Goal: Communication & Community: Answer question/provide support

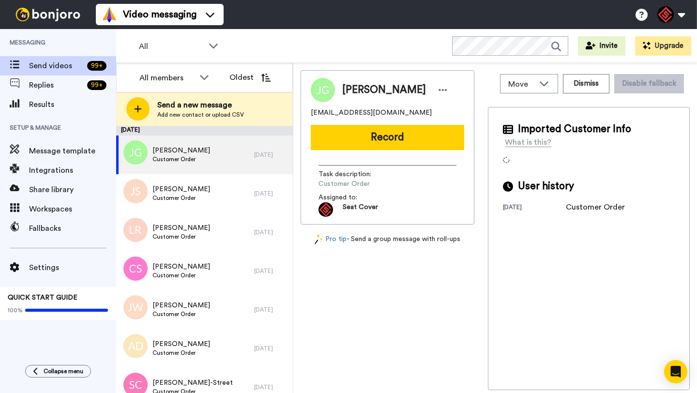
click at [350, 93] on span "[PERSON_NAME]" at bounding box center [384, 90] width 84 height 15
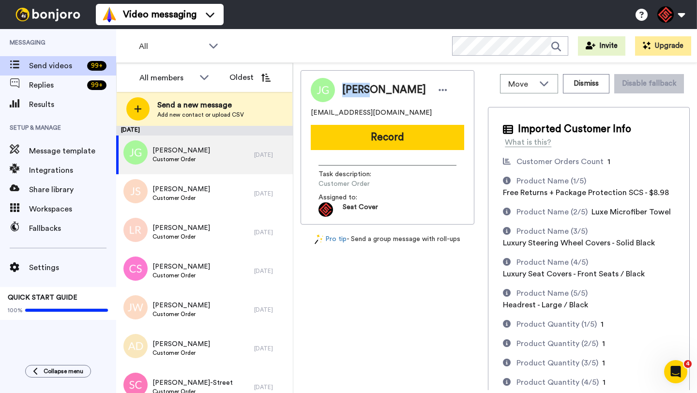
copy span "[PERSON_NAME]"
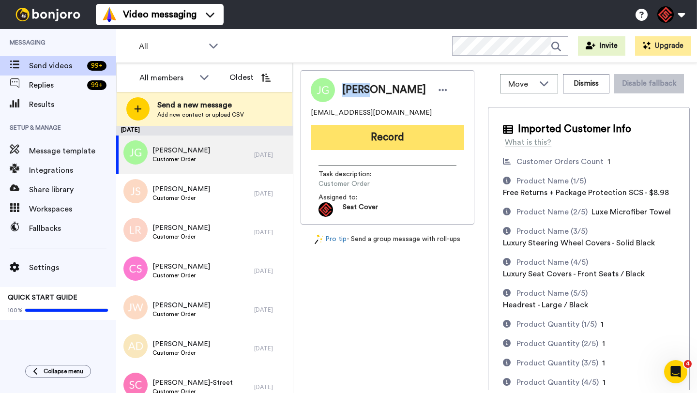
click at [368, 138] on button "Record" at bounding box center [387, 137] width 153 height 25
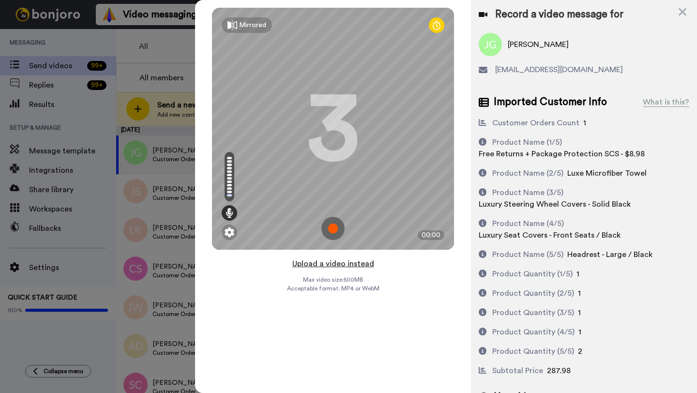
click at [325, 263] on button "Upload a video instead" at bounding box center [334, 264] width 88 height 13
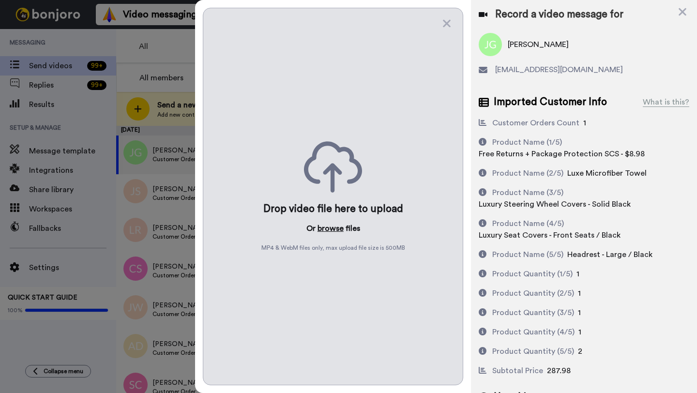
click at [328, 229] on button "browse" at bounding box center [331, 229] width 26 height 12
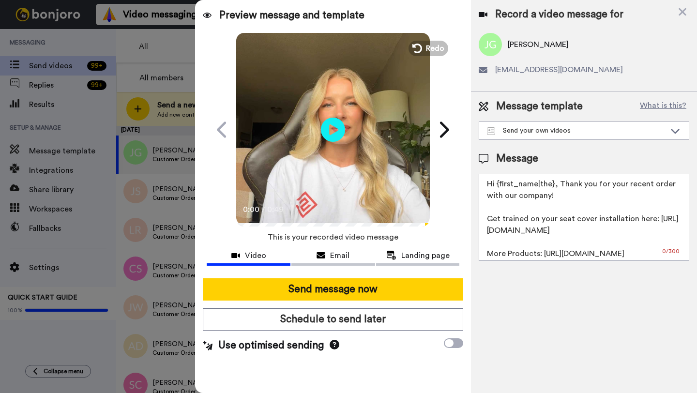
drag, startPoint x: 553, startPoint y: 188, endPoint x: 504, endPoint y: 187, distance: 49.9
click at [504, 187] on textarea "Hi {first_name|the}, Thank you for your recent order with our company! Get trai…" at bounding box center [584, 217] width 211 height 87
paste textarea "Jason"
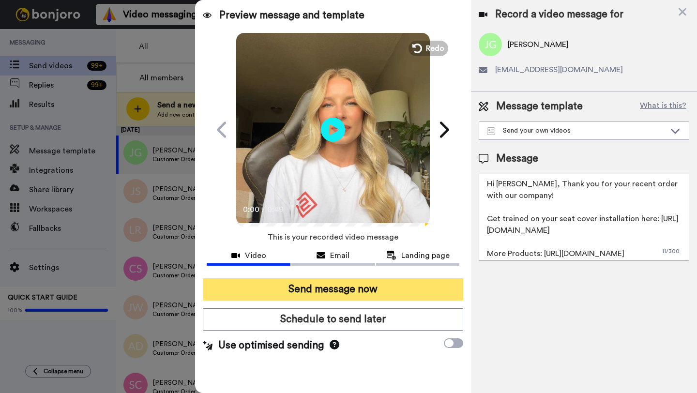
type textarea "Hi Jason, Thank you for your recent order with our company! Get trained on your…"
click at [380, 292] on button "Send message now" at bounding box center [333, 289] width 260 height 22
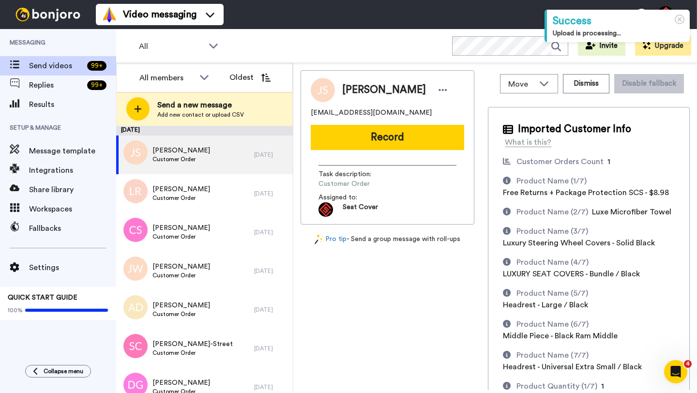
click at [361, 84] on span "[PERSON_NAME]" at bounding box center [384, 90] width 84 height 15
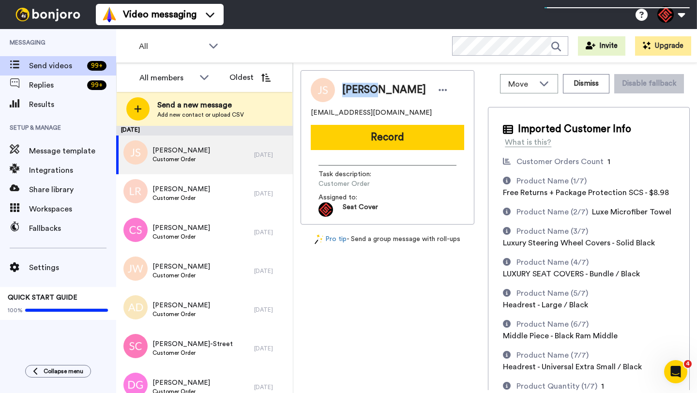
copy span "Johnny"
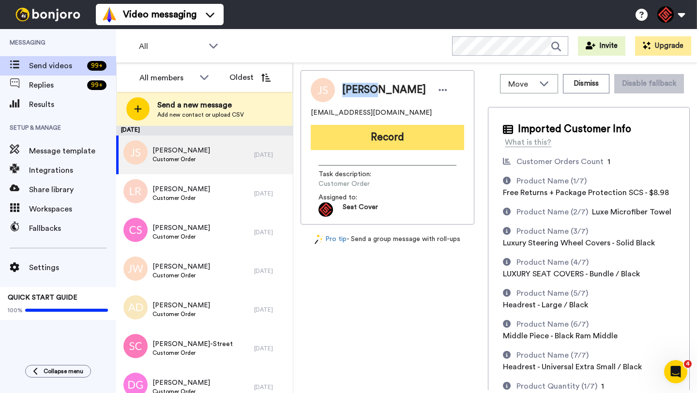
click at [376, 132] on button "Record" at bounding box center [387, 137] width 153 height 25
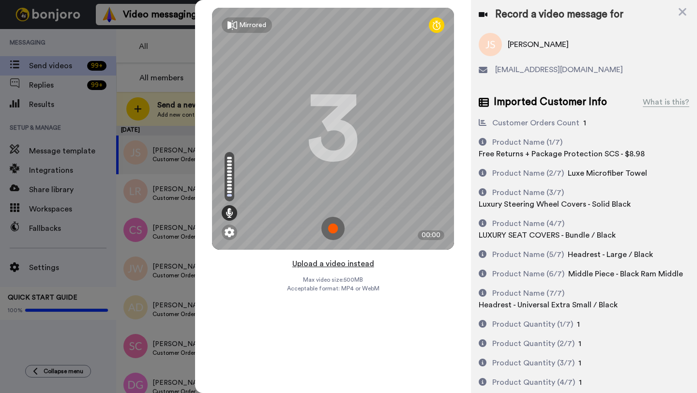
click at [329, 262] on button "Upload a video instead" at bounding box center [334, 264] width 88 height 13
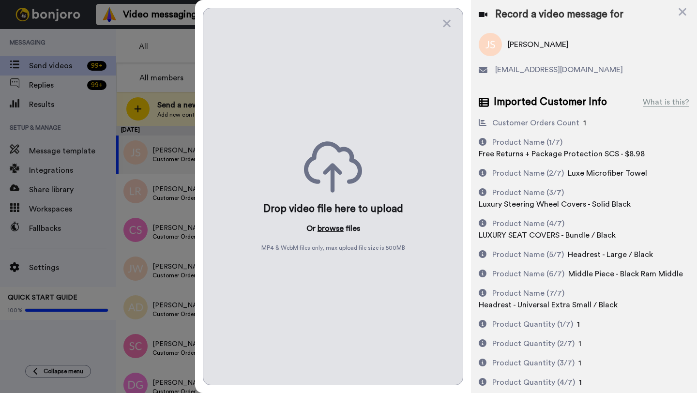
click at [325, 223] on button "browse" at bounding box center [331, 229] width 26 height 12
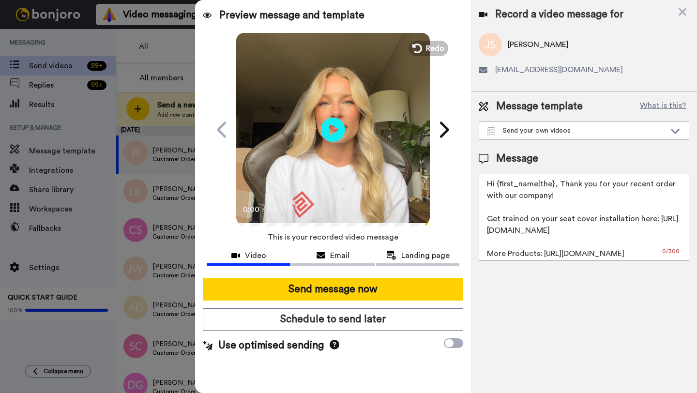
drag, startPoint x: 552, startPoint y: 184, endPoint x: 498, endPoint y: 185, distance: 53.7
click at [498, 185] on textarea "Hi {first_name|the}, Thank you for your recent order with our company! Get trai…" at bounding box center [584, 217] width 211 height 87
paste textarea "Johnny"
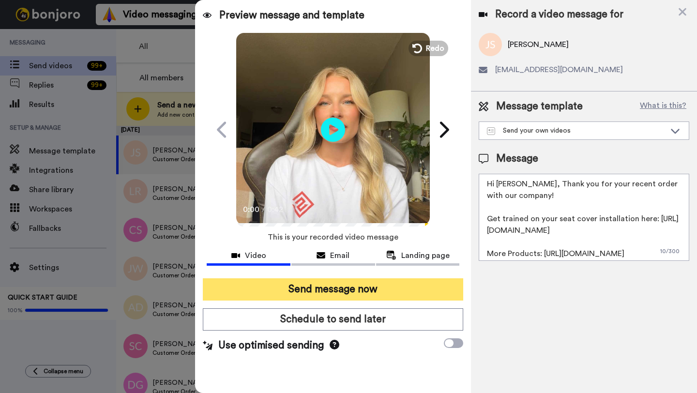
type textarea "Hi Johnny, Thank you for your recent order with our company! Get trained on you…"
click at [368, 285] on button "Send message now" at bounding box center [333, 289] width 260 height 22
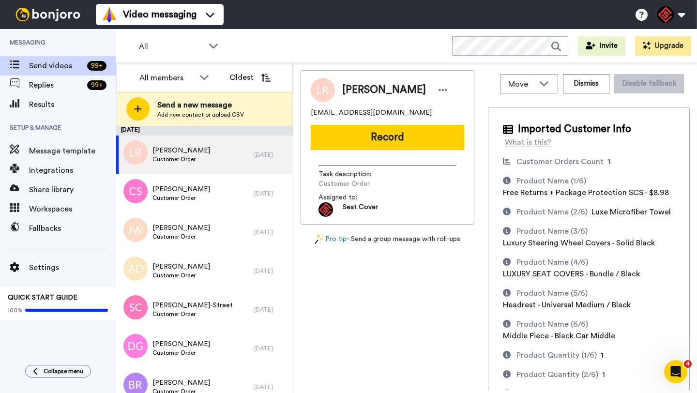
click at [346, 93] on span "Lynsey Rouse" at bounding box center [384, 90] width 84 height 15
click at [347, 93] on span "Lynsey Rouse" at bounding box center [384, 90] width 84 height 15
copy span "Lynsey"
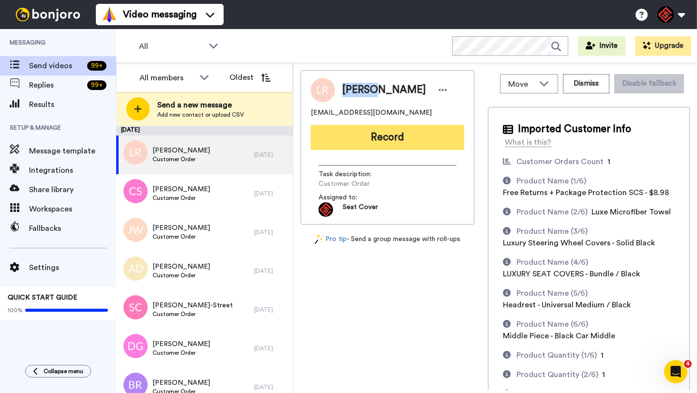
click at [398, 134] on button "Record" at bounding box center [387, 137] width 153 height 25
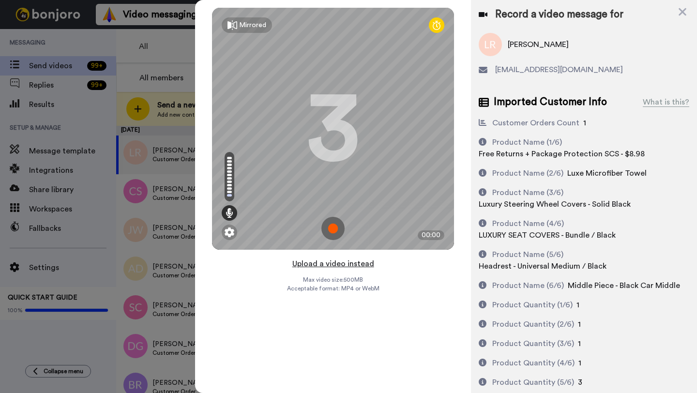
click at [341, 266] on button "Upload a video instead" at bounding box center [334, 264] width 88 height 13
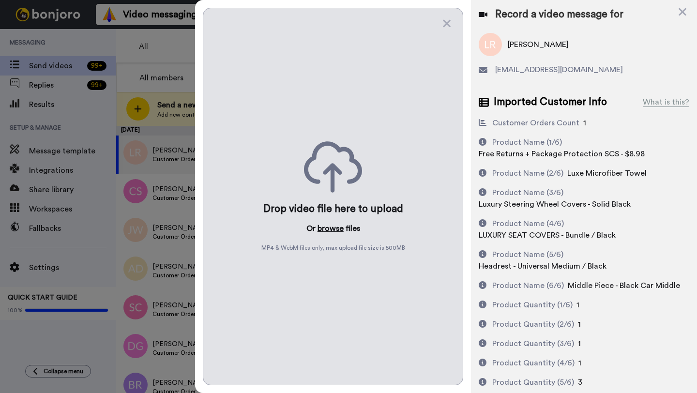
click at [329, 228] on button "browse" at bounding box center [331, 229] width 26 height 12
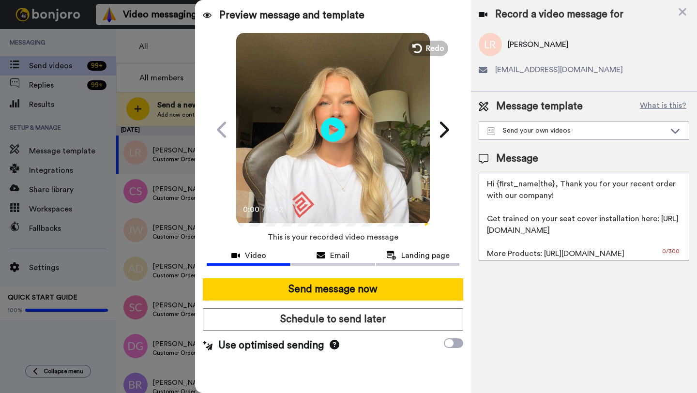
drag, startPoint x: 553, startPoint y: 188, endPoint x: 496, endPoint y: 187, distance: 57.1
click at [496, 187] on textarea "Hi {first_name|the}, Thank you for your recent order with our company! Get trai…" at bounding box center [584, 217] width 211 height 87
paste textarea "Lynsey"
type textarea "Hi Lynsey, Thank you for your recent order with our company! Get trained on you…"
click at [398, 302] on div "Send message now Schedule to send later Use optimised sending" at bounding box center [333, 316] width 276 height 90
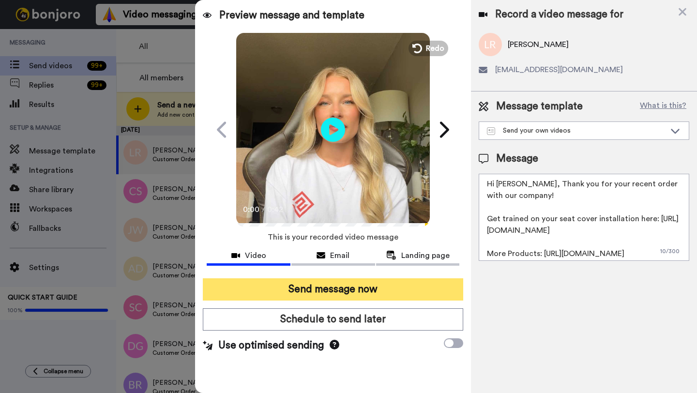
click at [395, 291] on button "Send message now" at bounding box center [333, 289] width 260 height 22
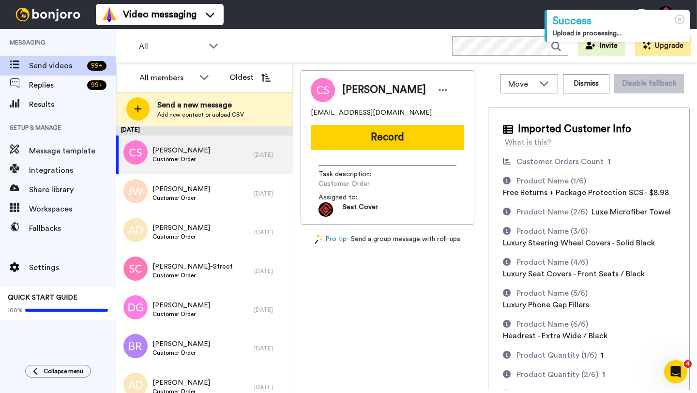
click at [353, 87] on span "Cody Sappington" at bounding box center [384, 90] width 84 height 15
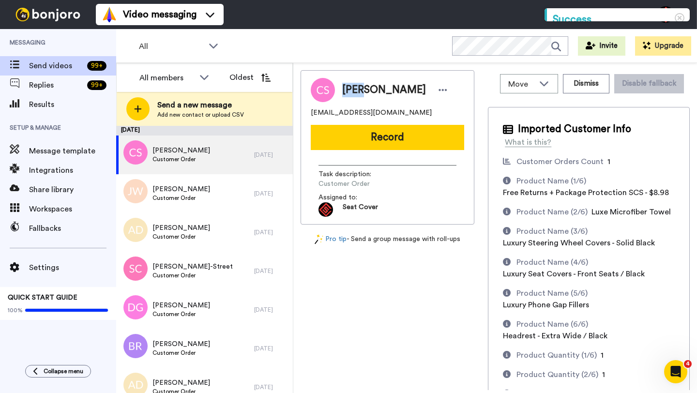
click at [353, 87] on span "Cody Sappington" at bounding box center [384, 90] width 84 height 15
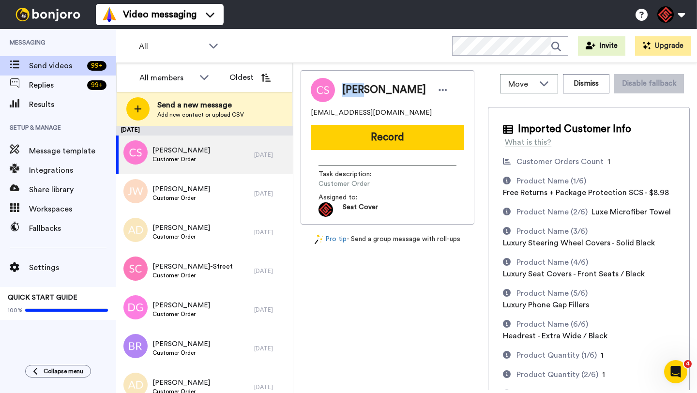
copy span "Cody"
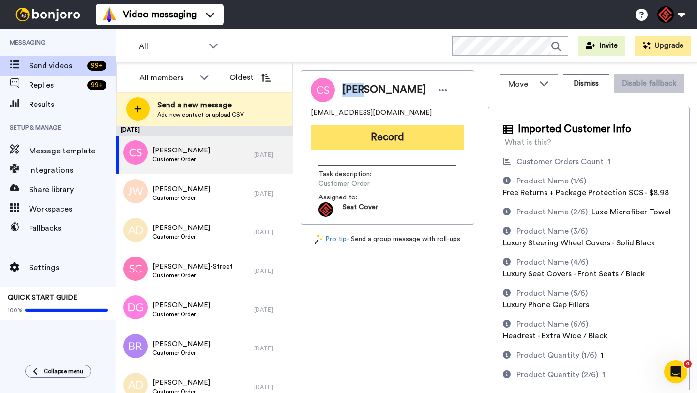
click at [385, 140] on button "Record" at bounding box center [387, 137] width 153 height 25
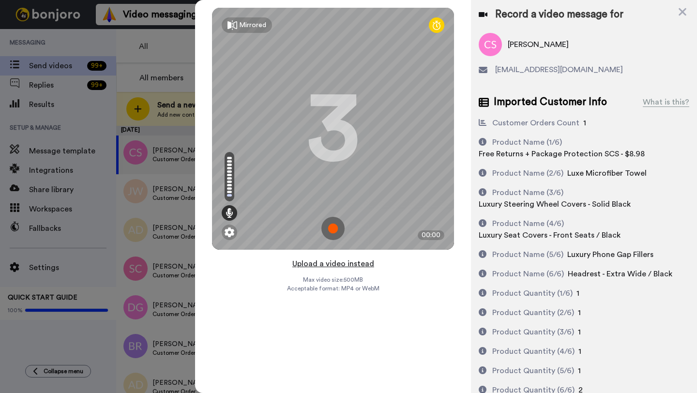
click at [339, 263] on button "Upload a video instead" at bounding box center [334, 264] width 88 height 13
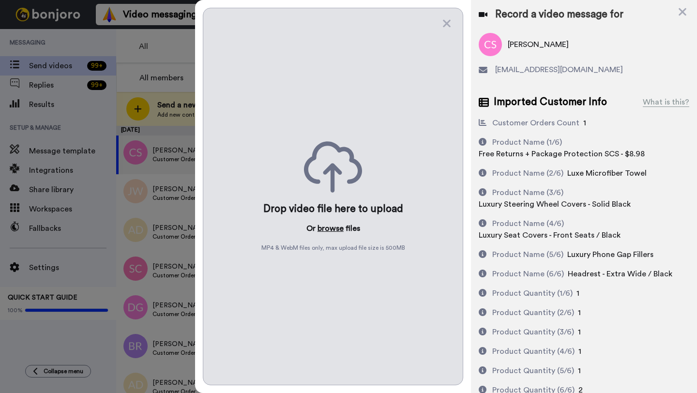
click at [328, 227] on button "browse" at bounding box center [331, 229] width 26 height 12
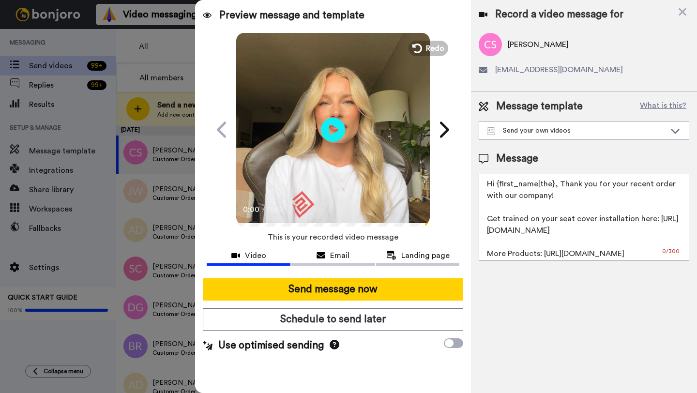
drag, startPoint x: 554, startPoint y: 186, endPoint x: 498, endPoint y: 186, distance: 56.6
click at [498, 186] on textarea "Hi {first_name|the}, Thank you for your recent order with our company! Get trai…" at bounding box center [584, 217] width 211 height 87
paste textarea "Cody"
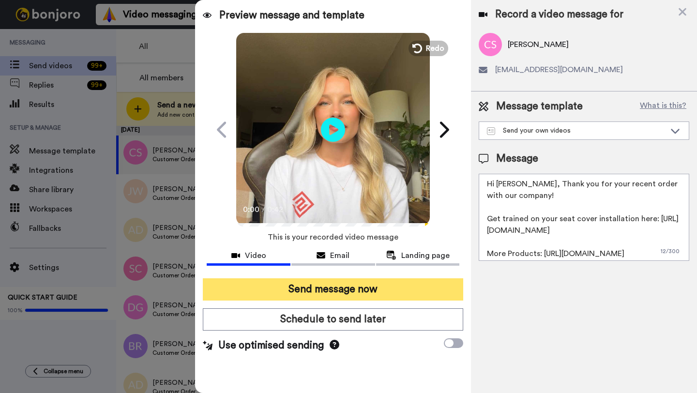
type textarea "Hi Cody, Thank you for your recent order with our company! Get trained on your …"
click at [327, 291] on button "Send message now" at bounding box center [333, 289] width 260 height 22
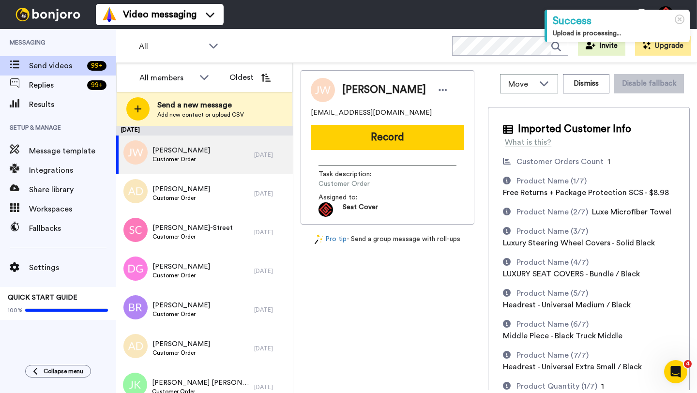
click at [348, 92] on span "[PERSON_NAME]" at bounding box center [384, 90] width 84 height 15
copy span "JT"
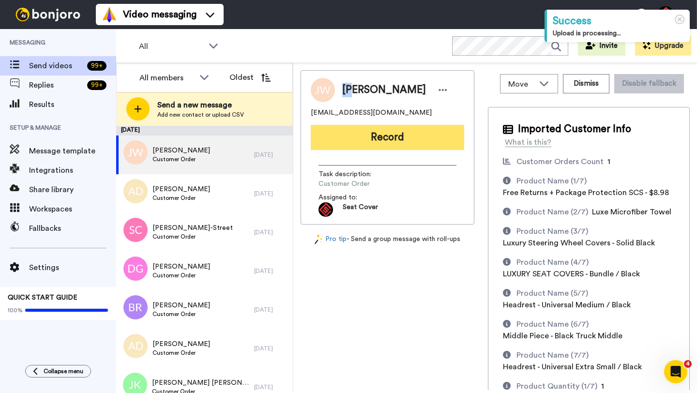
click at [379, 145] on button "Record" at bounding box center [387, 137] width 153 height 25
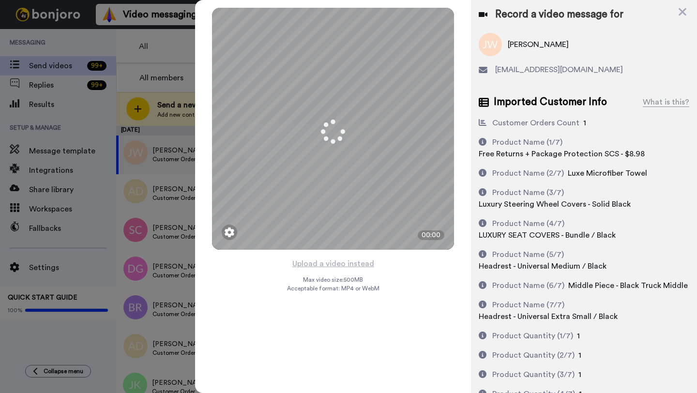
click at [343, 262] on button "Upload a video instead" at bounding box center [334, 264] width 88 height 13
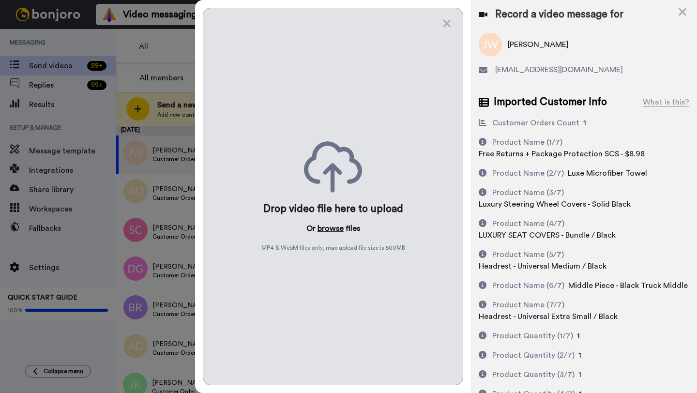
click at [328, 229] on button "browse" at bounding box center [331, 229] width 26 height 12
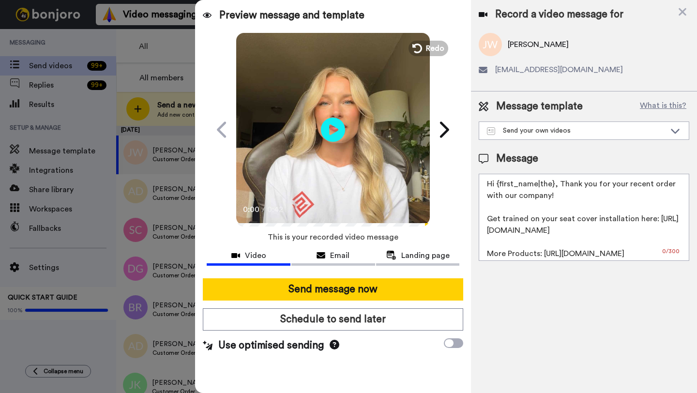
drag, startPoint x: 552, startPoint y: 187, endPoint x: 494, endPoint y: 187, distance: 58.1
click at [494, 187] on textarea "Hi {first_name|the}, Thank you for your recent order with our company! Get trai…" at bounding box center [584, 217] width 211 height 87
paste textarea "JT"
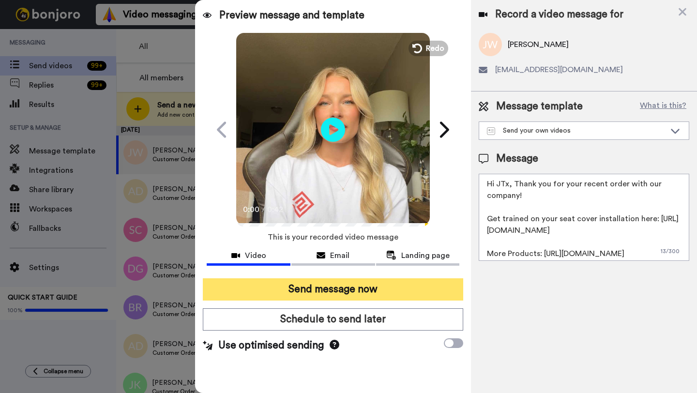
type textarea "Hi JTx, Thank you for your recent order with our company! Get trained on your s…"
click at [433, 290] on button "Send message now" at bounding box center [333, 289] width 260 height 22
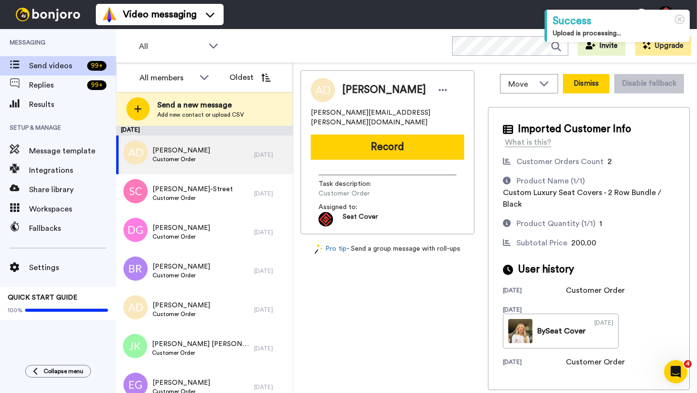
click at [586, 85] on button "Dismiss" at bounding box center [586, 83] width 46 height 19
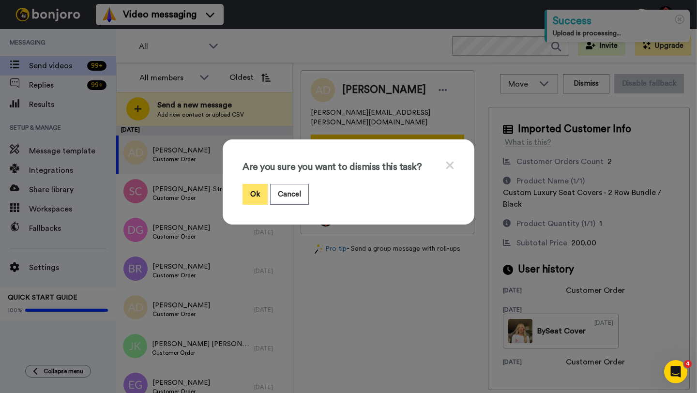
click at [251, 199] on button "Ok" at bounding box center [255, 194] width 25 height 21
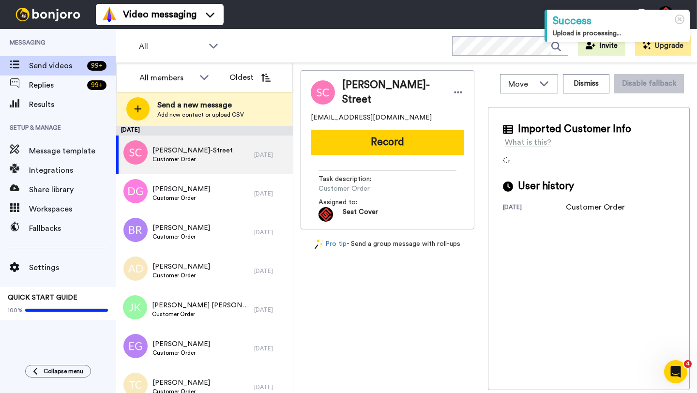
click at [358, 90] on span "Susan Carruth-Street" at bounding box center [392, 92] width 100 height 29
copy span "Susan"
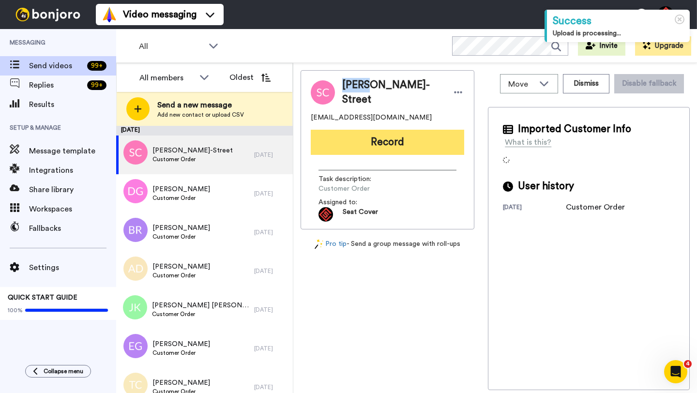
click at [367, 139] on button "Record" at bounding box center [387, 142] width 153 height 25
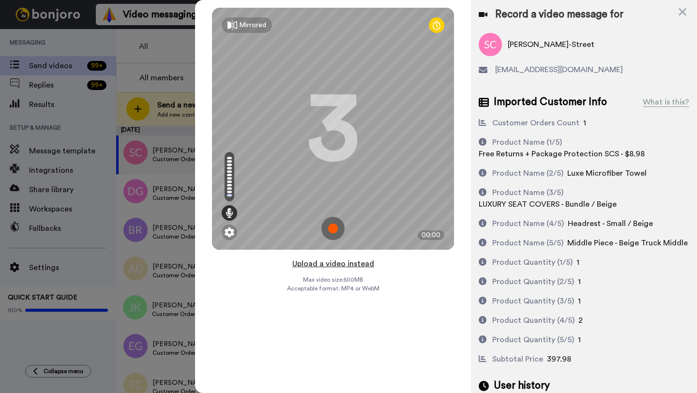
click at [345, 262] on button "Upload a video instead" at bounding box center [334, 264] width 88 height 13
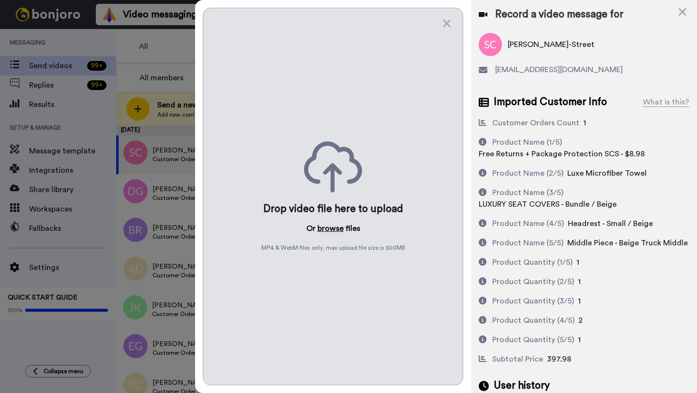
click at [335, 228] on button "browse" at bounding box center [331, 229] width 26 height 12
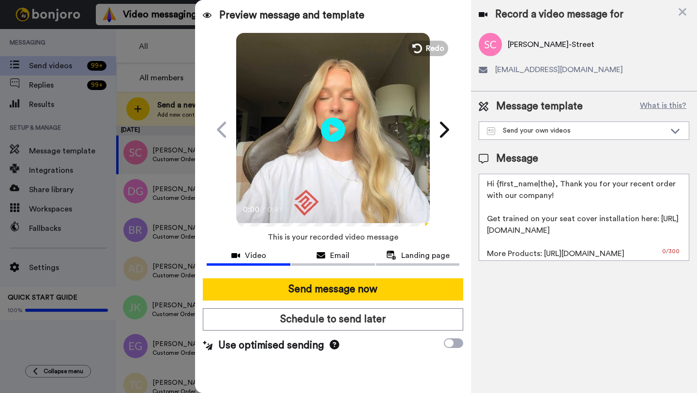
drag, startPoint x: 554, startPoint y: 186, endPoint x: 497, endPoint y: 185, distance: 56.6
click at [497, 185] on textarea "Hi {first_name|the}, Thank you for your recent order with our company! Get trai…" at bounding box center [584, 217] width 211 height 87
paste textarea "Susan"
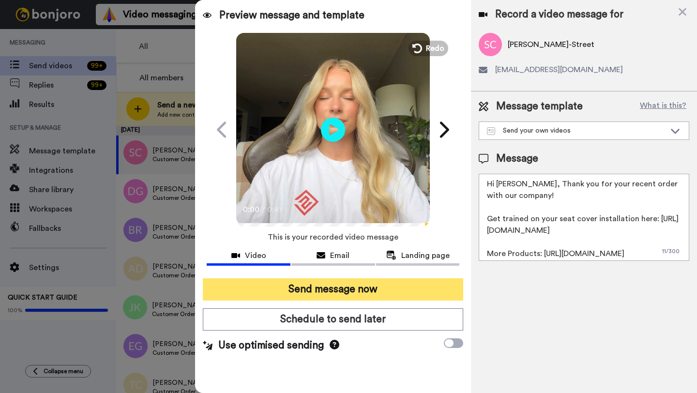
type textarea "Hi Susan, Thank you for your recent order with our company! Get trained on your…"
click at [389, 292] on button "Send message now" at bounding box center [333, 289] width 260 height 22
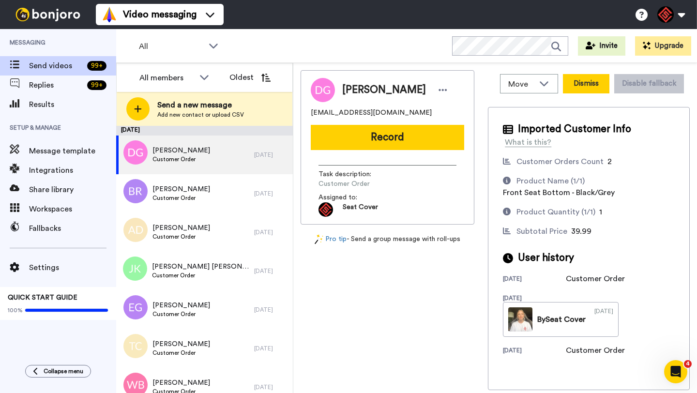
click at [584, 84] on button "Dismiss" at bounding box center [586, 83] width 46 height 19
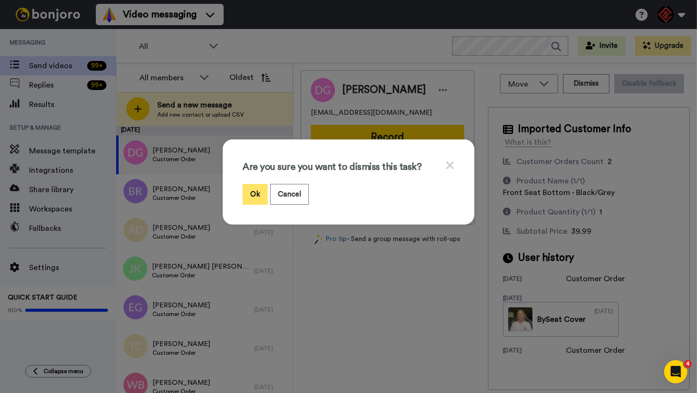
click at [258, 192] on button "Ok" at bounding box center [255, 194] width 25 height 21
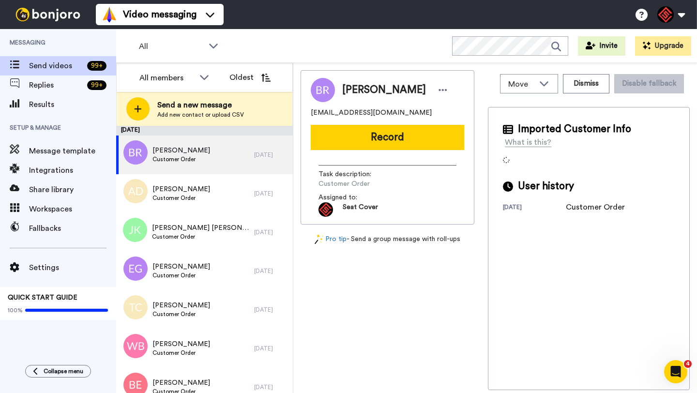
click at [361, 91] on span "Brandon Reiners" at bounding box center [384, 90] width 84 height 15
copy span "Brandon"
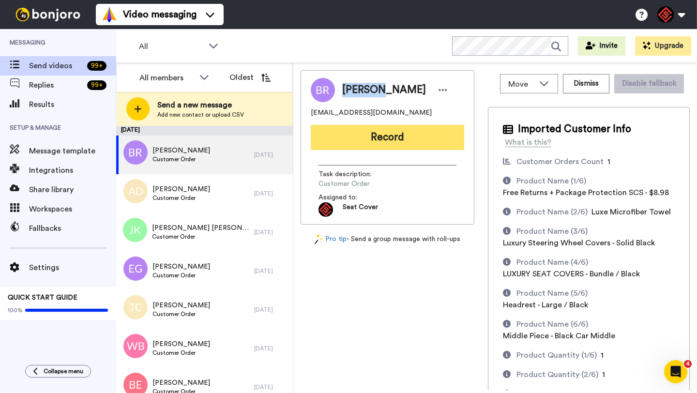
click at [395, 137] on button "Record" at bounding box center [387, 137] width 153 height 25
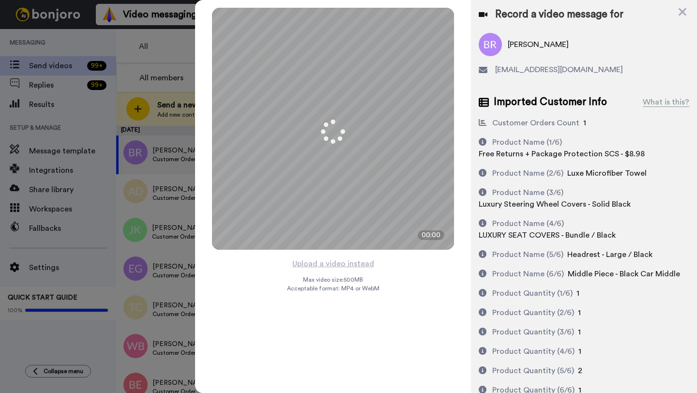
click at [321, 257] on div "Mirrored Redo 3 00:00" at bounding box center [333, 129] width 276 height 258
click at [343, 264] on button "Upload a video instead" at bounding box center [334, 264] width 88 height 13
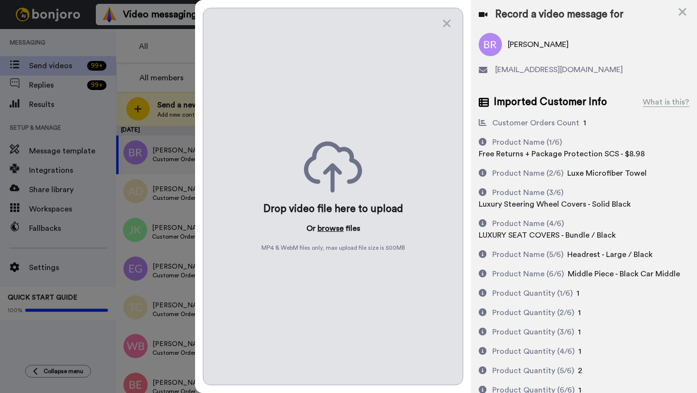
click at [326, 226] on button "browse" at bounding box center [331, 229] width 26 height 12
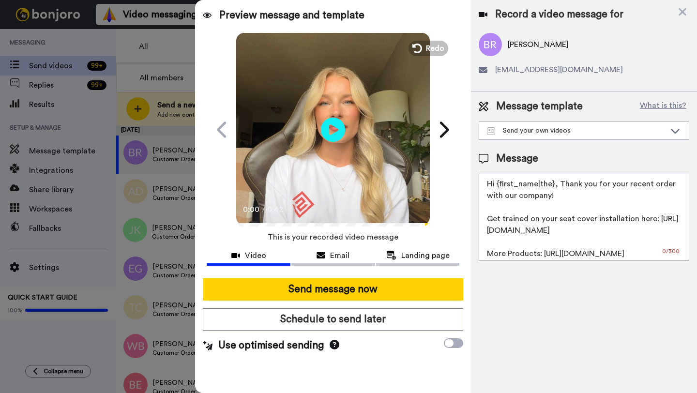
drag, startPoint x: 553, startPoint y: 187, endPoint x: 497, endPoint y: 187, distance: 55.7
click at [497, 187] on textarea "Hi {first_name|the}, Thank you for your recent order with our company! Get trai…" at bounding box center [584, 217] width 211 height 87
paste textarea "Brandon"
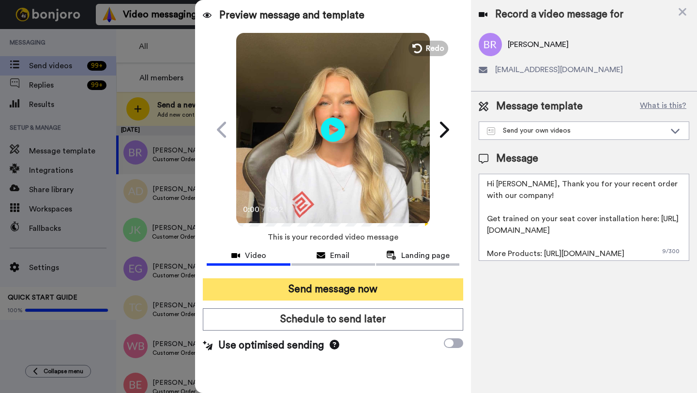
type textarea "Hi Brandon, Thank you for your recent order with our company! Get trained on yo…"
click at [336, 286] on button "Send message now" at bounding box center [333, 289] width 260 height 22
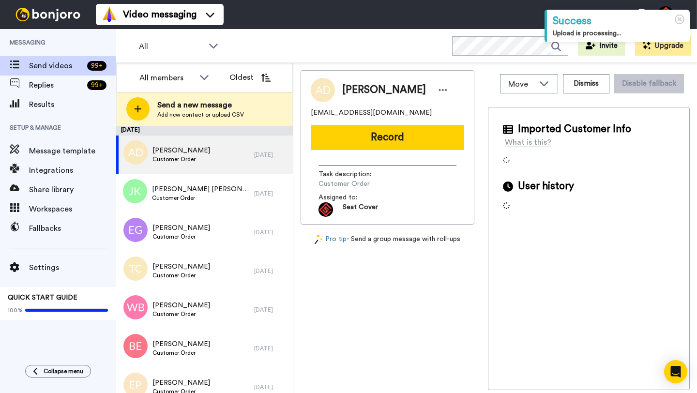
click at [351, 86] on span "[PERSON_NAME]" at bounding box center [384, 90] width 84 height 15
copy span "Ace"
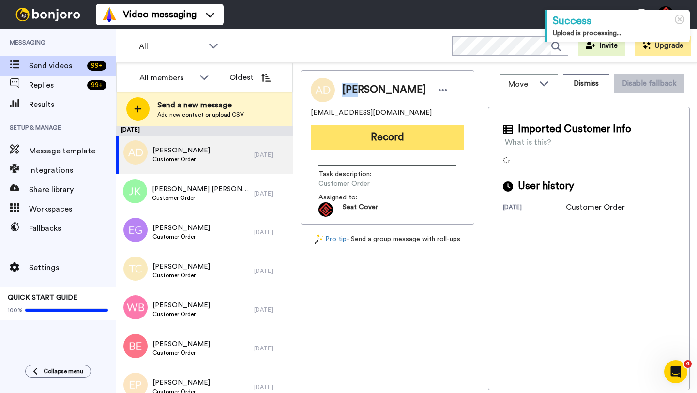
click at [388, 133] on button "Record" at bounding box center [387, 137] width 153 height 25
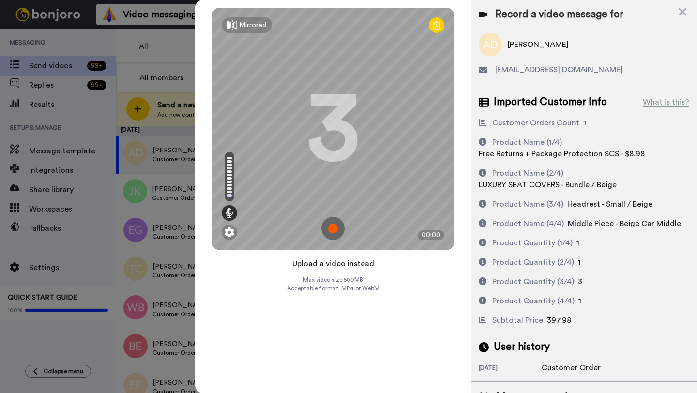
click at [341, 265] on button "Upload a video instead" at bounding box center [334, 264] width 88 height 13
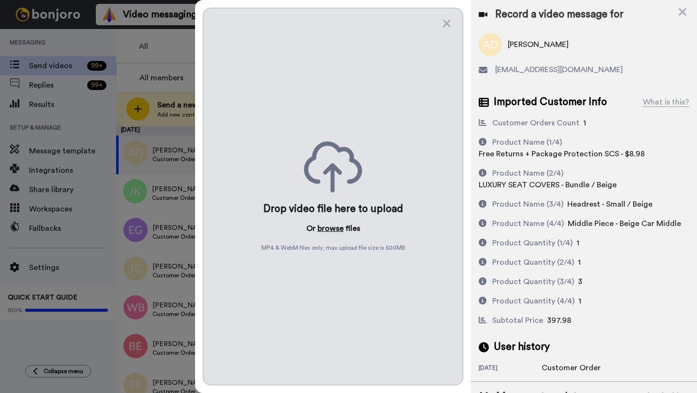
click at [329, 229] on button "browse" at bounding box center [331, 229] width 26 height 12
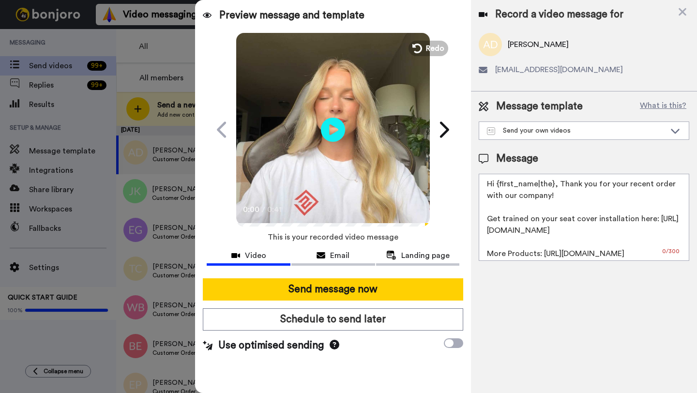
drag, startPoint x: 553, startPoint y: 185, endPoint x: 503, endPoint y: 186, distance: 50.4
click at [503, 186] on textarea "Hi {first_name|the}, Thank you for your recent order with our company! Get trai…" at bounding box center [584, 217] width 211 height 87
paste textarea "Ace"
type textarea "Hi Ace, Thank you for your recent order with our company! Get trained on your s…"
click at [383, 301] on div "Send message now Schedule to send later Use optimised sending" at bounding box center [333, 316] width 276 height 90
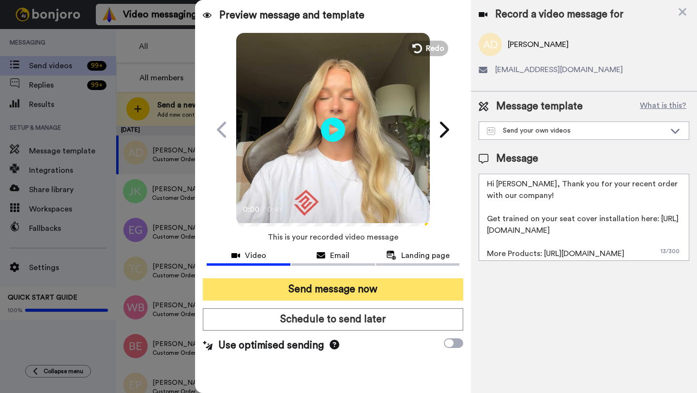
click at [373, 286] on button "Send message now" at bounding box center [333, 289] width 260 height 22
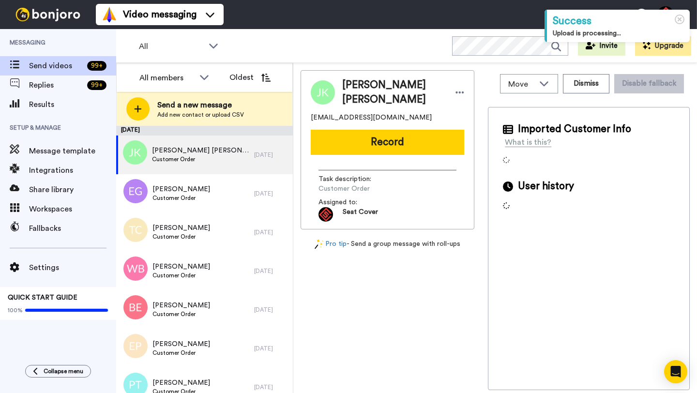
click at [360, 92] on span "[PERSON_NAME] [PERSON_NAME]" at bounding box center [394, 92] width 104 height 29
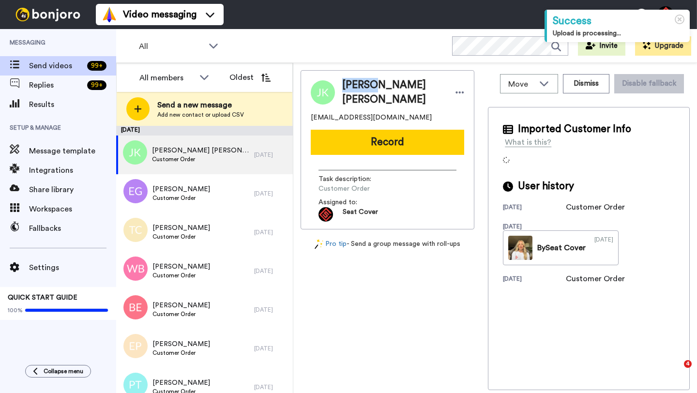
click at [360, 92] on span "Jordan Keith Sanders" at bounding box center [394, 92] width 104 height 29
copy span "Jordan"
click at [593, 88] on button "Dismiss" at bounding box center [586, 83] width 46 height 19
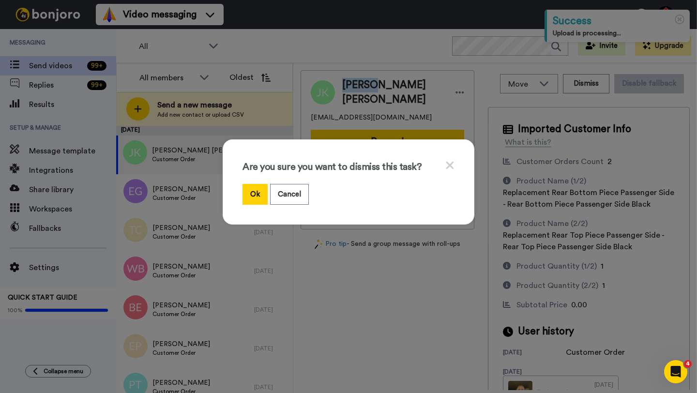
click at [262, 181] on div "Are you sure you want to dismiss this task?" at bounding box center [349, 171] width 212 height 25
click at [260, 200] on button "Ok" at bounding box center [255, 194] width 25 height 21
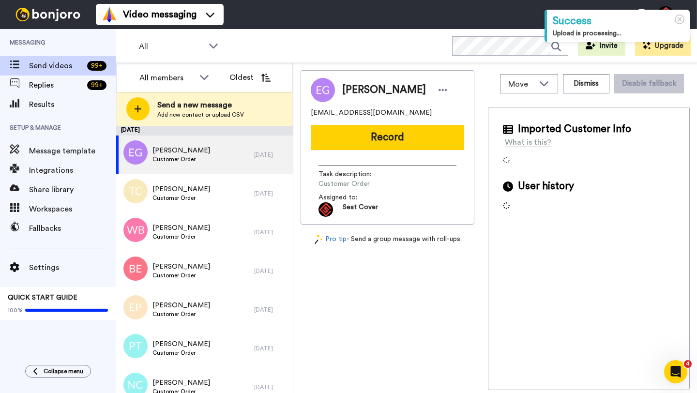
click at [351, 91] on span "Elliot Guidroz" at bounding box center [384, 90] width 84 height 15
copy span "Elliot"
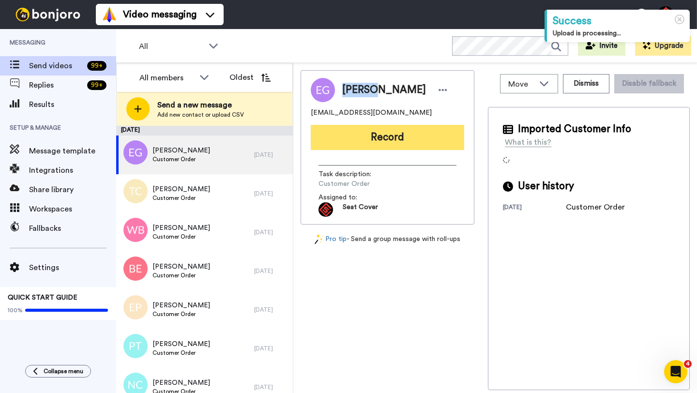
click at [381, 141] on button "Record" at bounding box center [387, 137] width 153 height 25
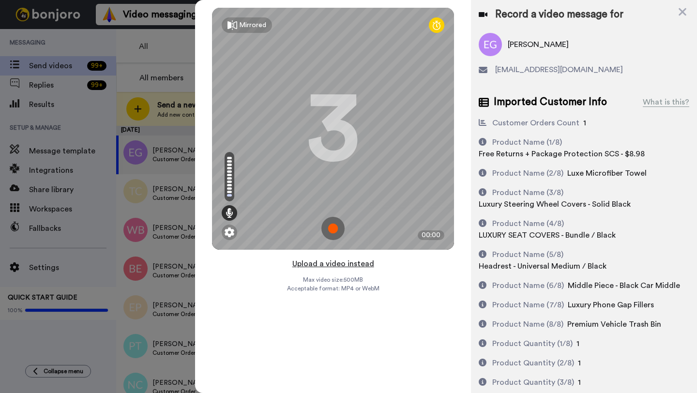
click at [343, 262] on button "Upload a video instead" at bounding box center [334, 264] width 88 height 13
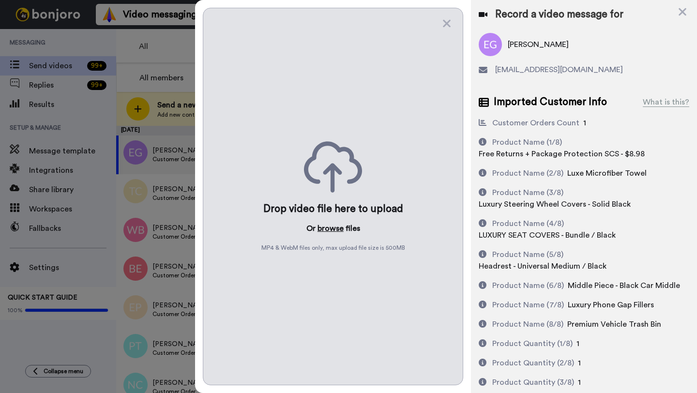
click at [332, 227] on button "browse" at bounding box center [331, 229] width 26 height 12
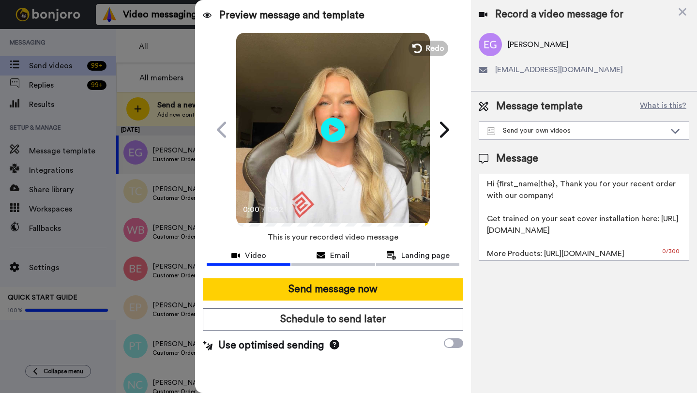
drag, startPoint x: 552, startPoint y: 186, endPoint x: 496, endPoint y: 186, distance: 56.2
click at [496, 186] on textarea "Hi {first_name|the}, Thank you for your recent order with our company! Get trai…" at bounding box center [584, 217] width 211 height 87
paste textarea "Elliot"
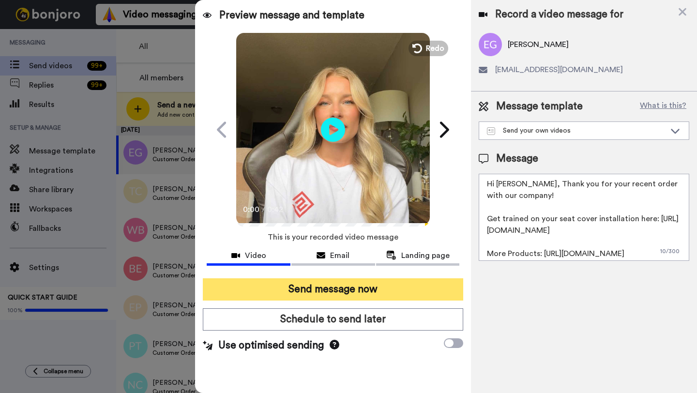
type textarea "Hi Elliot, Thank you for your recent order with our company! Get trained on you…"
click at [384, 287] on button "Send message now" at bounding box center [333, 289] width 260 height 22
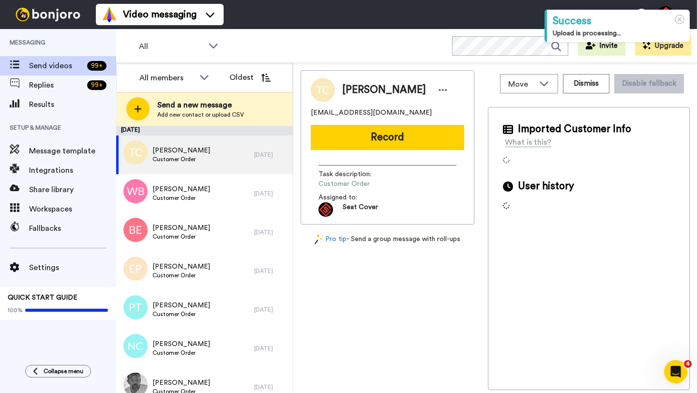
click at [356, 89] on span "Tina Carbasho" at bounding box center [384, 90] width 84 height 15
copy span "Tina"
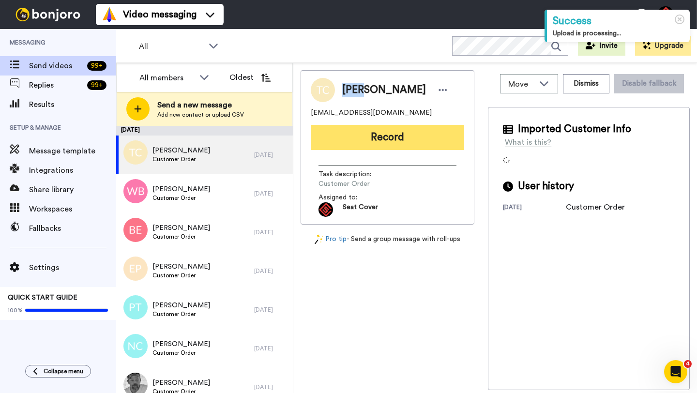
click at [385, 130] on button "Record" at bounding box center [387, 137] width 153 height 25
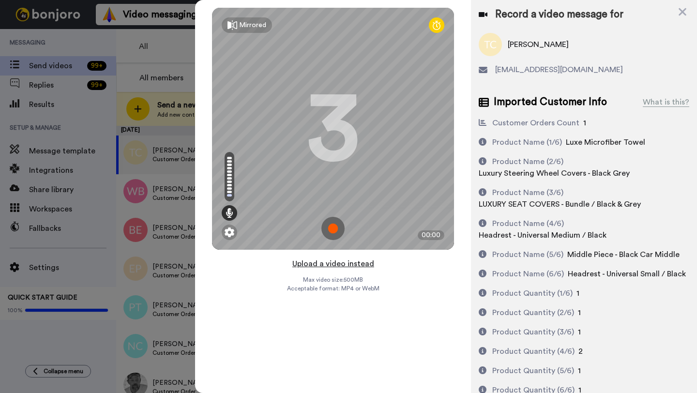
click at [334, 263] on button "Upload a video instead" at bounding box center [334, 264] width 88 height 13
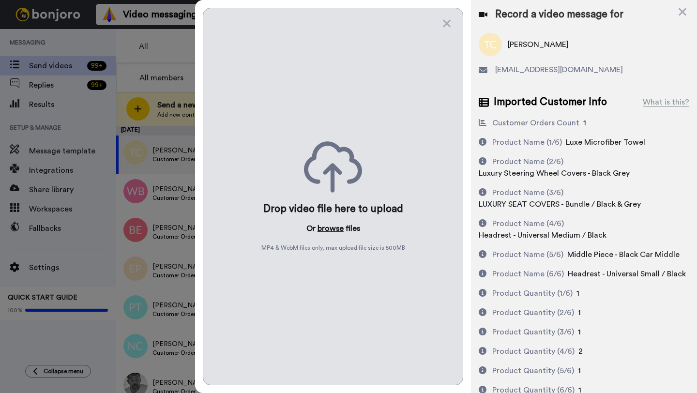
click at [329, 228] on button "browse" at bounding box center [331, 229] width 26 height 12
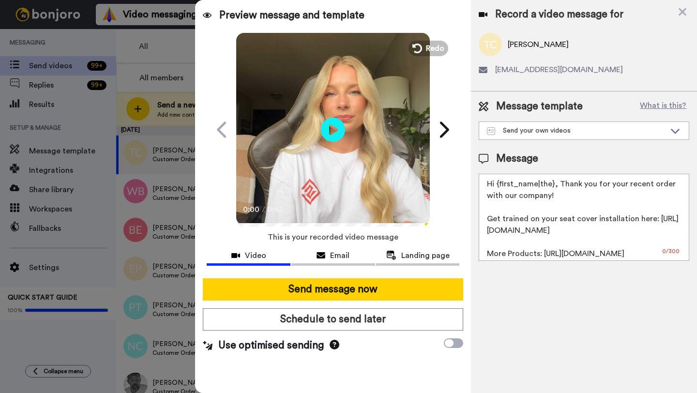
drag, startPoint x: 553, startPoint y: 186, endPoint x: 498, endPoint y: 185, distance: 55.7
click at [498, 185] on textarea "Hi {first_name|the}, Thank you for your recent order with our company! Get trai…" at bounding box center [584, 217] width 211 height 87
paste textarea "Tina"
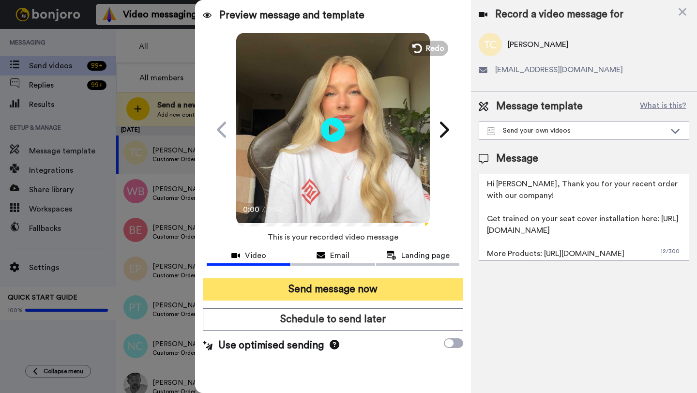
type textarea "Hi Tina, Thank you for your recent order with our company! Get trained on your …"
click at [397, 280] on button "Send message now" at bounding box center [333, 289] width 260 height 22
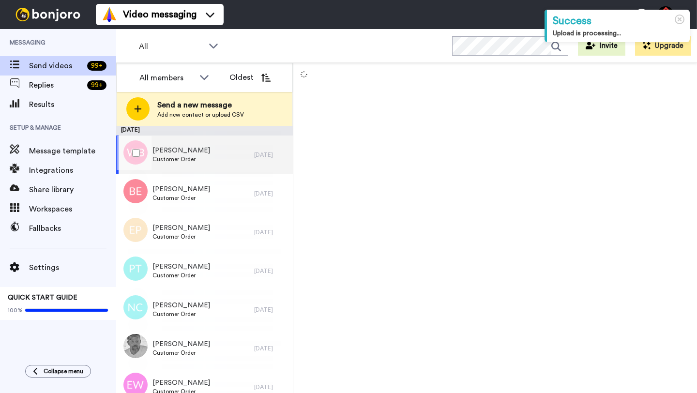
click at [242, 150] on div "[PERSON_NAME] Customer Order" at bounding box center [185, 155] width 138 height 39
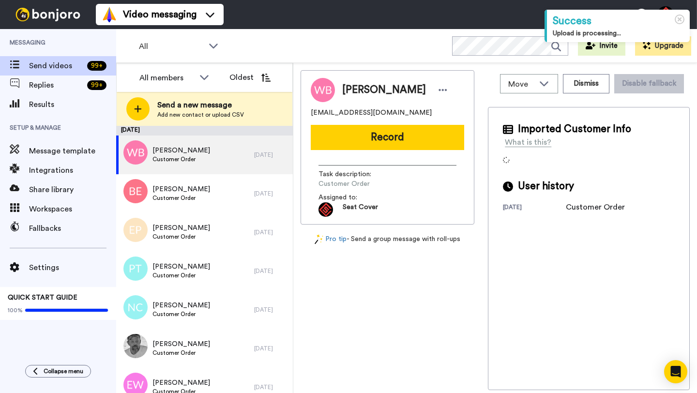
click at [352, 97] on span "[PERSON_NAME]" at bounding box center [384, 90] width 84 height 15
copy span "[PERSON_NAME]"
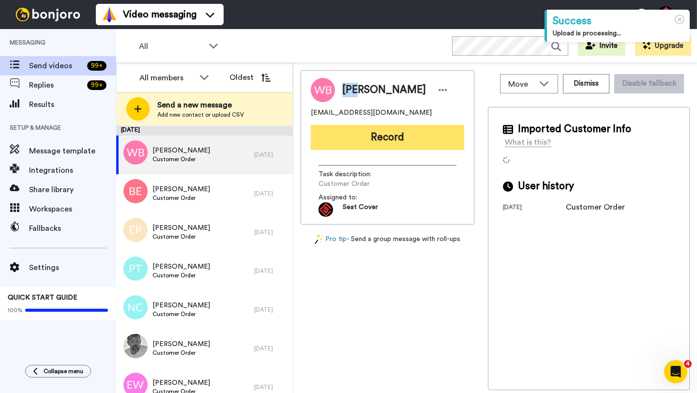
click at [387, 149] on button "Record" at bounding box center [387, 137] width 153 height 25
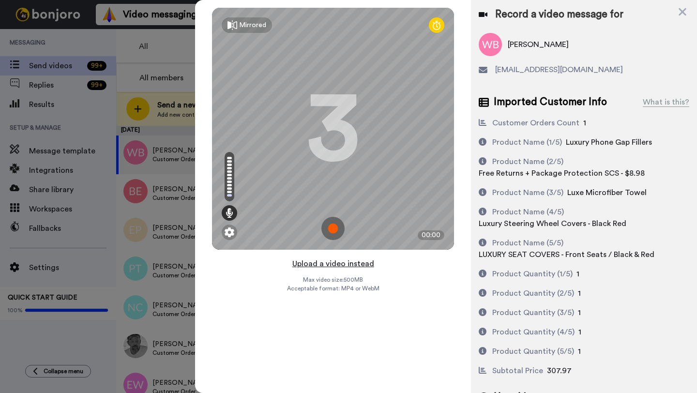
click at [331, 262] on button "Upload a video instead" at bounding box center [334, 264] width 88 height 13
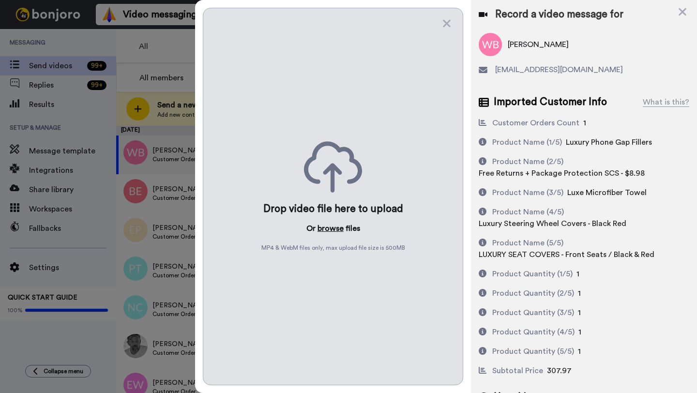
click at [329, 227] on button "browse" at bounding box center [331, 229] width 26 height 12
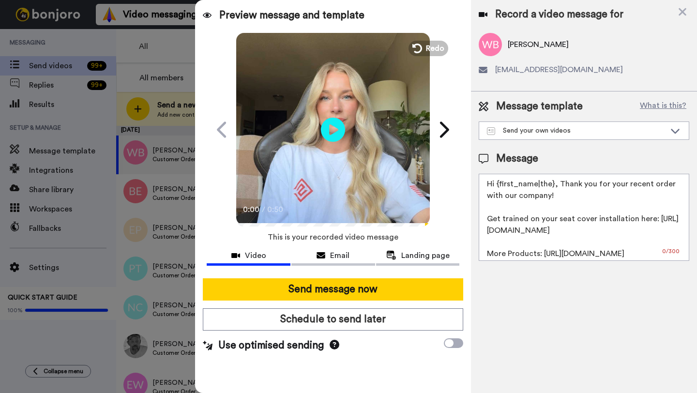
drag, startPoint x: 553, startPoint y: 186, endPoint x: 496, endPoint y: 186, distance: 57.1
click at [496, 186] on textarea "Hi {first_name|the}, Thank you for your recent order with our company! Get trai…" at bounding box center [584, 217] width 211 height 87
paste textarea "[PERSON_NAME]"
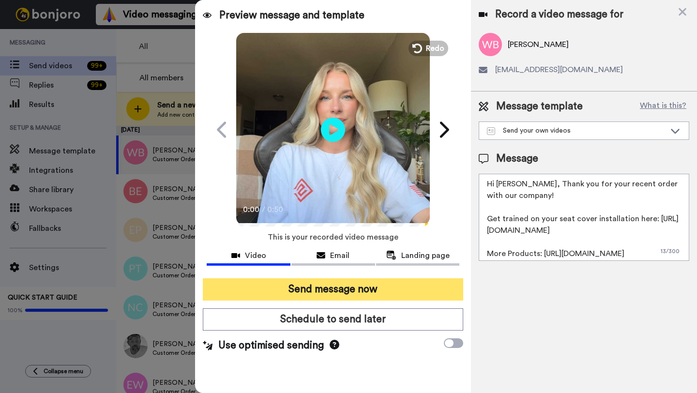
type textarea "Hi [PERSON_NAME], Thank you for your recent order with our company! Get trained…"
click at [389, 298] on button "Send message now" at bounding box center [333, 289] width 260 height 22
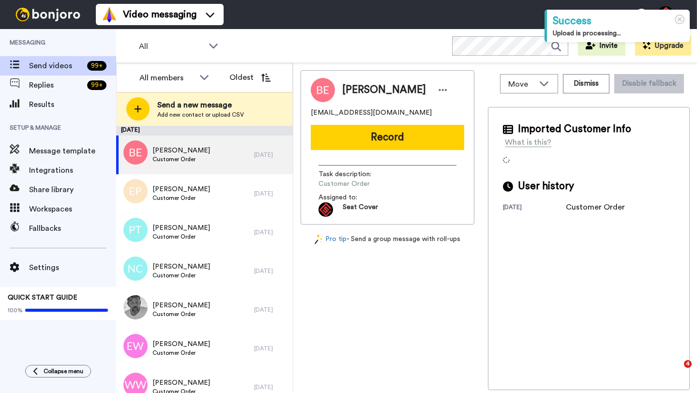
click at [353, 92] on span "[PERSON_NAME]" at bounding box center [384, 90] width 84 height 15
copy span "[PERSON_NAME]"
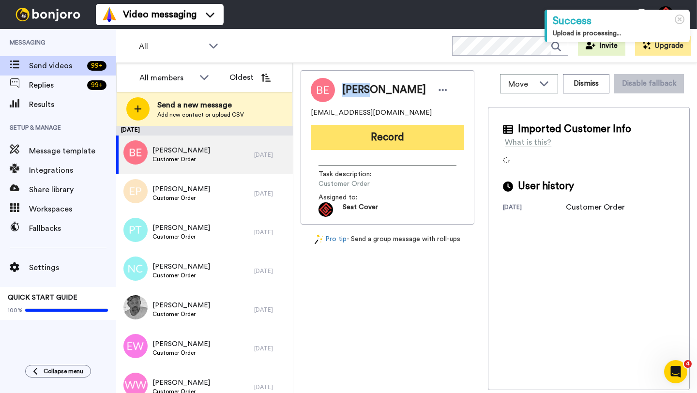
click at [377, 132] on button "Record" at bounding box center [387, 137] width 153 height 25
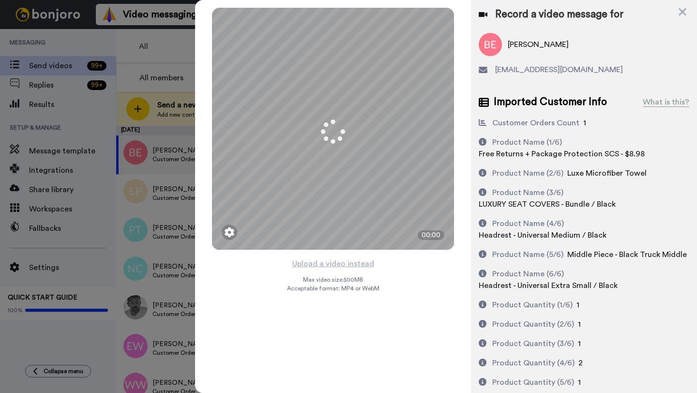
click at [334, 263] on button "Upload a video instead" at bounding box center [334, 264] width 88 height 13
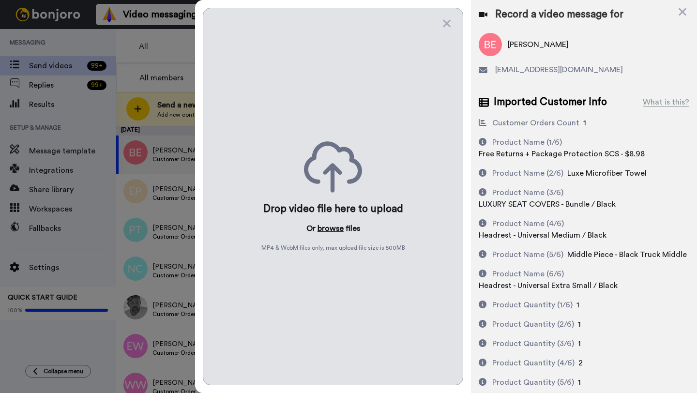
click at [326, 230] on button "browse" at bounding box center [331, 229] width 26 height 12
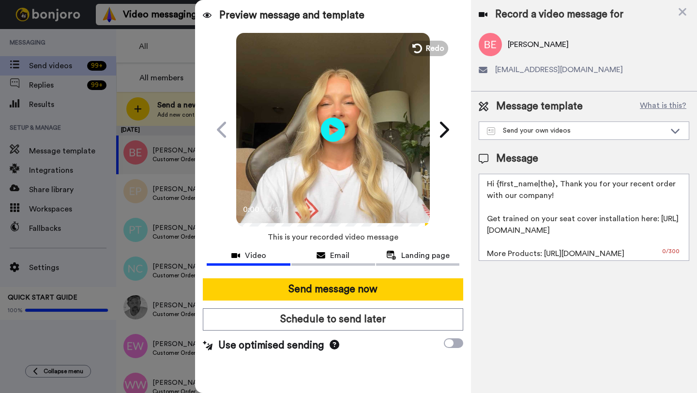
drag, startPoint x: 554, startPoint y: 188, endPoint x: 497, endPoint y: 186, distance: 57.1
click at [497, 186] on textarea "Hi {first_name|the}, Thank you for your recent order with our company! Get trai…" at bounding box center [584, 217] width 211 height 87
paste textarea "[PERSON_NAME]"
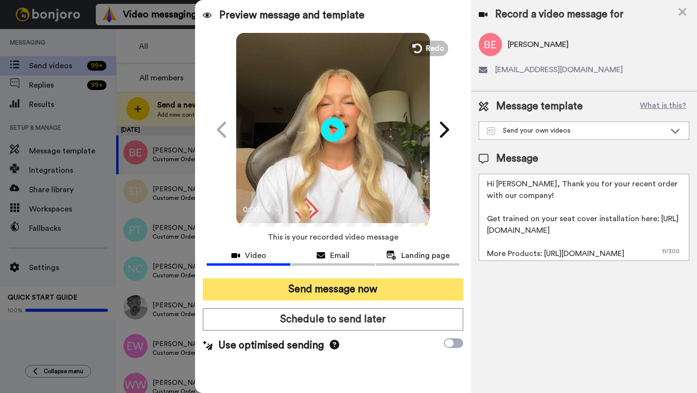
type textarea "Hi [PERSON_NAME], Thank you for your recent order with our company! Get trained…"
click at [374, 289] on button "Send message now" at bounding box center [333, 289] width 260 height 22
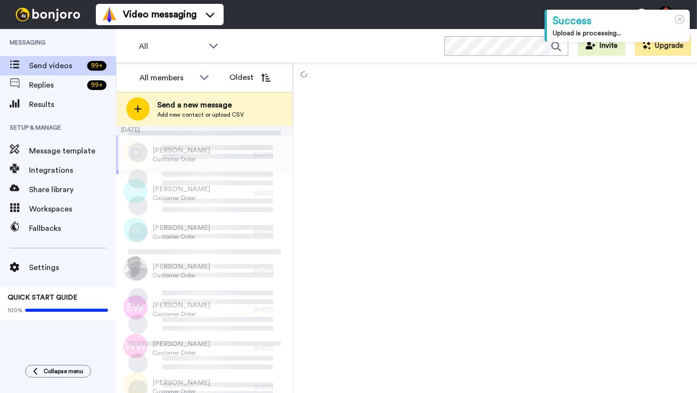
click at [220, 158] on div "[PERSON_NAME] Customer Order" at bounding box center [185, 155] width 138 height 39
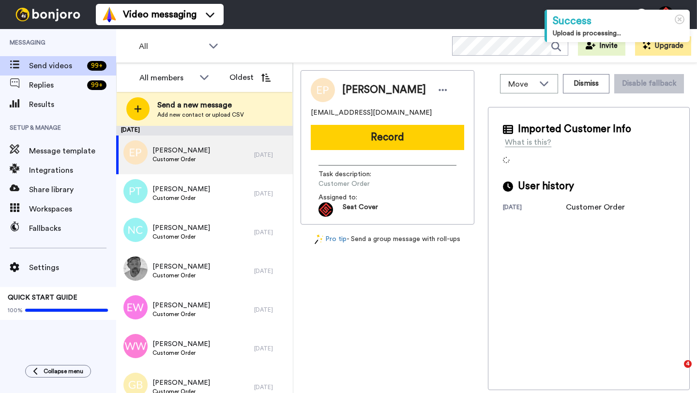
click at [353, 83] on span "[PERSON_NAME]" at bounding box center [384, 90] width 84 height 15
copy span "[PERSON_NAME]"
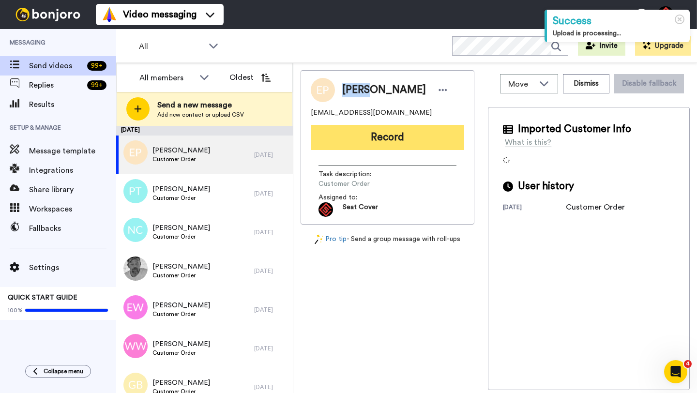
click at [378, 131] on button "Record" at bounding box center [387, 137] width 153 height 25
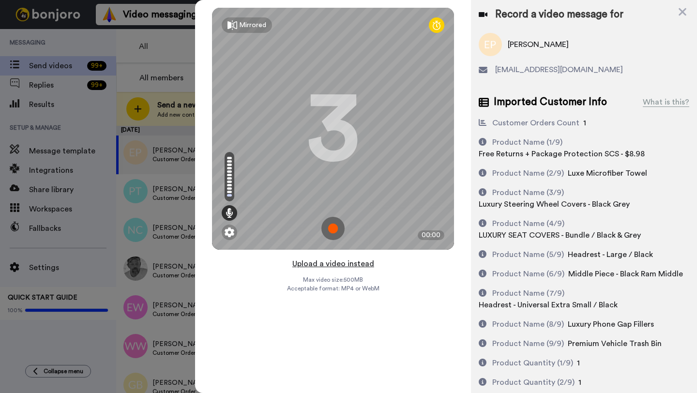
click at [328, 262] on button "Upload a video instead" at bounding box center [334, 264] width 88 height 13
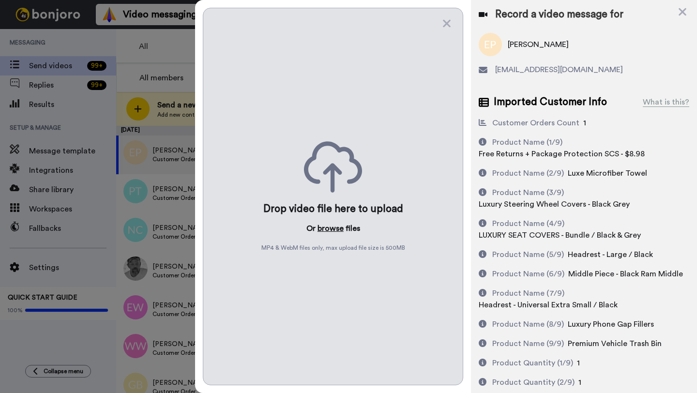
click at [326, 227] on button "browse" at bounding box center [331, 229] width 26 height 12
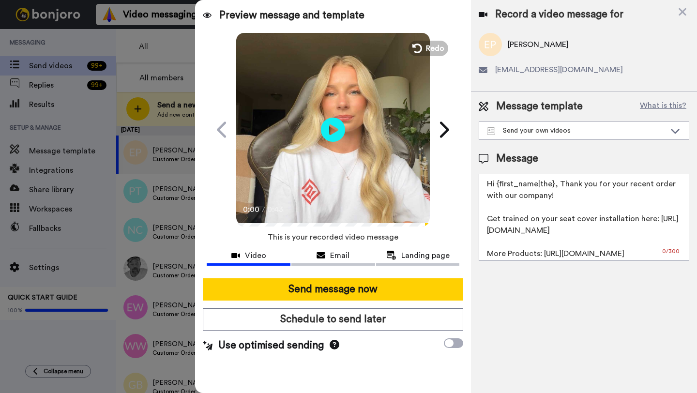
drag, startPoint x: 553, startPoint y: 186, endPoint x: 498, endPoint y: 185, distance: 55.7
click at [498, 185] on textarea "Hi {first_name|the}, Thank you for your recent order with our company! Get trai…" at bounding box center [584, 217] width 211 height 87
paste textarea "[PERSON_NAME]"
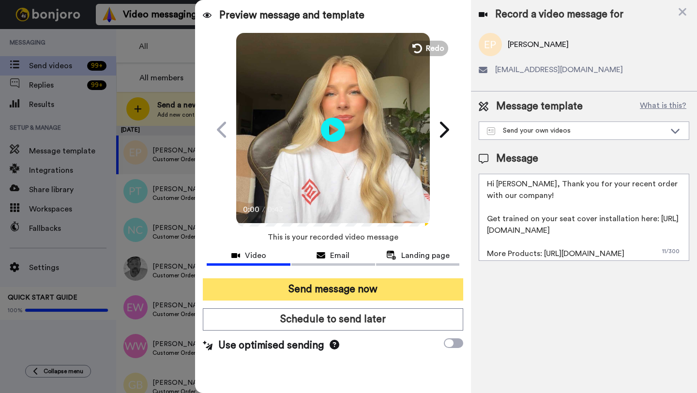
type textarea "Hi [PERSON_NAME], Thank you for your recent order with our company! Get trained…"
click at [373, 289] on button "Send message now" at bounding box center [333, 289] width 260 height 22
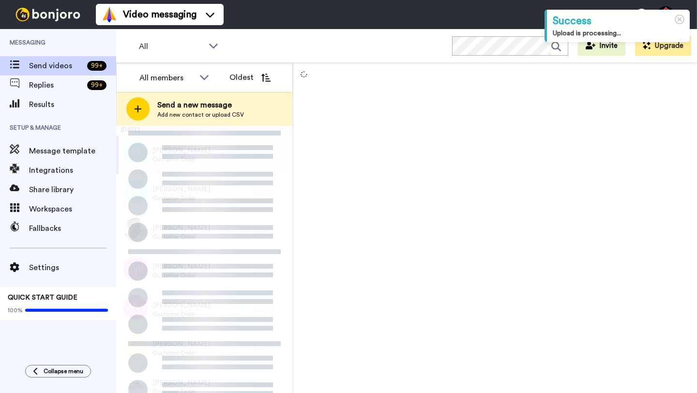
click at [234, 155] on div "[PERSON_NAME] Customer Order" at bounding box center [185, 155] width 138 height 39
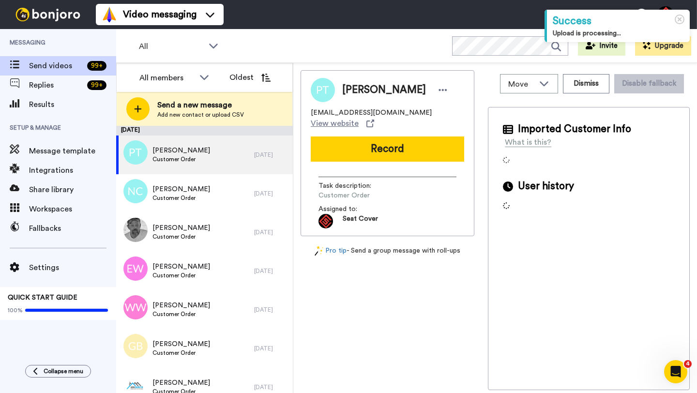
click at [355, 87] on span "[PERSON_NAME]" at bounding box center [384, 90] width 84 height 15
copy span "[PERSON_NAME]"
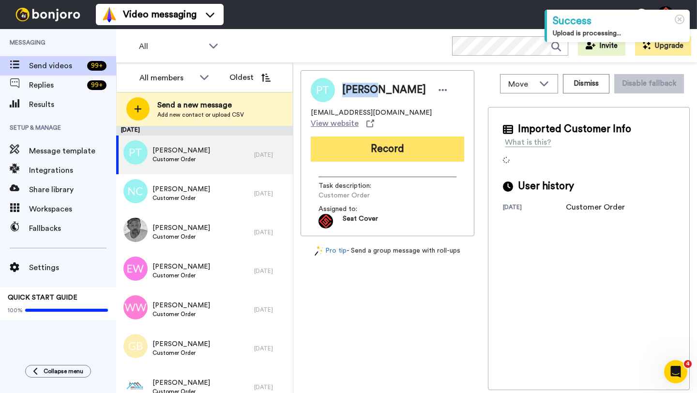
click at [385, 152] on button "Record" at bounding box center [387, 149] width 153 height 25
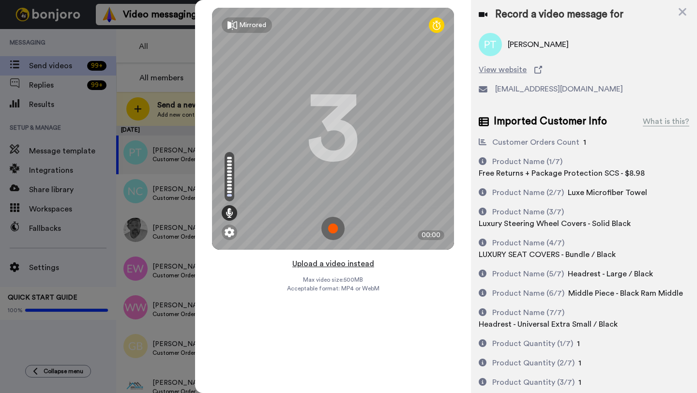
click at [331, 264] on button "Upload a video instead" at bounding box center [334, 264] width 88 height 13
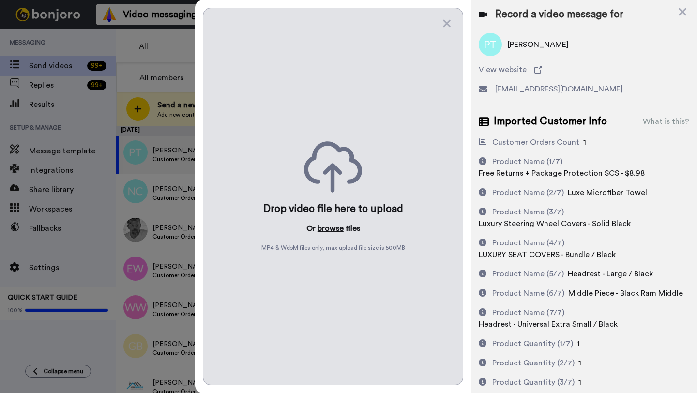
click at [325, 224] on button "browse" at bounding box center [331, 229] width 26 height 12
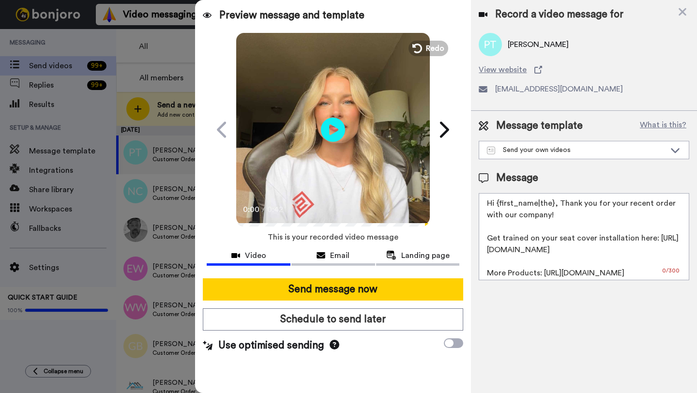
drag, startPoint x: 553, startPoint y: 205, endPoint x: 498, endPoint y: 206, distance: 55.2
click at [498, 206] on textarea "Hi {first_name|the}, Thank you for your recent order with our company! Get trai…" at bounding box center [584, 236] width 211 height 87
paste textarea "[PERSON_NAME]"
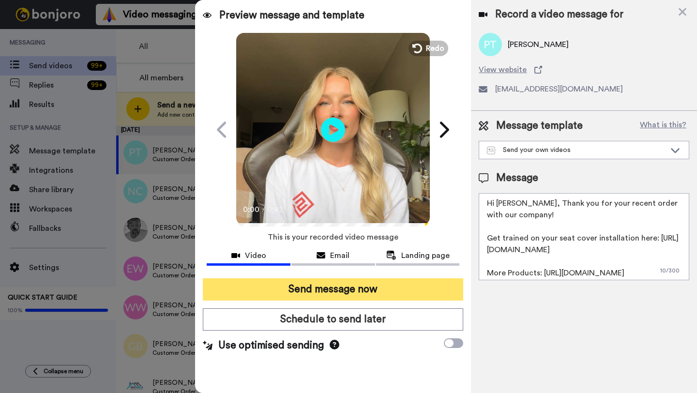
type textarea "Hi [PERSON_NAME], Thank you for your recent order with our company! Get trained…"
click at [358, 294] on button "Send message now" at bounding box center [333, 289] width 260 height 22
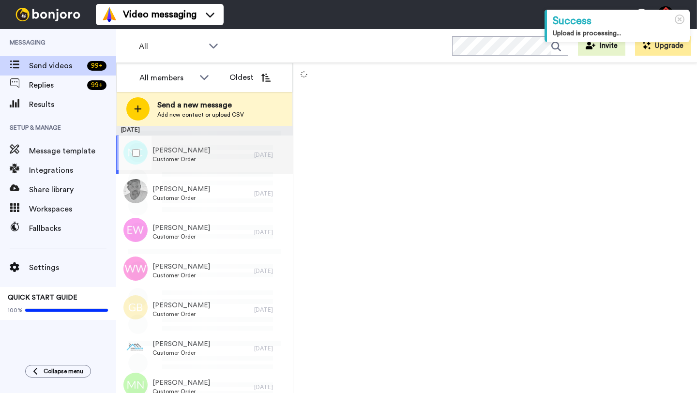
click at [236, 153] on div "[PERSON_NAME] Customer Order" at bounding box center [185, 155] width 138 height 39
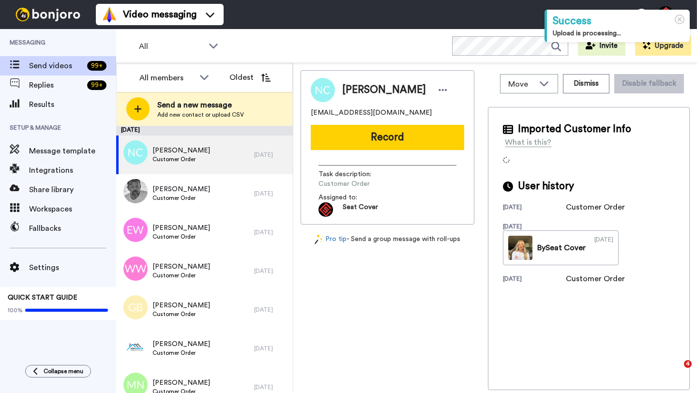
click at [356, 91] on span "[PERSON_NAME]" at bounding box center [384, 90] width 84 height 15
click at [585, 88] on button "Dismiss" at bounding box center [586, 83] width 46 height 19
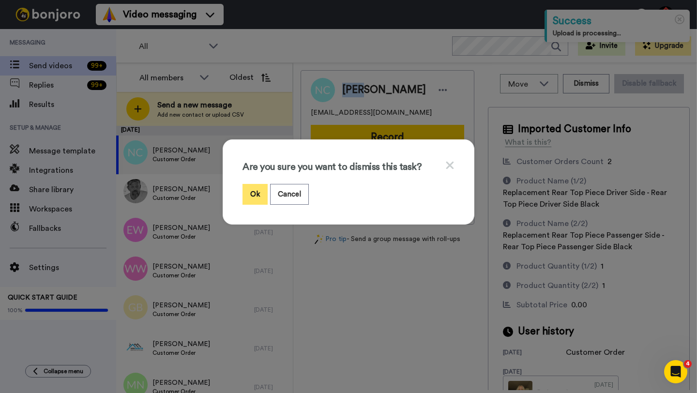
click at [258, 197] on button "Ok" at bounding box center [255, 194] width 25 height 21
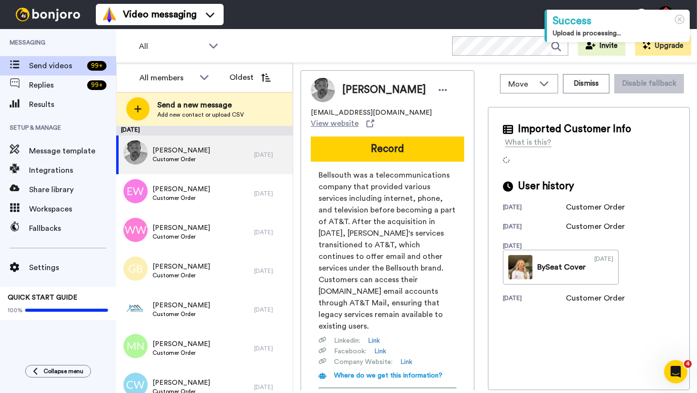
click at [351, 84] on span "[PERSON_NAME]" at bounding box center [384, 90] width 84 height 15
click at [594, 86] on button "Dismiss" at bounding box center [586, 83] width 46 height 19
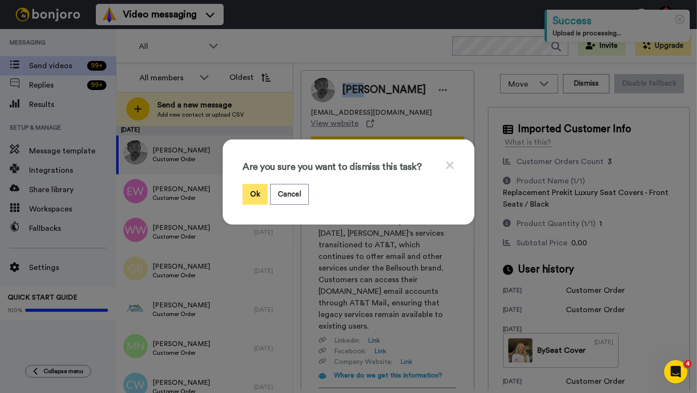
click at [260, 191] on button "Ok" at bounding box center [255, 194] width 25 height 21
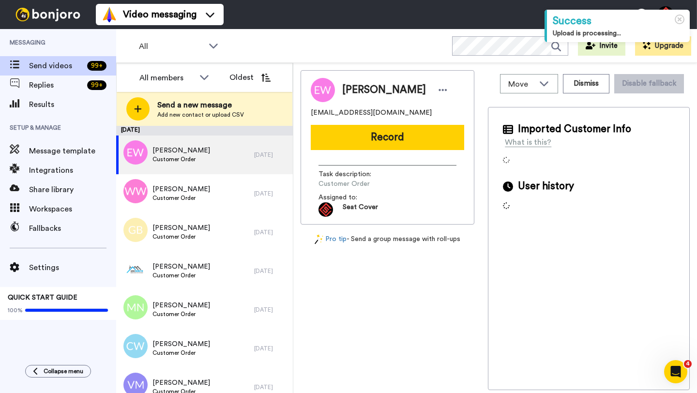
click at [351, 90] on span "Edward W Smith" at bounding box center [384, 90] width 84 height 15
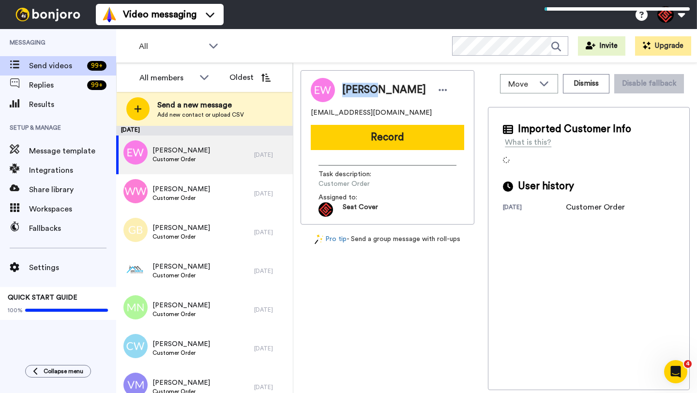
copy span "Edward"
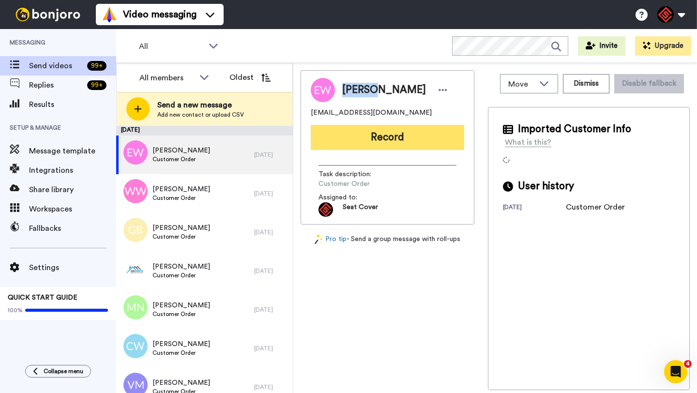
click at [382, 131] on button "Record" at bounding box center [387, 137] width 153 height 25
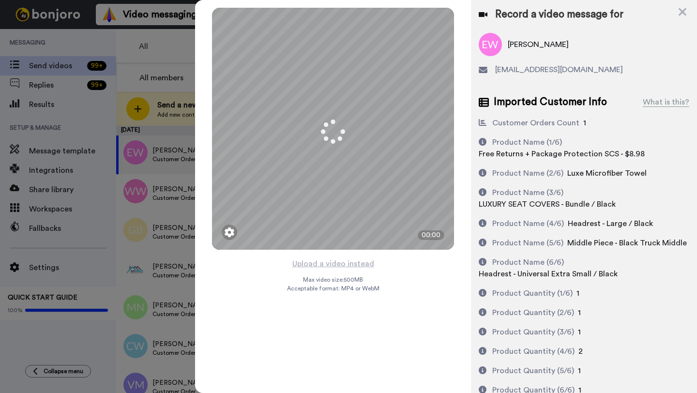
click at [335, 265] on button "Upload a video instead" at bounding box center [334, 264] width 88 height 13
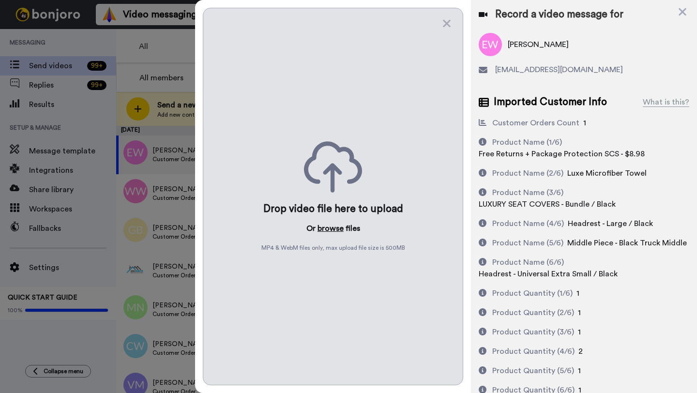
click at [327, 230] on button "browse" at bounding box center [331, 229] width 26 height 12
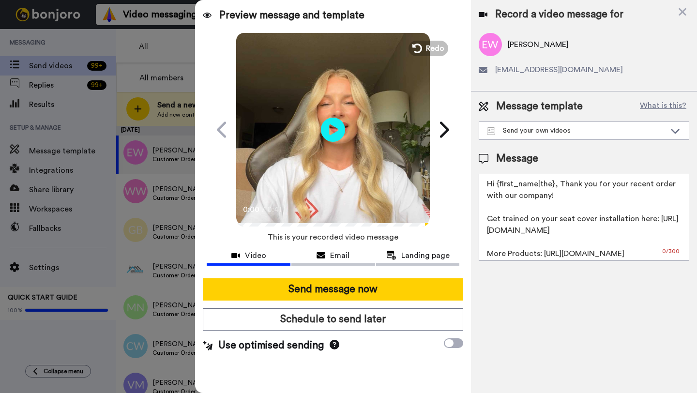
drag, startPoint x: 554, startPoint y: 182, endPoint x: 497, endPoint y: 182, distance: 56.6
click at [497, 182] on textarea "Hi {first_name|the}, Thank you for your recent order with our company! Get trai…" at bounding box center [584, 217] width 211 height 87
paste textarea "Edward"
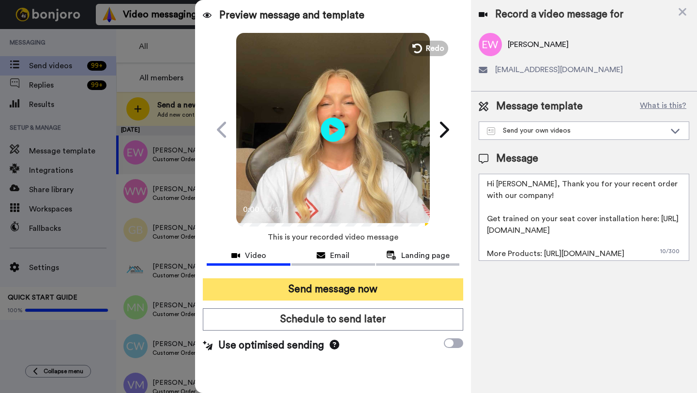
type textarea "Hi Edward, Thank you for your recent order with our company! Get trained on you…"
click at [373, 291] on button "Send message now" at bounding box center [333, 289] width 260 height 22
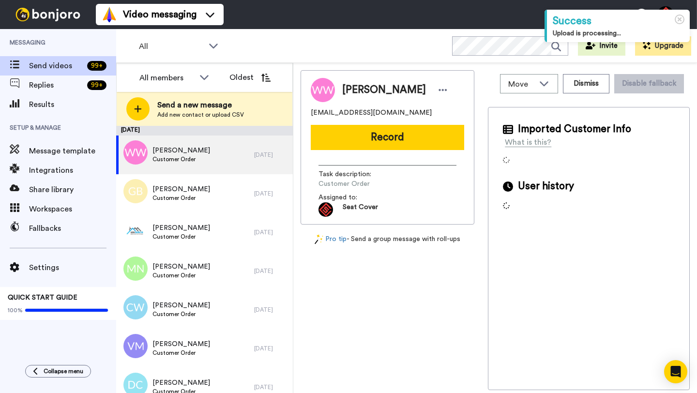
click at [354, 92] on span "[PERSON_NAME]" at bounding box center [384, 90] width 84 height 15
copy span "[PERSON_NAME]"
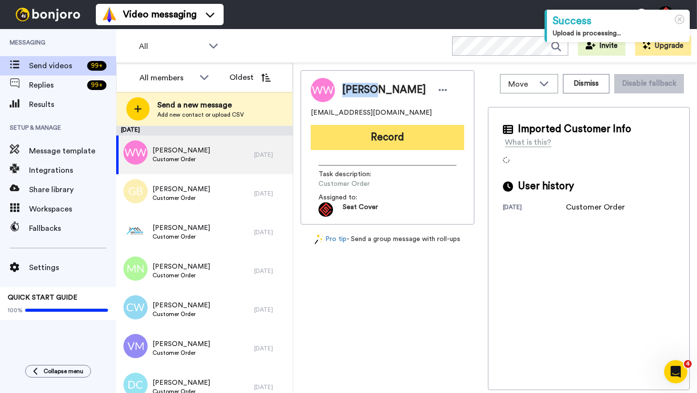
click at [384, 137] on button "Record" at bounding box center [387, 137] width 153 height 25
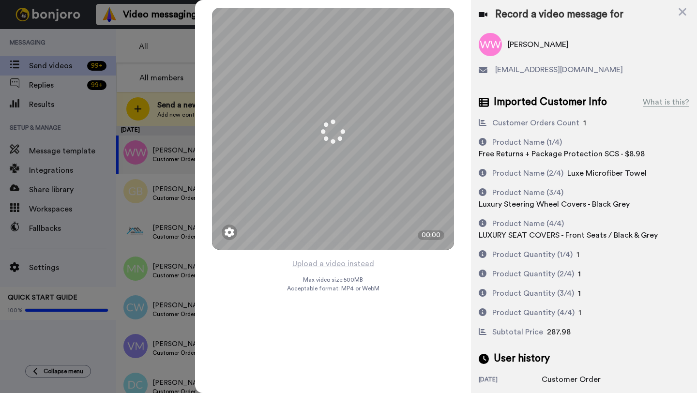
click at [339, 264] on button "Upload a video instead" at bounding box center [334, 264] width 88 height 13
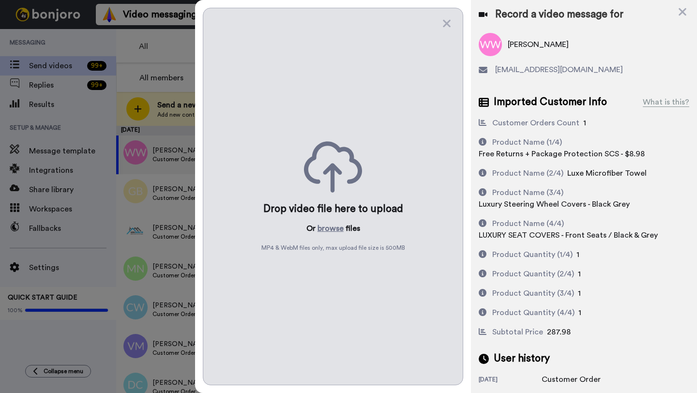
click at [332, 221] on div "Drop video file here to upload Or browse files MP4 & WebM files only, max uploa…" at bounding box center [333, 197] width 260 height 378
click at [329, 226] on button "browse" at bounding box center [331, 229] width 26 height 12
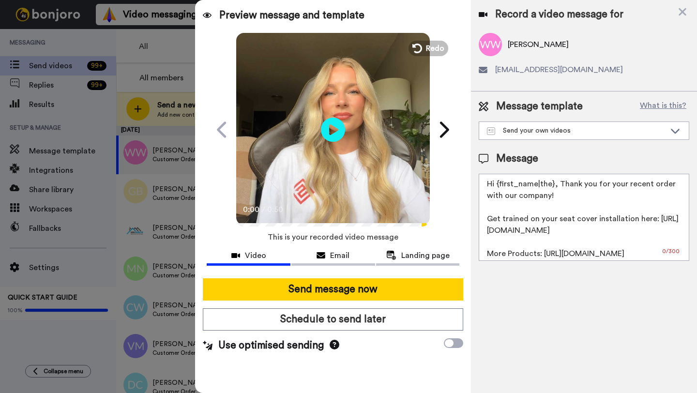
drag, startPoint x: 554, startPoint y: 187, endPoint x: 499, endPoint y: 187, distance: 55.7
click at [499, 187] on textarea "Hi {first_name|the}, Thank you for your recent order with our company! Get trai…" at bounding box center [584, 217] width 211 height 87
paste textarea "[PERSON_NAME]"
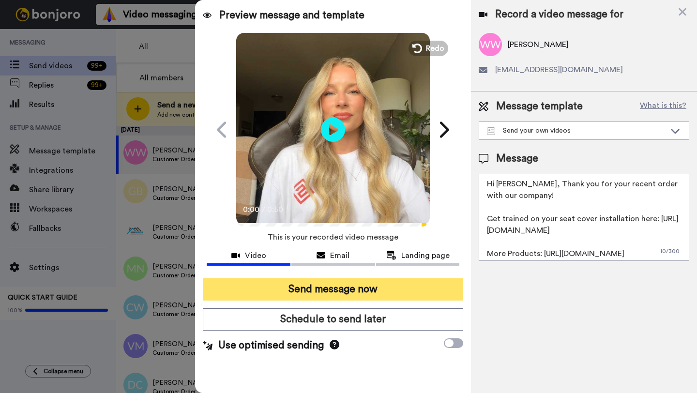
type textarea "Hi [PERSON_NAME], Thank you for your recent order with our company! Get trained…"
click at [397, 290] on button "Send message now" at bounding box center [333, 289] width 260 height 22
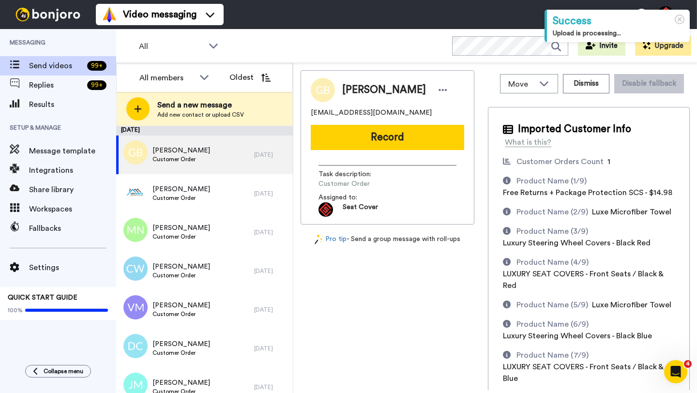
click at [359, 90] on span "[PERSON_NAME]" at bounding box center [384, 90] width 84 height 15
copy span "[PERSON_NAME]"
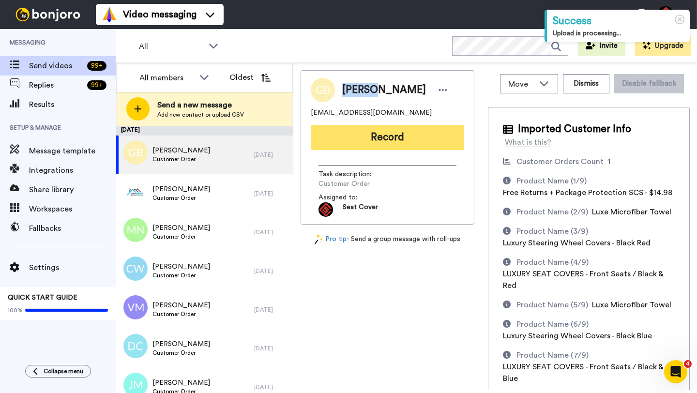
click at [394, 143] on button "Record" at bounding box center [387, 137] width 153 height 25
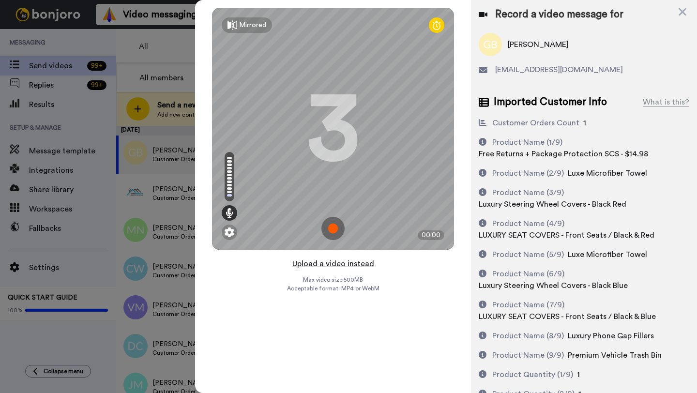
click at [331, 266] on button "Upload a video instead" at bounding box center [334, 264] width 88 height 13
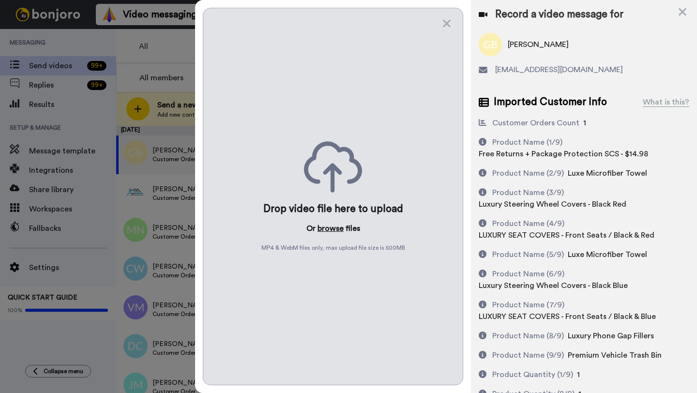
click at [325, 229] on button "browse" at bounding box center [331, 229] width 26 height 12
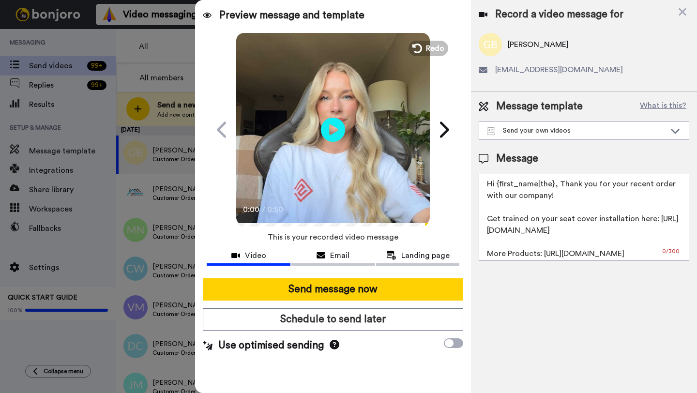
drag, startPoint x: 553, startPoint y: 186, endPoint x: 496, endPoint y: 187, distance: 56.6
click at [496, 187] on textarea "Hi {first_name|the}, Thank you for your recent order with our company! Get trai…" at bounding box center [584, 217] width 211 height 87
paste textarea "[PERSON_NAME]"
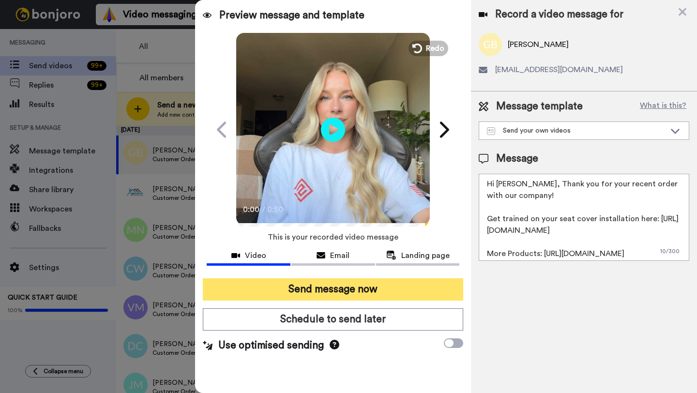
type textarea "Hi [PERSON_NAME], Thank you for your recent order with our company! Get trained…"
click at [391, 288] on button "Send message now" at bounding box center [333, 289] width 260 height 22
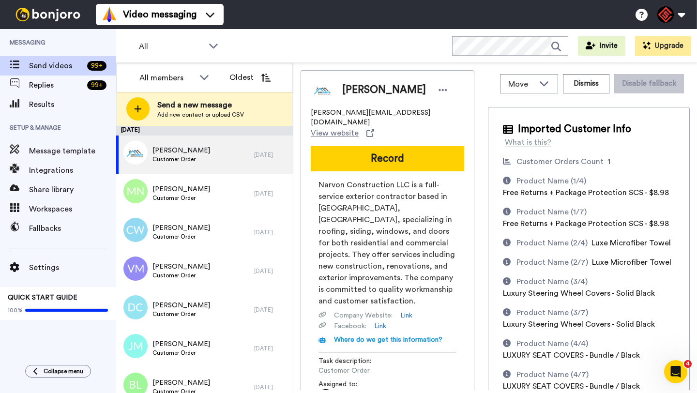
click at [357, 86] on span "Amos Fisher" at bounding box center [384, 90] width 84 height 15
copy span "Amos"
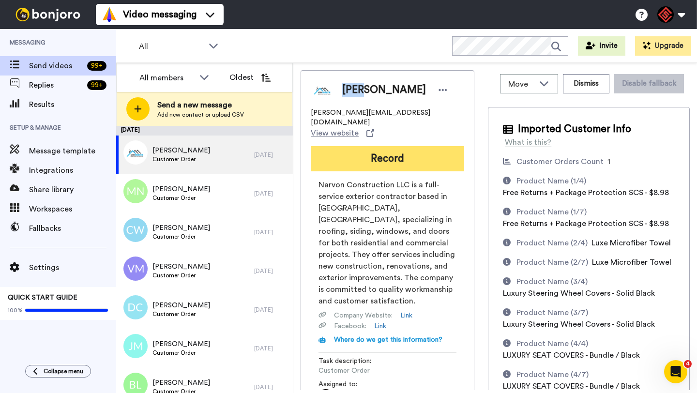
click at [397, 147] on button "Record" at bounding box center [387, 158] width 153 height 25
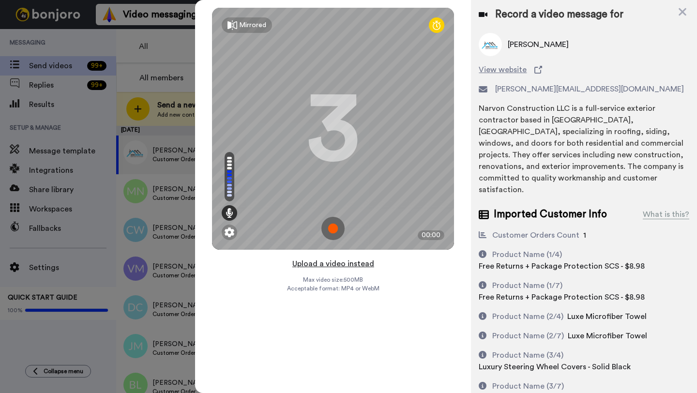
click at [337, 261] on button "Upload a video instead" at bounding box center [334, 264] width 88 height 13
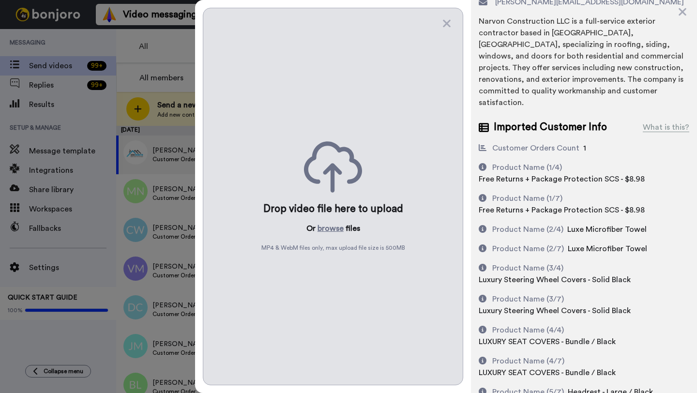
scroll to position [88, 0]
click at [328, 227] on button "browse" at bounding box center [331, 229] width 26 height 12
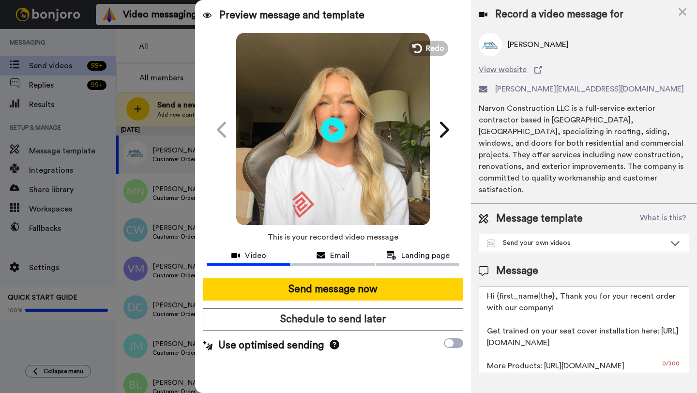
scroll to position [0, 0]
drag, startPoint x: 552, startPoint y: 286, endPoint x: 494, endPoint y: 286, distance: 57.6
click at [494, 286] on textarea "Hi {first_name|the}, Thank you for your recent order with our company! Get trai…" at bounding box center [584, 329] width 211 height 87
paste textarea "Amos"
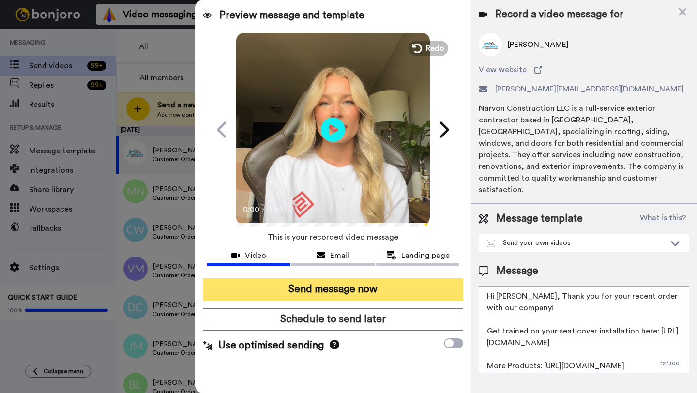
type textarea "Hi Amos, Thank you for your recent order with our company! Get trained on your …"
click at [388, 300] on button "Send message now" at bounding box center [333, 289] width 260 height 22
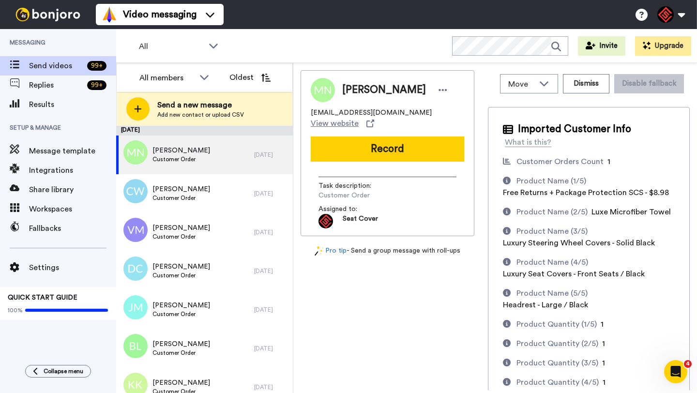
click at [358, 95] on span "[PERSON_NAME]" at bounding box center [384, 90] width 84 height 15
copy span "[PERSON_NAME]"
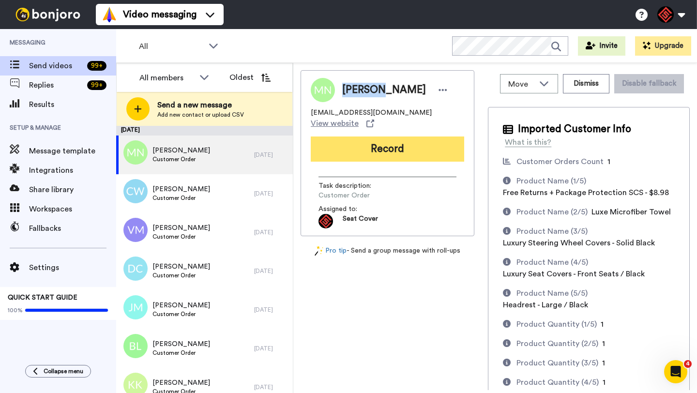
click at [383, 137] on button "Record" at bounding box center [387, 149] width 153 height 25
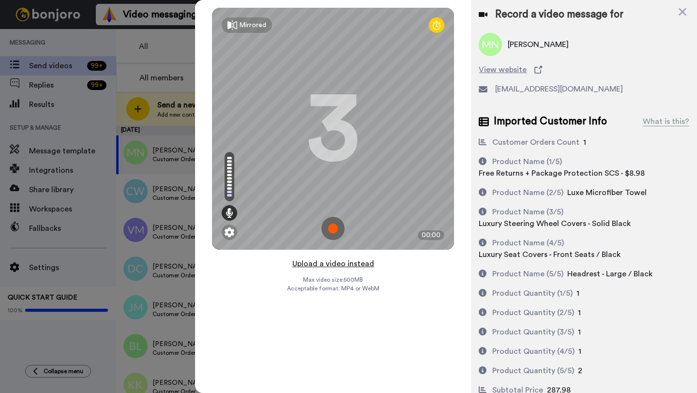
click at [339, 265] on button "Upload a video instead" at bounding box center [334, 264] width 88 height 13
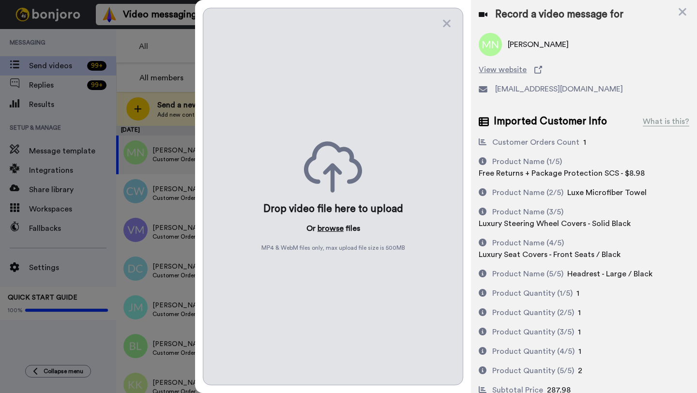
click at [329, 230] on button "browse" at bounding box center [331, 229] width 26 height 12
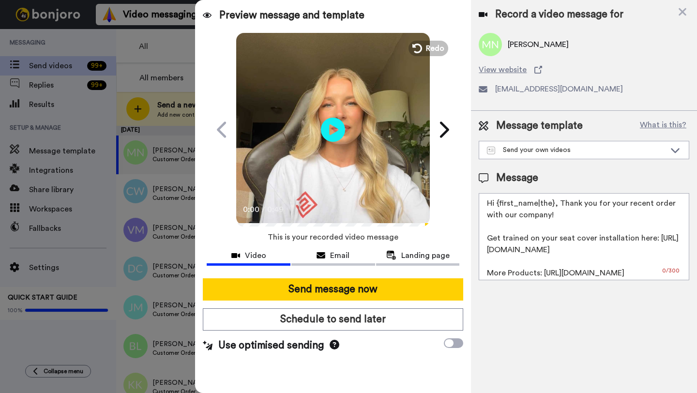
drag, startPoint x: 552, startPoint y: 205, endPoint x: 499, endPoint y: 206, distance: 52.8
click at [499, 206] on textarea "Hi {first_name|the}, Thank you for your recent order with our company! Get trai…" at bounding box center [584, 236] width 211 height 87
paste textarea "[PERSON_NAME]"
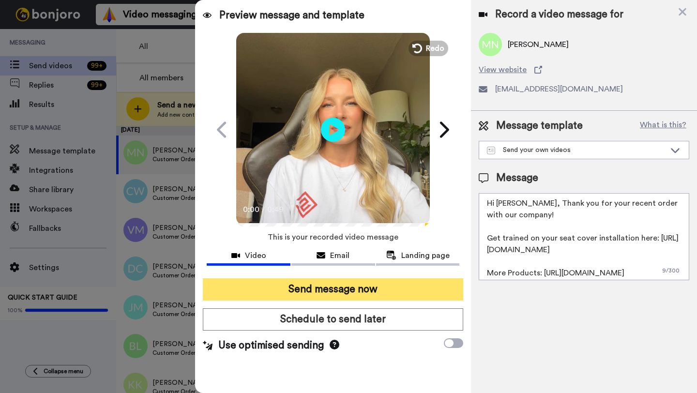
type textarea "Hi [PERSON_NAME], Thank you for your recent order with our company! Get trained…"
click at [395, 285] on button "Send message now" at bounding box center [333, 289] width 260 height 22
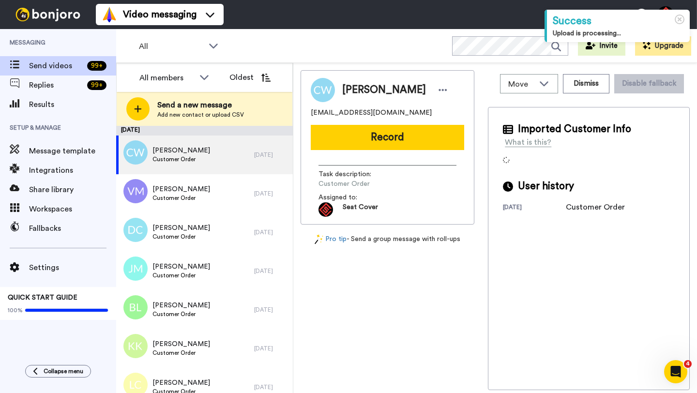
click at [354, 92] on span "[PERSON_NAME]" at bounding box center [384, 90] width 84 height 15
copy span "[PERSON_NAME]"
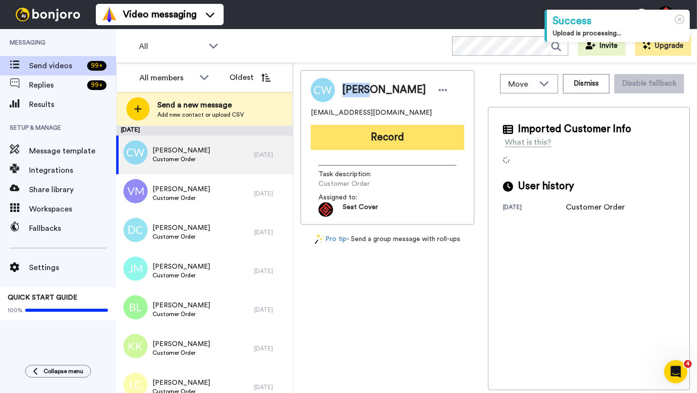
click at [366, 135] on button "Record" at bounding box center [387, 137] width 153 height 25
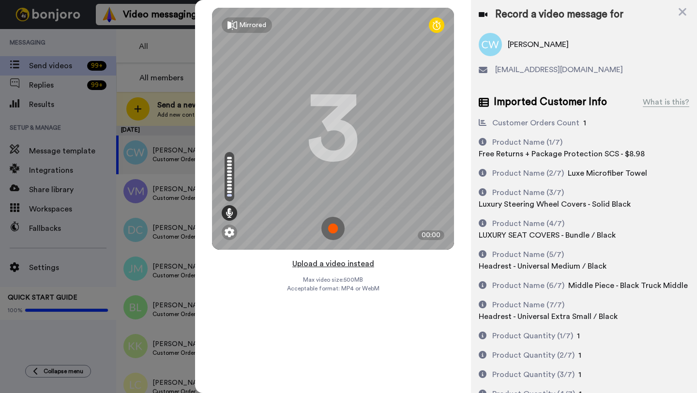
click at [329, 262] on button "Upload a video instead" at bounding box center [334, 264] width 88 height 13
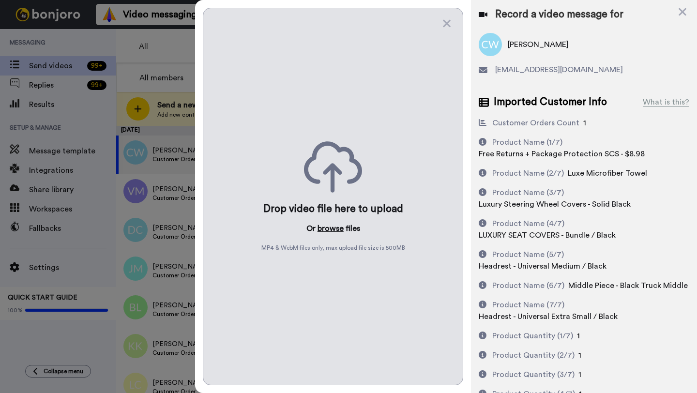
click at [331, 228] on button "browse" at bounding box center [331, 229] width 26 height 12
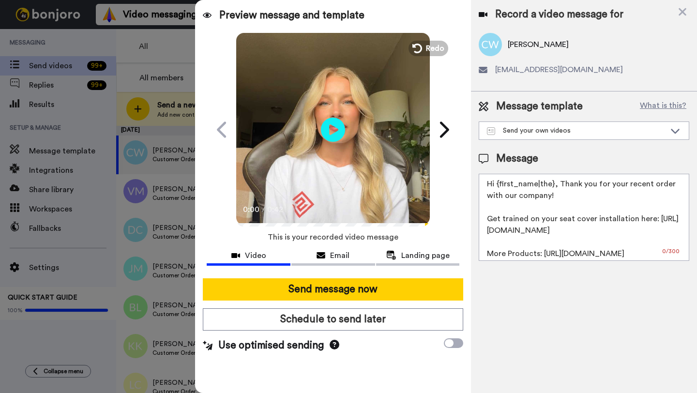
drag, startPoint x: 552, startPoint y: 186, endPoint x: 497, endPoint y: 186, distance: 55.7
click at [497, 186] on textarea "Hi {first_name|the}, Thank you for your recent order with our company! Get trai…" at bounding box center [584, 217] width 211 height 87
paste textarea "[PERSON_NAME]"
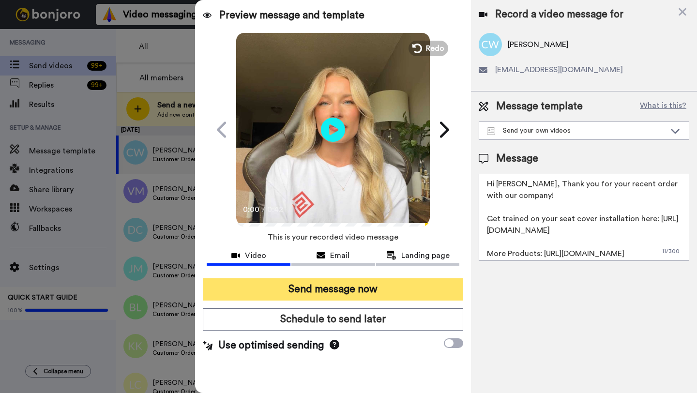
type textarea "Hi [PERSON_NAME], Thank you for your recent order with our company! Get trained…"
click at [380, 289] on button "Send message now" at bounding box center [333, 289] width 260 height 22
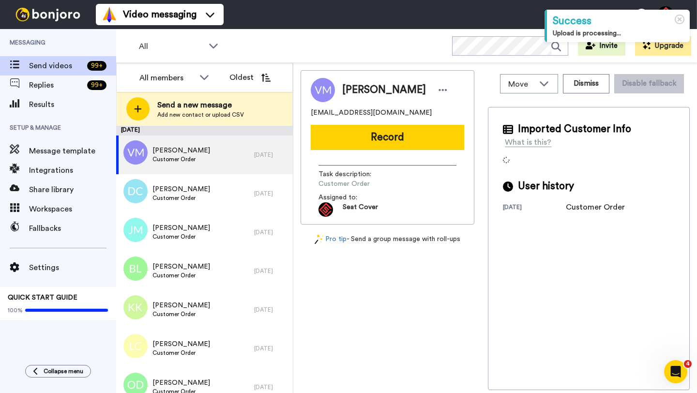
click at [351, 91] on span "Victor Munoz" at bounding box center [384, 90] width 84 height 15
copy span "Victor"
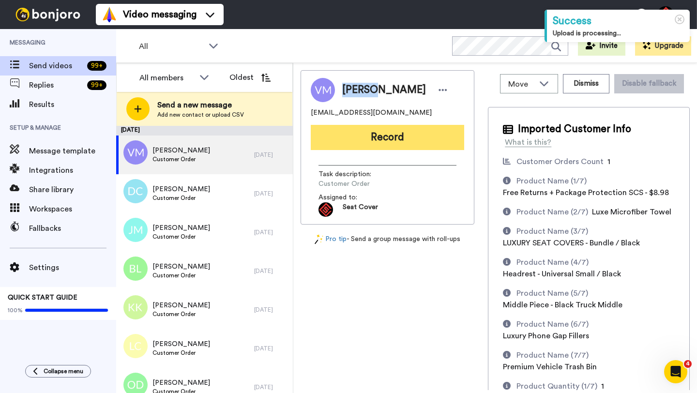
click at [377, 137] on button "Record" at bounding box center [387, 137] width 153 height 25
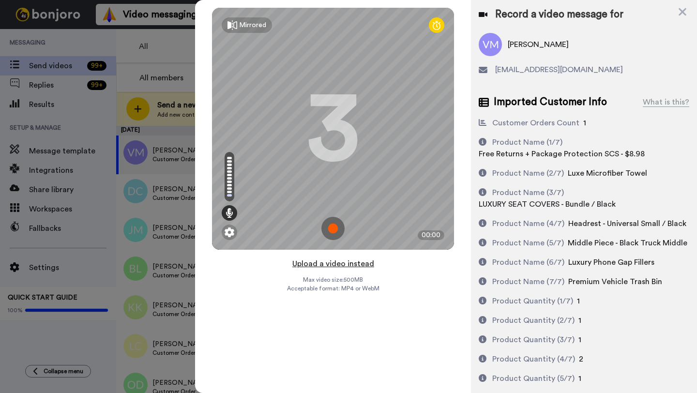
click at [325, 263] on button "Upload a video instead" at bounding box center [334, 264] width 88 height 13
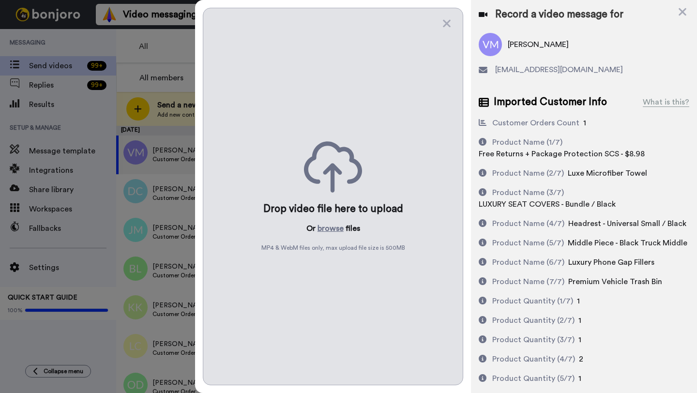
click at [323, 234] on div "Drop video file here to upload Or browse files MP4 & WebM files only, max uploa…" at bounding box center [333, 197] width 260 height 378
click at [323, 231] on button "browse" at bounding box center [331, 229] width 26 height 12
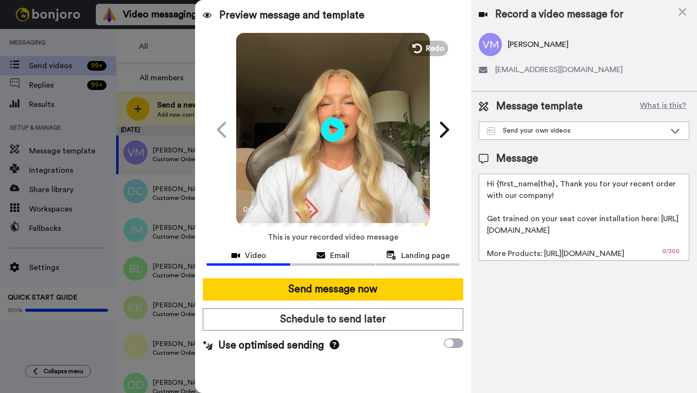
drag, startPoint x: 554, startPoint y: 185, endPoint x: 496, endPoint y: 184, distance: 57.6
click at [496, 184] on textarea "Hi {first_name|the}, Thank you for your recent order with our company! Get trai…" at bounding box center [584, 217] width 211 height 87
paste textarea "Victor"
type textarea "Hi Victor, Thank you for your recent order with our company! Get trained on you…"
click at [436, 274] on div at bounding box center [333, 275] width 253 height 8
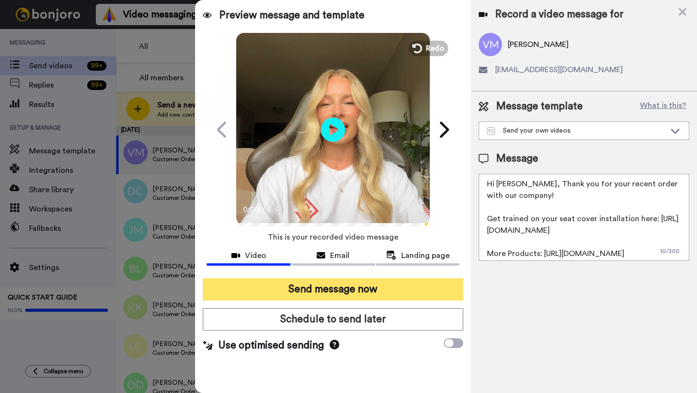
click at [434, 289] on button "Send message now" at bounding box center [333, 289] width 260 height 22
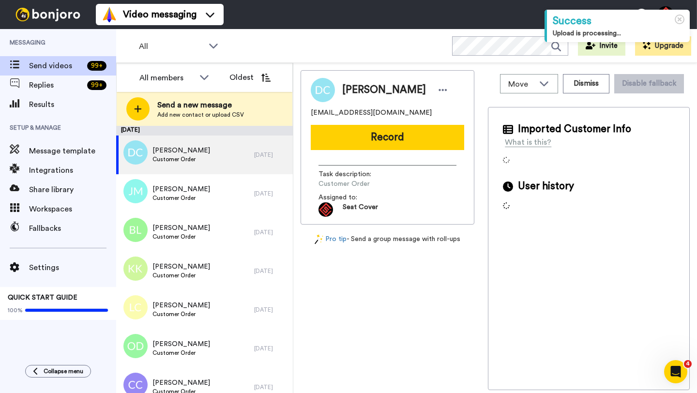
click at [356, 89] on span "[PERSON_NAME]" at bounding box center [384, 90] width 84 height 15
copy span "[PERSON_NAME]"
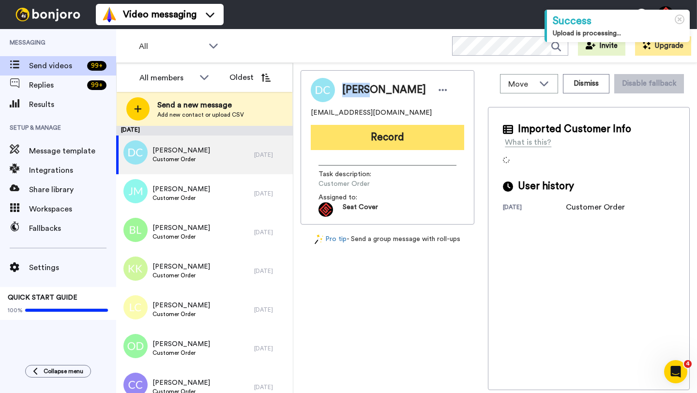
click at [388, 132] on button "Record" at bounding box center [387, 137] width 153 height 25
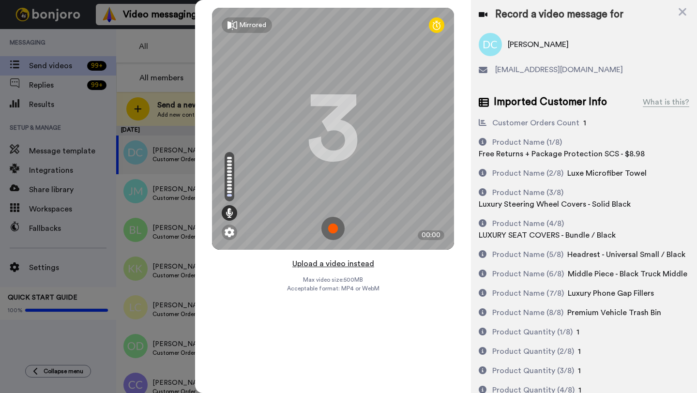
click at [336, 262] on button "Upload a video instead" at bounding box center [334, 264] width 88 height 13
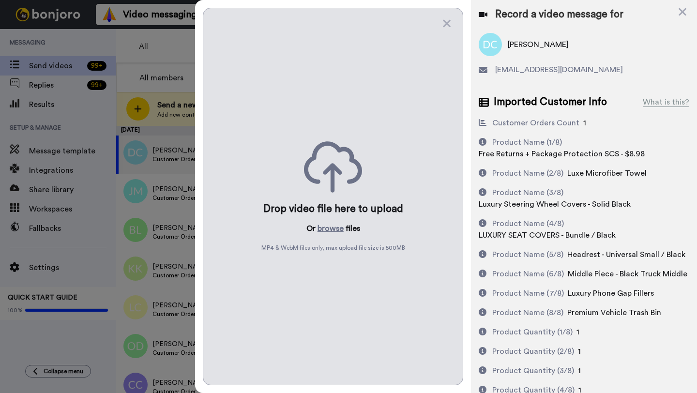
click at [325, 220] on div "Drop video file here to upload Or browse files MP4 & WebM files only, max uploa…" at bounding box center [333, 197] width 260 height 378
click at [326, 229] on button "browse" at bounding box center [331, 229] width 26 height 12
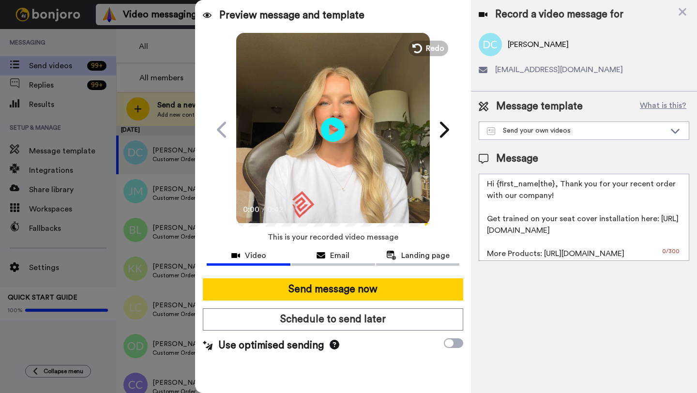
drag, startPoint x: 553, startPoint y: 186, endPoint x: 500, endPoint y: 184, distance: 53.3
click at [500, 184] on textarea "Hi {first_name|the}, Thank you for your recent order with our company! Get trai…" at bounding box center [584, 217] width 211 height 87
paste textarea "David"
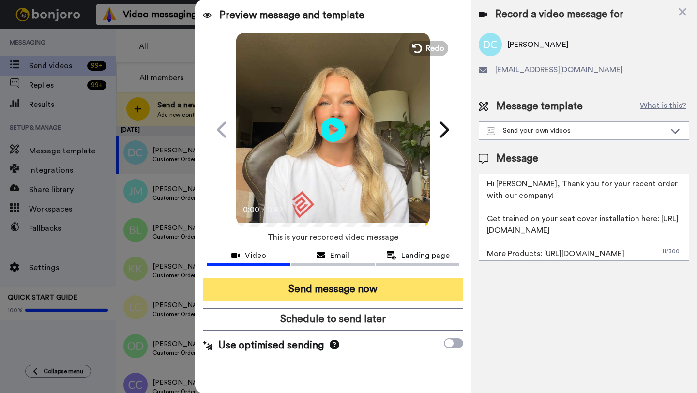
type textarea "Hi David, Thank you for your recent order with our company! Get trained on your…"
click at [414, 282] on button "Send message now" at bounding box center [333, 289] width 260 height 22
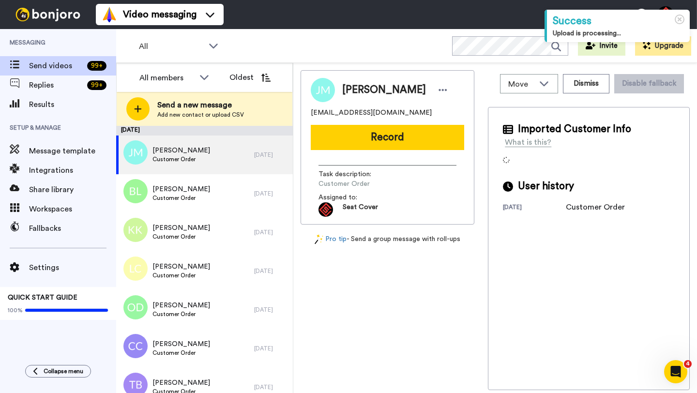
click at [355, 83] on span "[PERSON_NAME]" at bounding box center [384, 90] width 84 height 15
copy span "[PERSON_NAME]"
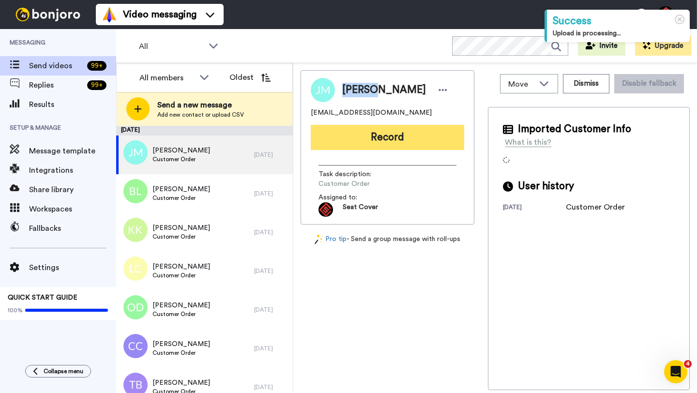
click at [398, 139] on button "Record" at bounding box center [387, 137] width 153 height 25
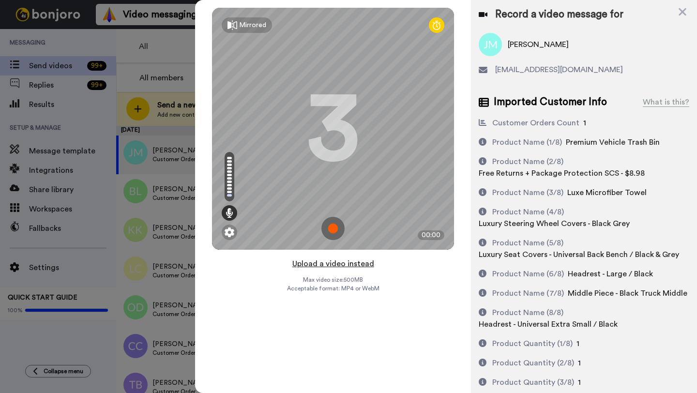
click at [340, 263] on button "Upload a video instead" at bounding box center [334, 264] width 88 height 13
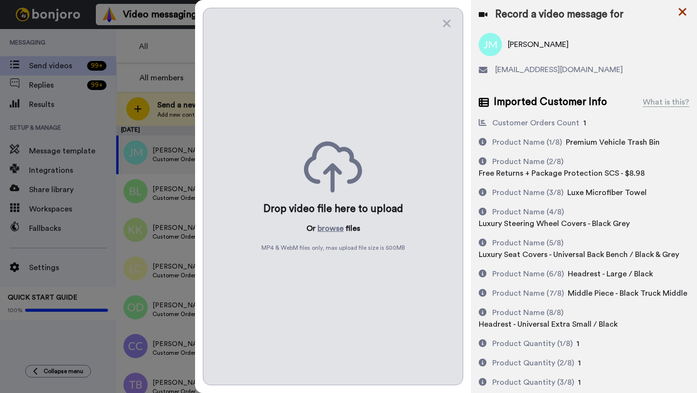
click at [684, 16] on icon at bounding box center [683, 12] width 10 height 12
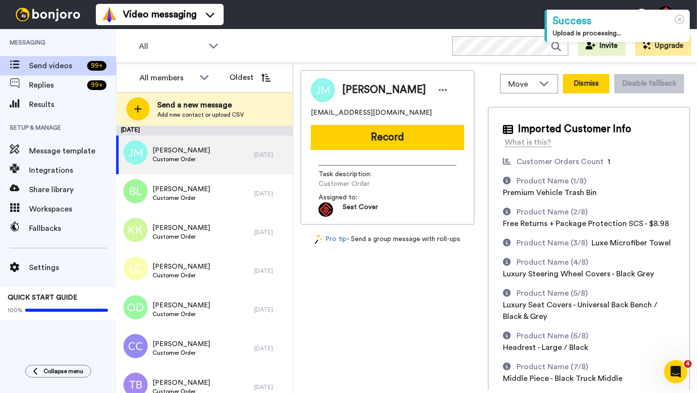
click at [584, 81] on button "Dismiss" at bounding box center [586, 83] width 46 height 19
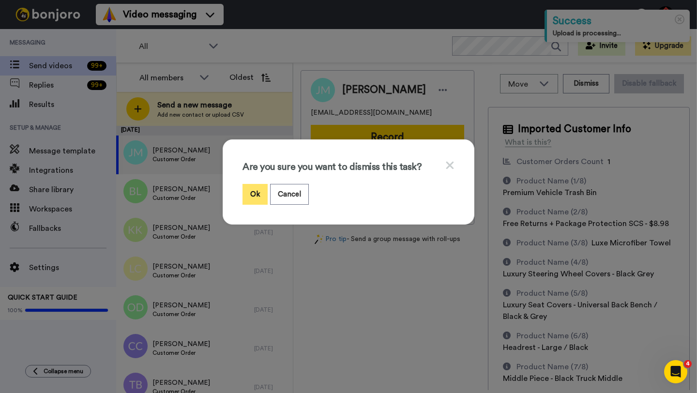
click at [252, 195] on button "Ok" at bounding box center [255, 194] width 25 height 21
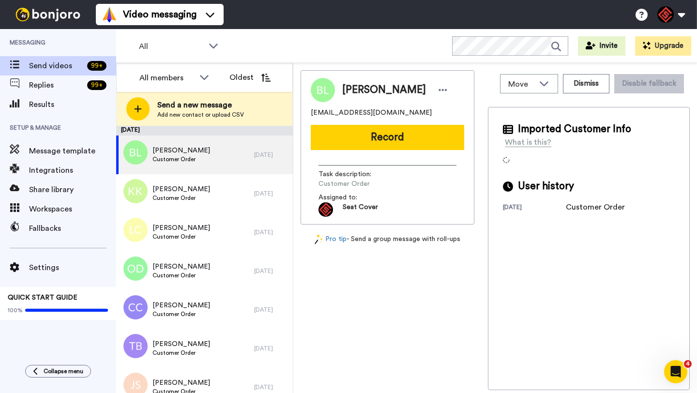
click at [360, 88] on span "[PERSON_NAME]" at bounding box center [384, 90] width 84 height 15
click at [360, 88] on span "Bruce Lariviere" at bounding box center [384, 90] width 84 height 15
copy span "Bruce"
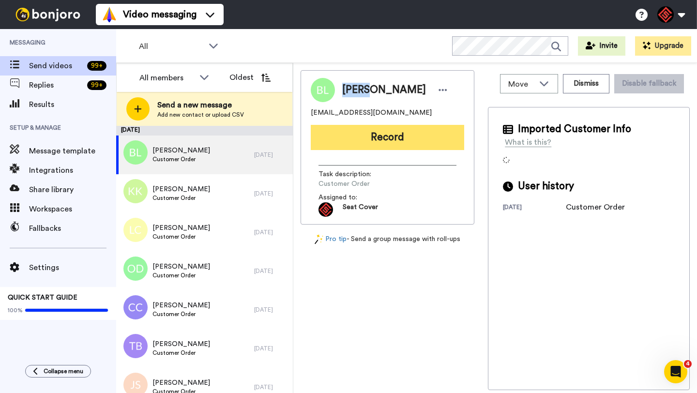
click at [387, 135] on button "Record" at bounding box center [387, 137] width 153 height 25
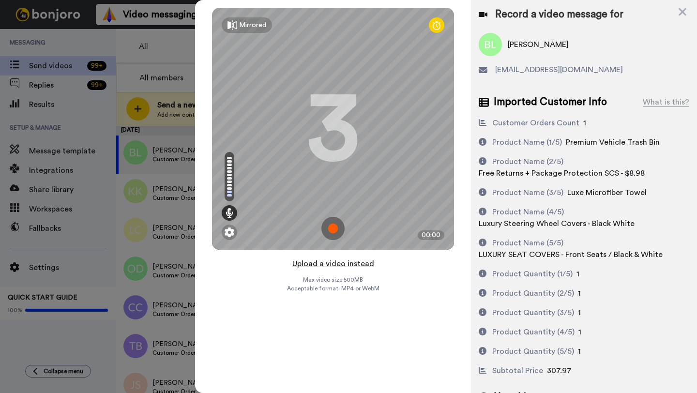
click at [335, 264] on button "Upload a video instead" at bounding box center [334, 264] width 88 height 13
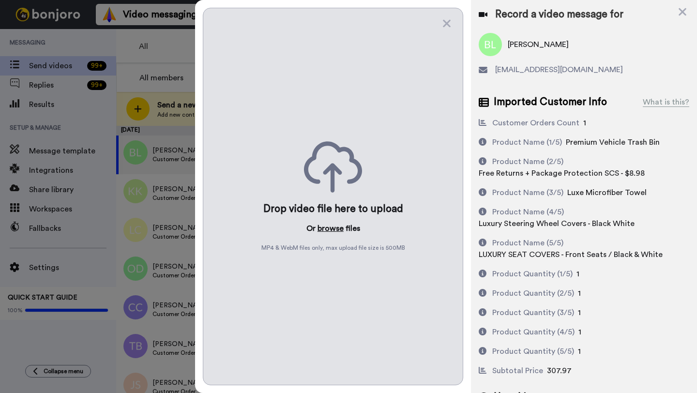
click at [322, 229] on button "browse" at bounding box center [331, 229] width 26 height 12
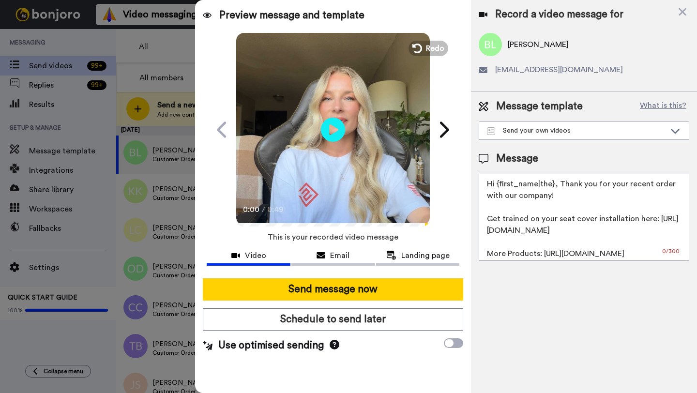
drag, startPoint x: 553, startPoint y: 186, endPoint x: 497, endPoint y: 186, distance: 55.7
click at [497, 186] on textarea "Hi {first_name|the}, Thank you for your recent order with our company! Get trai…" at bounding box center [584, 217] width 211 height 87
paste textarea "Bruce"
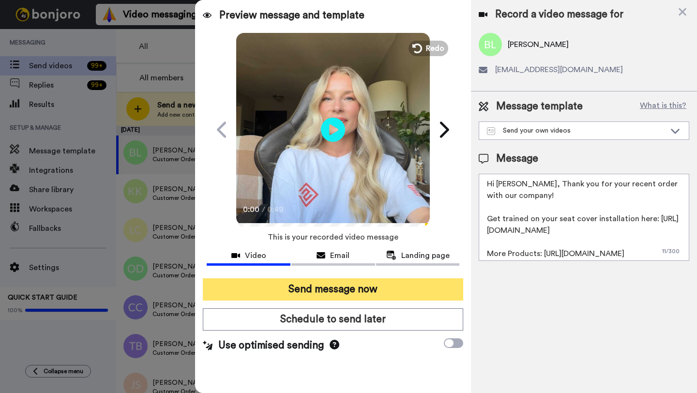
type textarea "Hi Bruce, Thank you for your recent order with our company! Get trained on your…"
click at [427, 282] on button "Send message now" at bounding box center [333, 289] width 260 height 22
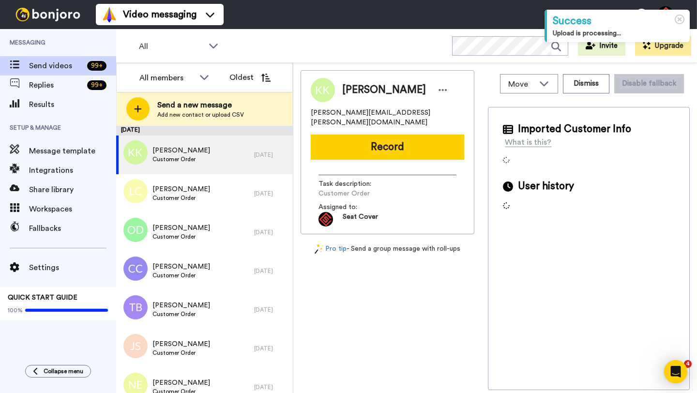
click at [355, 90] on span "Katelyn Kalil" at bounding box center [384, 90] width 84 height 15
copy span "Katelyn"
click at [392, 153] on div "Katelyn Kalil kalil.katelyn@gmail.com Record Task description : Customer Order …" at bounding box center [388, 152] width 174 height 164
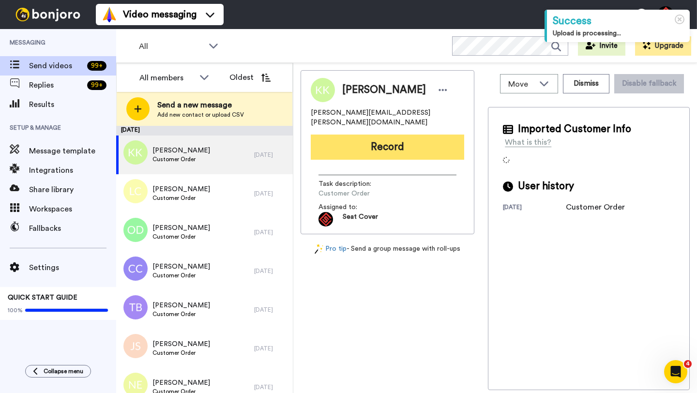
click at [390, 147] on button "Record" at bounding box center [387, 147] width 153 height 25
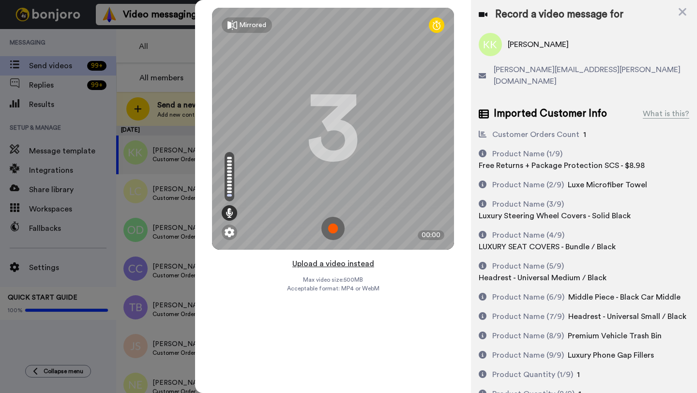
click at [336, 264] on button "Upload a video instead" at bounding box center [334, 264] width 88 height 13
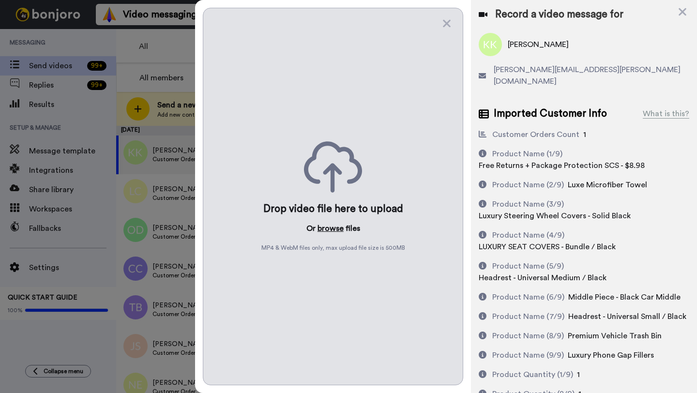
click at [332, 229] on button "browse" at bounding box center [331, 229] width 26 height 12
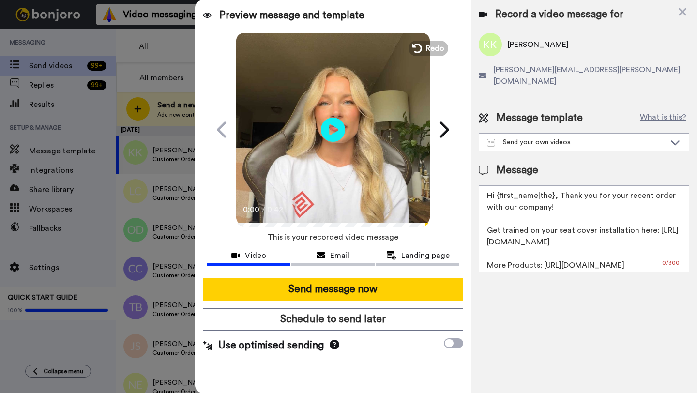
drag, startPoint x: 554, startPoint y: 186, endPoint x: 497, endPoint y: 185, distance: 57.1
click at [497, 185] on textarea "Hi {first_name|the}, Thank you for your recent order with our company! Get trai…" at bounding box center [584, 228] width 211 height 87
paste textarea "Katelyn"
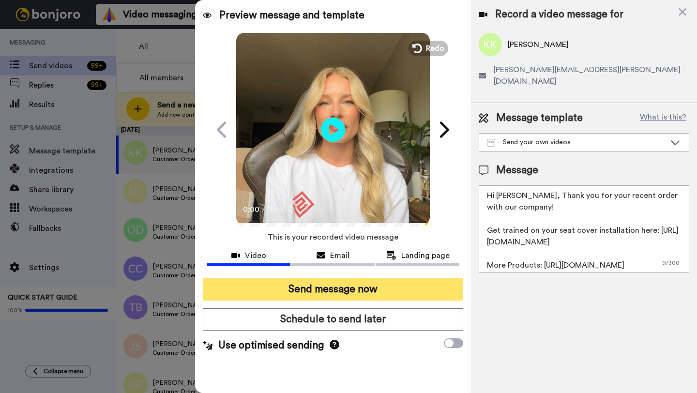
type textarea "Hi Katelyn, Thank you for your recent order with our company! Get trained on yo…"
click at [396, 291] on button "Send message now" at bounding box center [333, 289] width 260 height 22
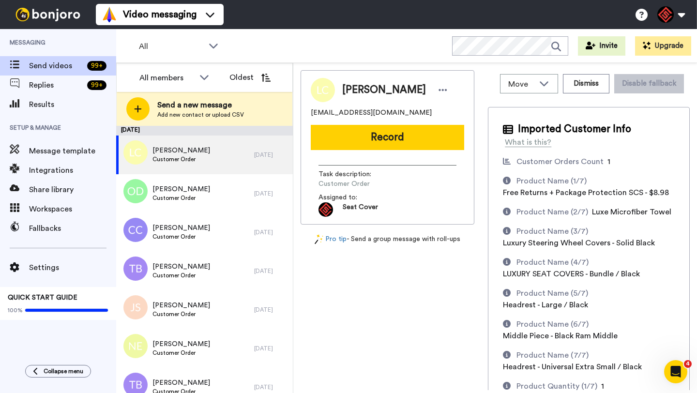
click at [351, 91] on span "[PERSON_NAME]" at bounding box center [384, 90] width 84 height 15
copy span "Les"
click at [365, 130] on button "Record" at bounding box center [387, 137] width 153 height 25
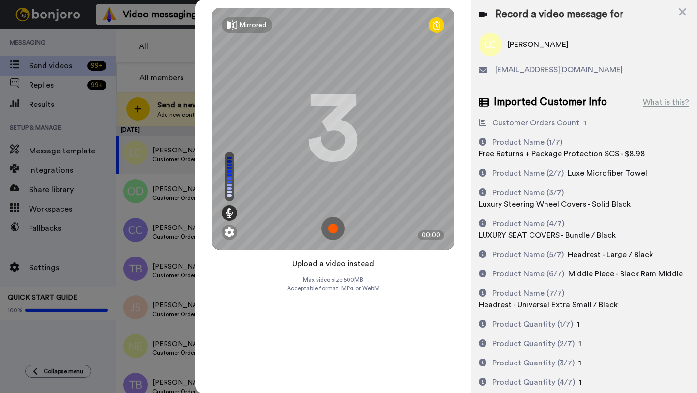
click at [338, 264] on button "Upload a video instead" at bounding box center [334, 264] width 88 height 13
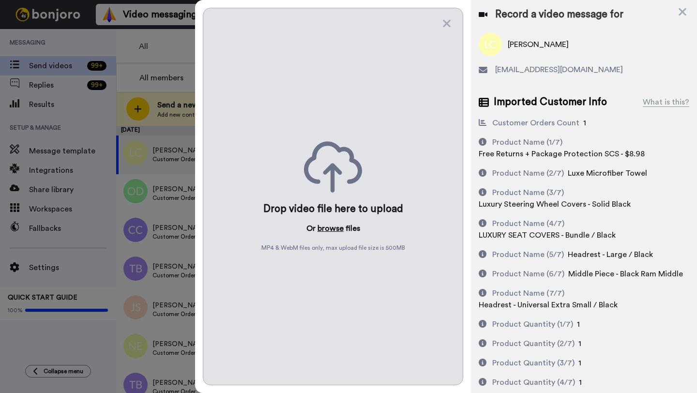
click at [332, 231] on button "browse" at bounding box center [331, 229] width 26 height 12
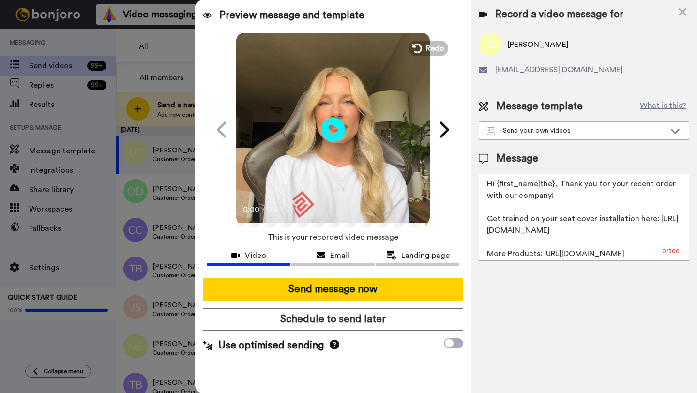
drag, startPoint x: 553, startPoint y: 188, endPoint x: 495, endPoint y: 188, distance: 57.6
click at [495, 188] on textarea "Hi {first_name|the}, Thank you for your recent order with our company! Get trai…" at bounding box center [584, 217] width 211 height 87
paste textarea "Les"
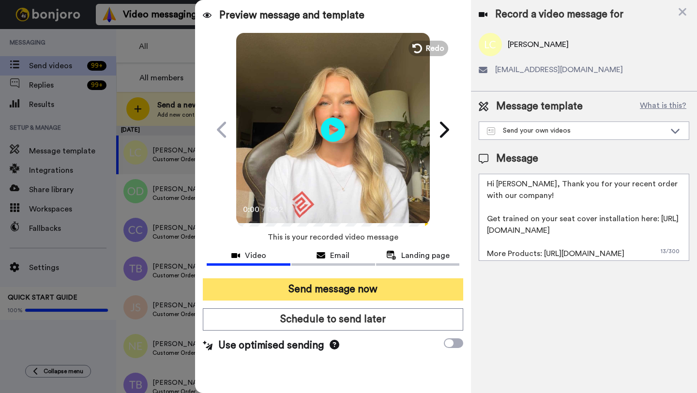
type textarea "Hi [PERSON_NAME], Thank you for your recent order with our company! Get trained…"
click at [365, 294] on button "Send message now" at bounding box center [333, 289] width 260 height 22
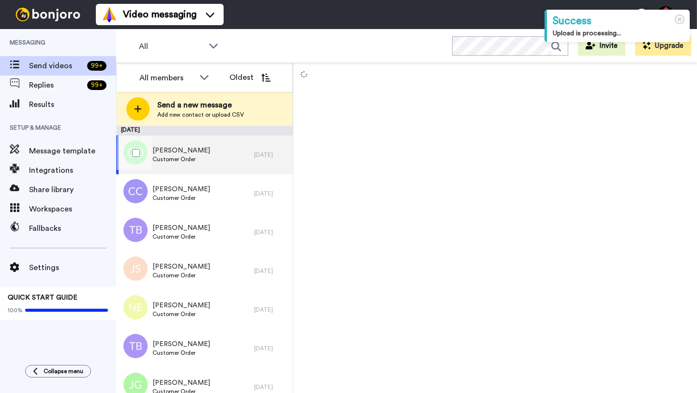
click at [245, 155] on div "[PERSON_NAME] Customer Order" at bounding box center [185, 155] width 138 height 39
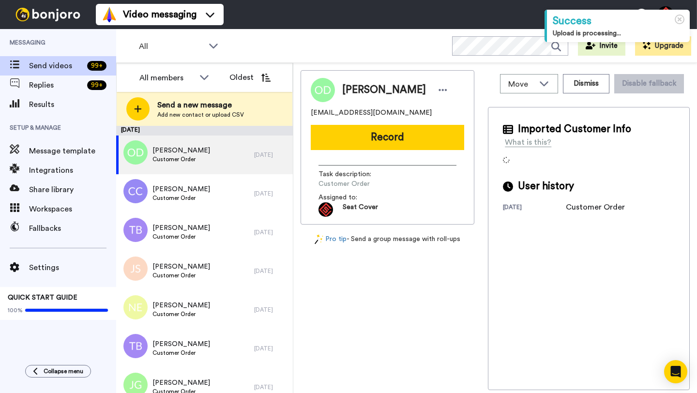
click at [352, 93] on span "[PERSON_NAME]" at bounding box center [384, 90] width 84 height 15
copy span "[PERSON_NAME]"
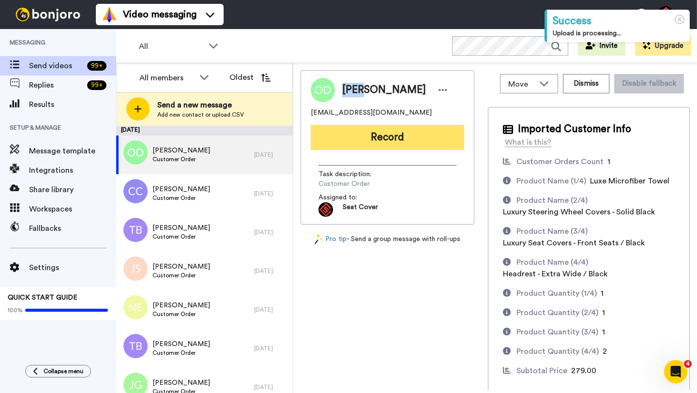
click at [367, 138] on button "Record" at bounding box center [387, 137] width 153 height 25
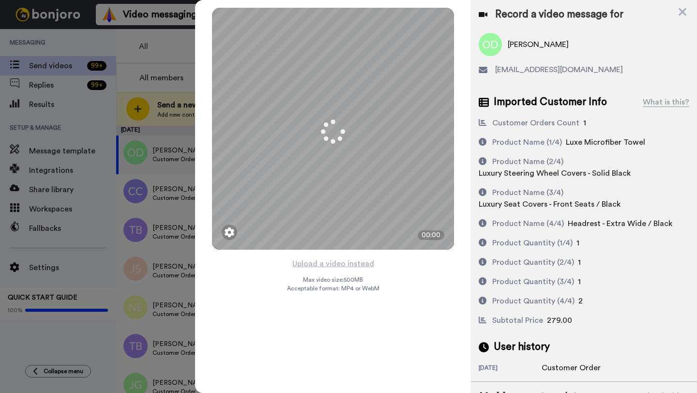
click at [326, 261] on button "Upload a video instead" at bounding box center [334, 264] width 88 height 13
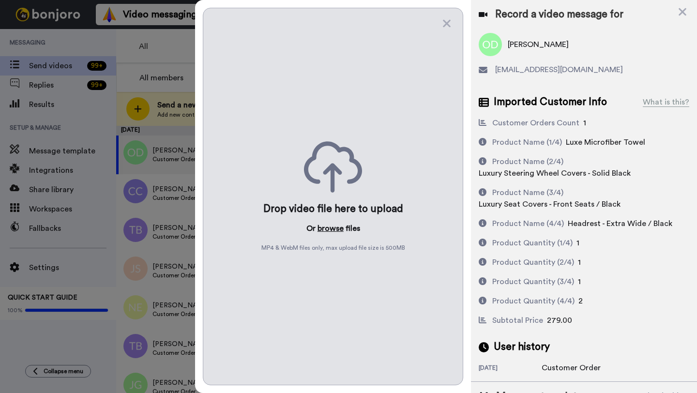
click at [334, 229] on button "browse" at bounding box center [331, 229] width 26 height 12
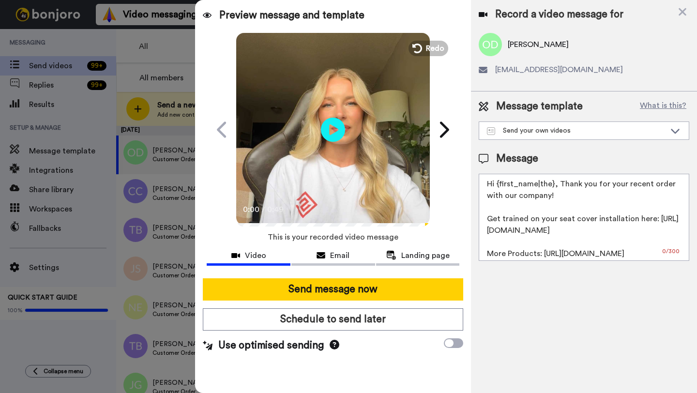
drag, startPoint x: 552, startPoint y: 188, endPoint x: 496, endPoint y: 186, distance: 56.2
click at [496, 186] on textarea "Hi {first_name|the}, Thank you for your recent order with our company! Get trai…" at bounding box center [584, 217] width 211 height 87
paste textarea "Owen"
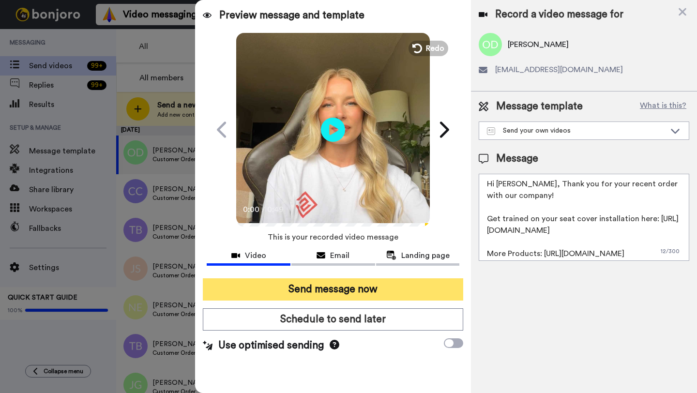
type textarea "Hi Owen, Thank you for your recent order with our company! Get trained on your …"
click at [371, 289] on button "Send message now" at bounding box center [333, 289] width 260 height 22
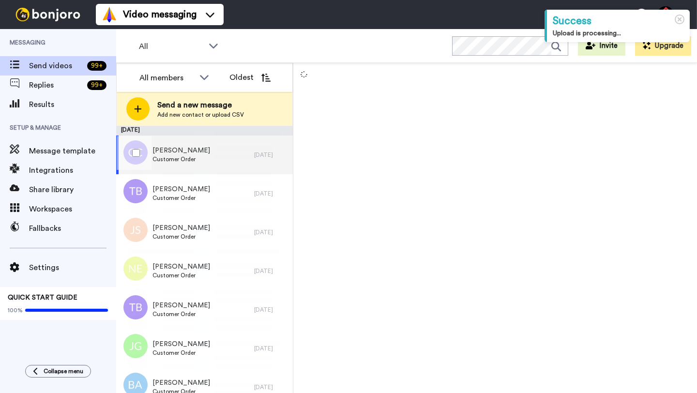
click at [225, 153] on div "[PERSON_NAME] Customer Order" at bounding box center [185, 155] width 138 height 39
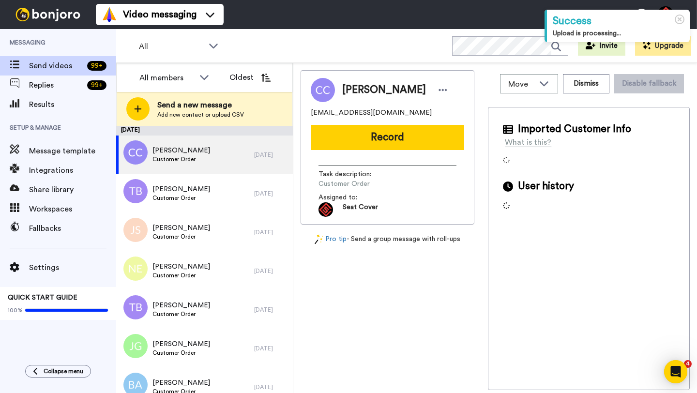
click at [351, 89] on span "Carson Cash" at bounding box center [384, 90] width 84 height 15
copy span "Carson"
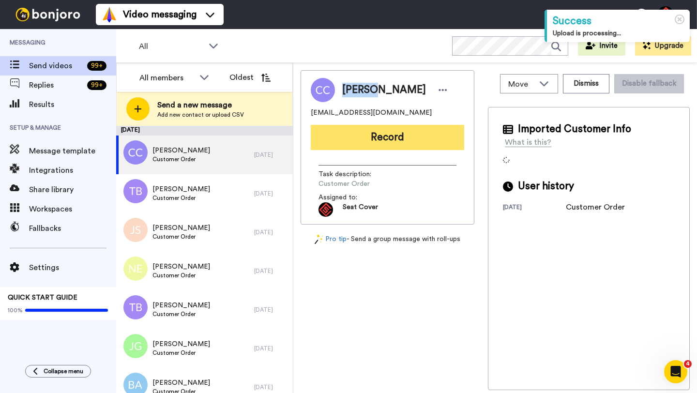
click at [390, 137] on button "Record" at bounding box center [387, 137] width 153 height 25
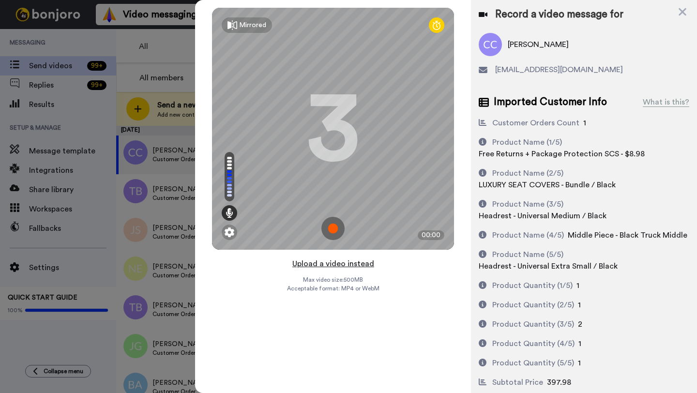
click at [330, 262] on button "Upload a video instead" at bounding box center [334, 264] width 88 height 13
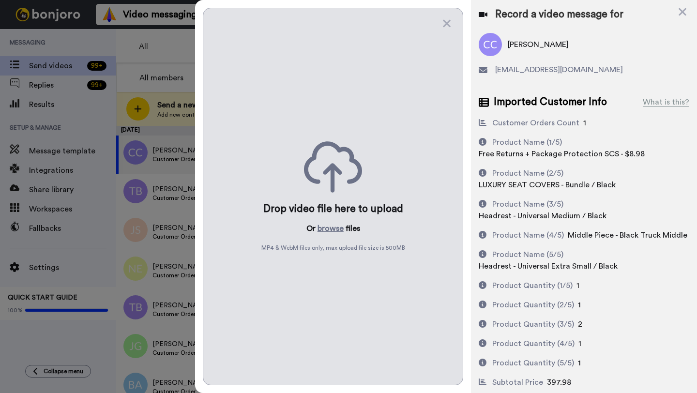
click at [330, 222] on div "Drop video file here to upload Or browse files MP4 & WebM files only, max uploa…" at bounding box center [333, 197] width 260 height 378
click at [330, 227] on button "browse" at bounding box center [331, 229] width 26 height 12
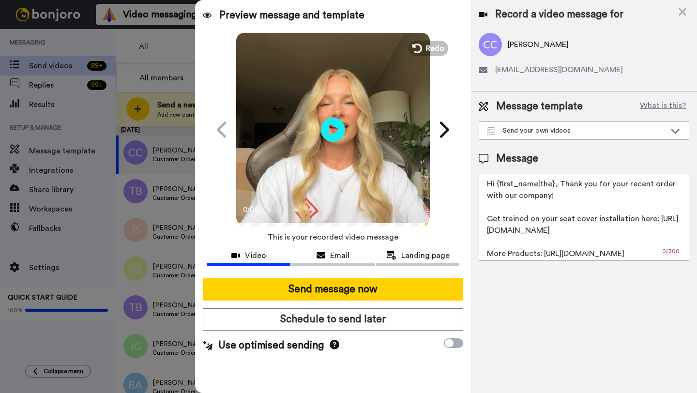
drag, startPoint x: 553, startPoint y: 186, endPoint x: 497, endPoint y: 186, distance: 56.2
click at [497, 186] on textarea "Hi {first_name|the}, Thank you for your recent order with our company! Get trai…" at bounding box center [584, 217] width 211 height 87
paste textarea "Carson"
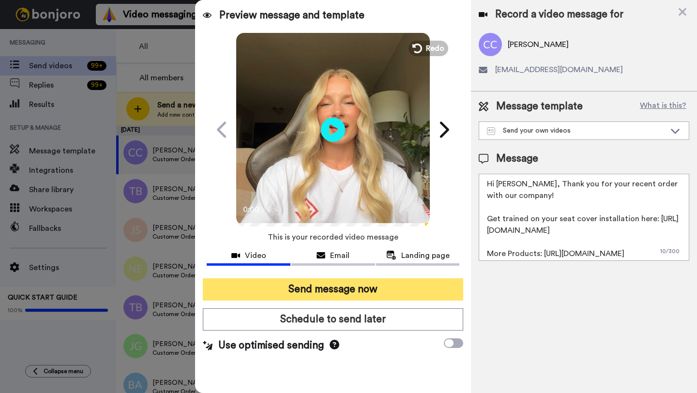
type textarea "Hi Carson, Thank you for your recent order with our company! Get trained on you…"
click at [397, 286] on button "Send message now" at bounding box center [333, 289] width 260 height 22
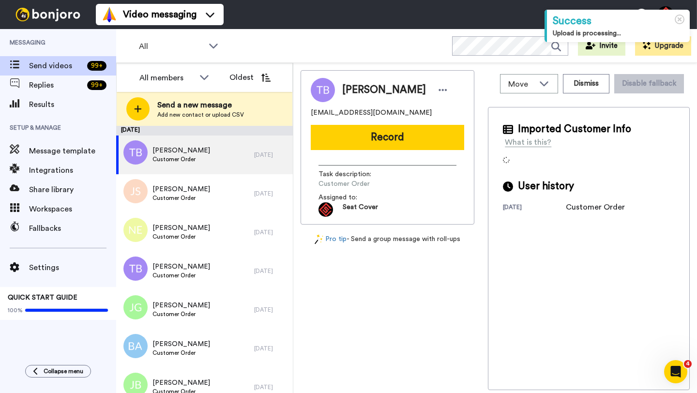
click at [362, 95] on span "[PERSON_NAME]" at bounding box center [384, 90] width 84 height 15
copy span "[PERSON_NAME]"
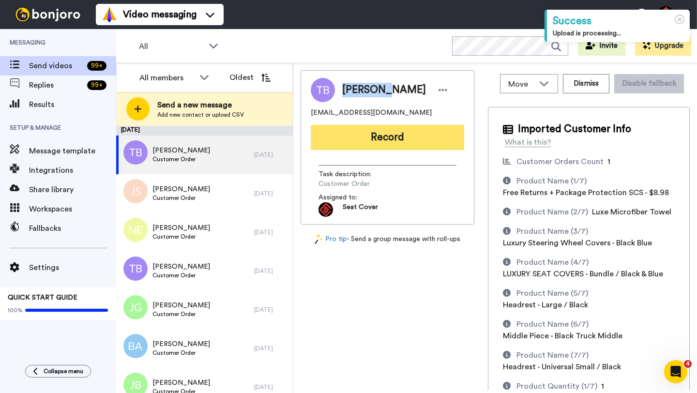
click at [382, 149] on button "Record" at bounding box center [387, 137] width 153 height 25
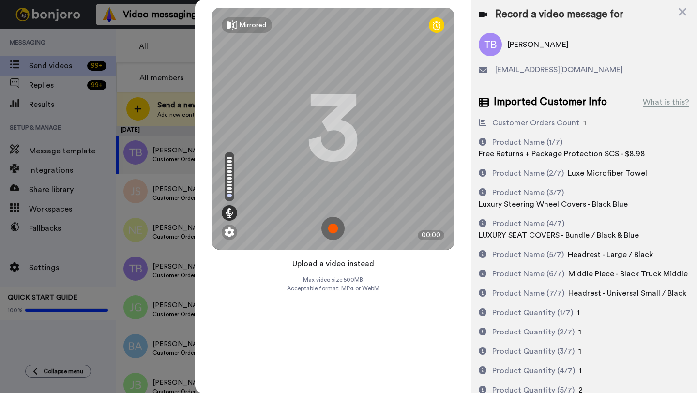
click at [340, 263] on button "Upload a video instead" at bounding box center [334, 264] width 88 height 13
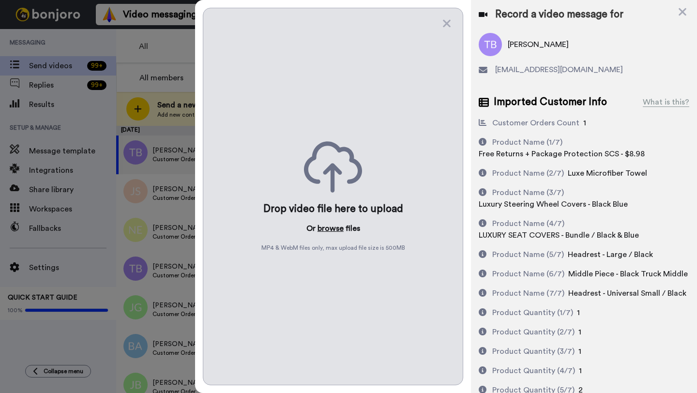
click at [327, 227] on button "browse" at bounding box center [331, 229] width 26 height 12
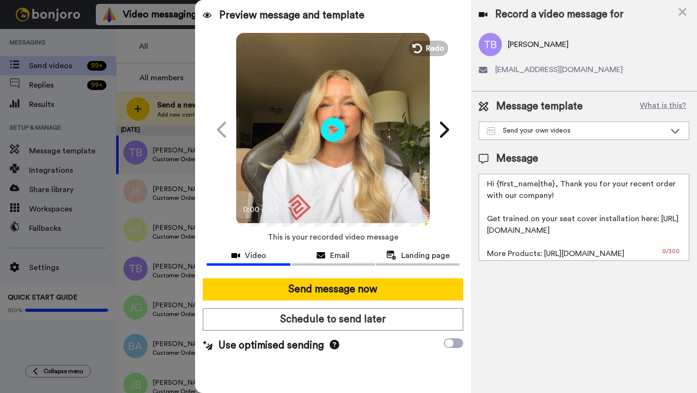
drag, startPoint x: 553, startPoint y: 186, endPoint x: 498, endPoint y: 186, distance: 55.7
click at [498, 186] on textarea "Hi {first_name|the}, Thank you for your recent order with our company! Get trai…" at bounding box center [584, 217] width 211 height 87
paste textarea "[PERSON_NAME]"
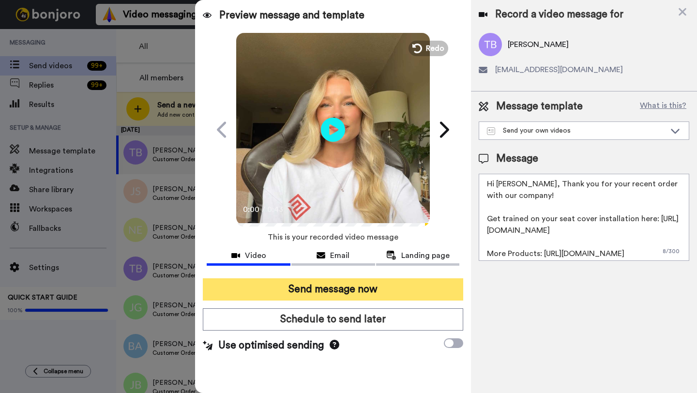
type textarea "Hi [PERSON_NAME], Thank you for your recent order with our company! Get trained…"
click at [369, 292] on button "Send message now" at bounding box center [333, 289] width 260 height 22
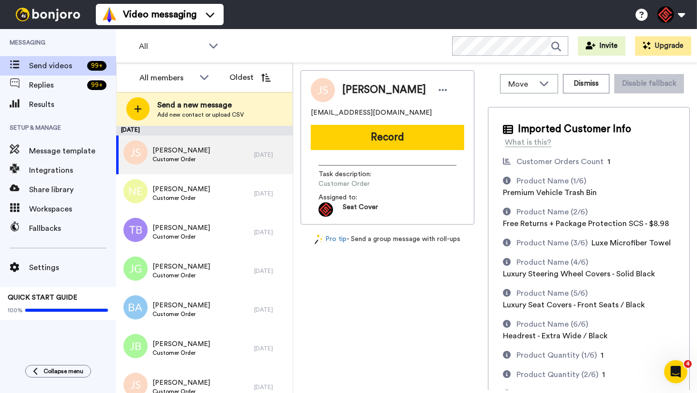
click at [360, 86] on span "Judson Simmons" at bounding box center [384, 90] width 84 height 15
copy span "Judson"
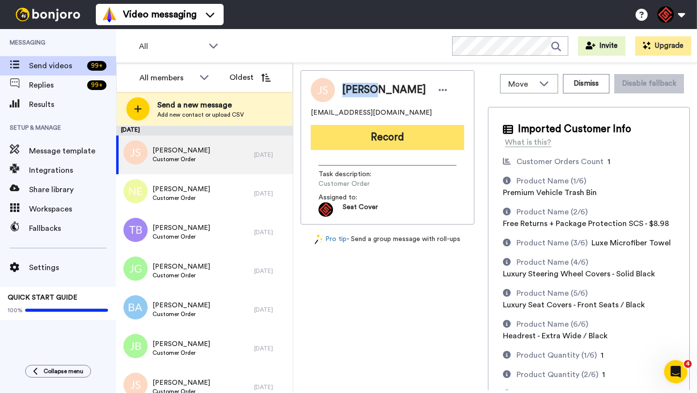
click at [386, 137] on button "Record" at bounding box center [387, 137] width 153 height 25
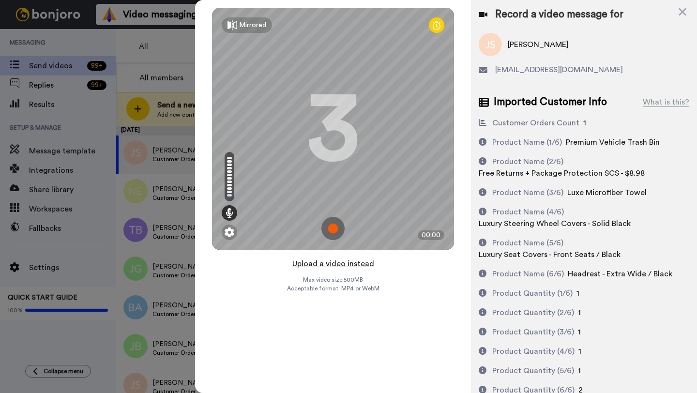
click at [342, 263] on button "Upload a video instead" at bounding box center [334, 264] width 88 height 13
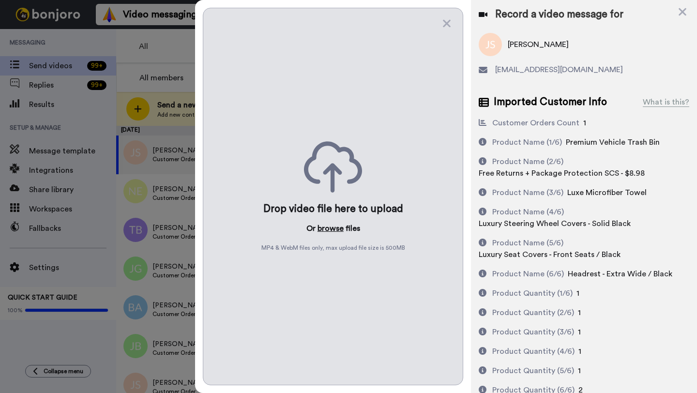
click at [331, 226] on button "browse" at bounding box center [331, 229] width 26 height 12
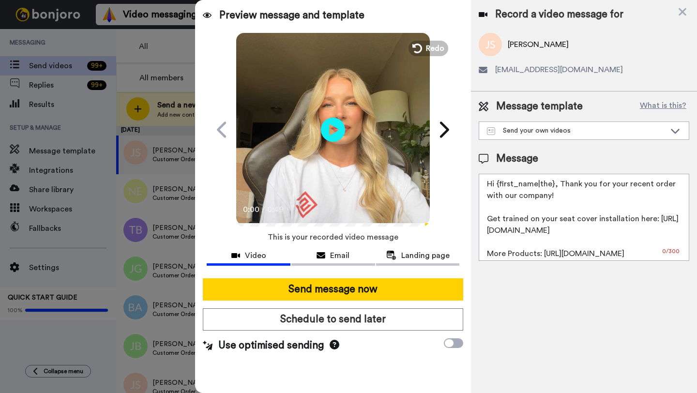
drag, startPoint x: 553, startPoint y: 187, endPoint x: 498, endPoint y: 187, distance: 55.2
click at [498, 187] on textarea "Hi {first_name|the}, Thank you for your recent order with our company! Get trai…" at bounding box center [584, 217] width 211 height 87
paste textarea "Judson"
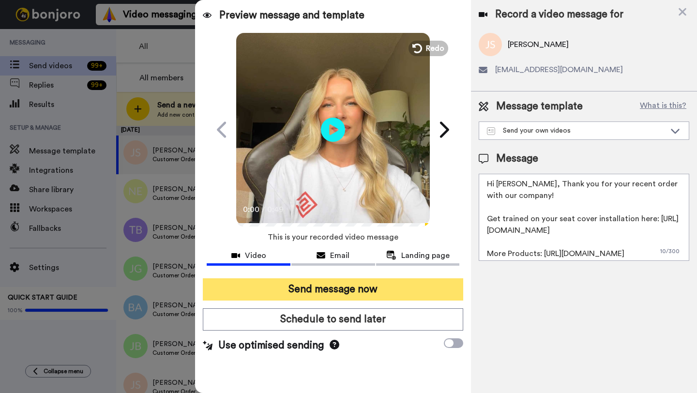
type textarea "Hi Judson, Thank you for your recent order with our company! Get trained on you…"
click at [378, 295] on button "Send message now" at bounding box center [333, 289] width 260 height 22
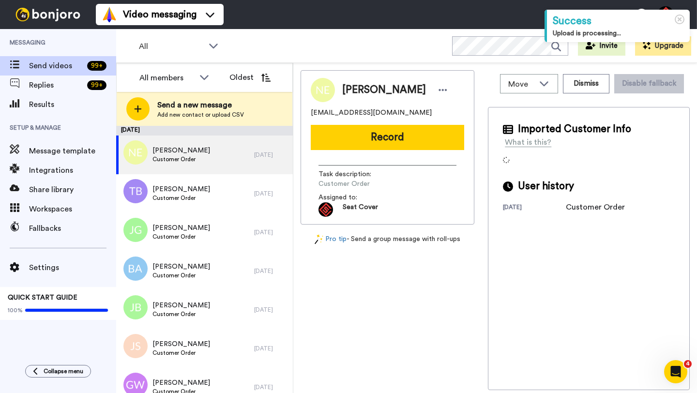
click at [356, 93] on span "[PERSON_NAME]" at bounding box center [384, 90] width 84 height 15
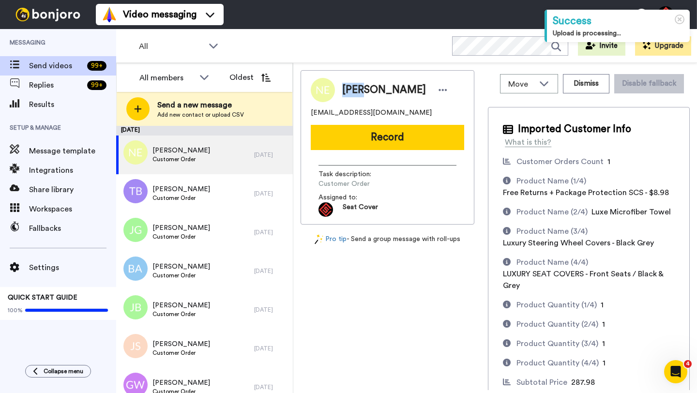
copy span "[PERSON_NAME]"
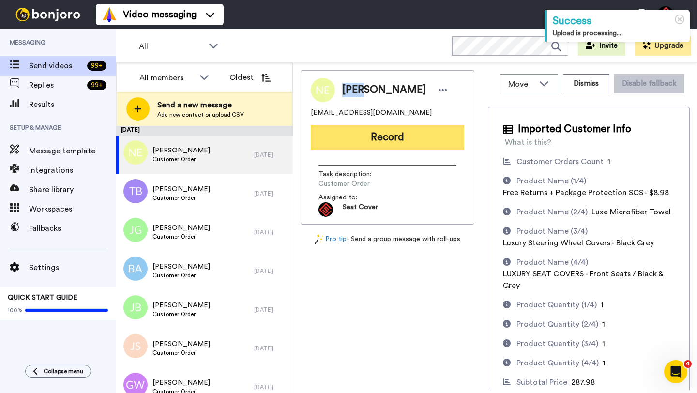
click at [384, 137] on button "Record" at bounding box center [387, 137] width 153 height 25
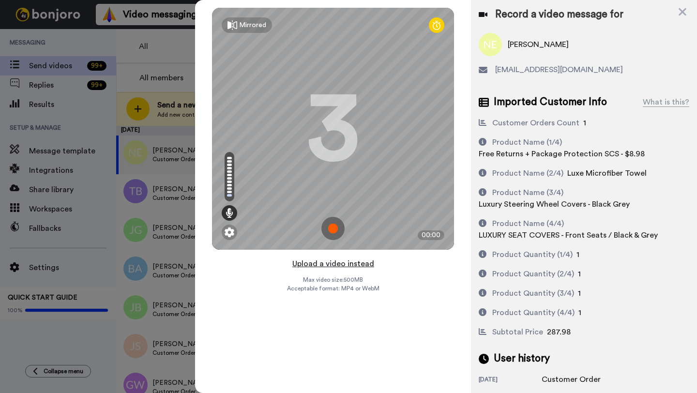
click at [330, 263] on button "Upload a video instead" at bounding box center [334, 264] width 88 height 13
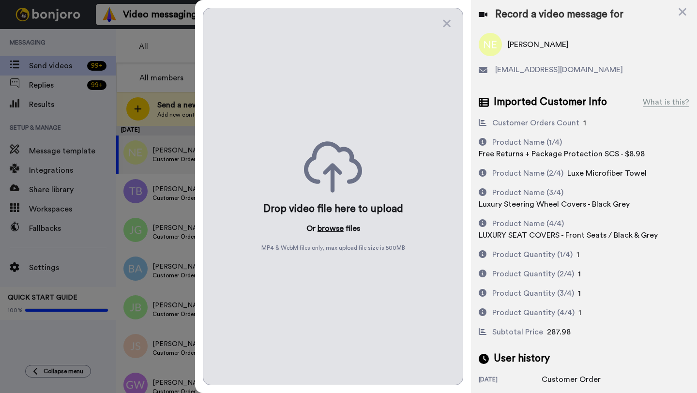
click at [327, 230] on button "browse" at bounding box center [331, 229] width 26 height 12
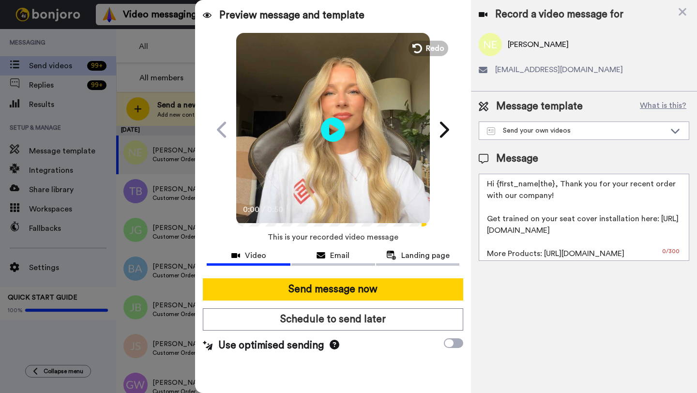
drag, startPoint x: 552, startPoint y: 185, endPoint x: 498, endPoint y: 186, distance: 54.2
click at [498, 186] on textarea "Hi {first_name|the}, Thank you for your recent order with our company! Get trai…" at bounding box center [584, 217] width 211 height 87
paste textarea "[PERSON_NAME]"
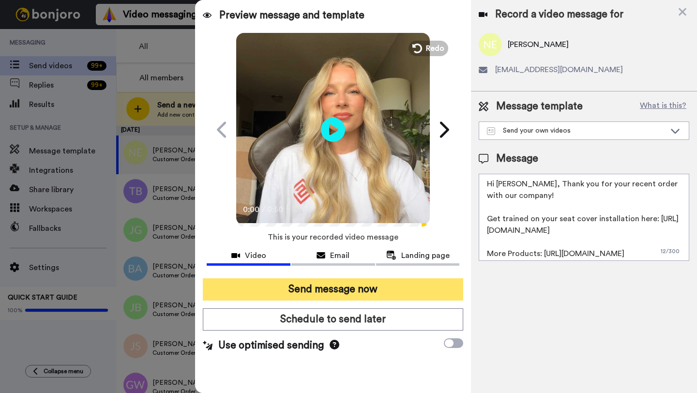
type textarea "Hi [PERSON_NAME], Thank you for your recent order with our company! Get trained…"
click at [391, 293] on button "Send message now" at bounding box center [333, 289] width 260 height 22
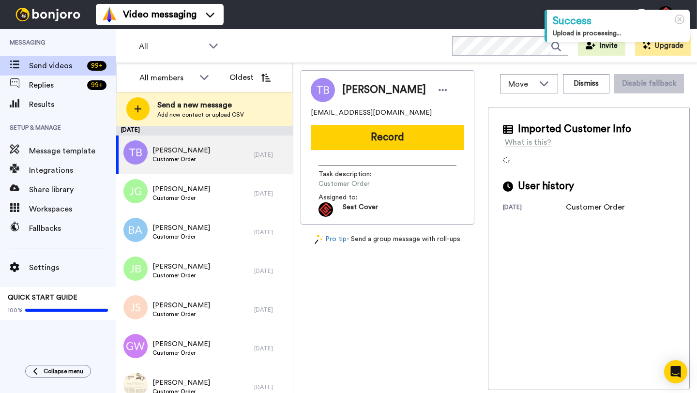
click at [356, 91] on span "Travis Buckwalter" at bounding box center [384, 90] width 84 height 15
copy span "Travis"
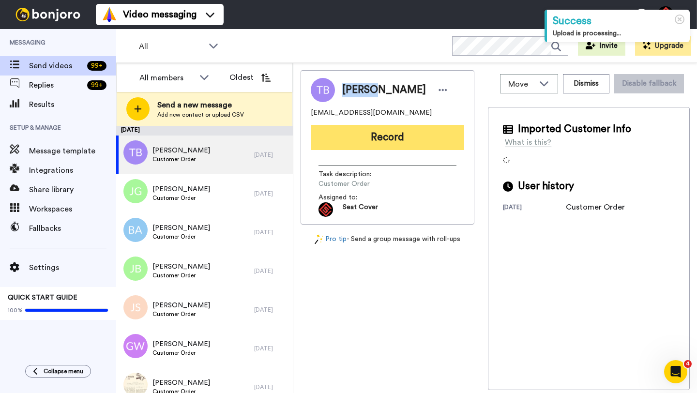
click at [387, 141] on button "Record" at bounding box center [387, 137] width 153 height 25
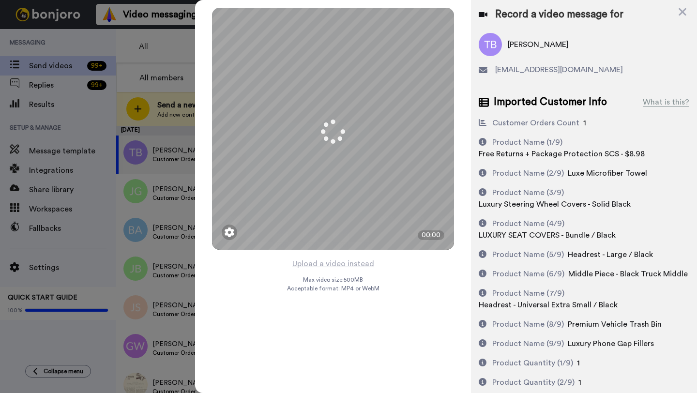
click at [343, 265] on button "Upload a video instead" at bounding box center [334, 264] width 88 height 13
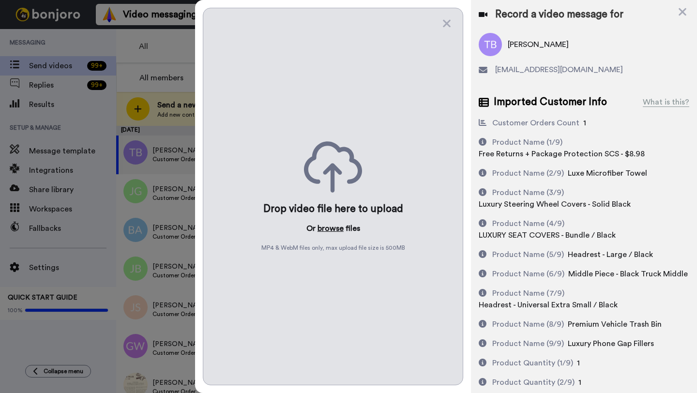
click at [328, 227] on button "browse" at bounding box center [331, 229] width 26 height 12
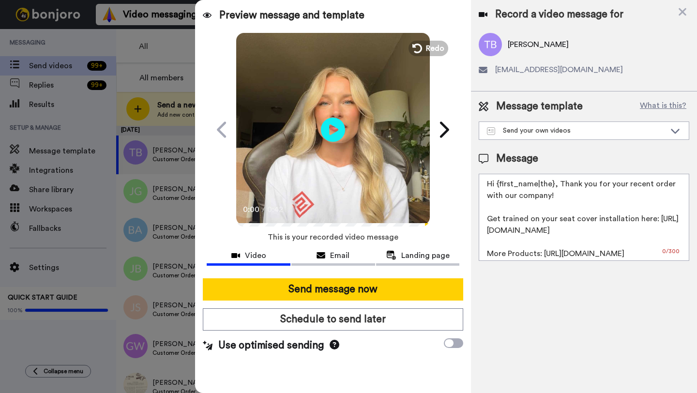
drag, startPoint x: 555, startPoint y: 185, endPoint x: 499, endPoint y: 184, distance: 55.7
click at [499, 184] on textarea "Hi {first_name|the}, Thank you for your recent order with our company! Get trai…" at bounding box center [584, 217] width 211 height 87
paste textarea "Travis"
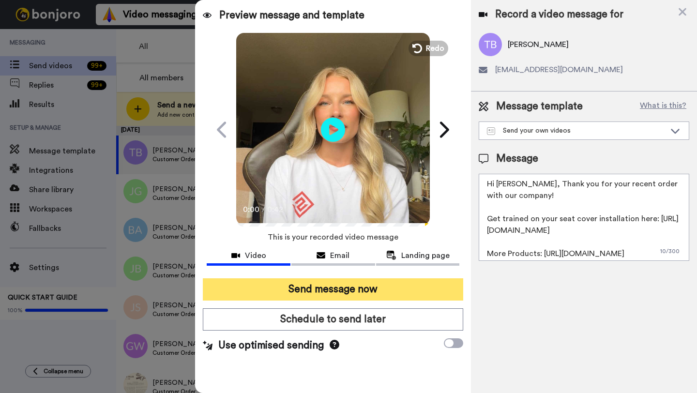
type textarea "Hi Travis, Thank you for your recent order with our company! Get trained on you…"
click at [413, 294] on button "Send message now" at bounding box center [333, 289] width 260 height 22
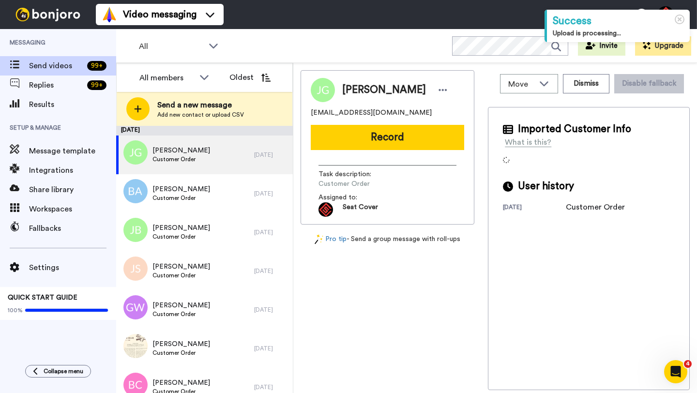
click at [358, 92] on span "[PERSON_NAME]" at bounding box center [384, 90] width 84 height 15
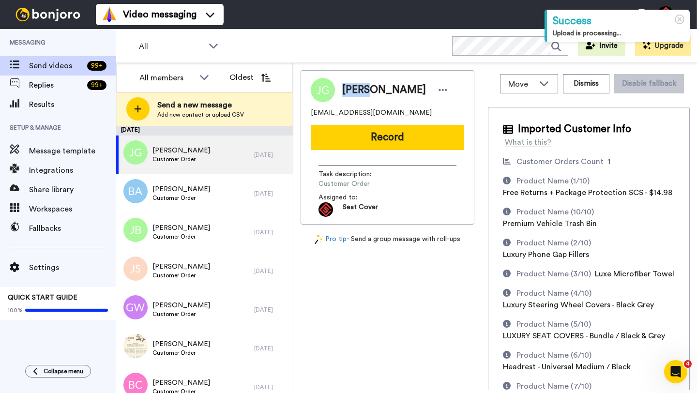
copy span "[PERSON_NAME]"
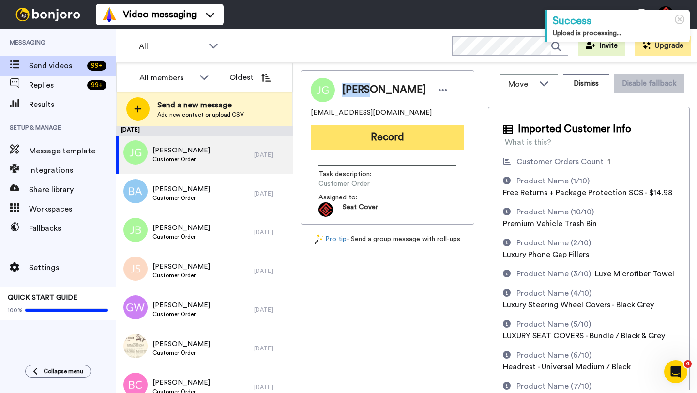
click at [389, 130] on button "Record" at bounding box center [387, 137] width 153 height 25
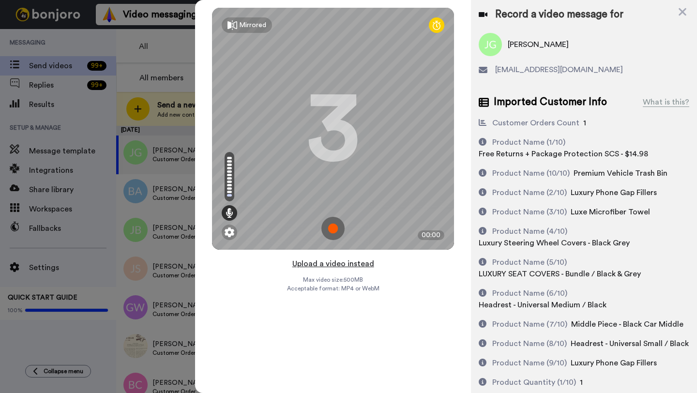
click at [325, 262] on button "Upload a video instead" at bounding box center [334, 264] width 88 height 13
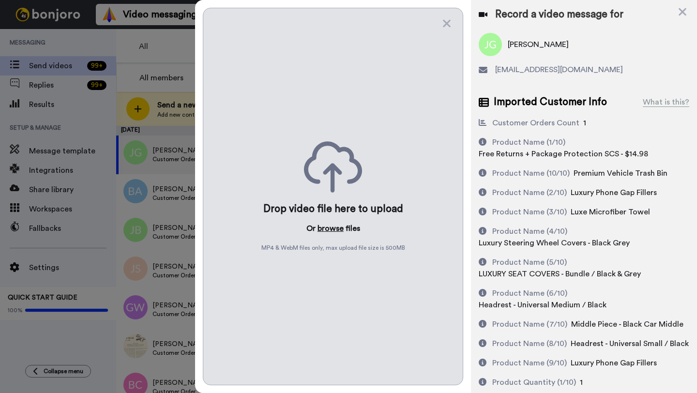
click at [327, 226] on button "browse" at bounding box center [331, 229] width 26 height 12
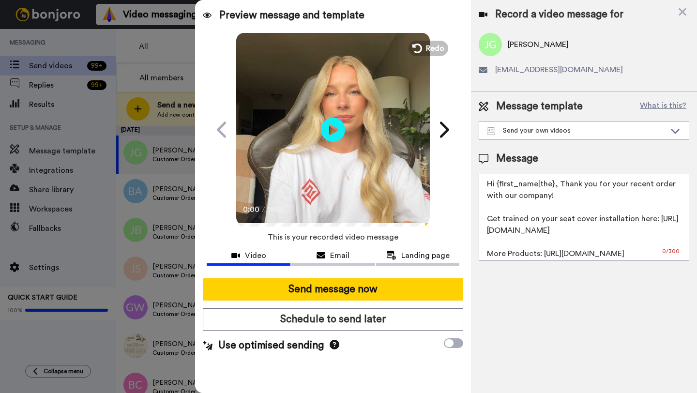
drag, startPoint x: 553, startPoint y: 186, endPoint x: 500, endPoint y: 186, distance: 53.7
click at [500, 186] on textarea "Hi {first_name|the}, Thank you for your recent order with our company! Get trai…" at bounding box center [584, 217] width 211 height 87
paste textarea "James"
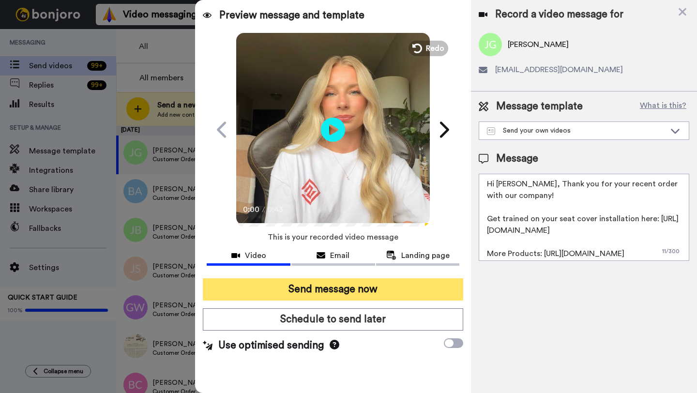
type textarea "Hi James, Thank you for your recent order with our company! Get trained on your…"
click at [365, 292] on button "Send message now" at bounding box center [333, 289] width 260 height 22
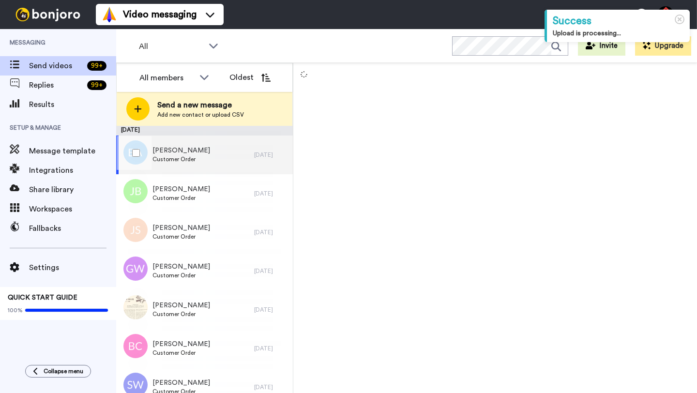
click at [254, 158] on div "[DATE]" at bounding box center [271, 155] width 34 height 8
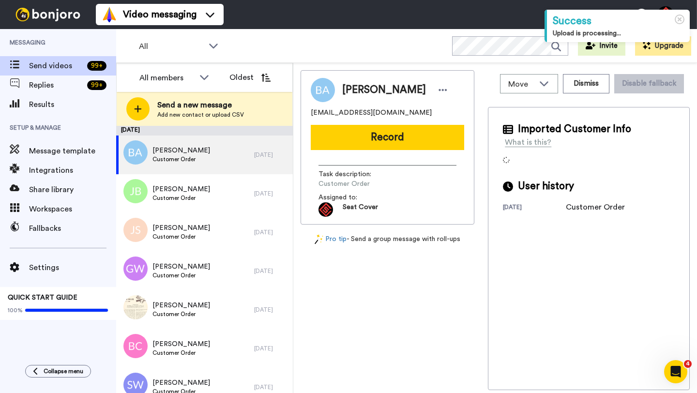
click at [364, 88] on span "[PERSON_NAME]" at bounding box center [384, 90] width 84 height 15
copy span "Brenden"
click at [380, 124] on div "[PERSON_NAME] [PERSON_NAME][EMAIL_ADDRESS][DOMAIN_NAME] Record Task description…" at bounding box center [388, 147] width 174 height 154
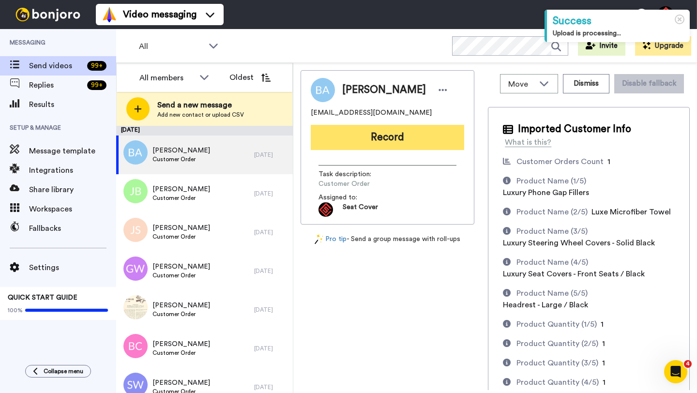
click at [380, 139] on button "Record" at bounding box center [387, 137] width 153 height 25
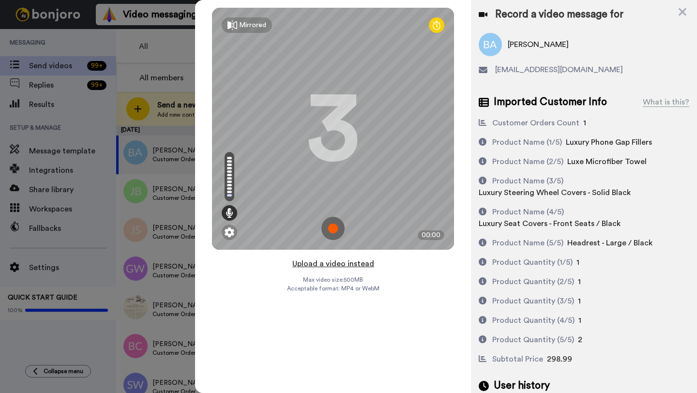
click at [339, 262] on button "Upload a video instead" at bounding box center [334, 264] width 88 height 13
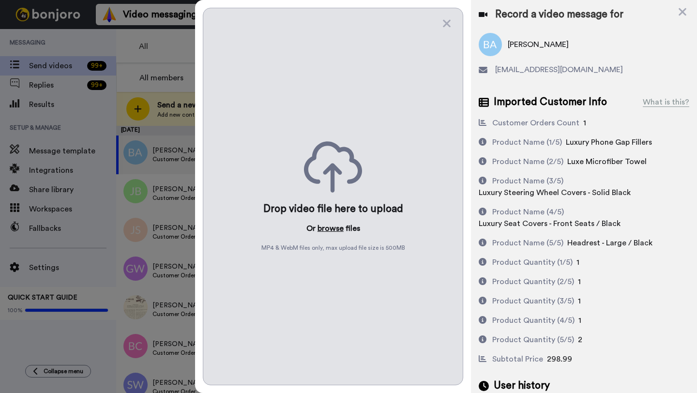
click at [331, 229] on button "browse" at bounding box center [331, 229] width 26 height 12
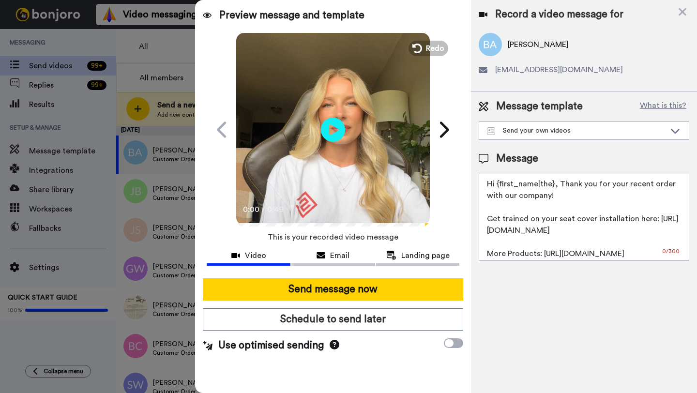
drag, startPoint x: 554, startPoint y: 186, endPoint x: 495, endPoint y: 185, distance: 58.6
click at [495, 185] on textarea "Hi {first_name|the}, Thank you for your recent order with our company! Get trai…" at bounding box center [584, 217] width 211 height 87
paste textarea "Brenden"
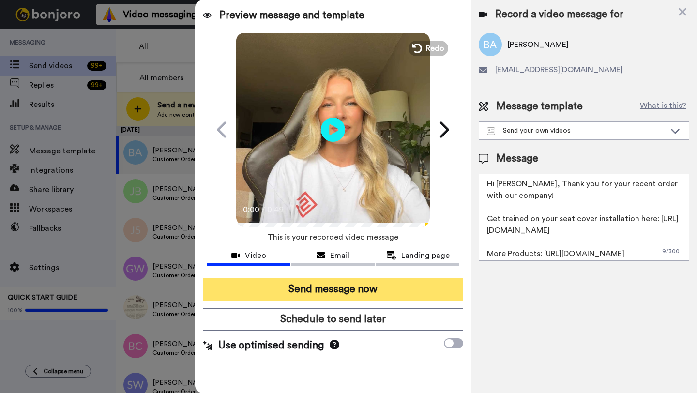
type textarea "Hi Brenden, Thank you for your recent order with our company! Get trained on yo…"
click at [401, 289] on button "Send message now" at bounding box center [333, 289] width 260 height 22
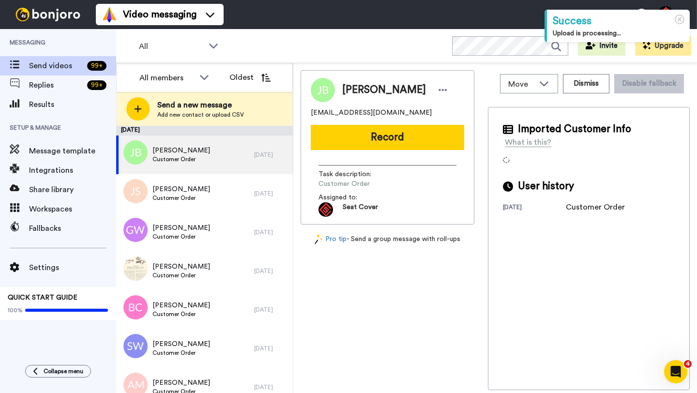
click at [354, 89] on span "Julie Buckshnis" at bounding box center [384, 90] width 84 height 15
copy span "Julie"
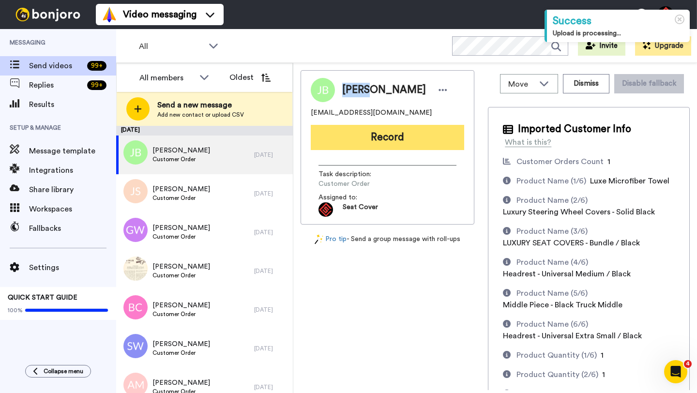
click at [381, 133] on button "Record" at bounding box center [387, 137] width 153 height 25
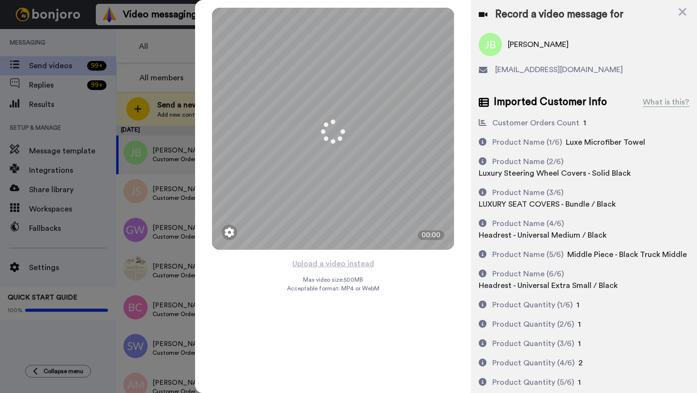
click at [336, 263] on button "Upload a video instead" at bounding box center [334, 264] width 88 height 13
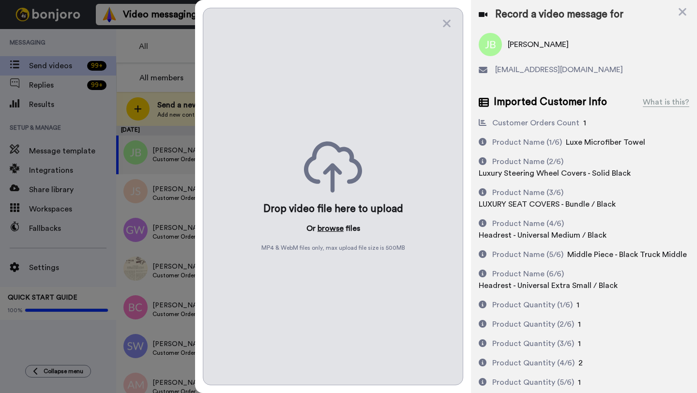
click at [326, 229] on button "browse" at bounding box center [331, 229] width 26 height 12
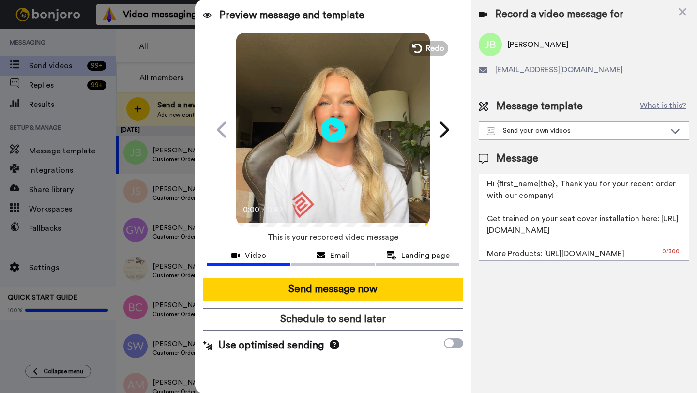
drag, startPoint x: 552, startPoint y: 185, endPoint x: 497, endPoint y: 186, distance: 55.2
click at [497, 186] on textarea "Hi {first_name|the}, Thank you for your recent order with our company! Get trai…" at bounding box center [584, 217] width 211 height 87
paste textarea "Julie"
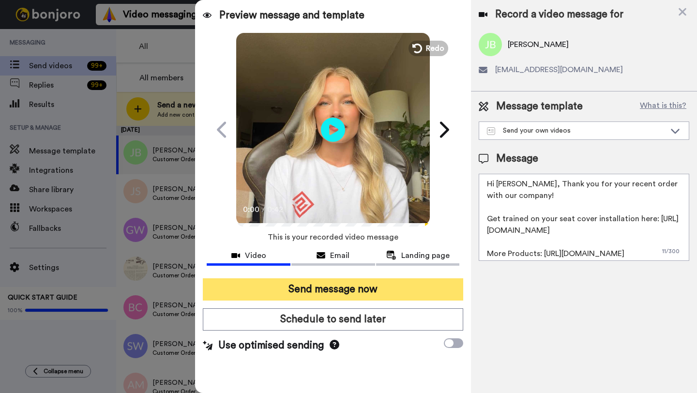
type textarea "Hi Julie, Thank you for your recent order with our company! Get trained on your…"
click at [381, 290] on button "Send message now" at bounding box center [333, 289] width 260 height 22
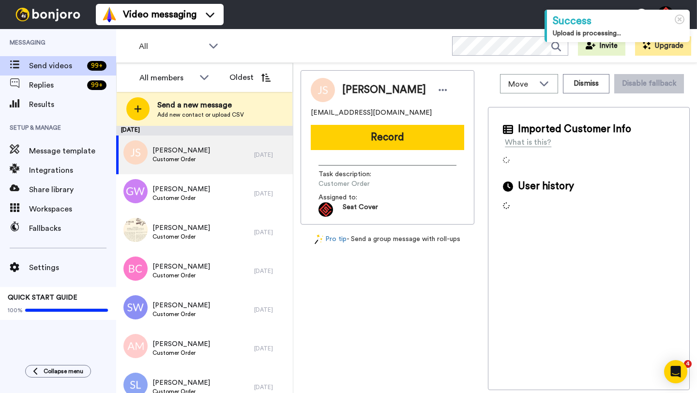
click at [356, 87] on span "[PERSON_NAME]" at bounding box center [384, 90] width 84 height 15
click at [356, 87] on span "Jerry Stringer" at bounding box center [384, 90] width 84 height 15
copy span "Jerry"
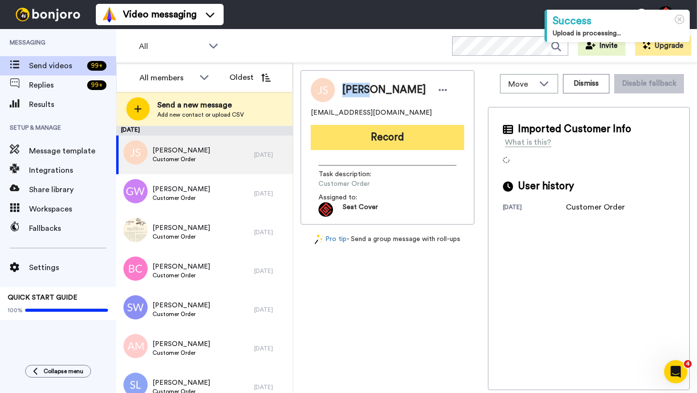
click at [376, 128] on button "Record" at bounding box center [387, 137] width 153 height 25
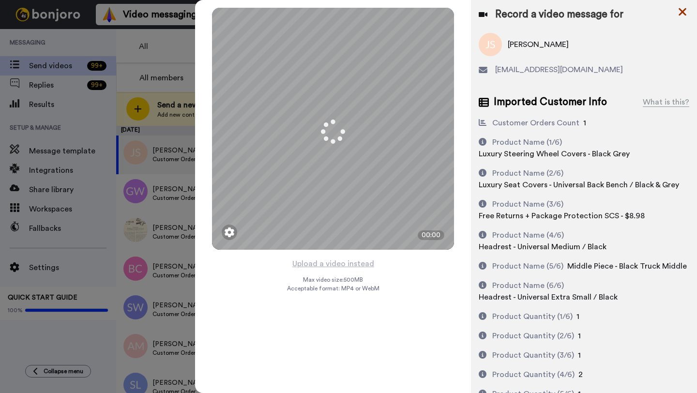
click at [681, 9] on icon at bounding box center [683, 12] width 10 height 12
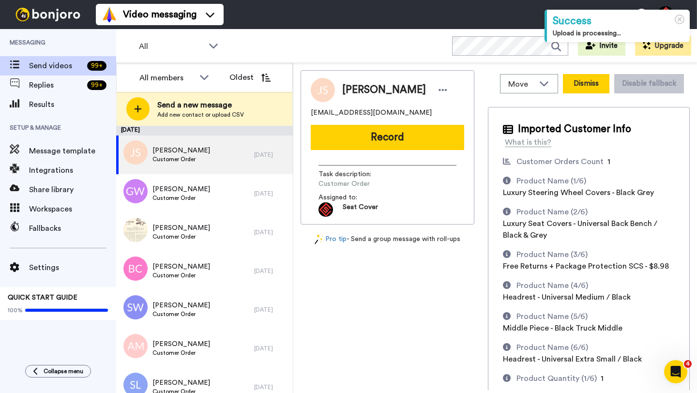
click at [578, 91] on button "Dismiss" at bounding box center [586, 83] width 46 height 19
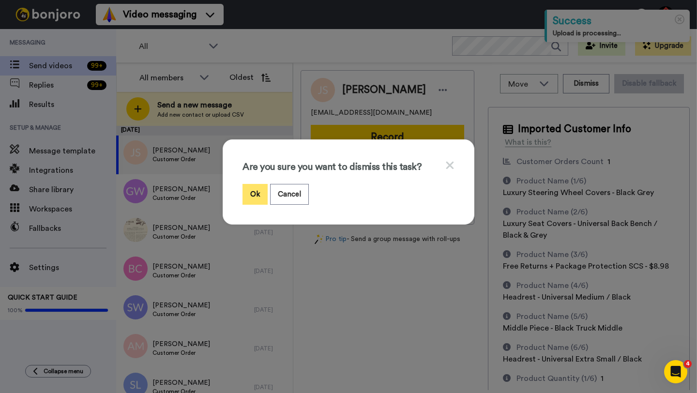
click at [252, 192] on button "Ok" at bounding box center [255, 194] width 25 height 21
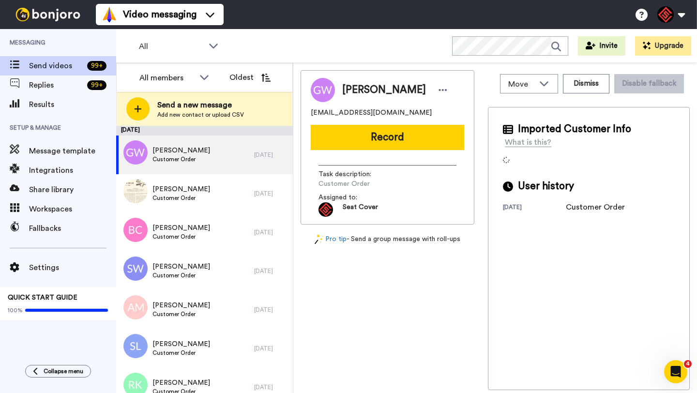
click at [360, 96] on span "Grant Weedman" at bounding box center [384, 90] width 84 height 15
copy span "Grant"
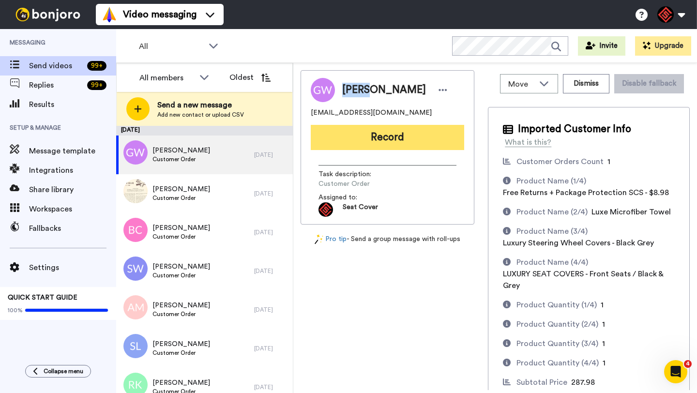
click at [378, 133] on button "Record" at bounding box center [387, 137] width 153 height 25
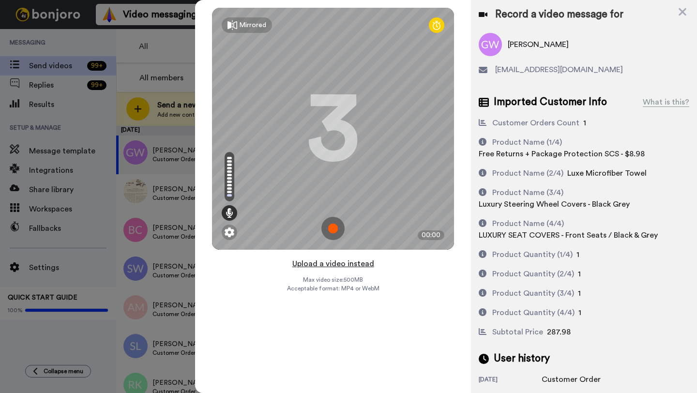
click at [331, 264] on button "Upload a video instead" at bounding box center [334, 264] width 88 height 13
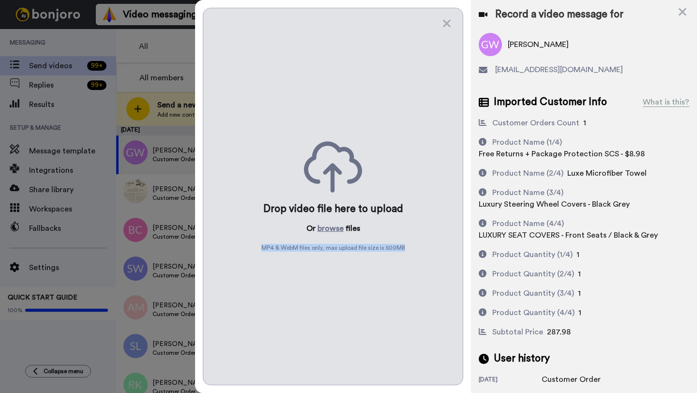
click at [331, 264] on div "Drop video file here to upload Or browse files MP4 & WebM files only, max uploa…" at bounding box center [333, 197] width 260 height 378
click at [325, 229] on button "browse" at bounding box center [331, 229] width 26 height 12
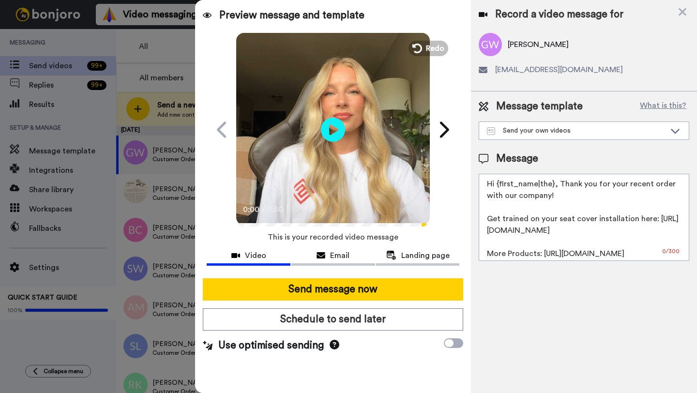
drag, startPoint x: 554, startPoint y: 187, endPoint x: 496, endPoint y: 187, distance: 58.1
click at [496, 187] on textarea "Hi {first_name|the}, Thank you for your recent order with our company! Get trai…" at bounding box center [584, 217] width 211 height 87
paste textarea "Grant"
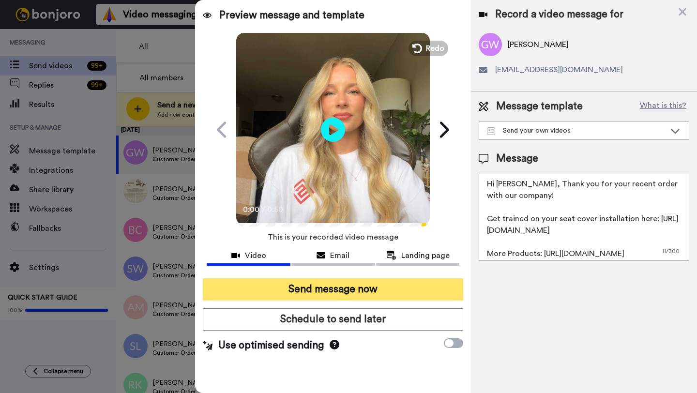
type textarea "Hi Grant, Thank you for your recent order with our company! Get trained on your…"
click at [394, 290] on button "Send message now" at bounding box center [333, 289] width 260 height 22
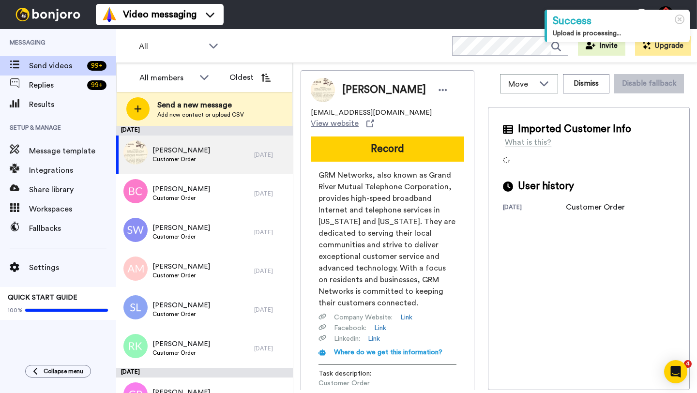
click at [351, 90] on span "[PERSON_NAME]" at bounding box center [384, 90] width 84 height 15
copy span "JC"
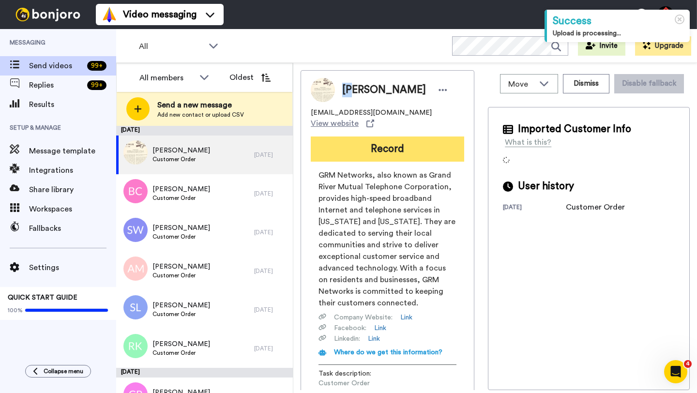
click at [377, 137] on button "Record" at bounding box center [387, 149] width 153 height 25
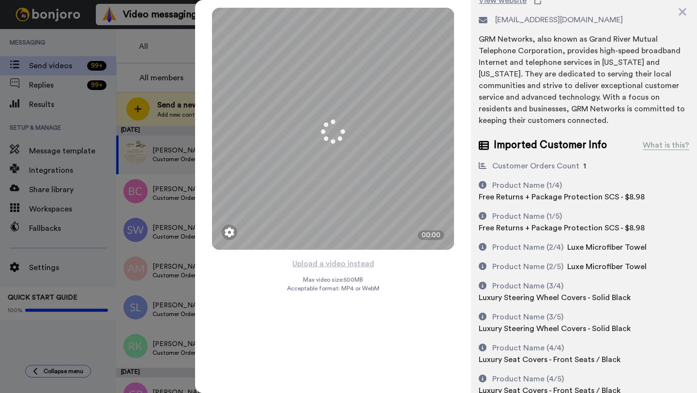
scroll to position [74, 0]
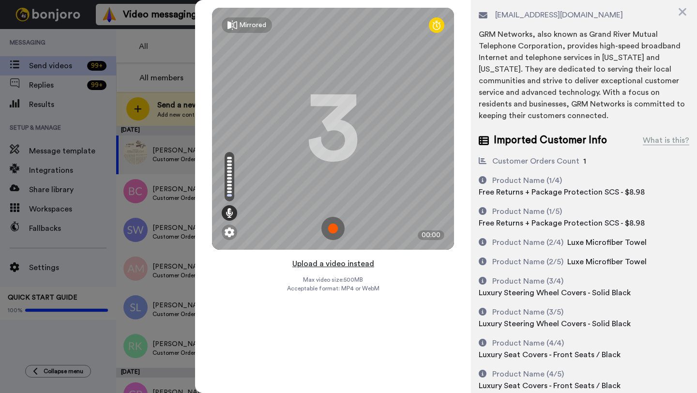
click at [322, 263] on button "Upload a video instead" at bounding box center [334, 264] width 88 height 13
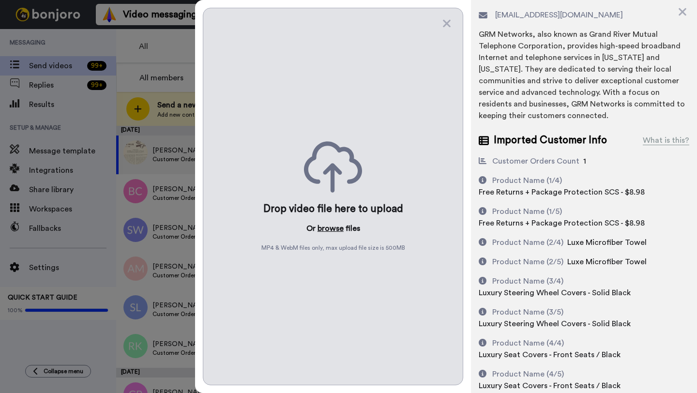
click at [322, 231] on button "browse" at bounding box center [331, 229] width 26 height 12
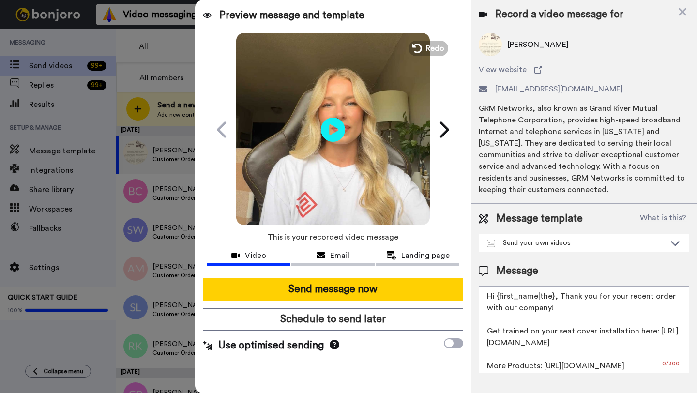
scroll to position [0, 0]
drag, startPoint x: 552, startPoint y: 297, endPoint x: 495, endPoint y: 298, distance: 57.6
click at [495, 298] on textarea "Hi {first_name|the}, Thank you for your recent order with our company! Get trai…" at bounding box center [584, 329] width 211 height 87
paste textarea "JC"
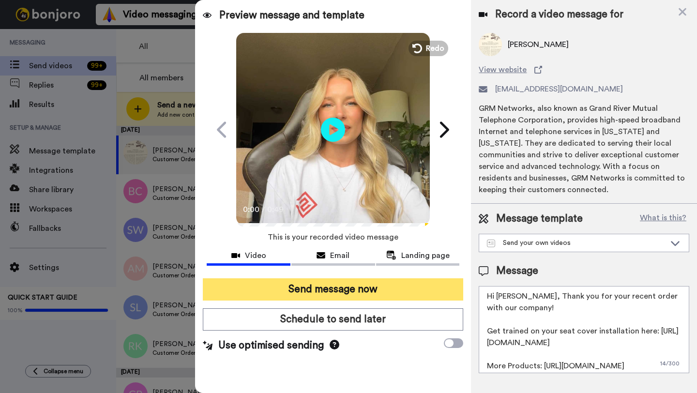
type textarea "Hi [PERSON_NAME], Thank you for your recent order with our company! Get trained…"
click at [342, 293] on button "Send message now" at bounding box center [333, 289] width 260 height 22
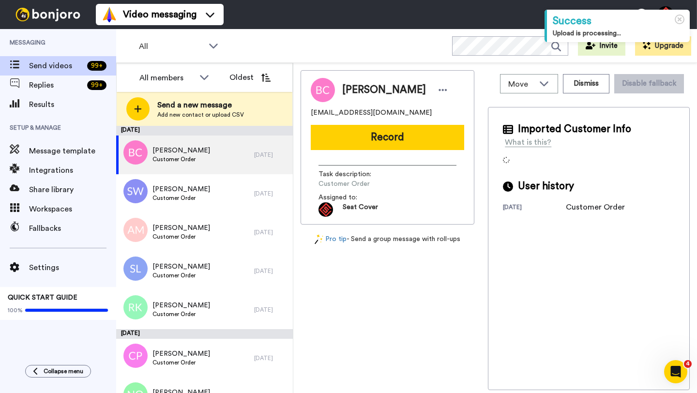
click at [351, 92] on span "[PERSON_NAME]" at bounding box center [384, 90] width 84 height 15
copy span "[PERSON_NAME]"
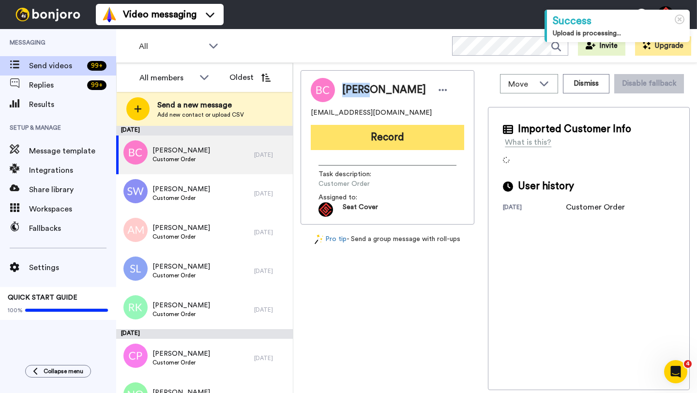
click at [369, 149] on button "Record" at bounding box center [387, 137] width 153 height 25
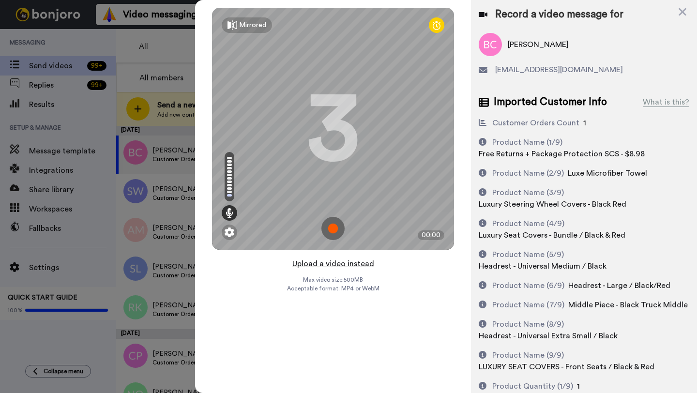
click at [331, 262] on button "Upload a video instead" at bounding box center [334, 264] width 88 height 13
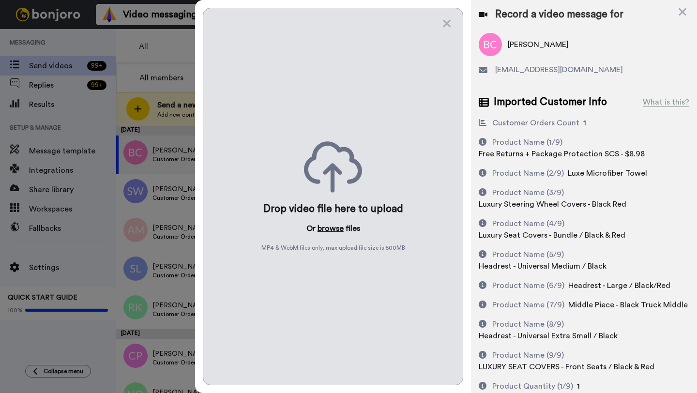
click at [331, 225] on button "browse" at bounding box center [331, 229] width 26 height 12
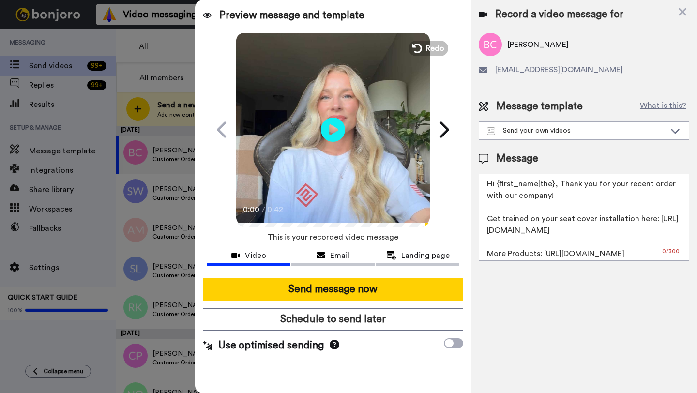
drag, startPoint x: 553, startPoint y: 186, endPoint x: 496, endPoint y: 186, distance: 57.6
click at [496, 186] on textarea "Hi {first_name|the}, Thank you for your recent order with our company! Get trai…" at bounding box center [584, 217] width 211 height 87
paste textarea "[PERSON_NAME]"
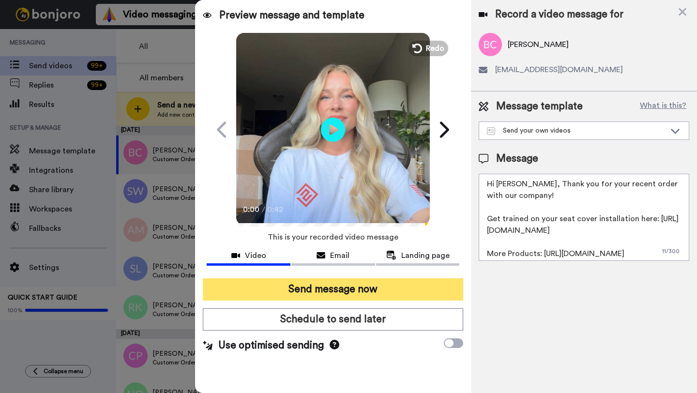
type textarea "Hi [PERSON_NAME], Thank you for your recent order with our company! Get trained…"
click at [409, 292] on button "Send message now" at bounding box center [333, 289] width 260 height 22
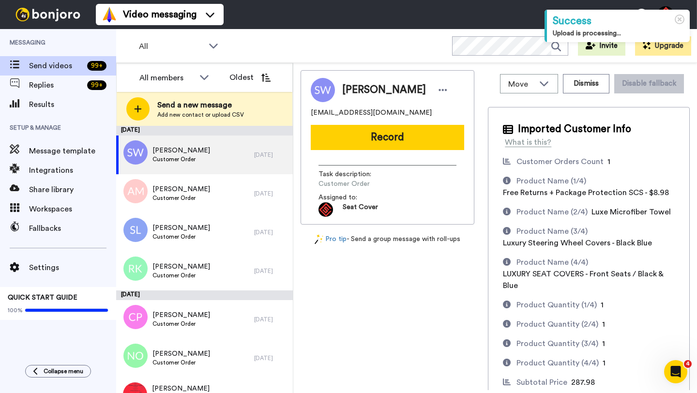
click at [360, 93] on span "Sheena White" at bounding box center [384, 90] width 84 height 15
copy span "Sheena"
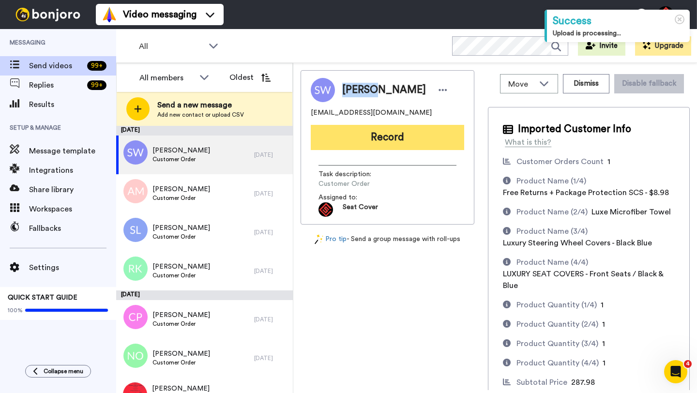
click at [381, 125] on button "Record" at bounding box center [387, 137] width 153 height 25
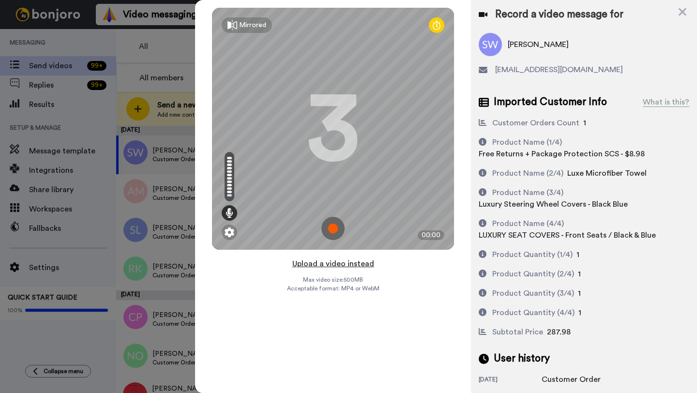
click at [337, 261] on button "Upload a video instead" at bounding box center [334, 264] width 88 height 13
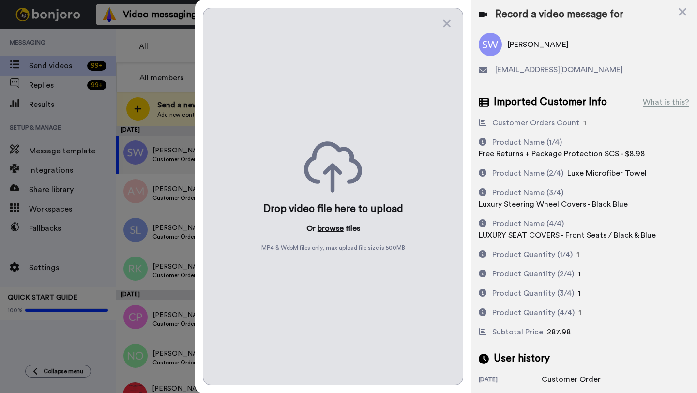
click at [334, 227] on button "browse" at bounding box center [331, 229] width 26 height 12
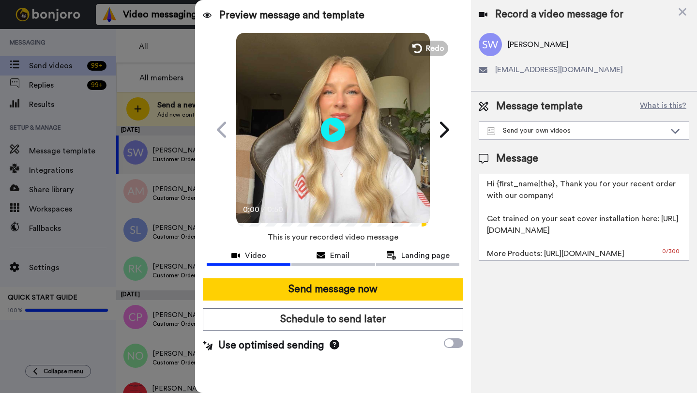
drag, startPoint x: 554, startPoint y: 186, endPoint x: 498, endPoint y: 186, distance: 55.7
click at [498, 186] on textarea "Hi {first_name|the}, Thank you for your recent order with our company! Get trai…" at bounding box center [584, 217] width 211 height 87
paste textarea "Sheena"
type textarea "Hi Sheena, Thank you for your recent order with our company! Get trained on you…"
click at [356, 302] on div "Send message now Schedule to send later Use optimised sending" at bounding box center [333, 316] width 276 height 90
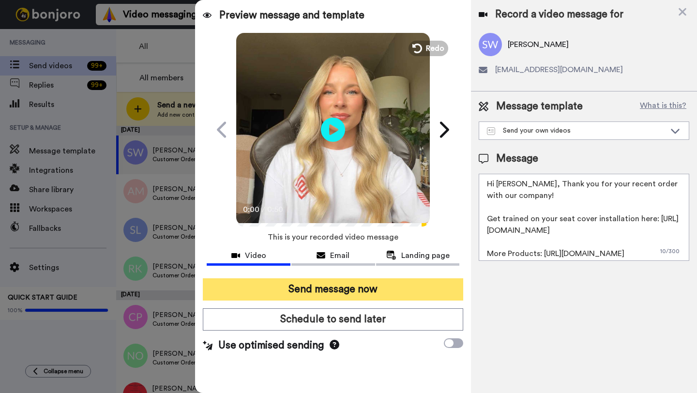
click at [349, 289] on button "Send message now" at bounding box center [333, 289] width 260 height 22
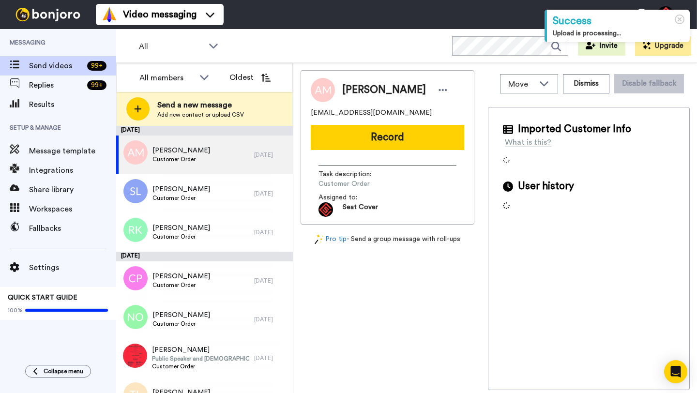
click at [357, 92] on span "[PERSON_NAME]" at bounding box center [384, 90] width 84 height 15
copy span "[PERSON_NAME]"
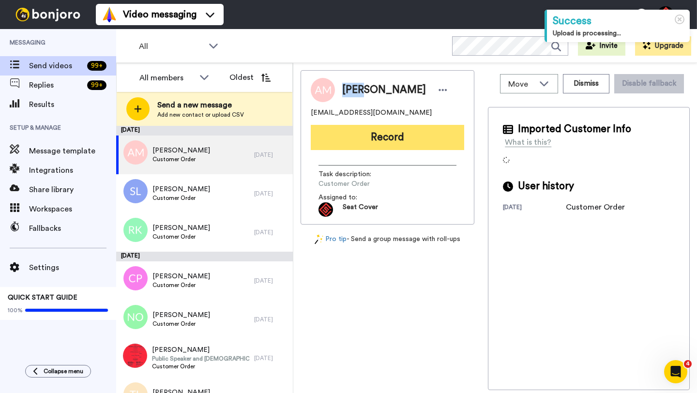
click at [393, 148] on button "Record" at bounding box center [387, 137] width 153 height 25
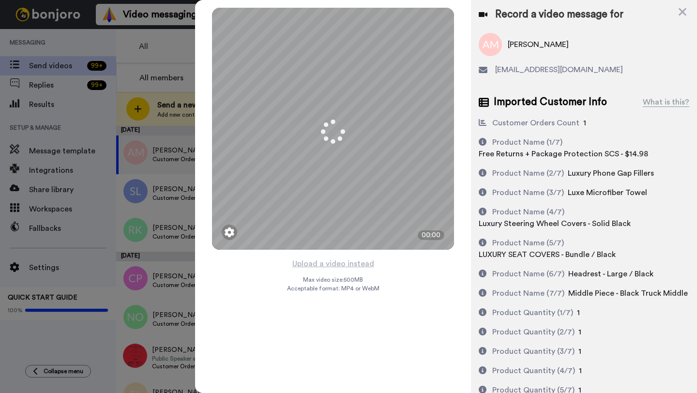
click at [338, 264] on button "Upload a video instead" at bounding box center [334, 264] width 88 height 13
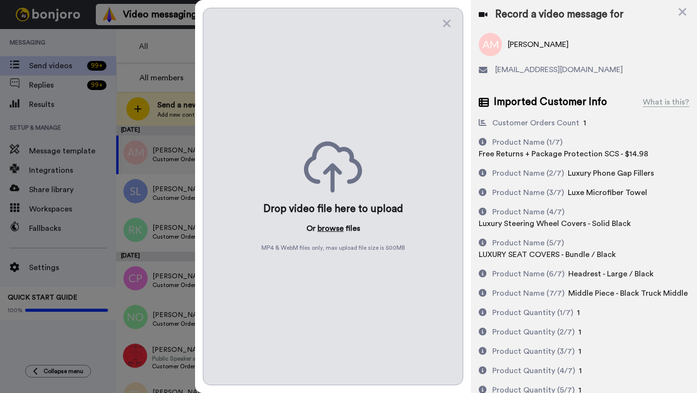
click at [329, 231] on button "browse" at bounding box center [331, 229] width 26 height 12
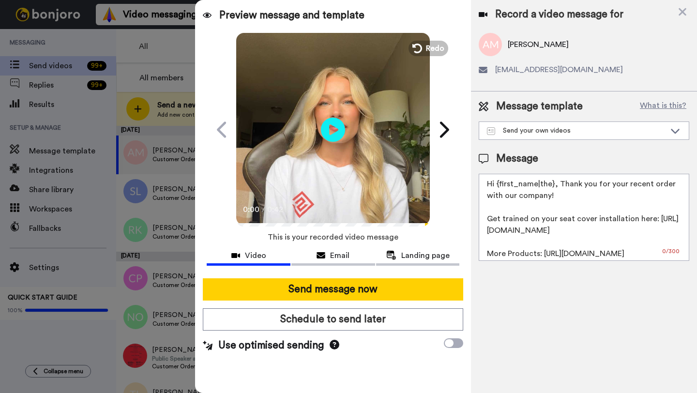
drag, startPoint x: 555, startPoint y: 185, endPoint x: 498, endPoint y: 184, distance: 56.7
click at [498, 184] on textarea "Hi {first_name|the}, Thank you for your recent order with our company! Get trai…" at bounding box center [584, 217] width 211 height 87
paste textarea "[PERSON_NAME]"
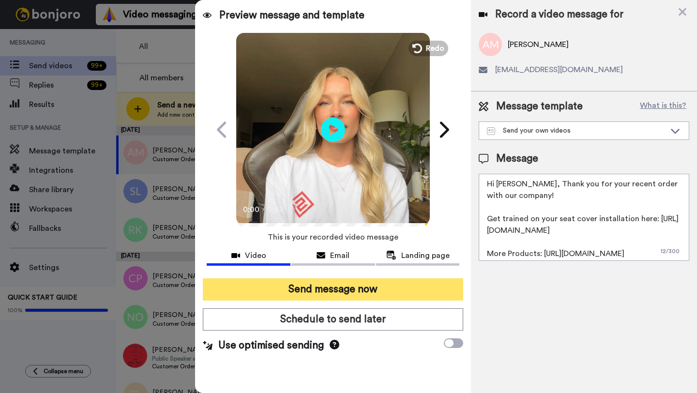
type textarea "Hi [PERSON_NAME], Thank you for your recent order with our company! Get trained…"
click at [372, 294] on button "Send message now" at bounding box center [333, 289] width 260 height 22
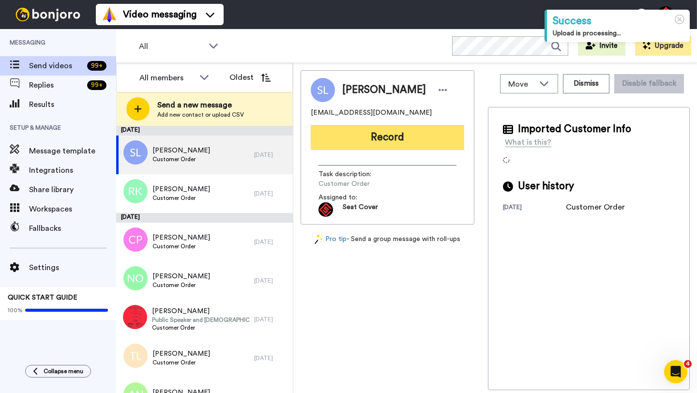
click at [364, 139] on button "Record" at bounding box center [387, 137] width 153 height 25
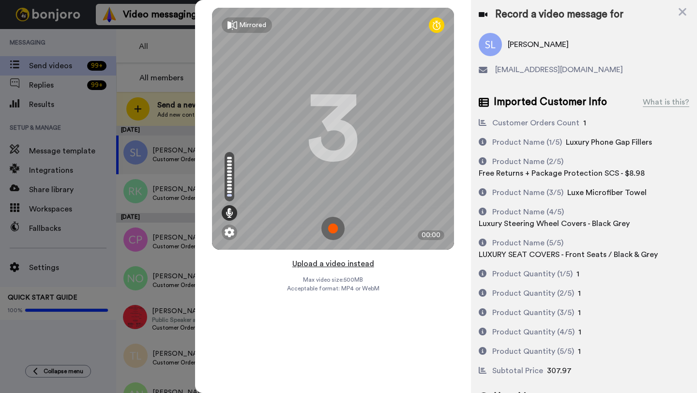
click at [339, 263] on button "Upload a video instead" at bounding box center [334, 264] width 88 height 13
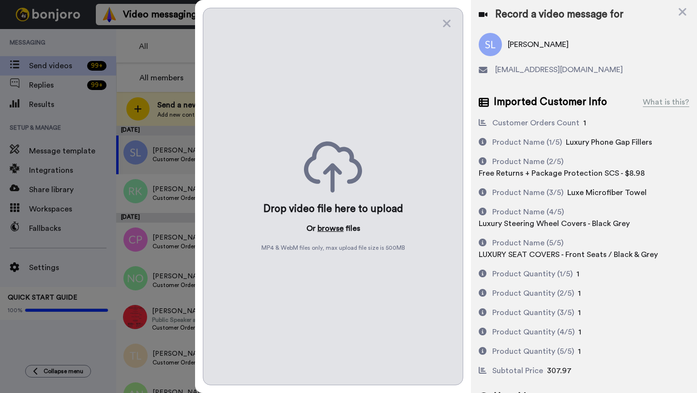
click at [329, 224] on button "browse" at bounding box center [331, 229] width 26 height 12
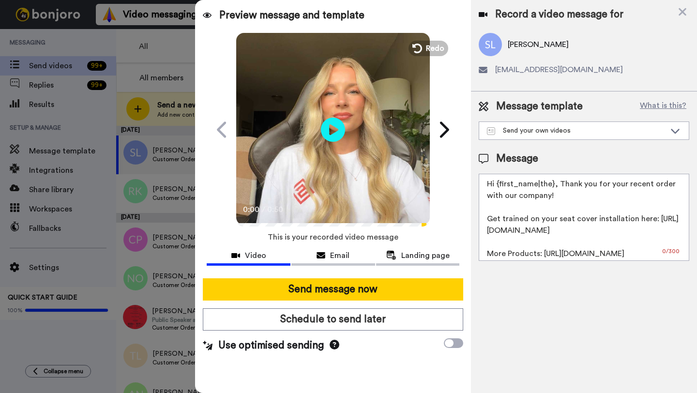
drag, startPoint x: 553, startPoint y: 186, endPoint x: 497, endPoint y: 185, distance: 56.7
click at [497, 185] on textarea "Hi {first_name|the}, Thank you for your recent order with our company! Get trai…" at bounding box center [584, 217] width 211 height 87
paste textarea "Alex"
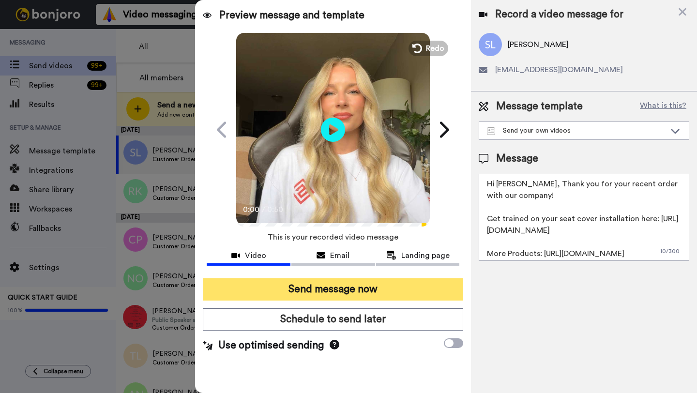
type textarea "Hi Serena, Thank you for your recent order with our company! Get trained on you…"
click at [324, 293] on button "Send message now" at bounding box center [333, 289] width 260 height 22
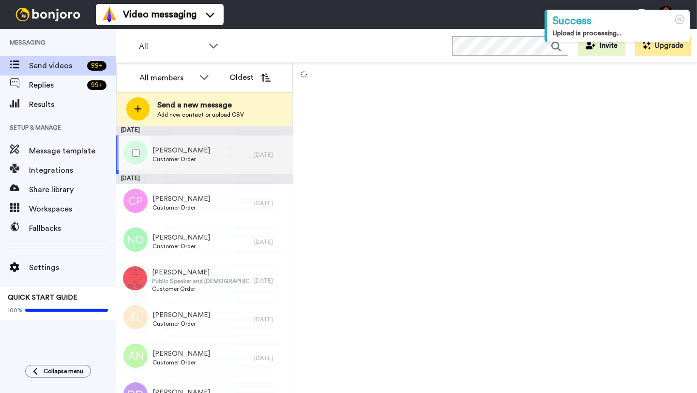
drag, startPoint x: 0, startPoint y: 0, endPoint x: 238, endPoint y: 150, distance: 281.5
click at [238, 150] on div "[PERSON_NAME] Customer Order" at bounding box center [185, 155] width 138 height 39
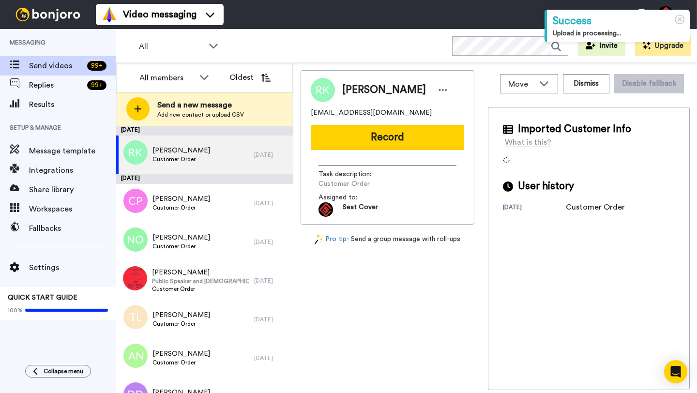
click at [360, 86] on span "[PERSON_NAME]" at bounding box center [384, 90] width 84 height 15
copy span "Rustam"
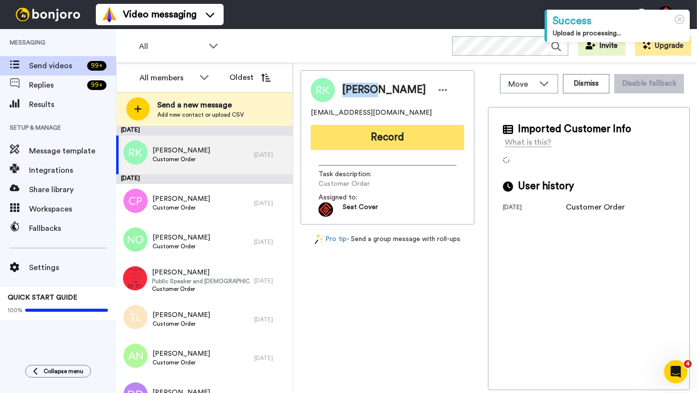
click at [379, 125] on button "Record" at bounding box center [387, 137] width 153 height 25
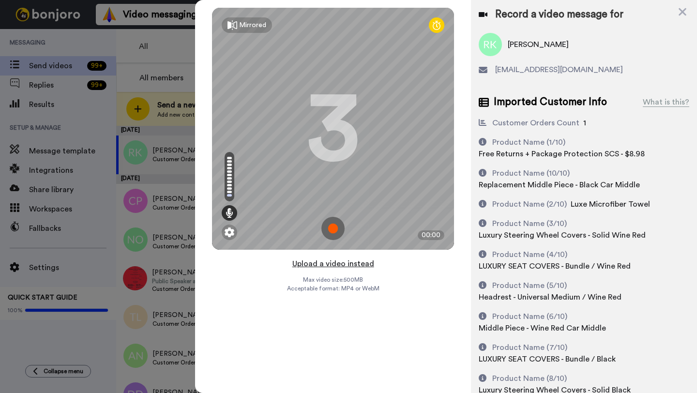
click at [334, 260] on button "Upload a video instead" at bounding box center [334, 264] width 88 height 13
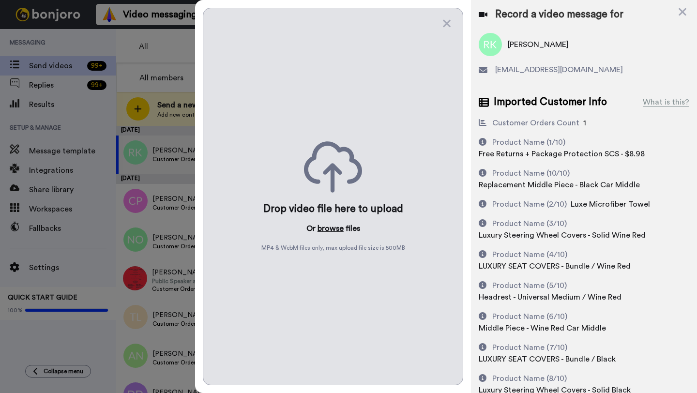
click at [330, 230] on button "browse" at bounding box center [331, 229] width 26 height 12
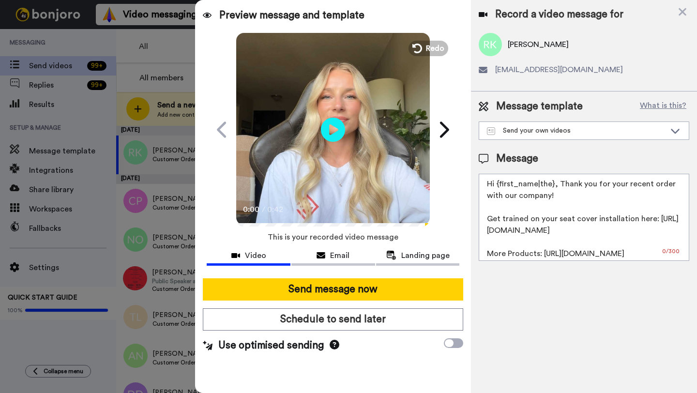
drag, startPoint x: 554, startPoint y: 186, endPoint x: 496, endPoint y: 185, distance: 58.1
click at [496, 185] on textarea "Hi {first_name|the}, Thank you for your recent order with our company! Get trai…" at bounding box center [584, 217] width 211 height 87
paste textarea "Rustam"
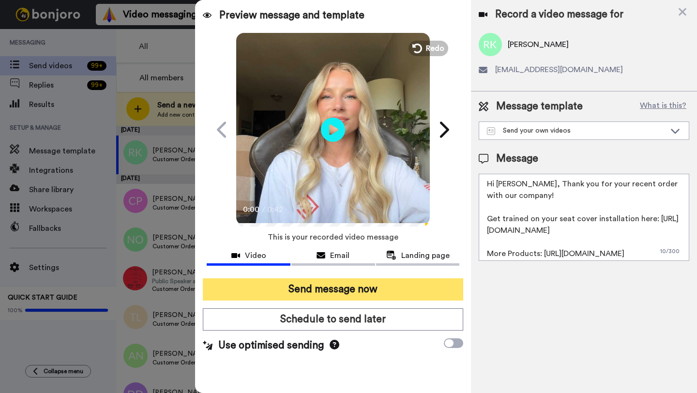
type textarea "Hi Rustam, Thank you for your recent order with our company! Get trained on you…"
click at [393, 283] on button "Send message now" at bounding box center [333, 289] width 260 height 22
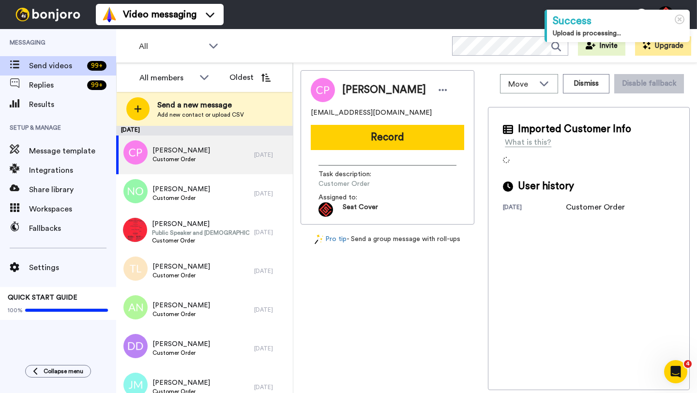
click at [352, 88] on span "[PERSON_NAME]" at bounding box center [384, 90] width 84 height 15
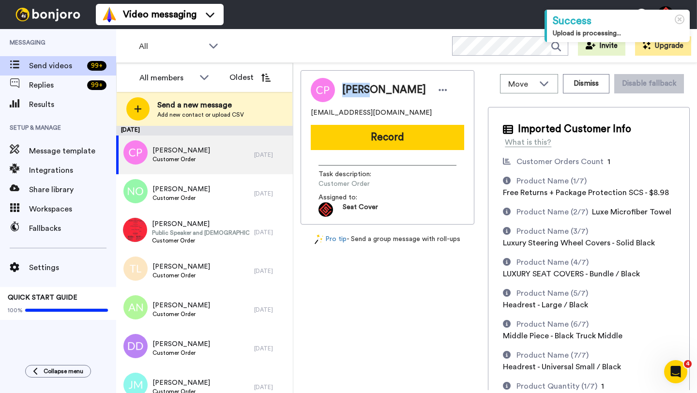
copy span "Caleb"
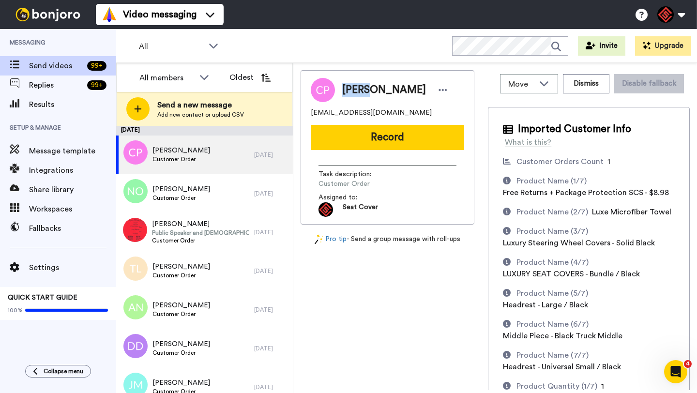
copy span "Caleb"
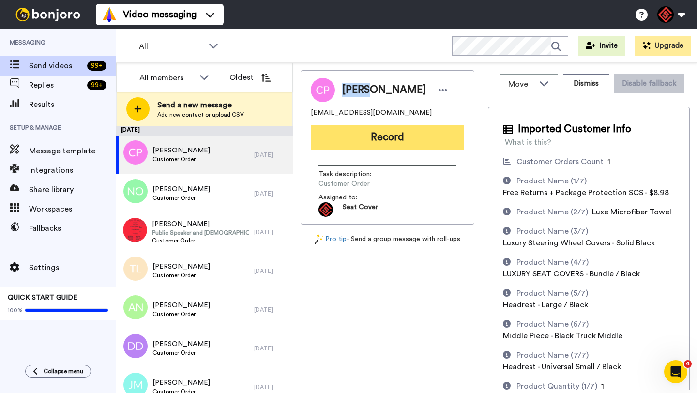
click at [369, 140] on button "Record" at bounding box center [387, 137] width 153 height 25
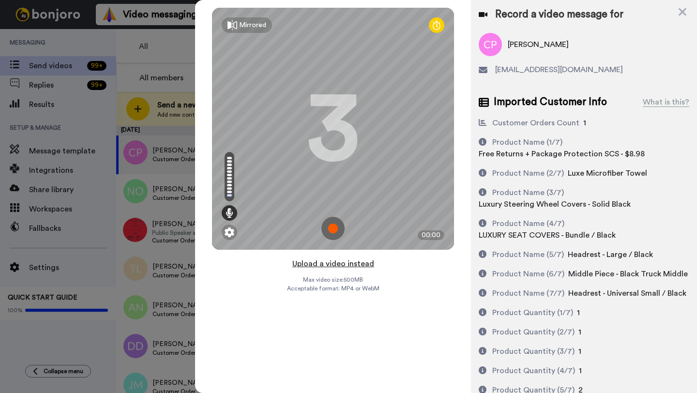
click at [345, 265] on button "Upload a video instead" at bounding box center [334, 264] width 88 height 13
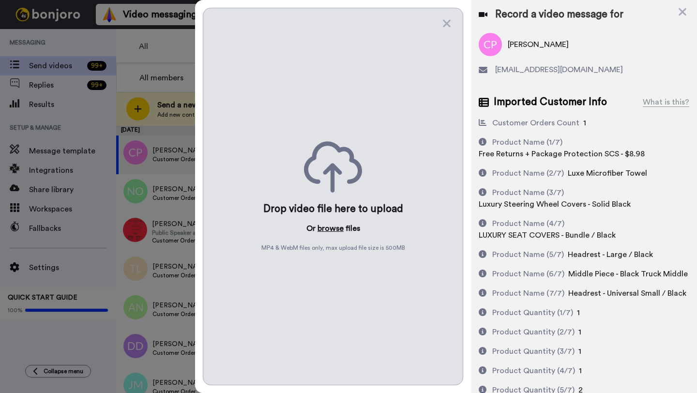
click at [335, 224] on button "browse" at bounding box center [331, 229] width 26 height 12
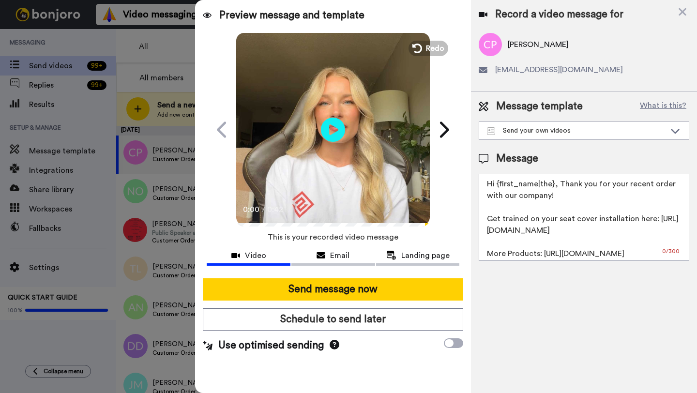
drag, startPoint x: 553, startPoint y: 185, endPoint x: 498, endPoint y: 184, distance: 54.7
click at [498, 184] on textarea "Hi {first_name|the}, Thank you for your recent order with our company! Get trai…" at bounding box center [584, 217] width 211 height 87
paste textarea "Caleb"
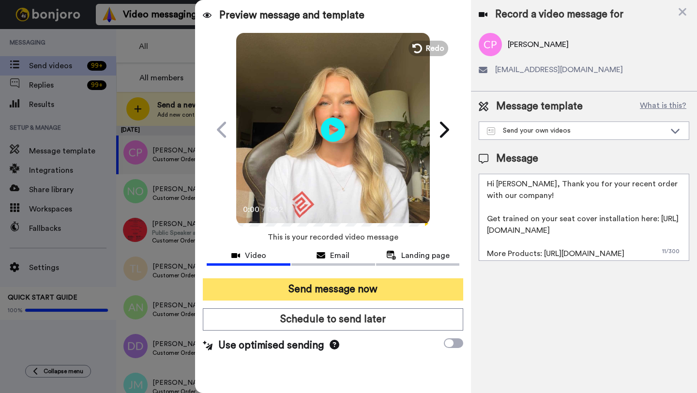
type textarea "Hi [PERSON_NAME], Thank you for your recent order with our company! Get trained…"
click at [393, 290] on button "Send message now" at bounding box center [333, 289] width 260 height 22
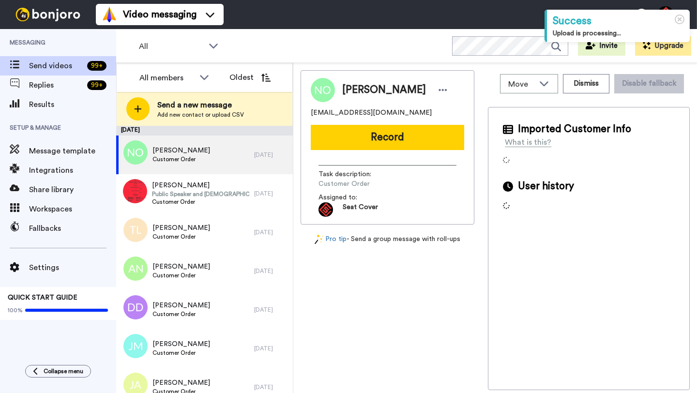
click at [351, 91] on span "Nicholas Otero" at bounding box center [384, 90] width 84 height 15
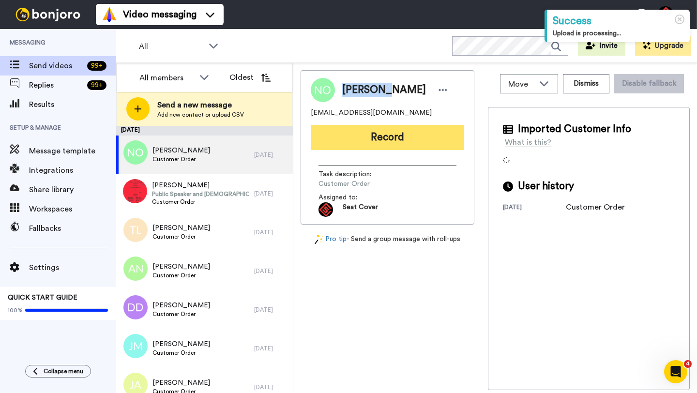
click at [379, 140] on button "Record" at bounding box center [387, 137] width 153 height 25
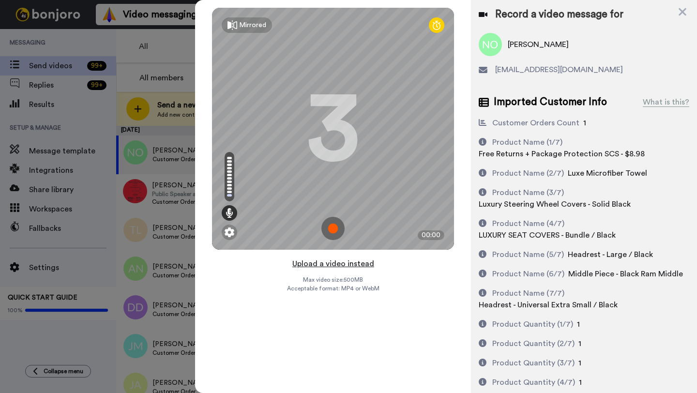
click at [336, 263] on button "Upload a video instead" at bounding box center [334, 264] width 88 height 13
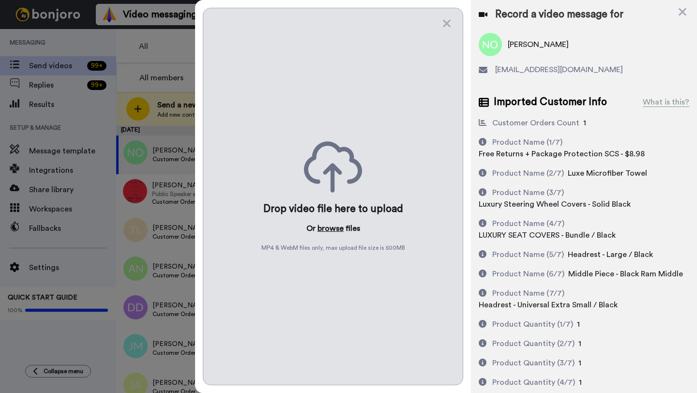
click at [328, 233] on button "browse" at bounding box center [331, 229] width 26 height 12
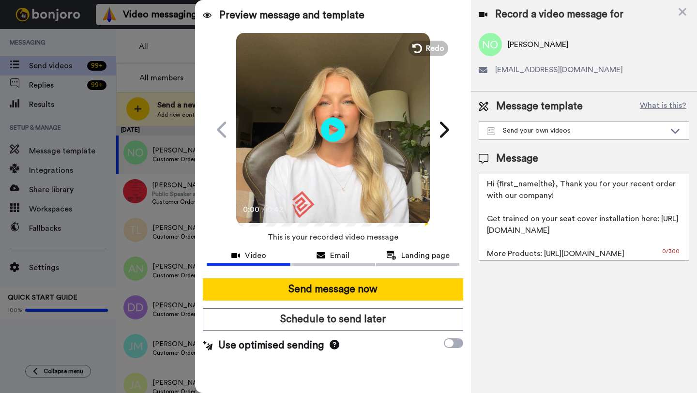
drag, startPoint x: 552, startPoint y: 186, endPoint x: 497, endPoint y: 186, distance: 55.2
click at [497, 186] on textarea "Hi {first_name|the}, Thank you for your recent order with our company! Get trai…" at bounding box center [584, 217] width 211 height 87
paste textarea "Nicholas"
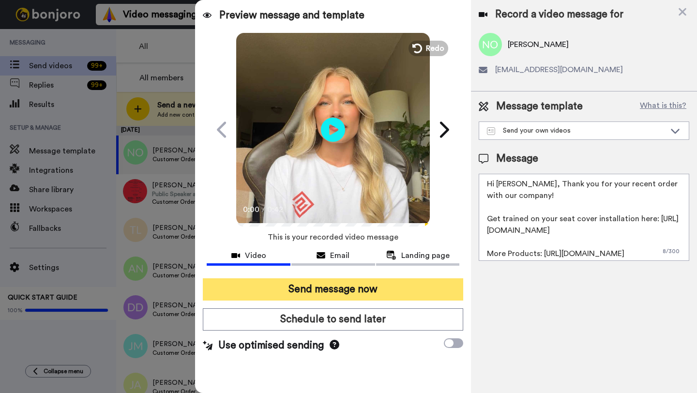
type textarea "Hi Nicholas, Thank you for your recent order with our company! Get trained on y…"
click at [385, 298] on button "Send message now" at bounding box center [333, 289] width 260 height 22
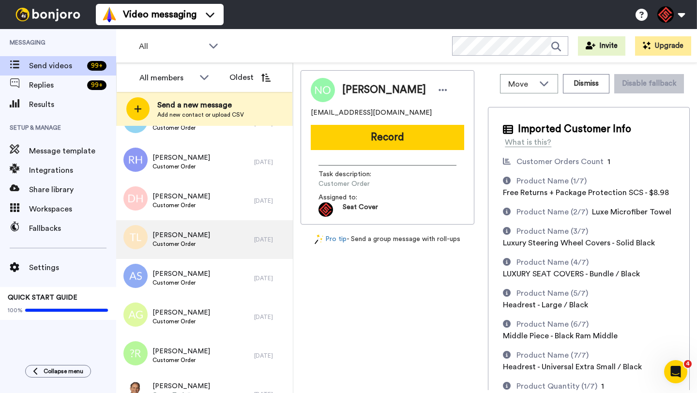
scroll to position [435, 0]
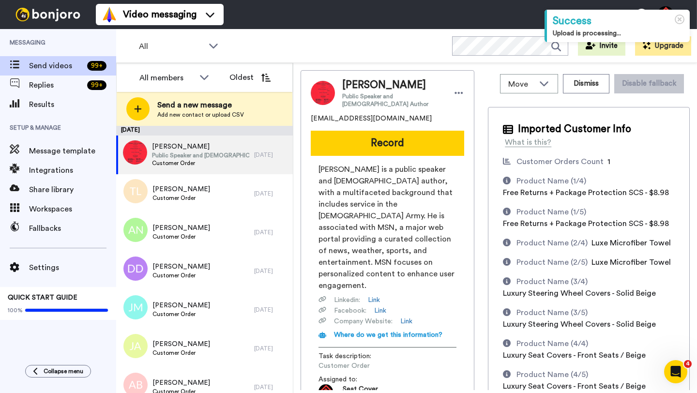
click at [355, 82] on span "[PERSON_NAME]" at bounding box center [393, 85] width 102 height 15
click at [355, 82] on span "Gerhard Gressman" at bounding box center [393, 85] width 102 height 15
copy span "Gerhard"
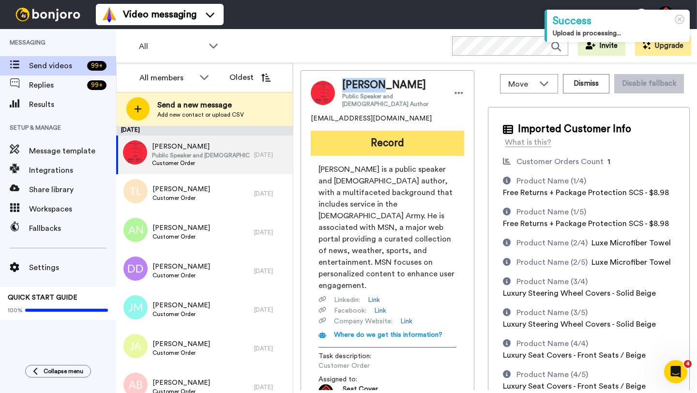
click at [388, 131] on button "Record" at bounding box center [387, 143] width 153 height 25
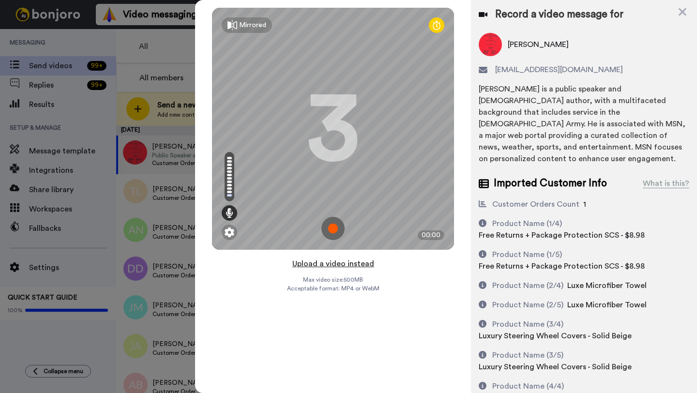
click at [325, 263] on button "Upload a video instead" at bounding box center [334, 264] width 88 height 13
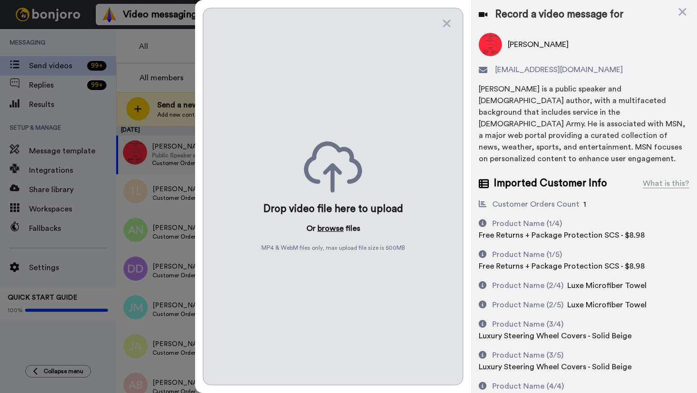
click at [321, 230] on button "browse" at bounding box center [331, 229] width 26 height 12
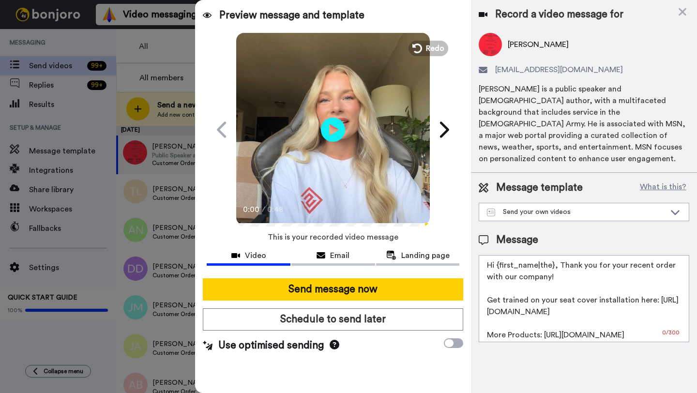
drag, startPoint x: 553, startPoint y: 255, endPoint x: 496, endPoint y: 255, distance: 56.6
click at [496, 255] on textarea "Hi {first_name|the}, Thank you for your recent order with our company! Get trai…" at bounding box center [584, 298] width 211 height 87
paste textarea "Gerhard"
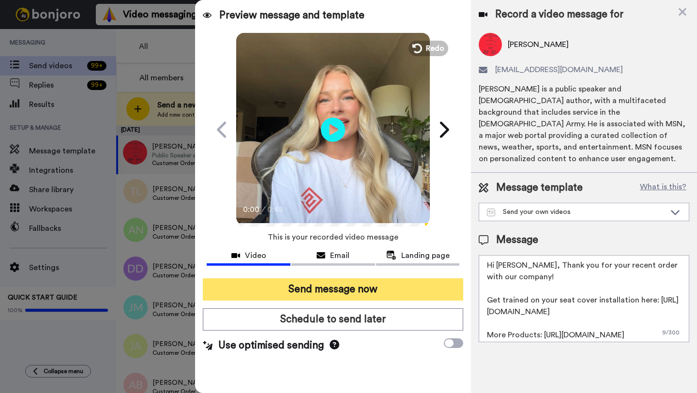
type textarea "Hi Gerhard, Thank you for your recent order with our company! Get trained on yo…"
click at [398, 291] on button "Send message now" at bounding box center [333, 289] width 260 height 22
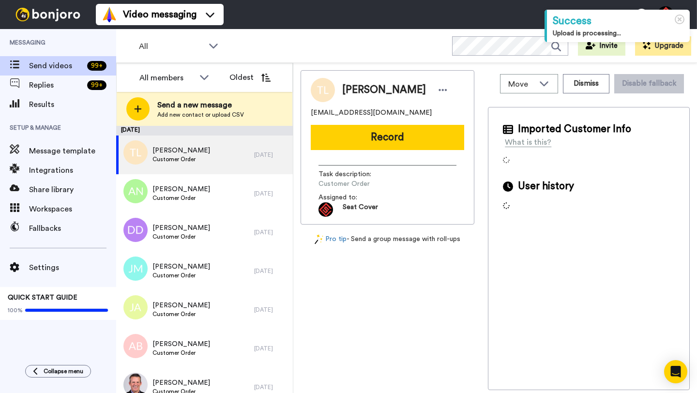
click at [353, 85] on span "[PERSON_NAME]" at bounding box center [384, 90] width 84 height 15
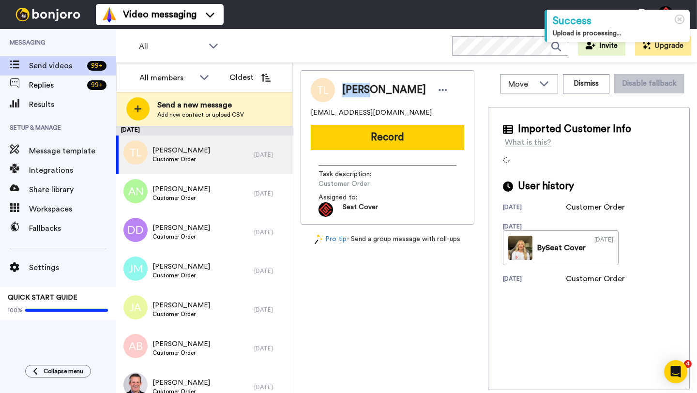
click at [353, 85] on span "[PERSON_NAME]" at bounding box center [384, 90] width 84 height 15
copy span "[PERSON_NAME]"
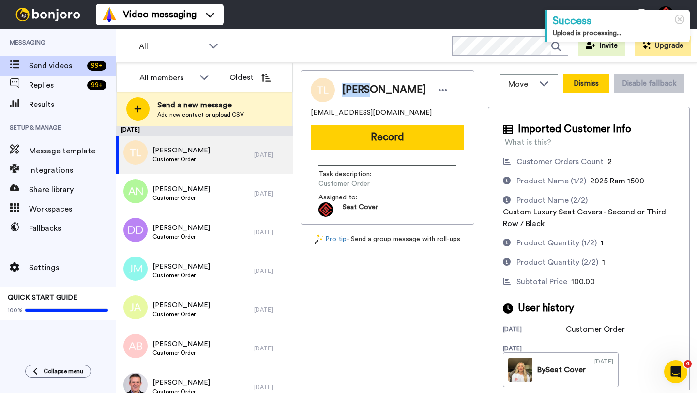
click at [580, 89] on button "Dismiss" at bounding box center [586, 83] width 46 height 19
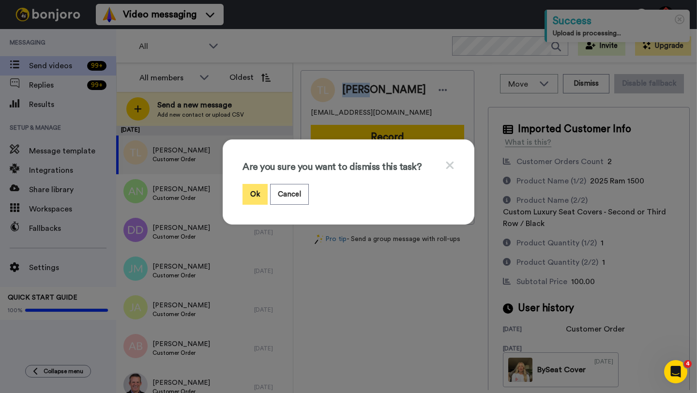
click at [246, 195] on button "Ok" at bounding box center [255, 194] width 25 height 21
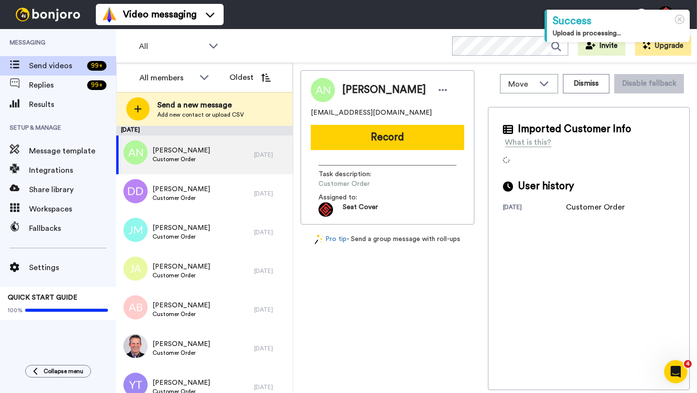
click at [359, 90] on span "[PERSON_NAME]" at bounding box center [384, 90] width 84 height 15
copy span "[PERSON_NAME]"
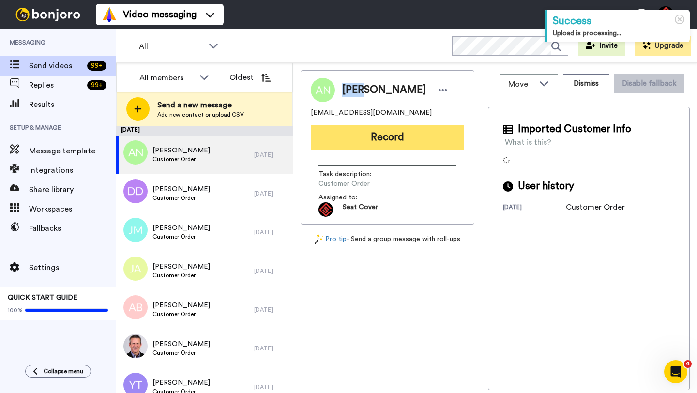
click at [402, 146] on button "Record" at bounding box center [387, 137] width 153 height 25
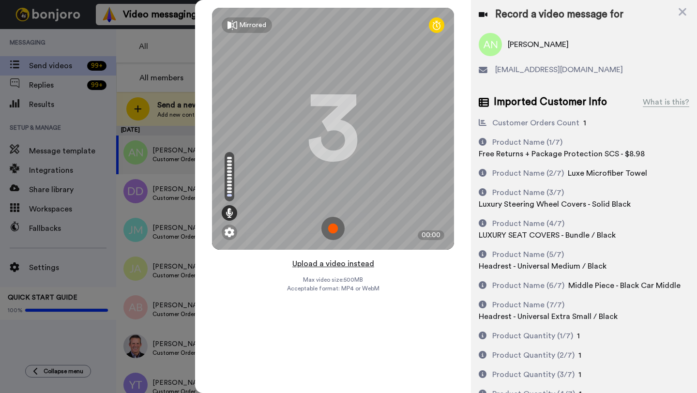
click at [336, 262] on button "Upload a video instead" at bounding box center [334, 264] width 88 height 13
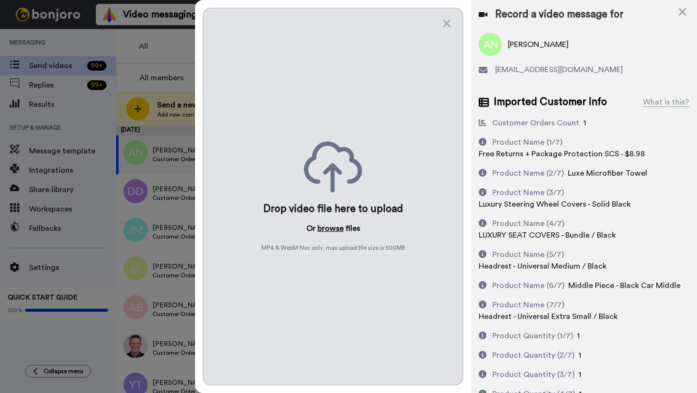
click at [332, 226] on button "browse" at bounding box center [331, 229] width 26 height 12
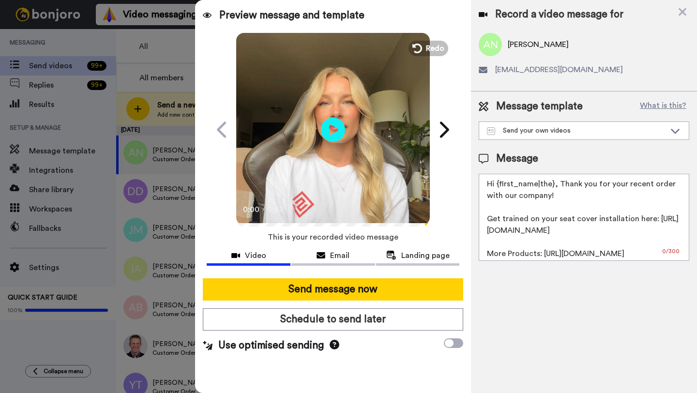
drag, startPoint x: 553, startPoint y: 185, endPoint x: 498, endPoint y: 185, distance: 55.2
click at [498, 185] on textarea "Hi {first_name|the}, Thank you for your recent order with our company! Get trai…" at bounding box center [584, 217] width 211 height 87
paste textarea "[PERSON_NAME]"
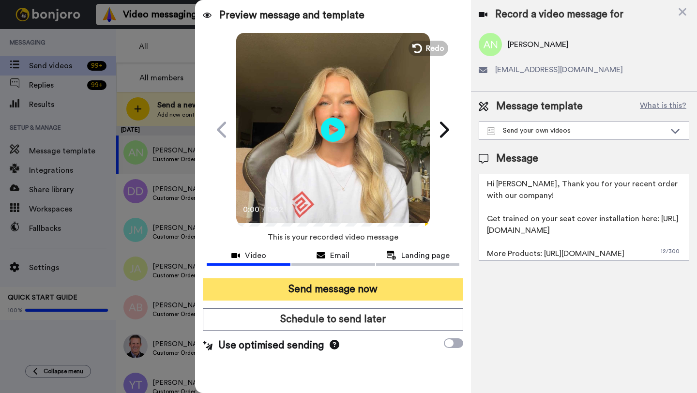
type textarea "Hi Adam, Thank you for your recent order with our company! Get trained on your …"
click at [418, 284] on button "Send message now" at bounding box center [333, 289] width 260 height 22
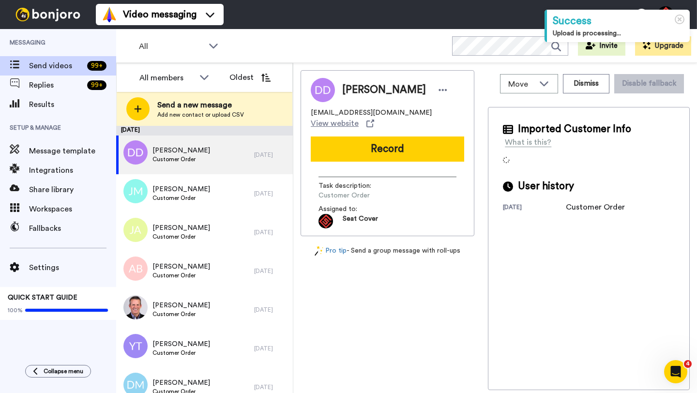
click at [362, 88] on span "[PERSON_NAME]" at bounding box center [384, 90] width 84 height 15
copy span "[PERSON_NAME]"
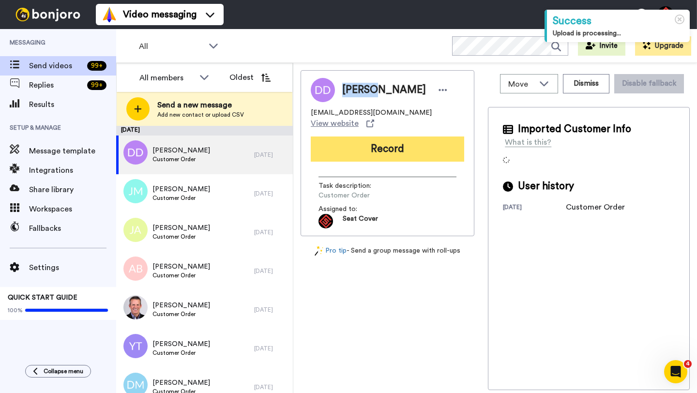
click at [398, 140] on button "Record" at bounding box center [387, 149] width 153 height 25
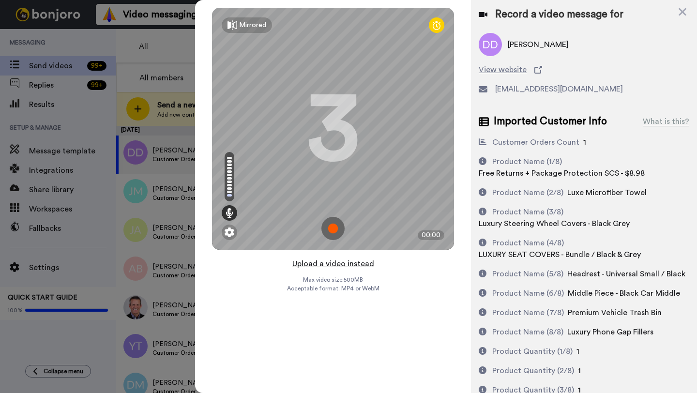
click at [337, 263] on button "Upload a video instead" at bounding box center [334, 264] width 88 height 13
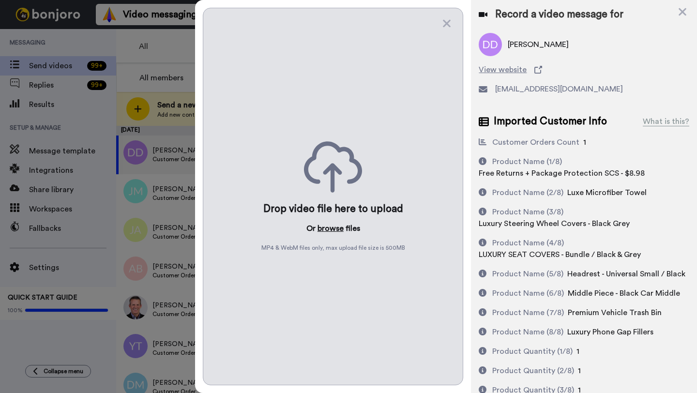
click at [331, 227] on button "browse" at bounding box center [331, 229] width 26 height 12
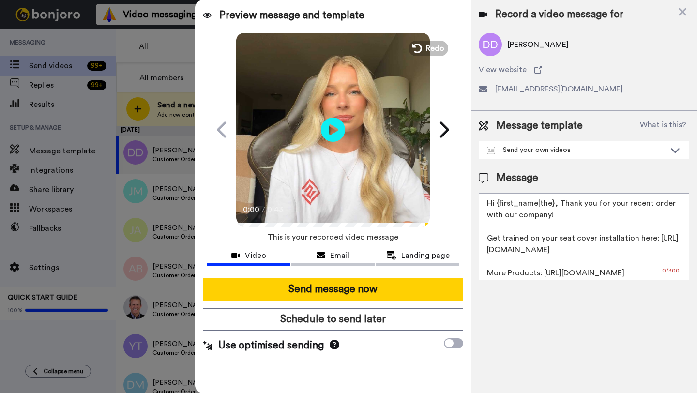
drag, startPoint x: 553, startPoint y: 206, endPoint x: 497, endPoint y: 205, distance: 56.2
click at [497, 205] on textarea "Hi {first_name|the}, Thank you for your recent order with our company! Get trai…" at bounding box center [584, 236] width 211 height 87
paste textarea "Dustin"
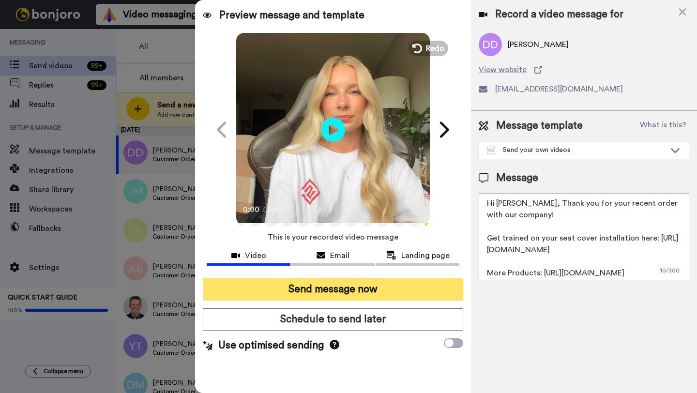
type textarea "Hi Dustin, Thank you for your recent order with our company! Get trained on you…"
click at [403, 289] on button "Send message now" at bounding box center [333, 289] width 260 height 22
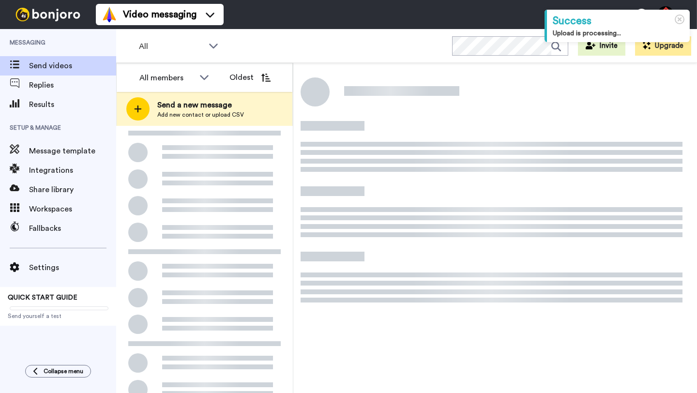
click at [244, 154] on div at bounding box center [204, 309] width 177 height 366
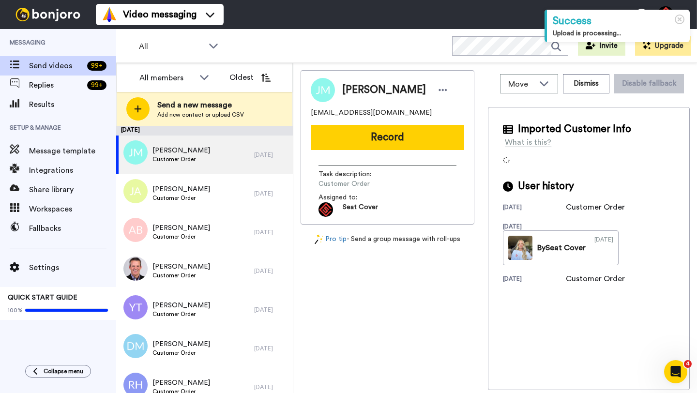
click at [351, 92] on span "[PERSON_NAME]" at bounding box center [384, 90] width 84 height 15
copy span "[PERSON_NAME]"
click at [574, 85] on button "Dismiss" at bounding box center [586, 83] width 46 height 19
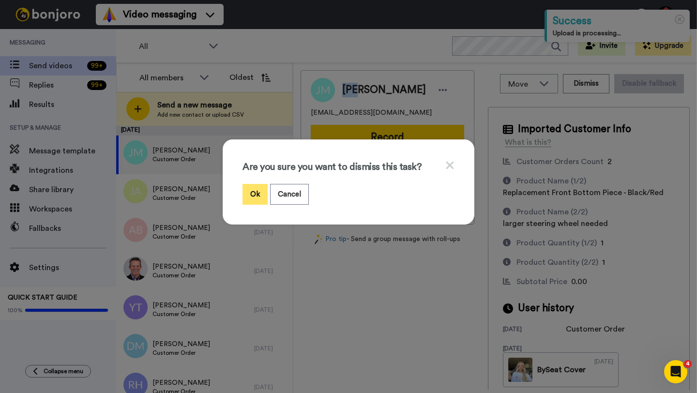
click at [246, 202] on button "Ok" at bounding box center [255, 194] width 25 height 21
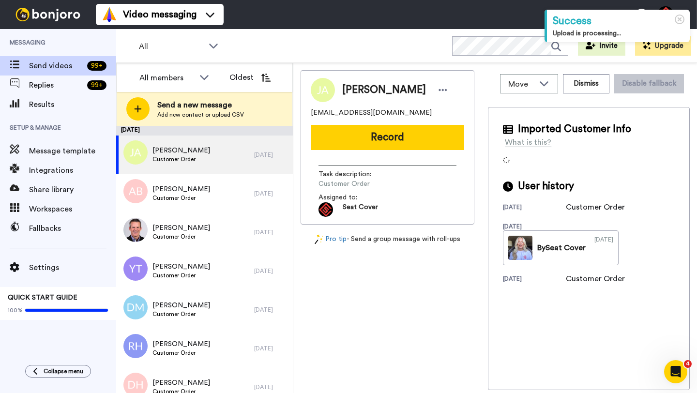
click at [362, 89] on span "[PERSON_NAME]" at bounding box center [384, 90] width 84 height 15
click at [583, 85] on button "Dismiss" at bounding box center [586, 83] width 46 height 19
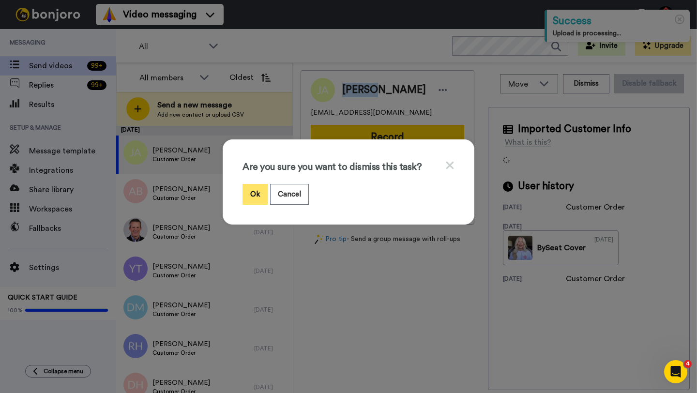
click at [255, 195] on button "Ok" at bounding box center [255, 194] width 25 height 21
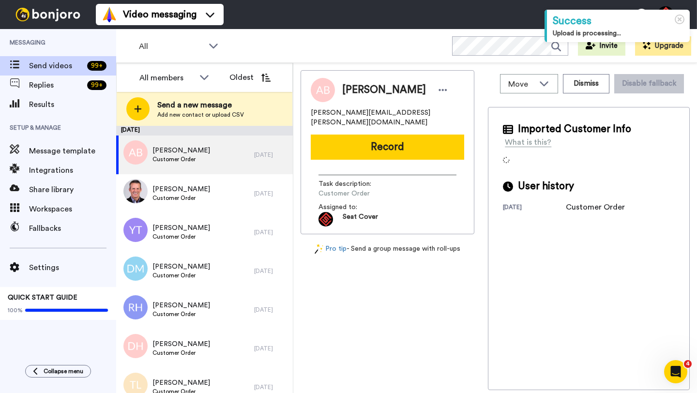
click at [348, 90] on span "[PERSON_NAME]" at bounding box center [384, 90] width 84 height 15
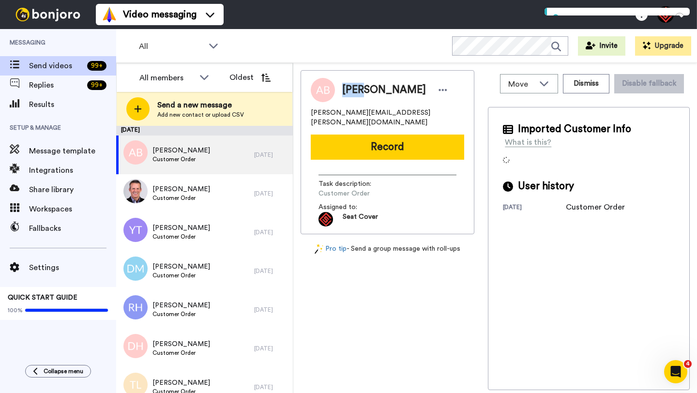
click at [348, 90] on span "[PERSON_NAME]" at bounding box center [384, 90] width 84 height 15
copy span "[PERSON_NAME]"
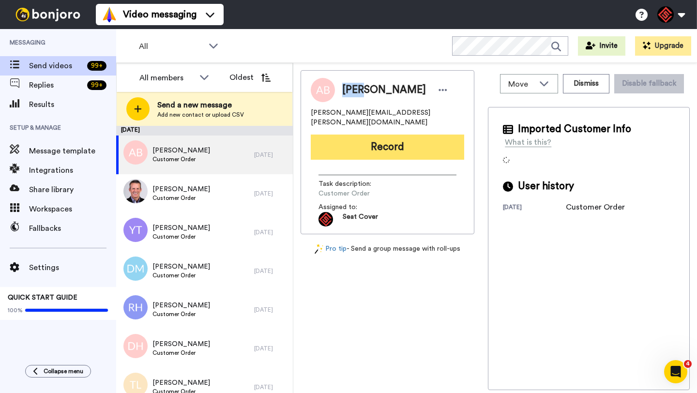
click at [383, 135] on button "Record" at bounding box center [387, 147] width 153 height 25
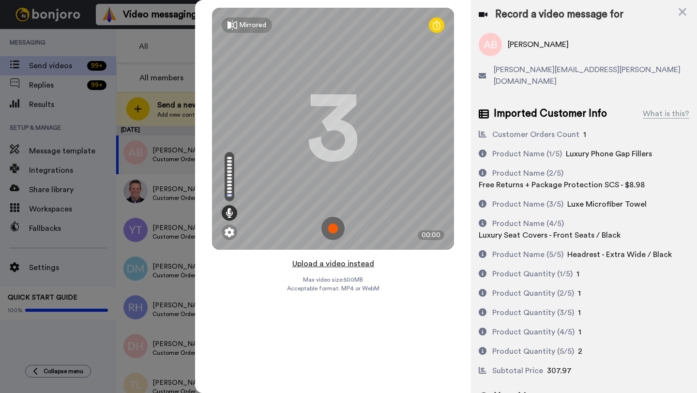
click at [340, 261] on button "Upload a video instead" at bounding box center [334, 264] width 88 height 13
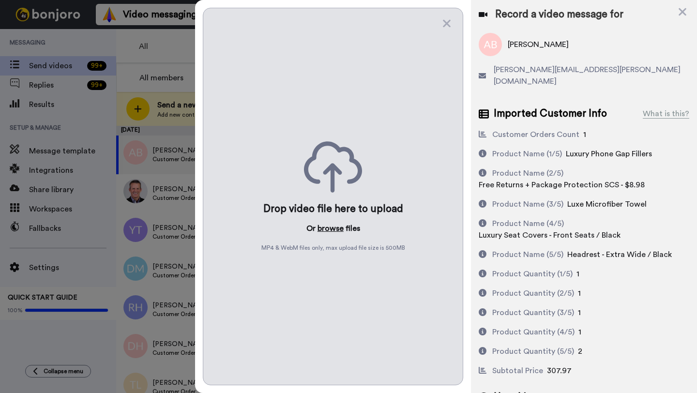
click at [331, 226] on button "browse" at bounding box center [331, 229] width 26 height 12
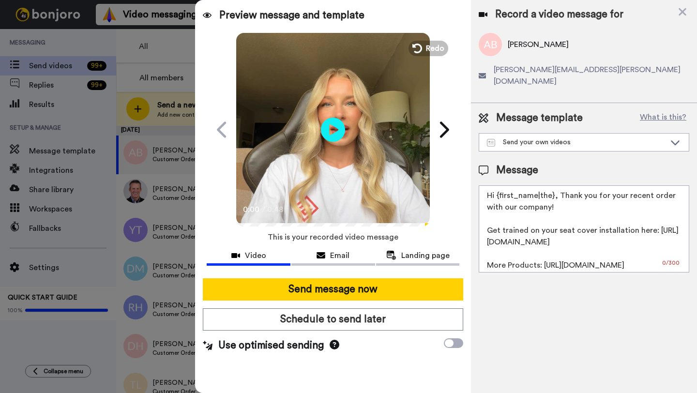
drag, startPoint x: 551, startPoint y: 183, endPoint x: 534, endPoint y: 183, distance: 16.5
click at [534, 185] on textarea "Hi {first_name|the}, Thank you for your recent order with our company! Get trai…" at bounding box center [584, 228] width 211 height 87
drag, startPoint x: 553, startPoint y: 186, endPoint x: 498, endPoint y: 186, distance: 55.7
click at [498, 186] on textarea "Hi {first_name|the}, Thank you for your recent order with our company! Get trai…" at bounding box center [584, 228] width 211 height 87
paste textarea "Alex"
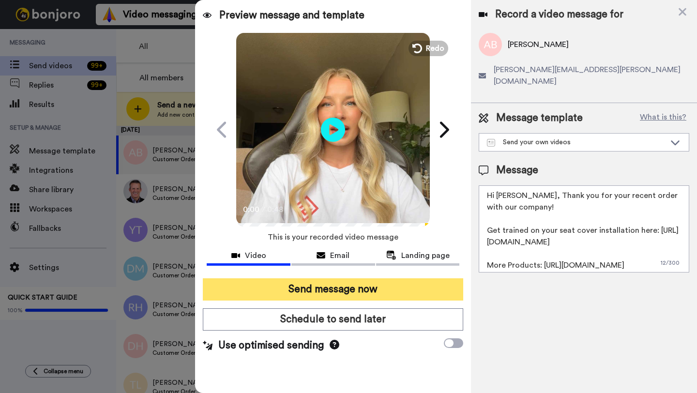
type textarea "Hi Alex, Thank you for your recent order with our company! Get trained on your …"
click at [386, 297] on button "Send message now" at bounding box center [333, 289] width 260 height 22
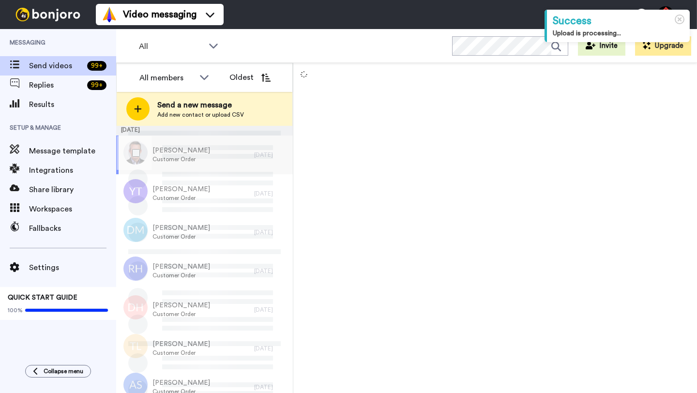
click at [240, 153] on div "Steve Herrin Customer Order" at bounding box center [185, 155] width 138 height 39
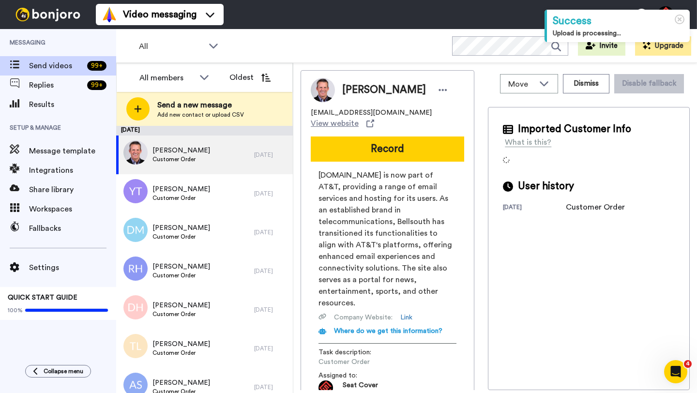
click at [353, 90] on span "Steve Herrin" at bounding box center [384, 90] width 84 height 15
copy span "Steve"
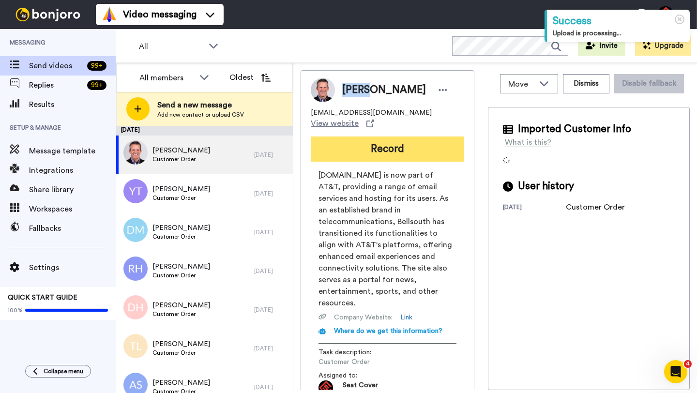
click at [397, 145] on button "Record" at bounding box center [387, 149] width 153 height 25
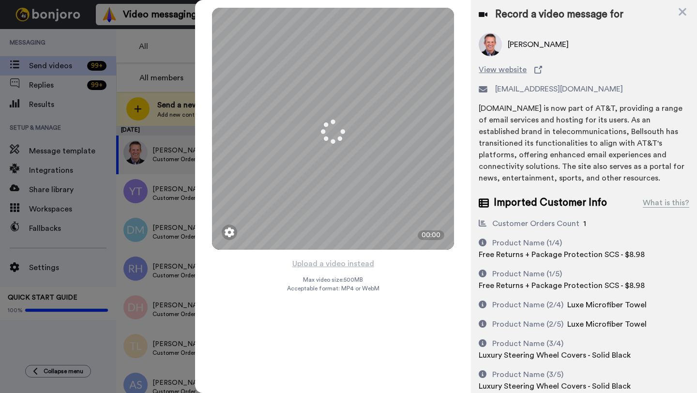
scroll to position [140, 0]
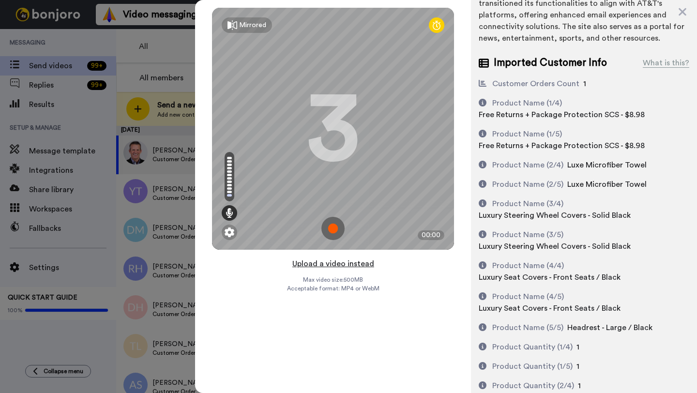
click at [337, 265] on button "Upload a video instead" at bounding box center [334, 264] width 88 height 13
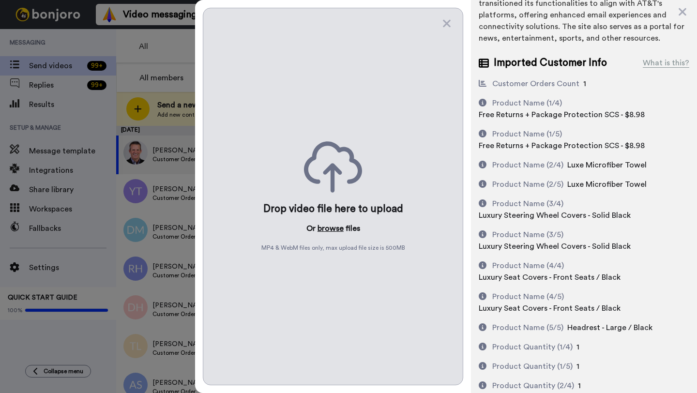
click at [323, 229] on button "browse" at bounding box center [331, 229] width 26 height 12
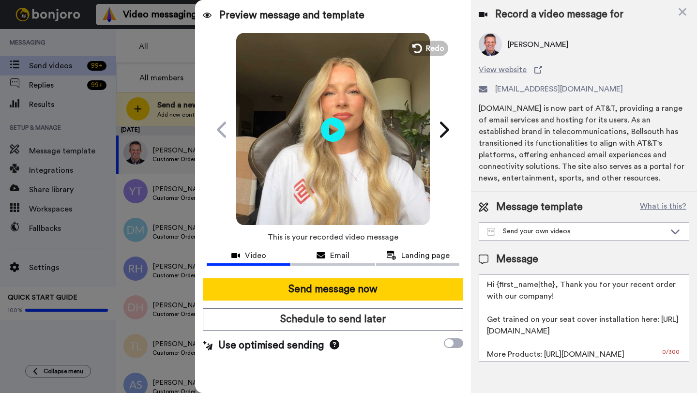
scroll to position [0, 0]
click at [424, 54] on button "Redo" at bounding box center [429, 48] width 44 height 17
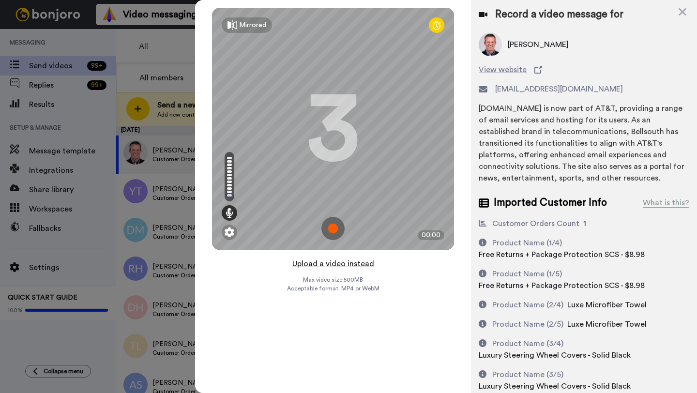
click at [336, 263] on button "Upload a video instead" at bounding box center [334, 264] width 88 height 13
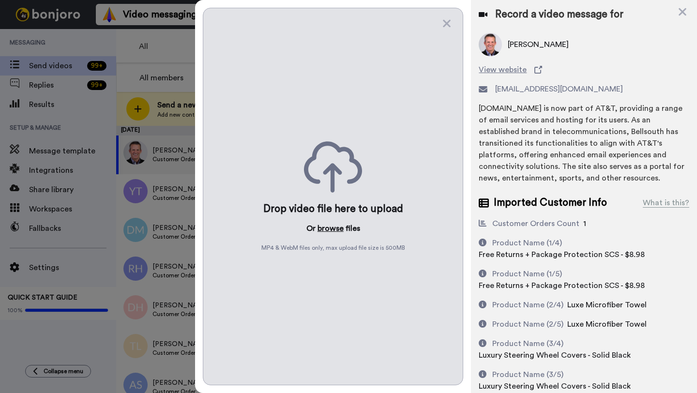
click at [332, 228] on button "browse" at bounding box center [331, 229] width 26 height 12
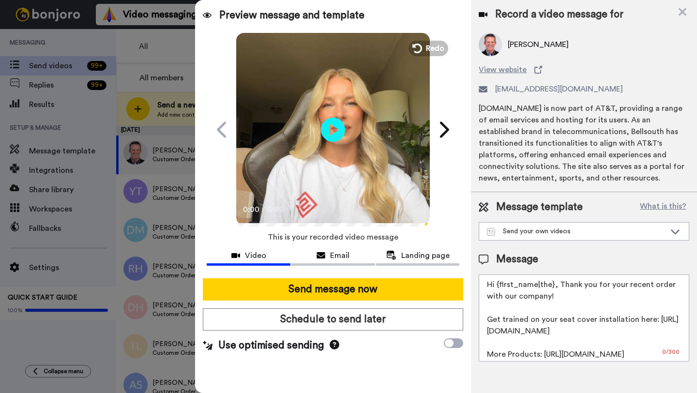
drag, startPoint x: 552, startPoint y: 288, endPoint x: 494, endPoint y: 287, distance: 58.1
click at [494, 287] on textarea "Hi {first_name|the}, Thank you for your recent order with our company! Get trai…" at bounding box center [584, 318] width 211 height 87
paste textarea "Steve"
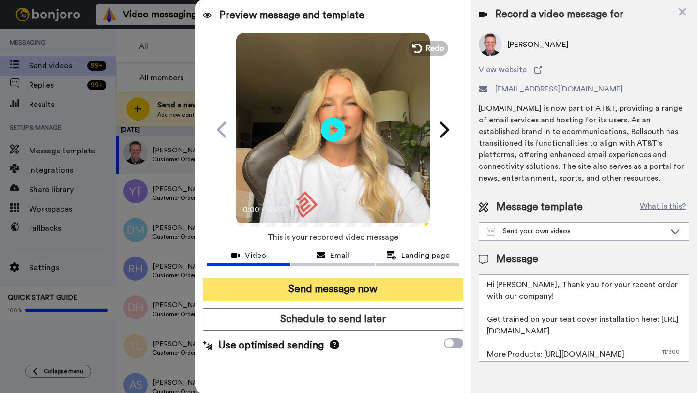
type textarea "Hi Steve, Thank you for your recent order with our company! Get trained on your…"
click at [391, 284] on button "Send message now" at bounding box center [333, 289] width 260 height 22
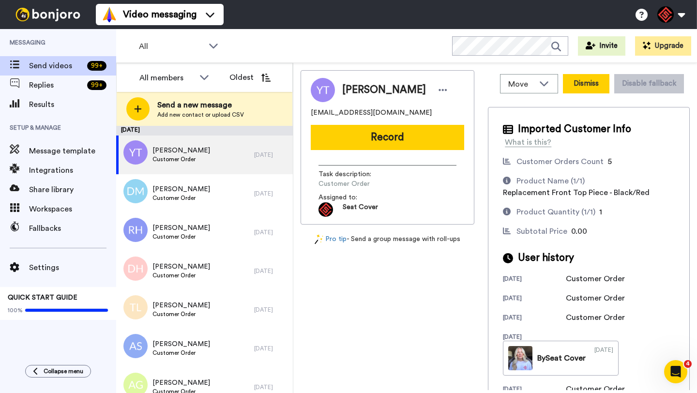
click at [592, 85] on button "Dismiss" at bounding box center [586, 83] width 46 height 19
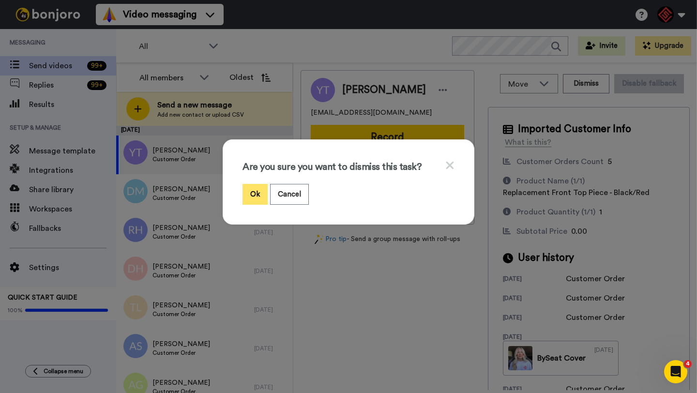
click at [252, 196] on button "Ok" at bounding box center [255, 194] width 25 height 21
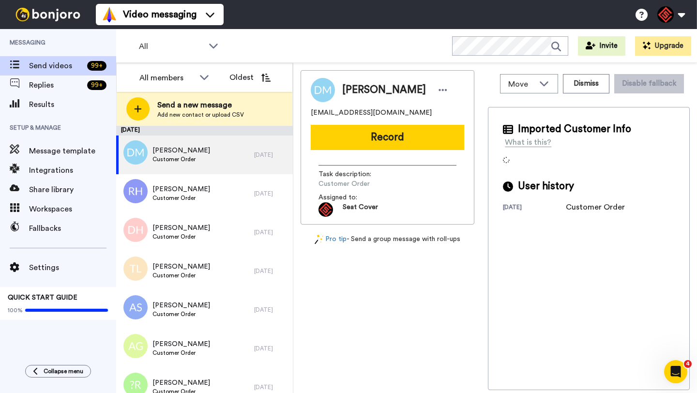
click at [355, 91] on span "[PERSON_NAME]" at bounding box center [384, 90] width 84 height 15
copy span "Debbie"
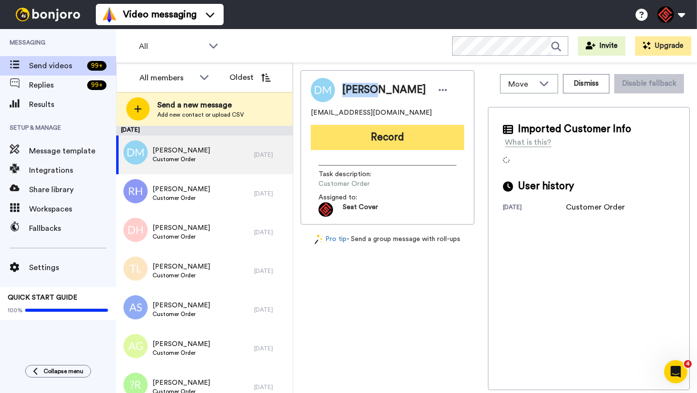
click at [395, 139] on button "Record" at bounding box center [387, 137] width 153 height 25
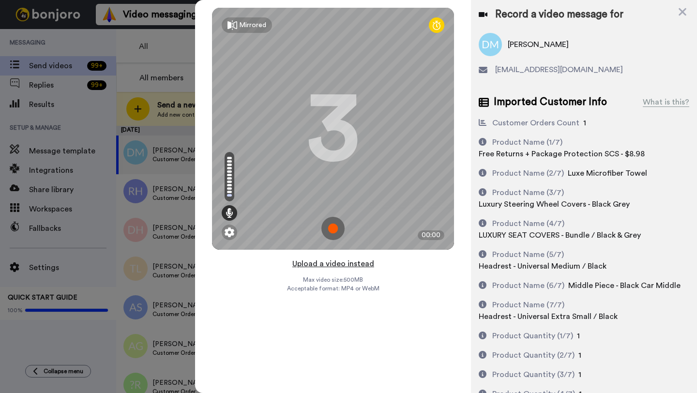
click at [330, 266] on button "Upload a video instead" at bounding box center [334, 264] width 88 height 13
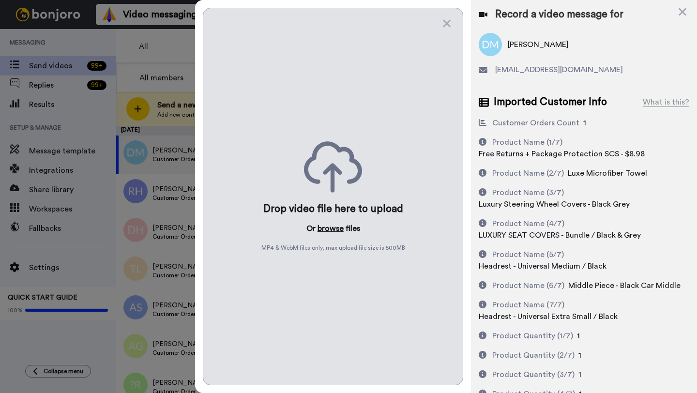
click at [328, 229] on button "browse" at bounding box center [331, 229] width 26 height 12
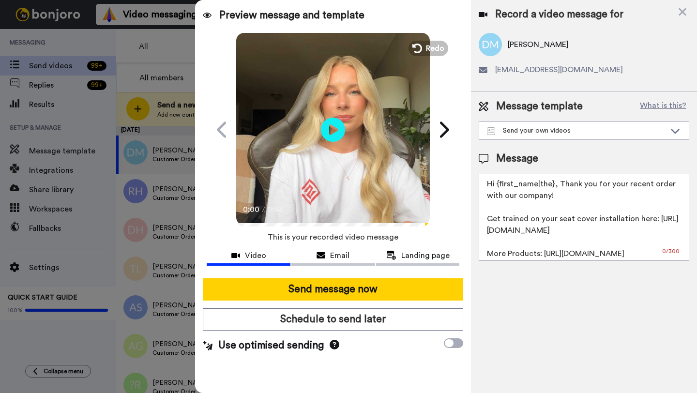
drag, startPoint x: 555, startPoint y: 187, endPoint x: 496, endPoint y: 187, distance: 58.6
click at [496, 187] on textarea "Hi {first_name|the}, Thank you for your recent order with our company! Get trai…" at bounding box center [584, 217] width 211 height 87
paste textarea "Debbie"
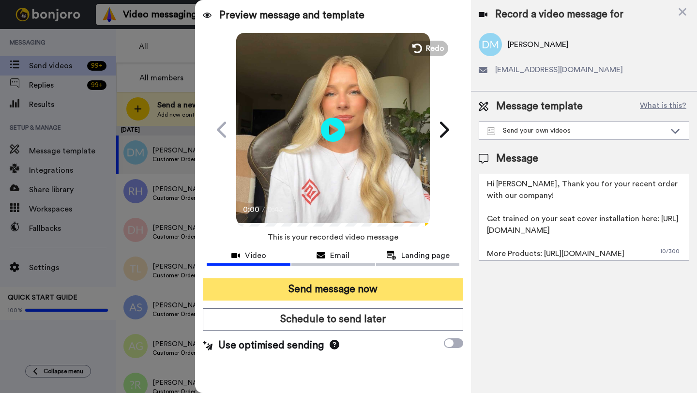
type textarea "Hi Debbie, Thank you for your recent order with our company! Get trained on you…"
click at [409, 287] on button "Send message now" at bounding box center [333, 289] width 260 height 22
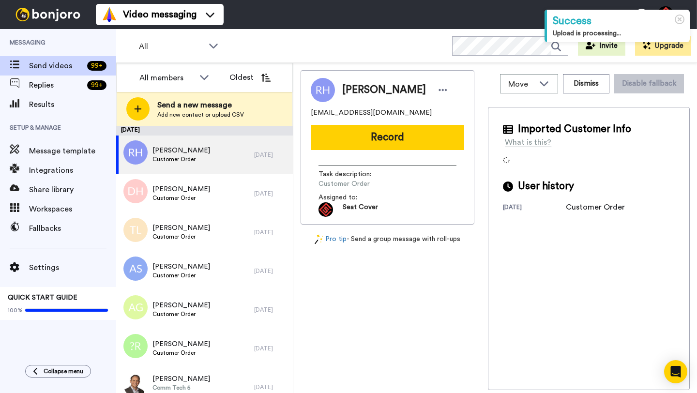
click at [355, 92] on span "[PERSON_NAME]" at bounding box center [384, 90] width 84 height 15
copy span "[PERSON_NAME]"
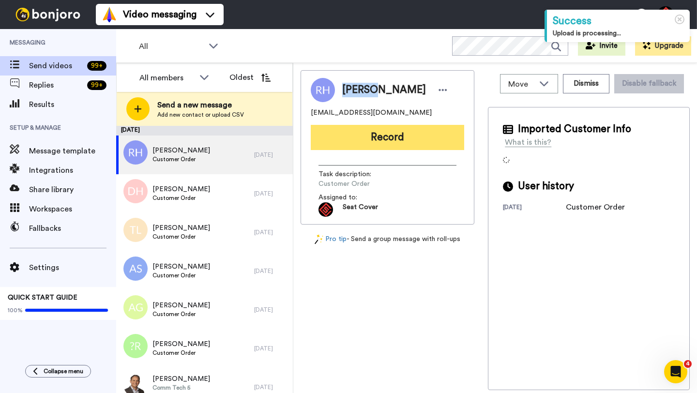
click at [369, 127] on button "Record" at bounding box center [387, 137] width 153 height 25
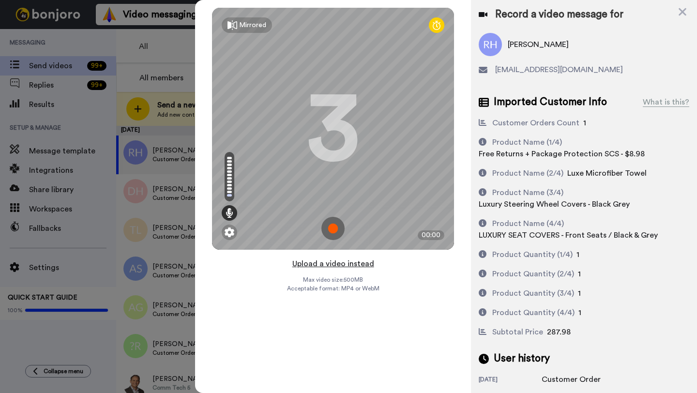
click at [325, 260] on button "Upload a video instead" at bounding box center [334, 264] width 88 height 13
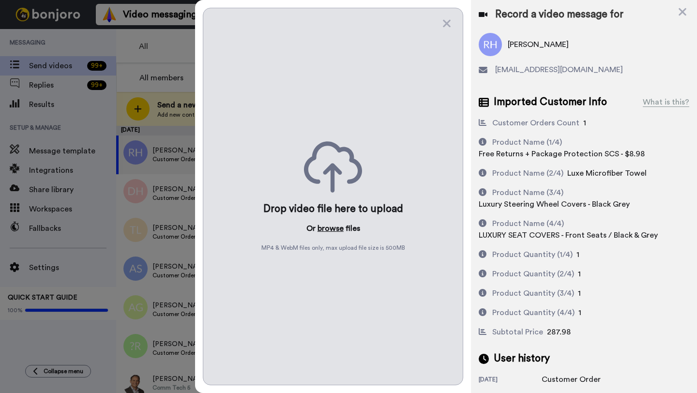
click at [325, 231] on button "browse" at bounding box center [331, 229] width 26 height 12
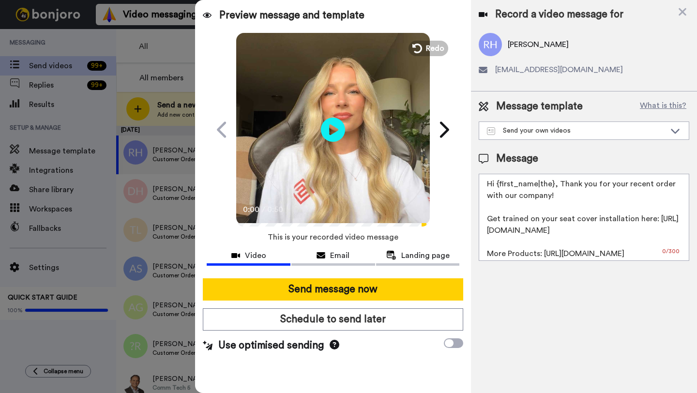
drag, startPoint x: 554, startPoint y: 186, endPoint x: 499, endPoint y: 186, distance: 55.2
click at [499, 186] on textarea "Hi {first_name|the}, Thank you for your recent order with our company! Get trai…" at bounding box center [584, 217] width 211 height 87
paste textarea "Robert"
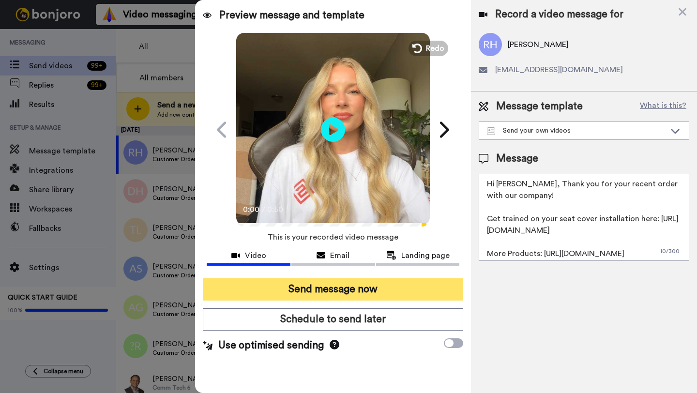
type textarea "Hi Robert, Thank you for your recent order with our company! Get trained on you…"
click at [344, 286] on button "Send message now" at bounding box center [333, 289] width 260 height 22
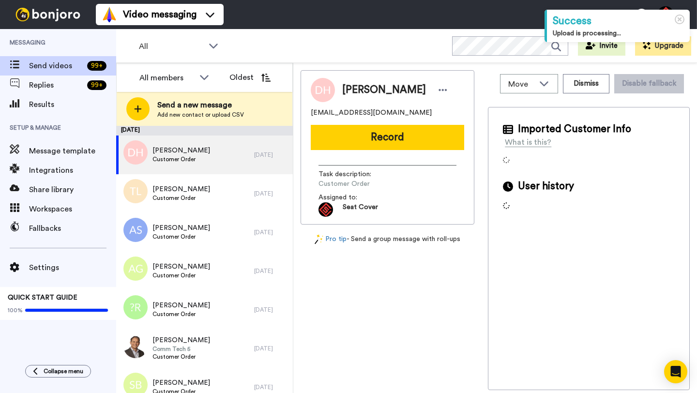
click at [361, 88] on span "Dennis Haynes" at bounding box center [384, 90] width 84 height 15
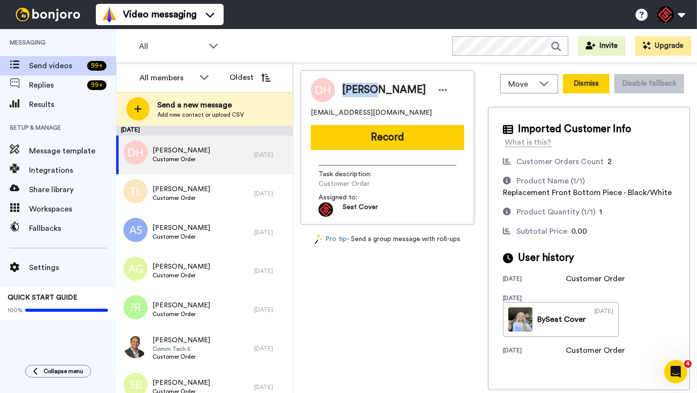
click at [582, 82] on button "Dismiss" at bounding box center [586, 83] width 46 height 19
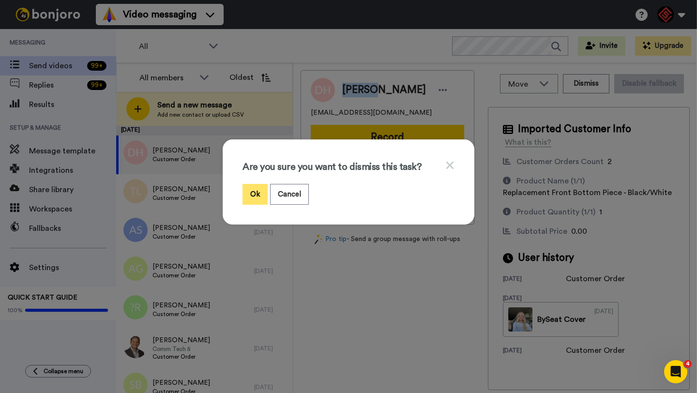
click at [259, 195] on button "Ok" at bounding box center [255, 194] width 25 height 21
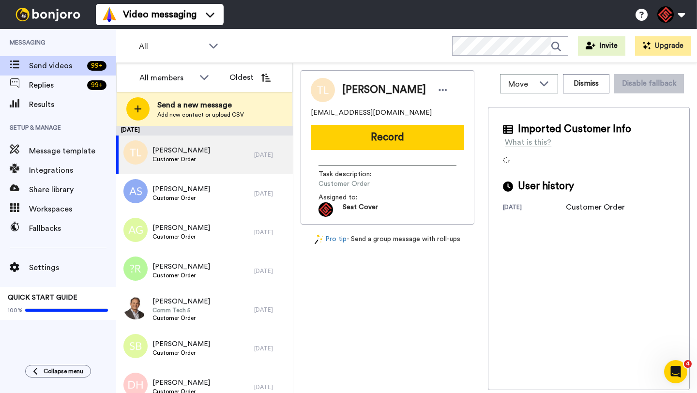
click at [362, 92] on span "Thomas Longmire" at bounding box center [384, 90] width 84 height 15
copy span "Thomas"
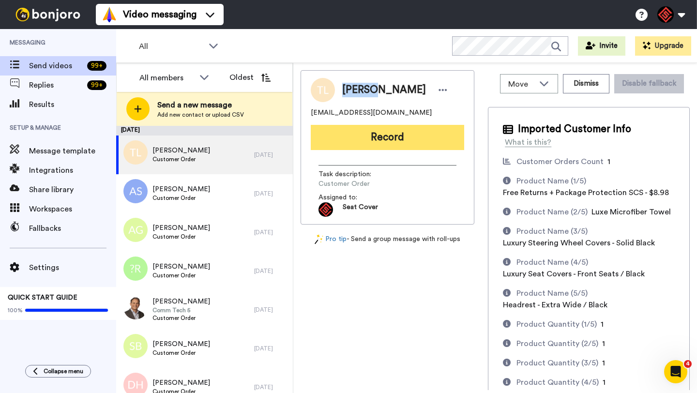
click at [389, 139] on button "Record" at bounding box center [387, 137] width 153 height 25
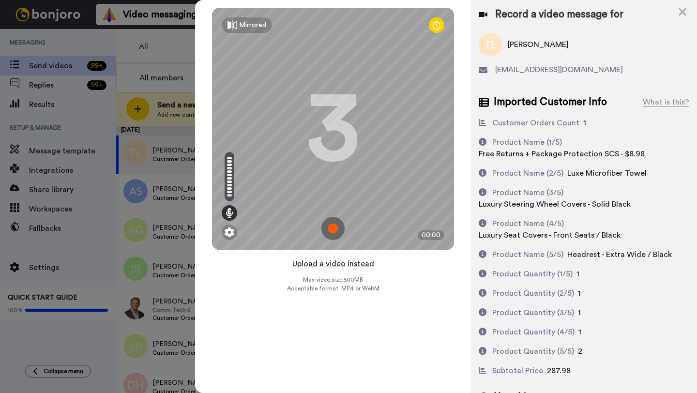
click at [339, 262] on button "Upload a video instead" at bounding box center [334, 264] width 88 height 13
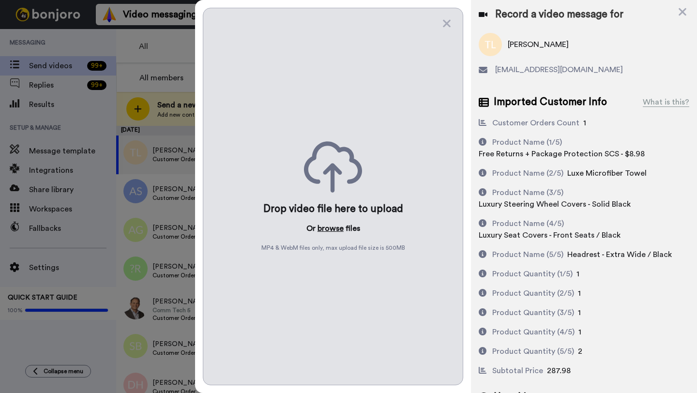
click at [328, 226] on button "browse" at bounding box center [331, 229] width 26 height 12
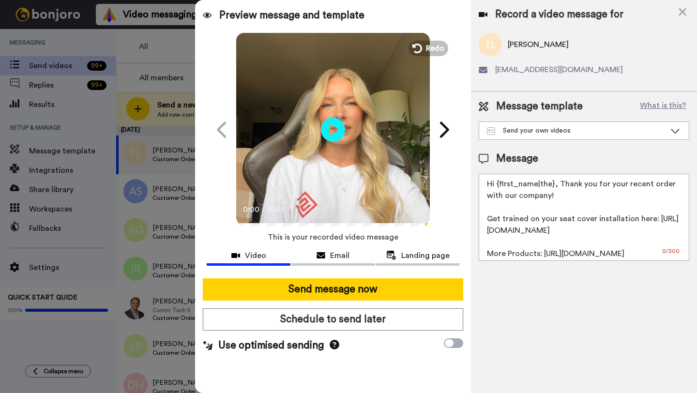
drag, startPoint x: 553, startPoint y: 186, endPoint x: 496, endPoint y: 187, distance: 57.1
click at [496, 187] on textarea "Hi {first_name|the}, Thank you for your recent order with our company! Get trai…" at bounding box center [584, 217] width 211 height 87
paste textarea "Thomas"
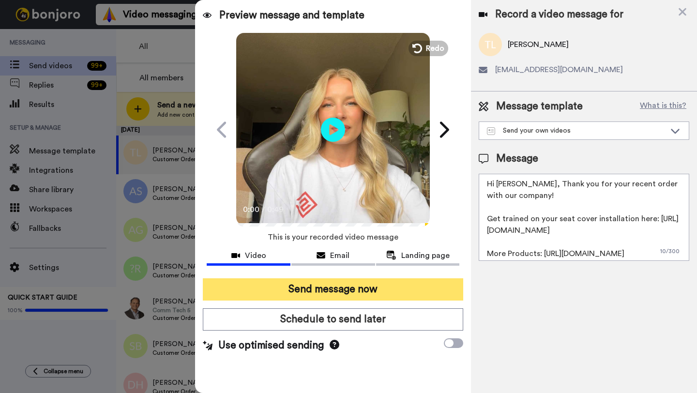
type textarea "Hi Thomas, Thank you for your recent order with our company! Get trained on you…"
click at [390, 283] on button "Send message now" at bounding box center [333, 289] width 260 height 22
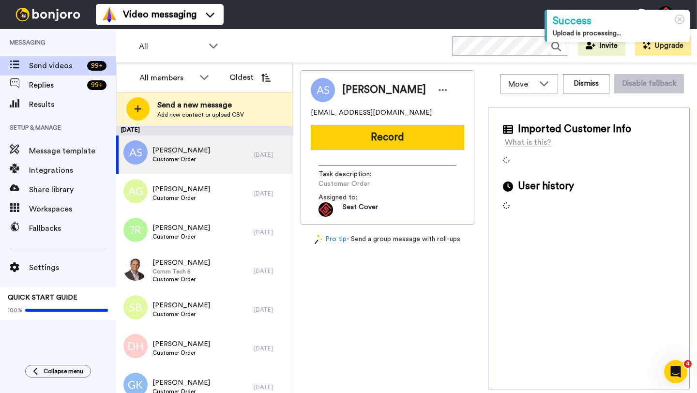
click at [354, 92] on span "[PERSON_NAME]" at bounding box center [384, 90] width 84 height 15
copy span "[PERSON_NAME]"
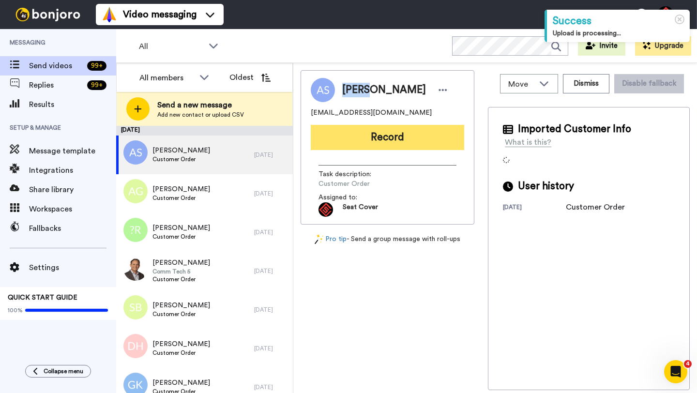
click at [385, 135] on button "Record" at bounding box center [387, 137] width 153 height 25
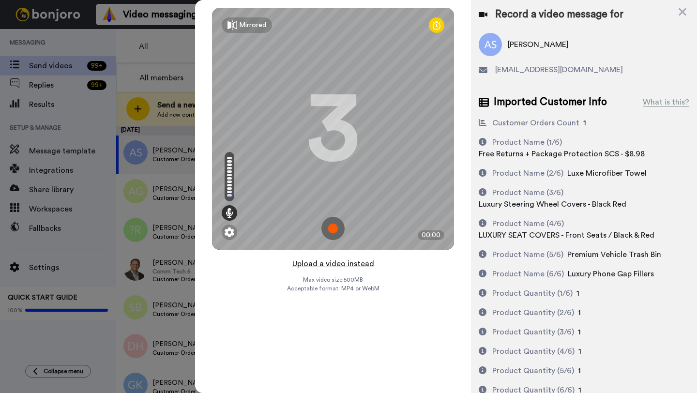
click at [339, 263] on button "Upload a video instead" at bounding box center [334, 264] width 88 height 13
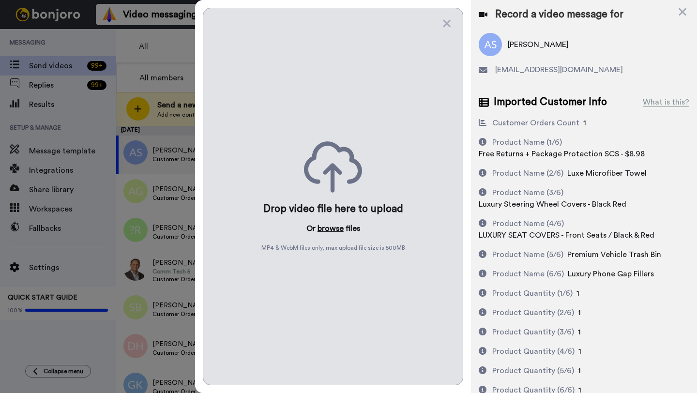
click at [326, 228] on button "browse" at bounding box center [331, 229] width 26 height 12
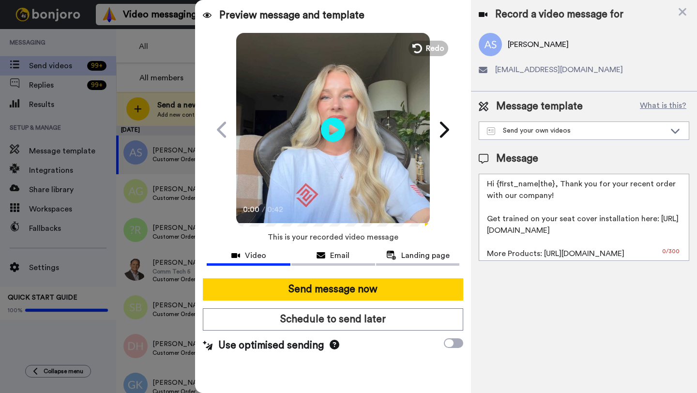
drag, startPoint x: 553, startPoint y: 186, endPoint x: 497, endPoint y: 186, distance: 56.2
click at [497, 186] on textarea "Hi {first_name|the}, Thank you for your recent order with our company! Get trai…" at bounding box center [584, 217] width 211 height 87
paste textarea "[PERSON_NAME]"
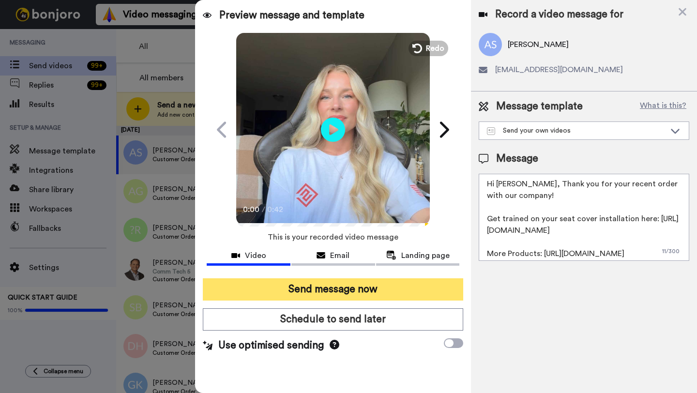
type textarea "Hi [PERSON_NAME], Thank you for your recent order with our company! Get trained…"
click at [394, 279] on button "Send message now" at bounding box center [333, 289] width 260 height 22
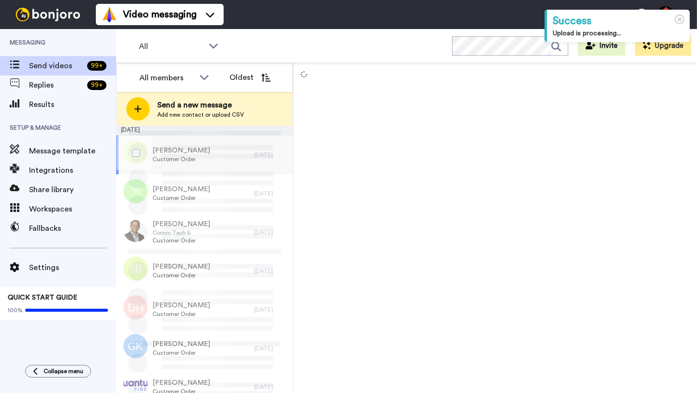
click at [243, 163] on div "[PERSON_NAME] Customer Order" at bounding box center [185, 155] width 138 height 39
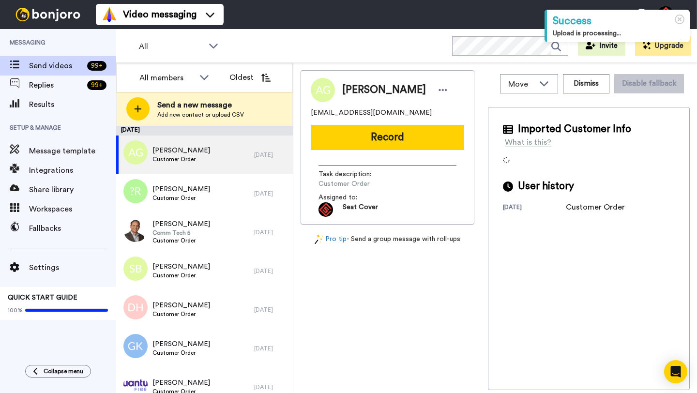
click at [354, 90] on span "[PERSON_NAME]" at bounding box center [384, 90] width 84 height 15
copy span "[PERSON_NAME]"
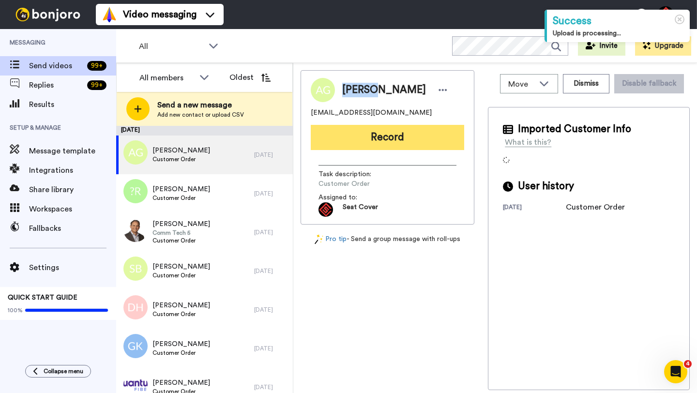
click at [393, 139] on button "Record" at bounding box center [387, 137] width 153 height 25
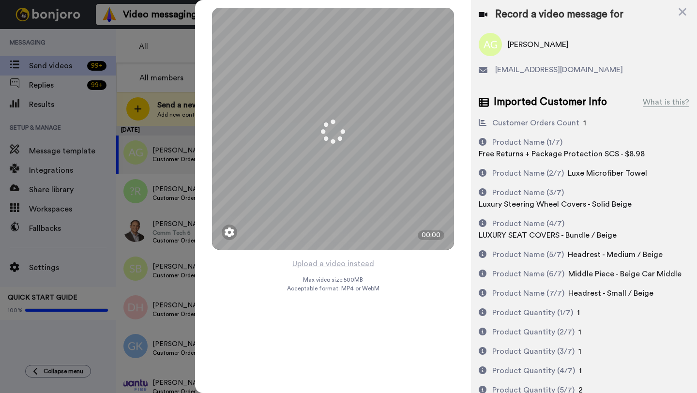
click at [339, 263] on button "Upload a video instead" at bounding box center [334, 264] width 88 height 13
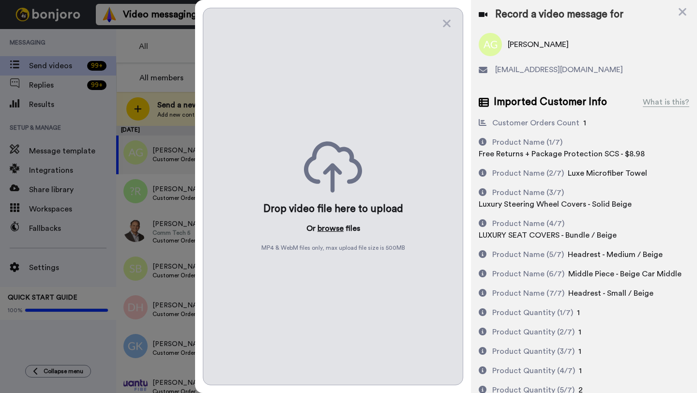
click at [324, 227] on button "browse" at bounding box center [331, 229] width 26 height 12
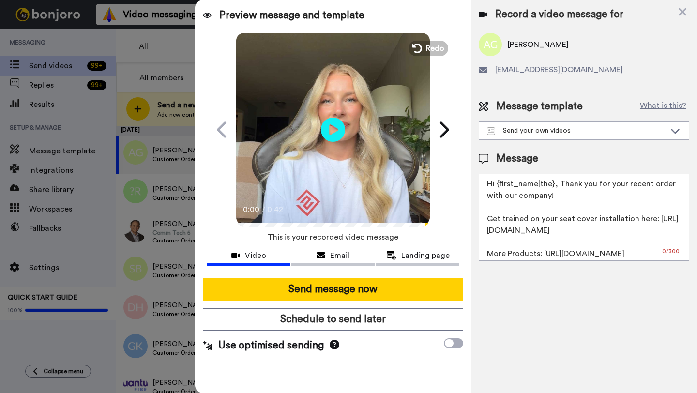
drag, startPoint x: 552, startPoint y: 188, endPoint x: 498, endPoint y: 188, distance: 54.7
click at [498, 188] on textarea "Hi {first_name|the}, Thank you for your recent order with our company! Get trai…" at bounding box center [584, 217] width 211 height 87
paste textarea "[PERSON_NAME]"
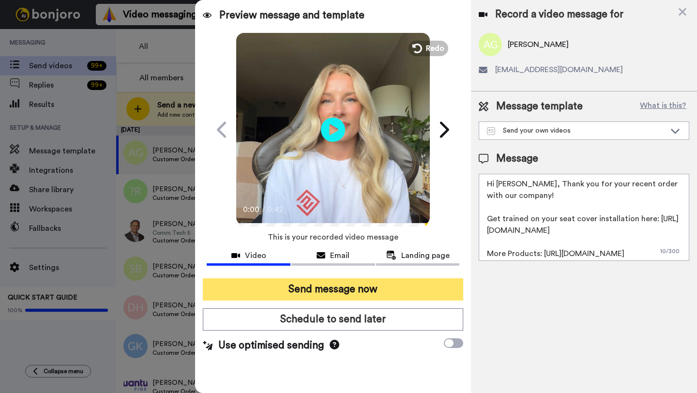
type textarea "Hi [PERSON_NAME], Thank you for your recent order with our company! Get trained…"
click at [373, 295] on button "Send message now" at bounding box center [333, 289] width 260 height 22
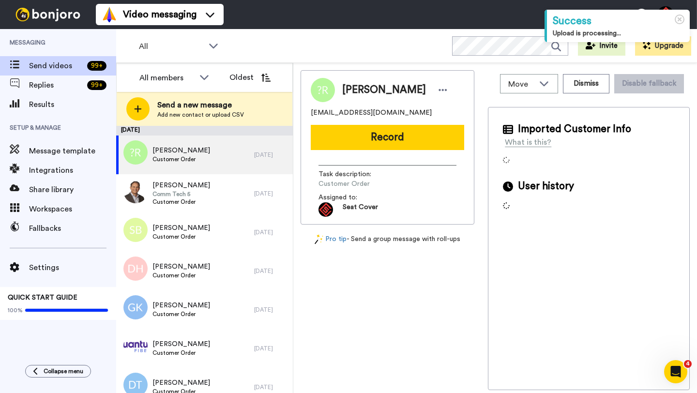
click at [358, 92] on span "[PERSON_NAME]" at bounding box center [384, 90] width 84 height 15
copy span "[PERSON_NAME]"
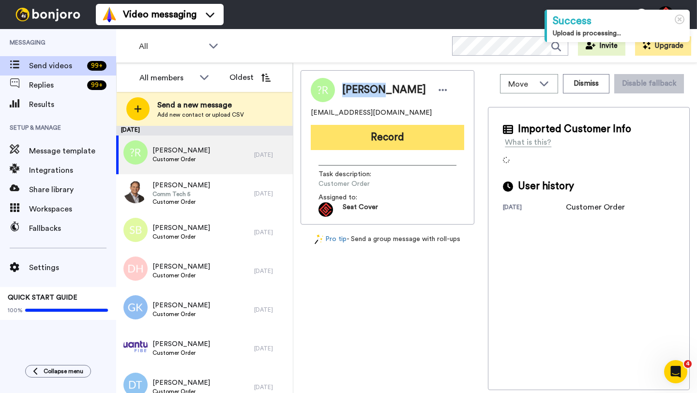
click at [387, 147] on button "Record" at bounding box center [387, 137] width 153 height 25
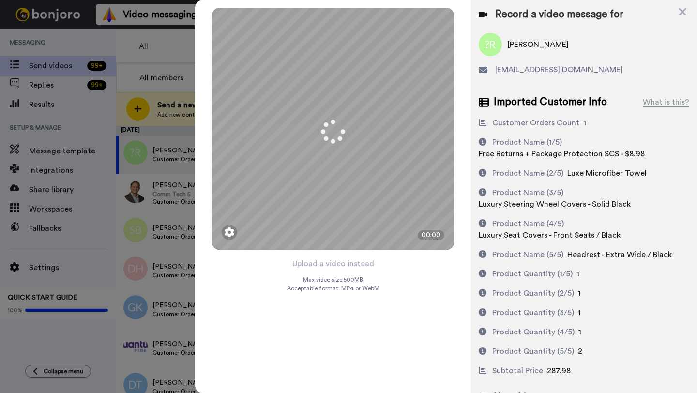
click at [336, 263] on button "Upload a video instead" at bounding box center [334, 264] width 88 height 13
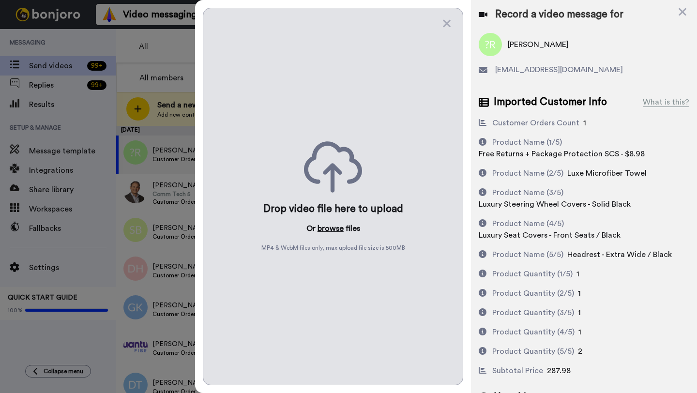
click at [325, 227] on button "browse" at bounding box center [331, 229] width 26 height 12
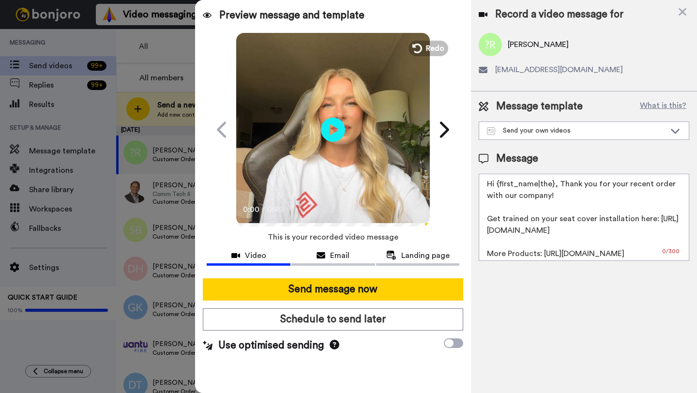
drag, startPoint x: 553, startPoint y: 186, endPoint x: 498, endPoint y: 186, distance: 54.7
click at [498, 186] on textarea "Hi {first_name|the}, Thank you for your recent order with our company! Get trai…" at bounding box center [584, 217] width 211 height 87
paste textarea "[PERSON_NAME]"
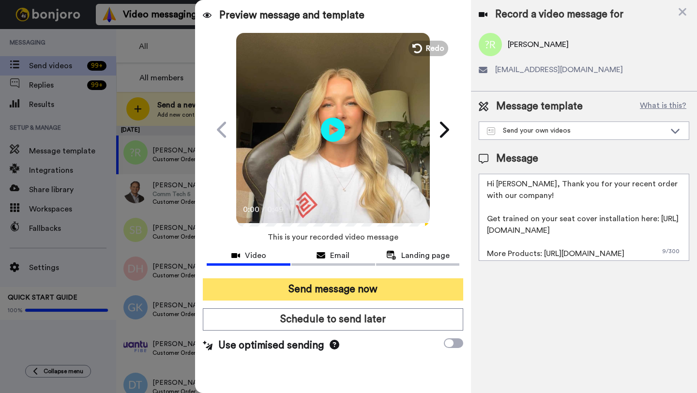
type textarea "Hi [PERSON_NAME], Thank you for your recent order with our company! Get trained…"
click at [398, 288] on button "Send message now" at bounding box center [333, 289] width 260 height 22
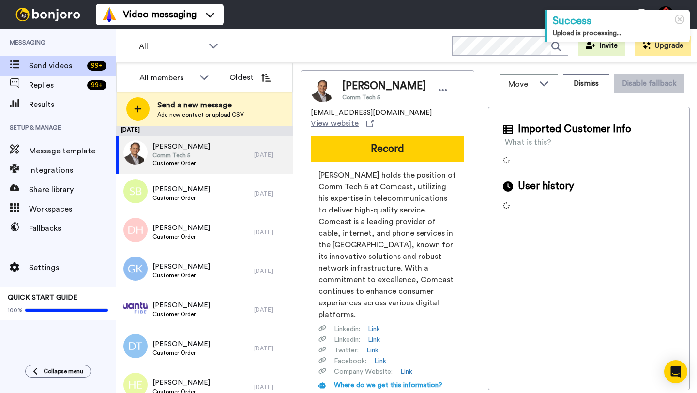
click at [351, 90] on span "[PERSON_NAME]" at bounding box center [384, 86] width 84 height 15
copy span "[PERSON_NAME]"
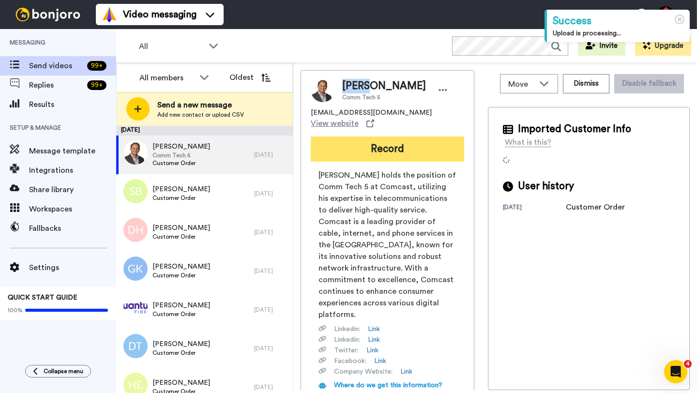
click at [372, 144] on button "Record" at bounding box center [387, 149] width 153 height 25
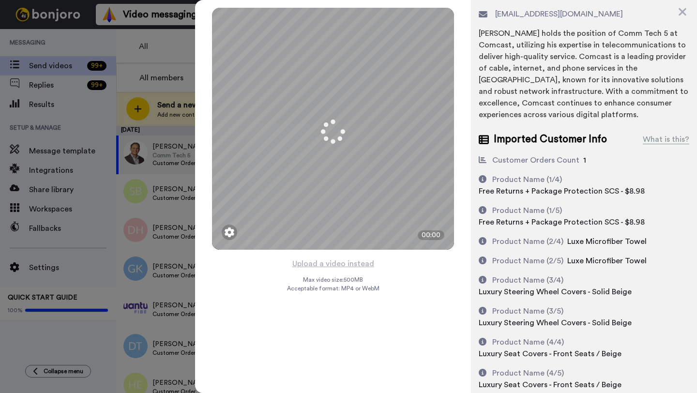
scroll to position [77, 0]
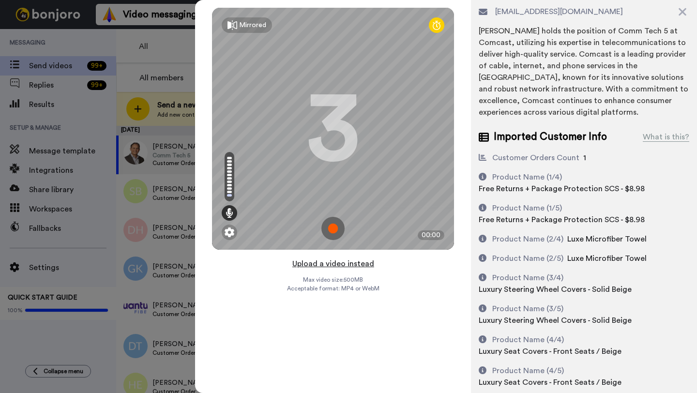
click at [336, 263] on button "Upload a video instead" at bounding box center [334, 264] width 88 height 13
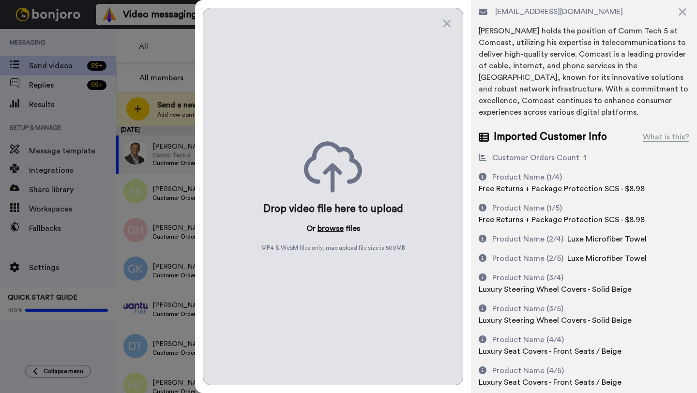
click at [328, 229] on button "browse" at bounding box center [331, 229] width 26 height 12
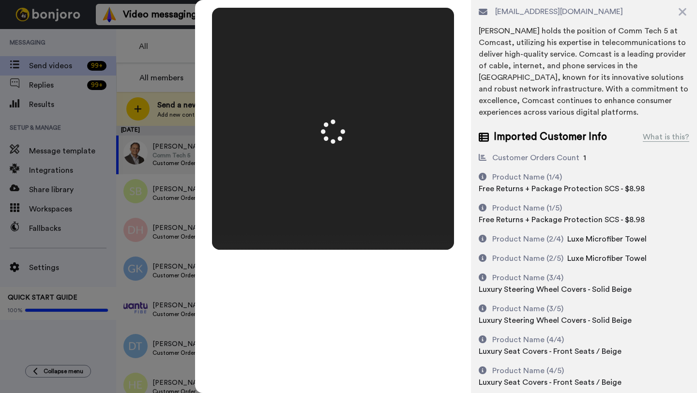
scroll to position [0, 0]
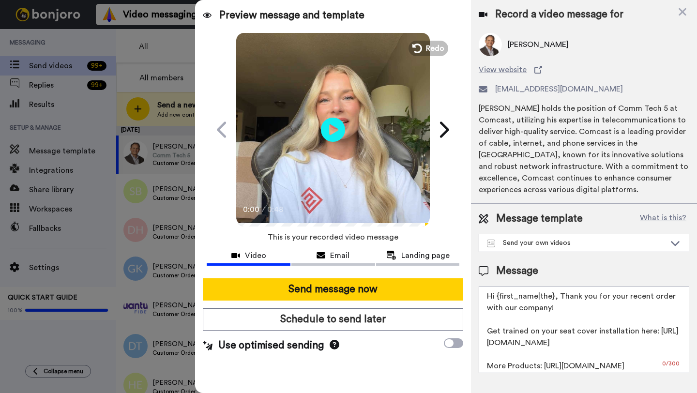
drag, startPoint x: 552, startPoint y: 298, endPoint x: 499, endPoint y: 298, distance: 53.7
click at [499, 298] on textarea "Hi {first_name|the}, Thank you for your recent order with our company! Get trai…" at bounding box center [584, 329] width 211 height 87
paste textarea "[PERSON_NAME]"
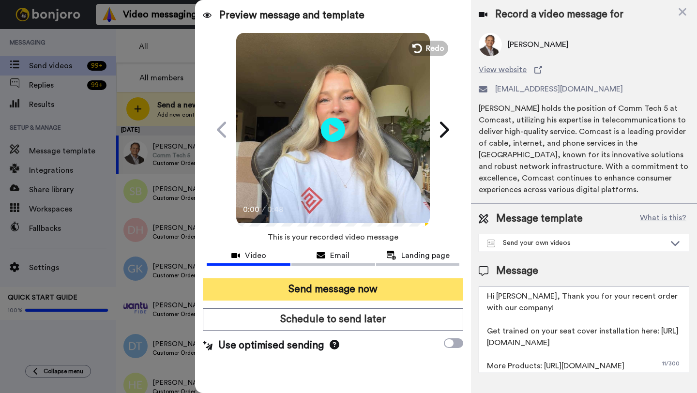
type textarea "Hi [PERSON_NAME], Thank you for your recent order with our company! Get trained…"
click at [411, 291] on button "Send message now" at bounding box center [333, 289] width 260 height 22
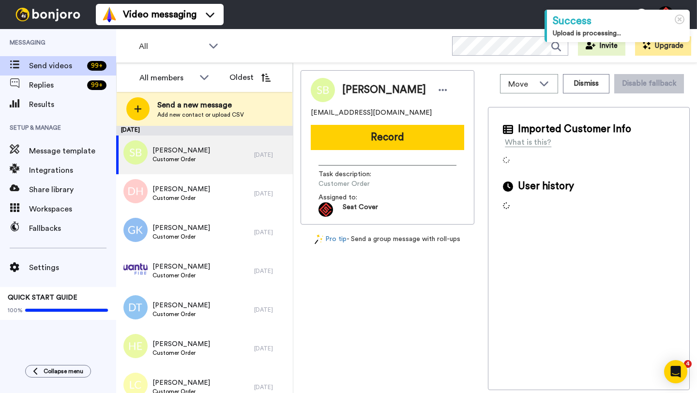
click at [354, 85] on span "Sean Bray" at bounding box center [384, 90] width 84 height 15
copy span "Sean"
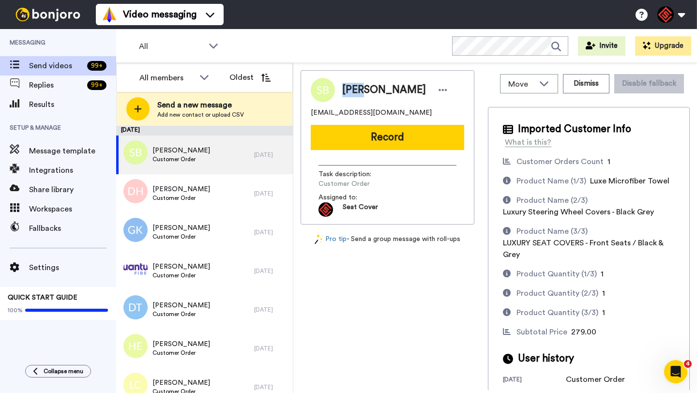
copy span "Sean"
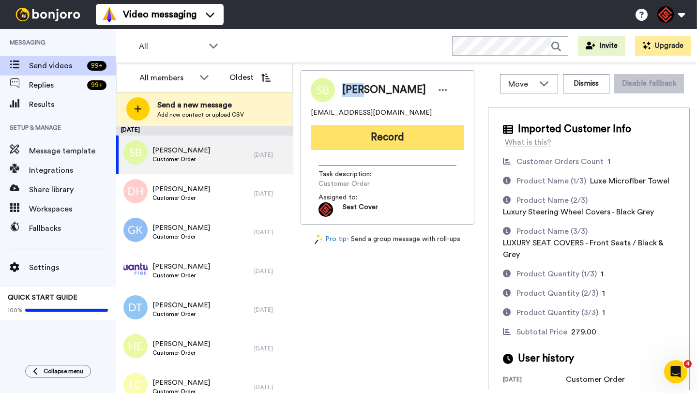
click at [361, 133] on button "Record" at bounding box center [387, 137] width 153 height 25
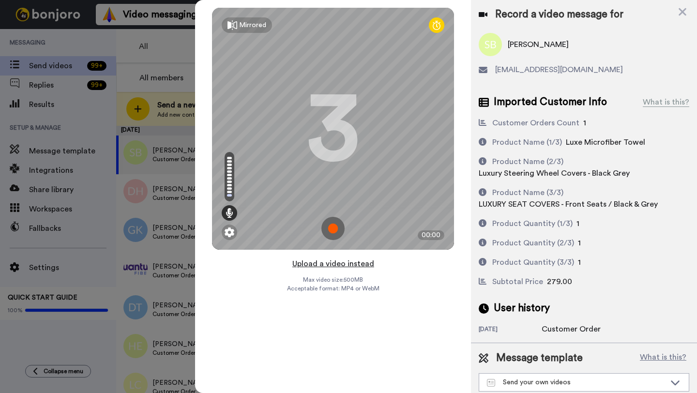
click at [330, 262] on button "Upload a video instead" at bounding box center [334, 264] width 88 height 13
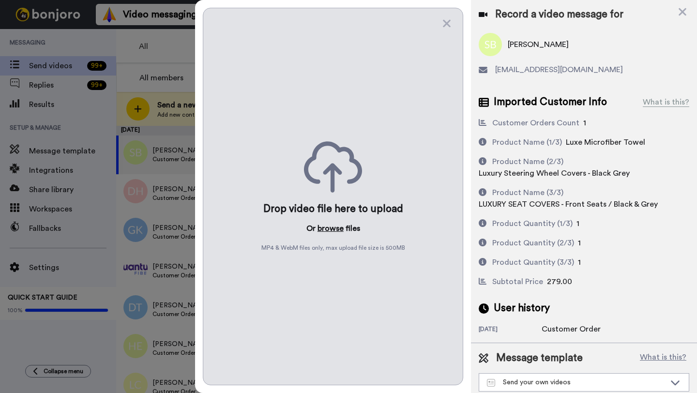
click at [326, 225] on button "browse" at bounding box center [331, 229] width 26 height 12
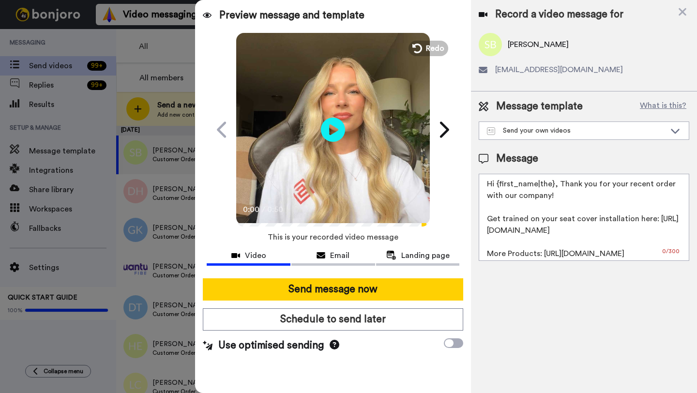
drag, startPoint x: 553, startPoint y: 187, endPoint x: 497, endPoint y: 185, distance: 56.2
click at [497, 185] on textarea "Hi {first_name|the}, Thank you for your recent order with our company! Get trai…" at bounding box center [584, 217] width 211 height 87
paste textarea "Sean"
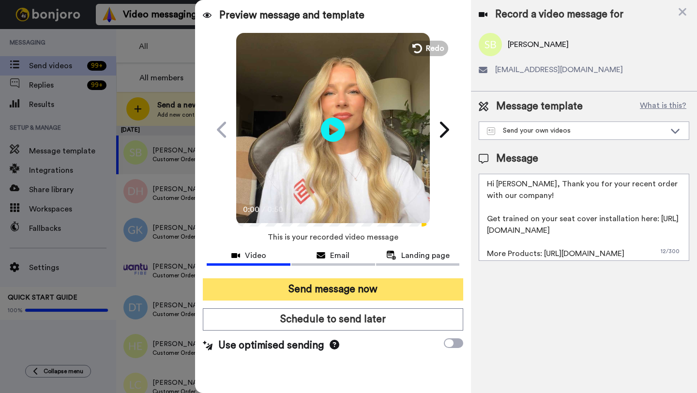
type textarea "Hi Sean, Thank you for your recent order with our company! Get trained on your …"
click at [427, 284] on button "Send message now" at bounding box center [333, 289] width 260 height 22
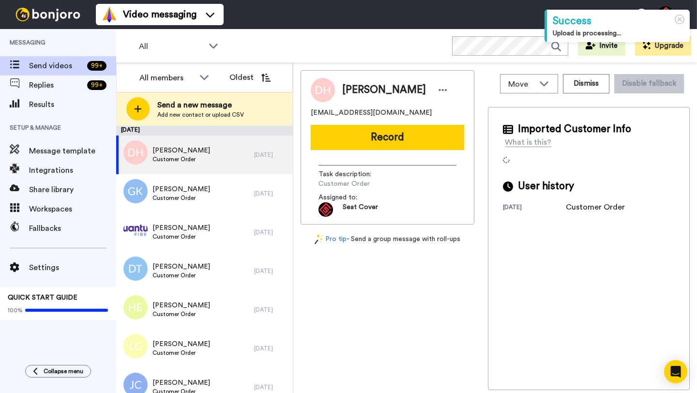
click at [353, 91] on span "[PERSON_NAME]" at bounding box center [384, 90] width 84 height 15
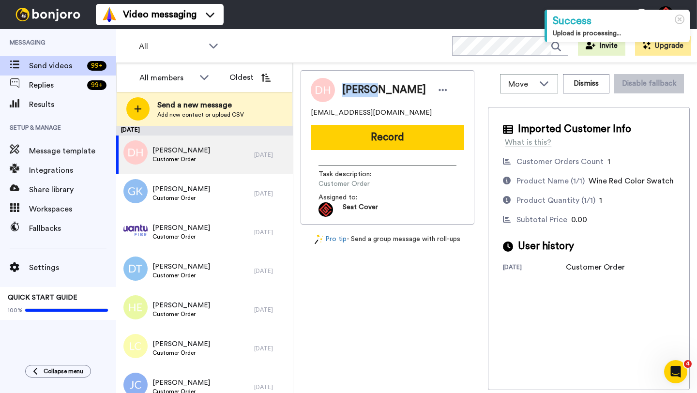
copy span "[PERSON_NAME]"
click at [573, 84] on button "Dismiss" at bounding box center [586, 83] width 46 height 19
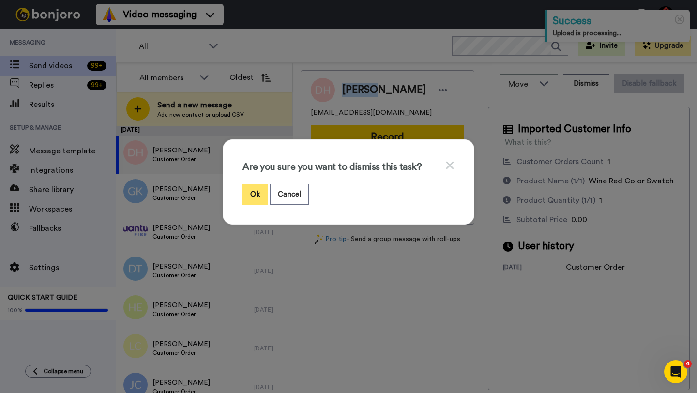
click at [257, 191] on button "Ok" at bounding box center [255, 194] width 25 height 21
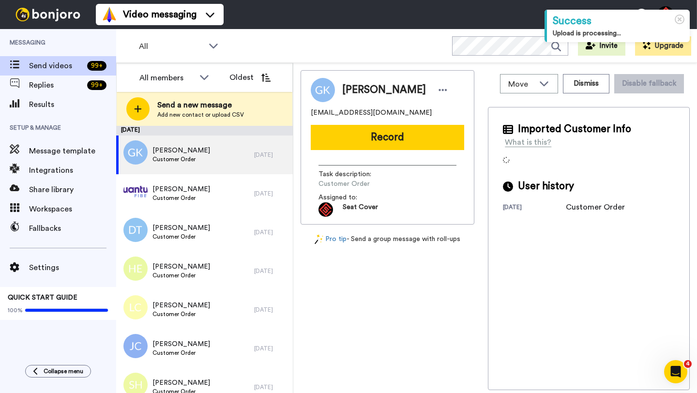
click at [353, 92] on span "[PERSON_NAME]" at bounding box center [384, 90] width 84 height 15
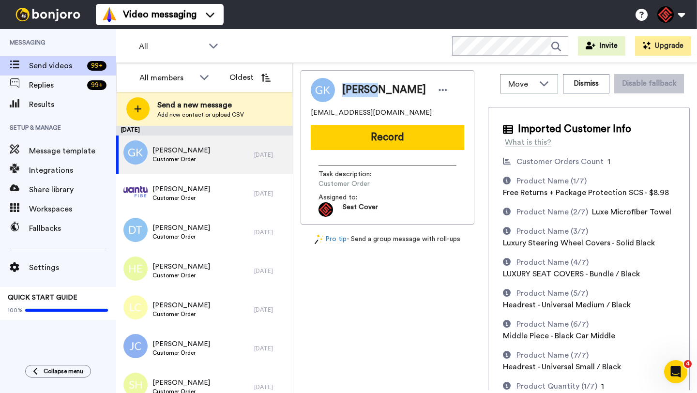
copy span "[PERSON_NAME]"
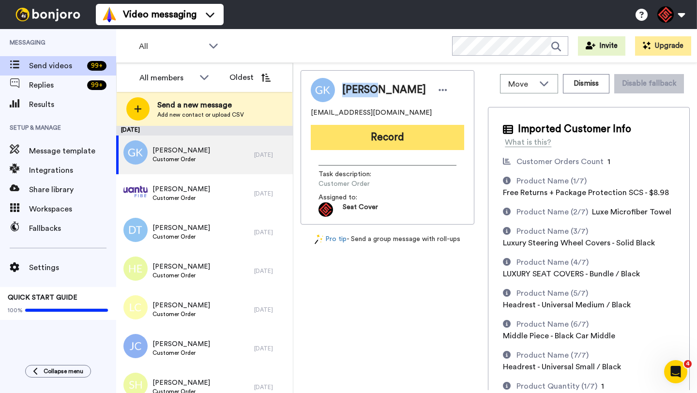
click at [393, 138] on button "Record" at bounding box center [387, 137] width 153 height 25
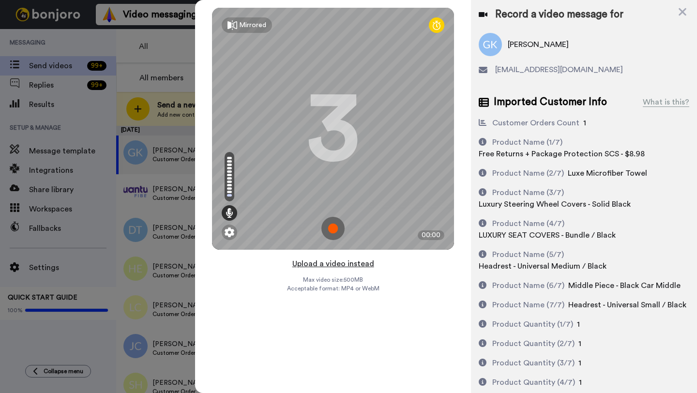
click at [334, 263] on button "Upload a video instead" at bounding box center [334, 264] width 88 height 13
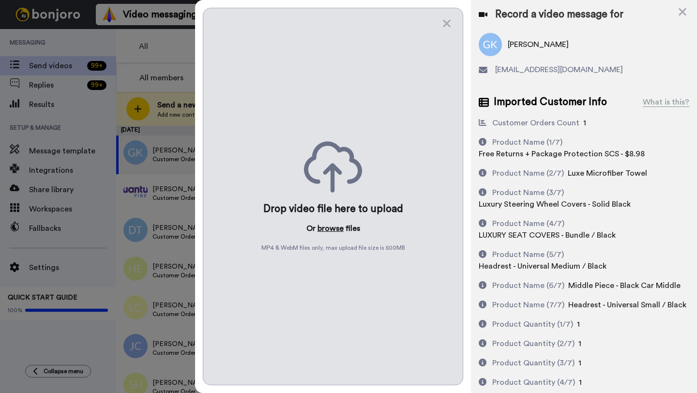
click at [328, 228] on button "browse" at bounding box center [331, 229] width 26 height 12
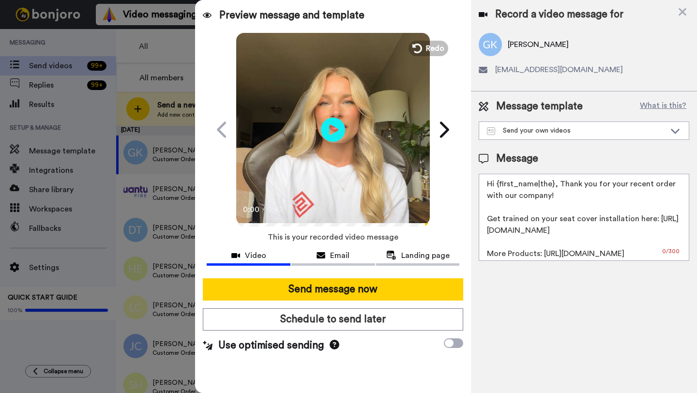
drag, startPoint x: 553, startPoint y: 184, endPoint x: 494, endPoint y: 185, distance: 58.6
click at [494, 185] on textarea "Hi {first_name|the}, Thank you for your recent order with our company! Get trai…" at bounding box center [584, 217] width 211 height 87
paste textarea "George"
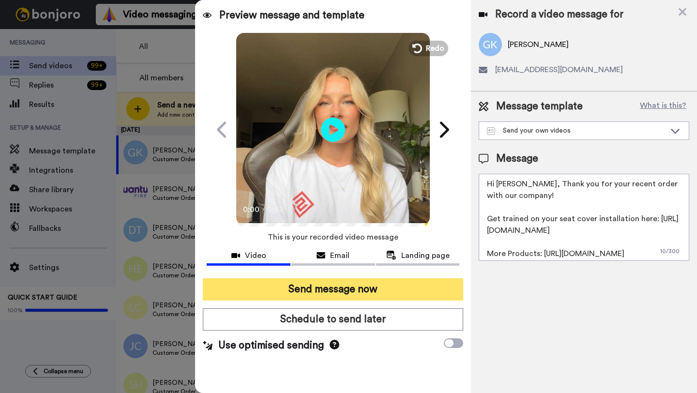
type textarea "Hi George, Thank you for your recent order with our company! Get trained on you…"
click at [378, 286] on button "Send message now" at bounding box center [333, 289] width 260 height 22
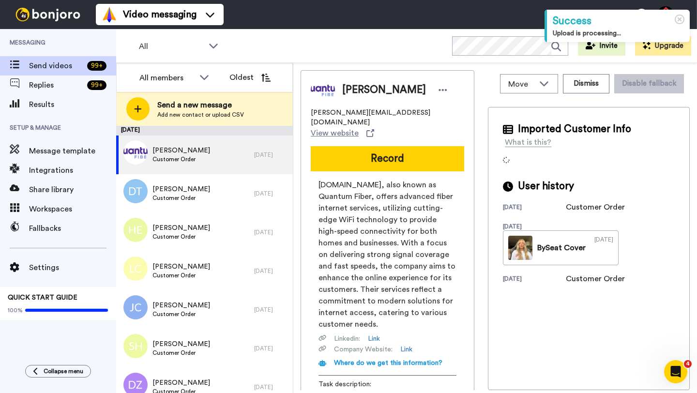
click at [352, 89] on span "[PERSON_NAME]" at bounding box center [384, 90] width 84 height 15
click at [569, 81] on button "Dismiss" at bounding box center [586, 83] width 46 height 19
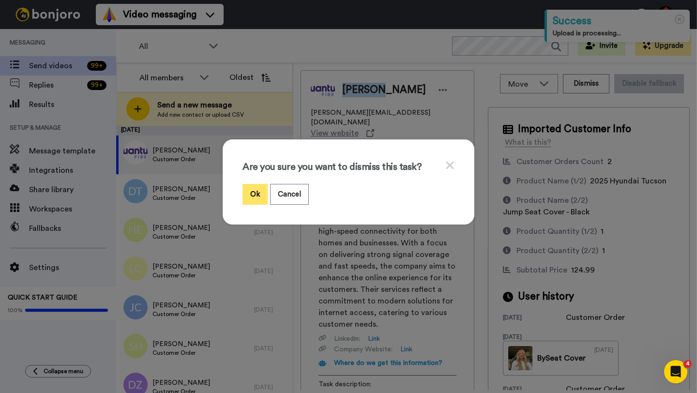
click at [252, 193] on button "Ok" at bounding box center [255, 194] width 25 height 21
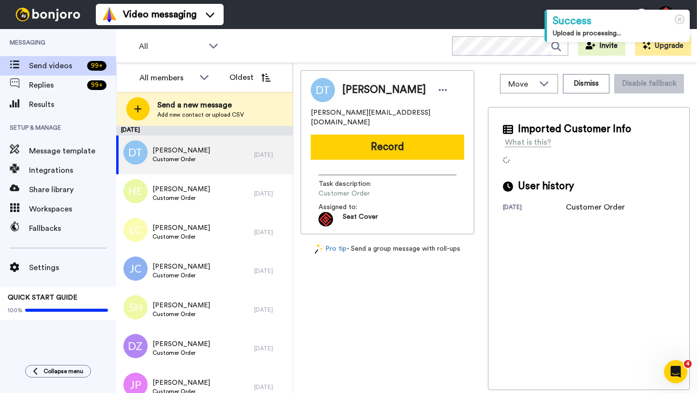
click at [359, 87] on span "[PERSON_NAME]" at bounding box center [384, 90] width 84 height 15
click at [359, 87] on span "Douglas Thompson" at bounding box center [384, 90] width 84 height 15
copy span "Douglas"
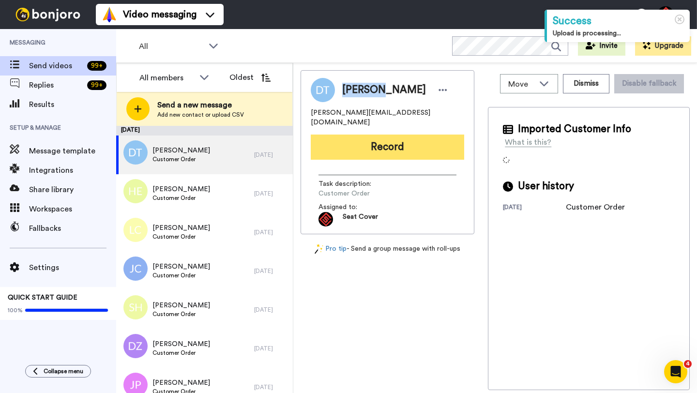
click at [374, 136] on button "Record" at bounding box center [387, 147] width 153 height 25
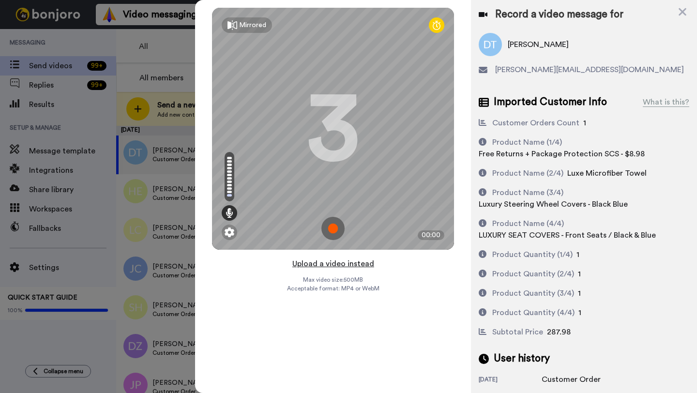
click at [331, 262] on button "Upload a video instead" at bounding box center [334, 264] width 88 height 13
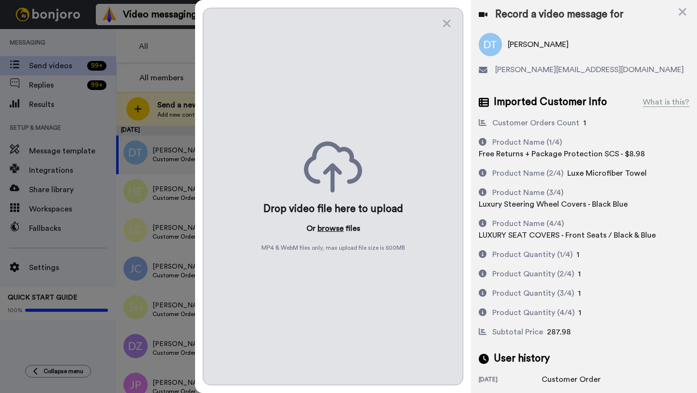
click at [325, 230] on button "browse" at bounding box center [331, 229] width 26 height 12
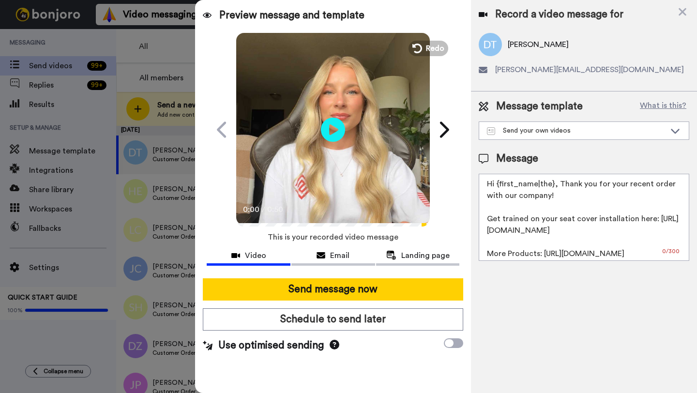
drag, startPoint x: 553, startPoint y: 187, endPoint x: 498, endPoint y: 187, distance: 55.2
click at [498, 187] on textarea "Hi {first_name|the}, Thank you for your recent order with our company! Get trai…" at bounding box center [584, 217] width 211 height 87
paste textarea "Douglas"
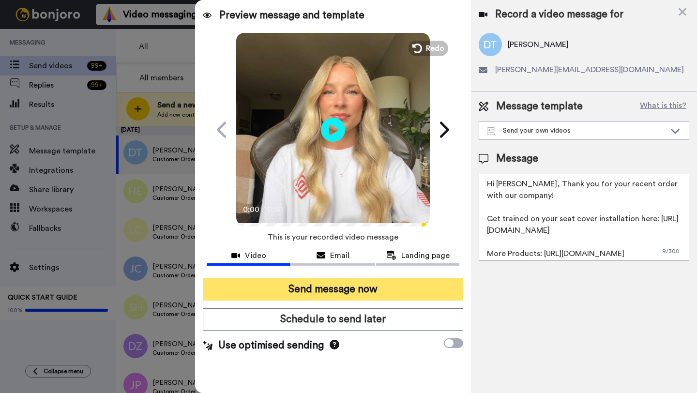
type textarea "Hi Douglas, Thank you for your recent order with our company! Get trained on yo…"
click at [393, 281] on button "Send message now" at bounding box center [333, 289] width 260 height 22
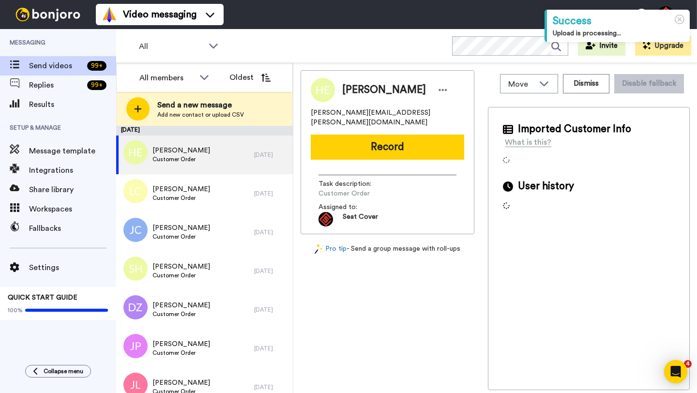
click at [355, 88] on span "[PERSON_NAME]" at bounding box center [384, 90] width 84 height 15
copy span "[PERSON_NAME]"
click at [364, 106] on div "[PERSON_NAME] [PERSON_NAME][EMAIL_ADDRESS][PERSON_NAME][DOMAIN_NAME]" at bounding box center [387, 102] width 153 height 49
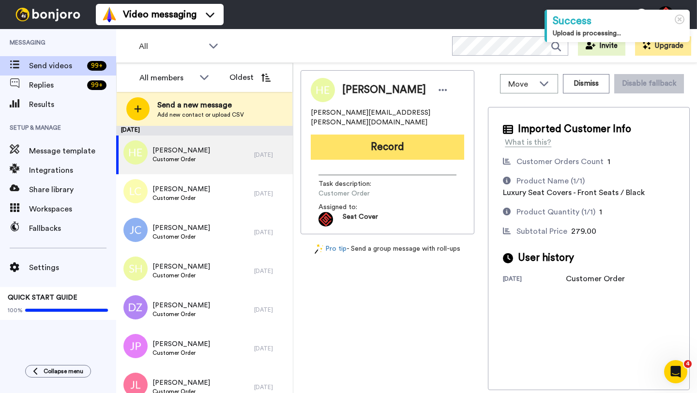
click at [366, 138] on button "Record" at bounding box center [387, 147] width 153 height 25
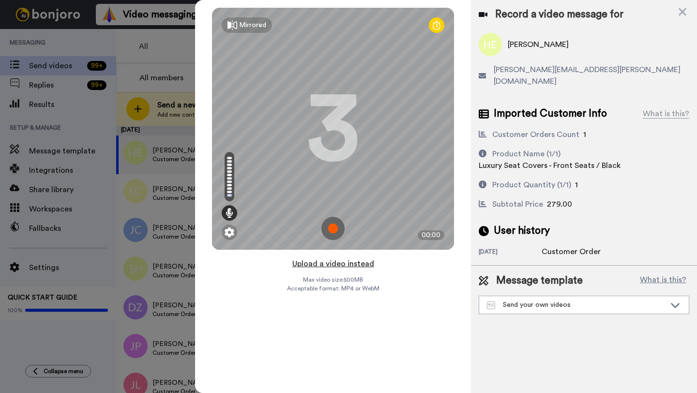
click at [332, 262] on button "Upload a video instead" at bounding box center [334, 264] width 88 height 13
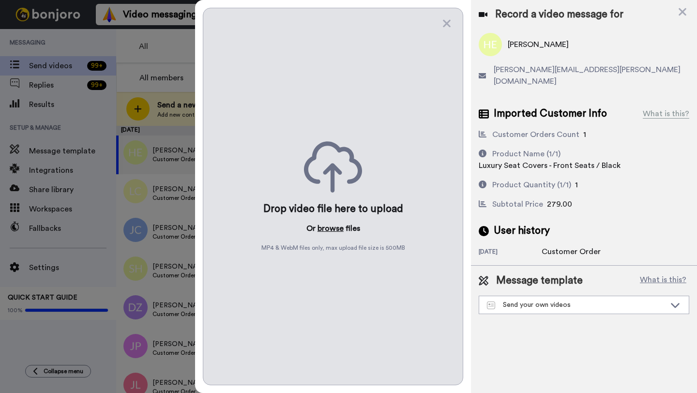
click at [327, 225] on button "browse" at bounding box center [331, 229] width 26 height 12
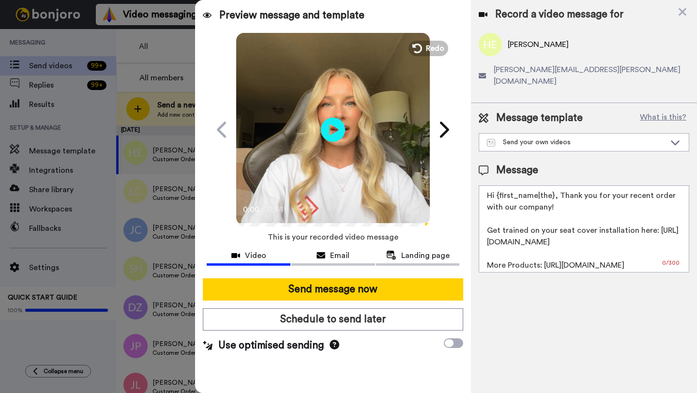
drag, startPoint x: 553, startPoint y: 185, endPoint x: 497, endPoint y: 184, distance: 56.2
click at [497, 185] on textarea "Hi {first_name|the}, Thank you for your recent order with our company! Get trai…" at bounding box center [584, 228] width 211 height 87
paste textarea "[PERSON_NAME]"
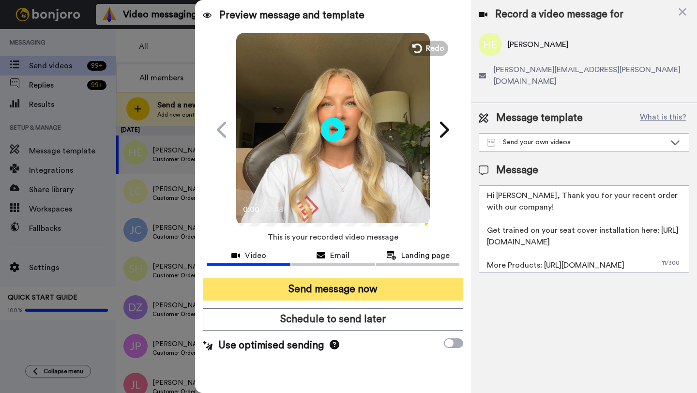
type textarea "Hi [PERSON_NAME], Thank you for your recent order with our company! Get trained…"
click at [394, 287] on button "Send message now" at bounding box center [333, 289] width 260 height 22
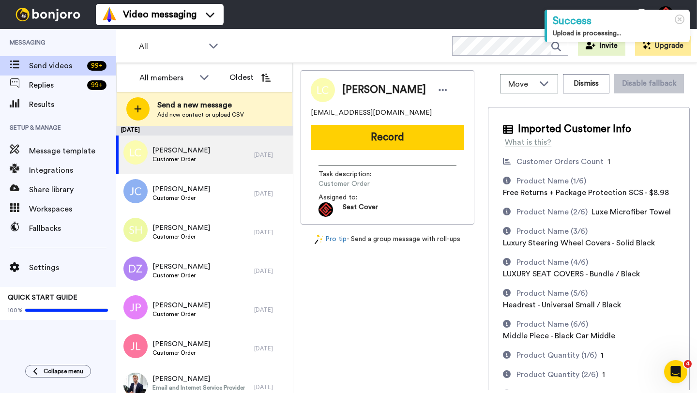
click at [358, 84] on span "[PERSON_NAME]" at bounding box center [384, 90] width 84 height 15
click at [358, 84] on span "Lorna Cuny" at bounding box center [384, 90] width 84 height 15
copy span "Lorna"
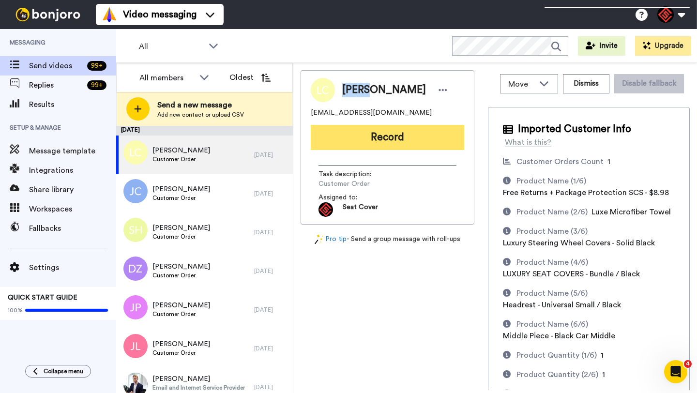
click at [352, 139] on button "Record" at bounding box center [387, 137] width 153 height 25
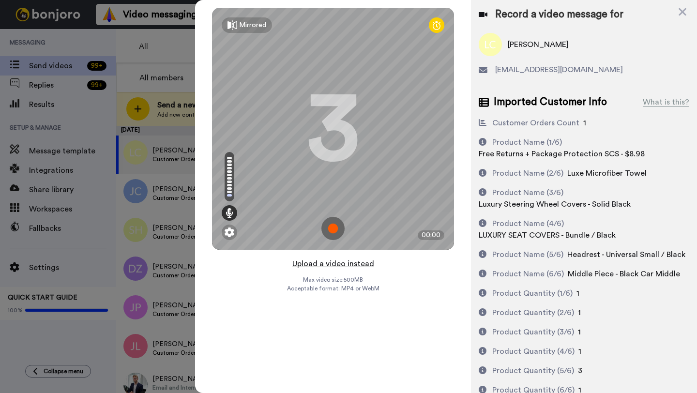
click at [335, 262] on button "Upload a video instead" at bounding box center [334, 264] width 88 height 13
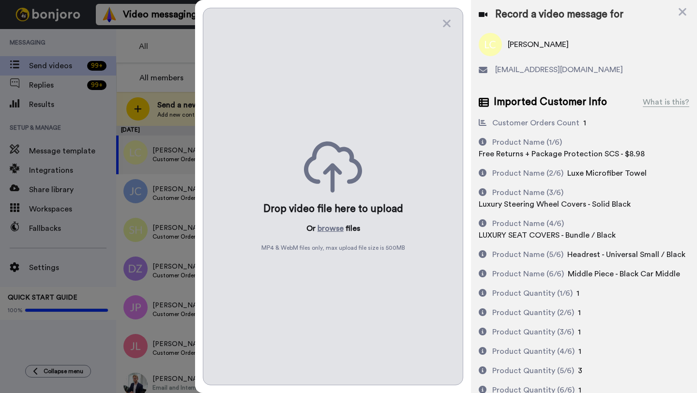
click at [325, 220] on div "Drop video file here to upload Or browse files MP4 & WebM files only, max uploa…" at bounding box center [333, 197] width 260 height 378
click at [326, 229] on button "browse" at bounding box center [331, 229] width 26 height 12
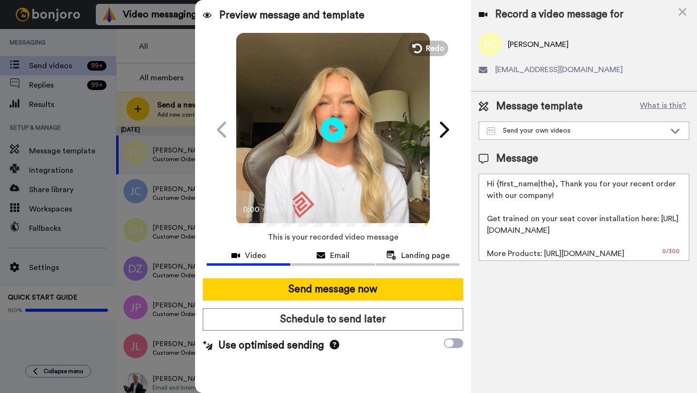
drag, startPoint x: 553, startPoint y: 187, endPoint x: 496, endPoint y: 186, distance: 57.6
click at [496, 186] on textarea "Hi {first_name|the}, Thank you for your recent order with our company! Get trai…" at bounding box center [584, 217] width 211 height 87
paste textarea "Lorna"
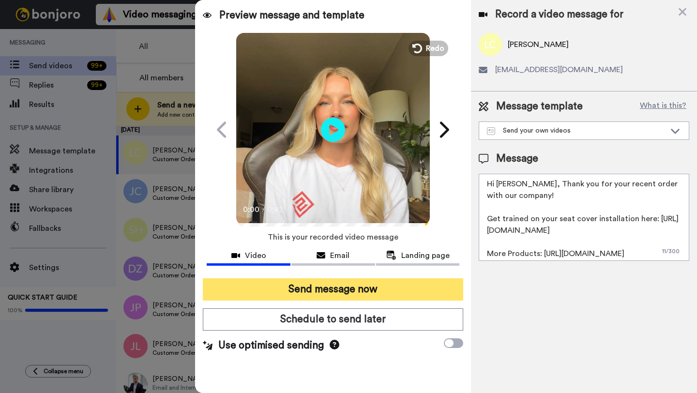
type textarea "Hi Lorna, Thank you for your recent order with our company! Get trained on your…"
click at [353, 292] on button "Send message now" at bounding box center [333, 289] width 260 height 22
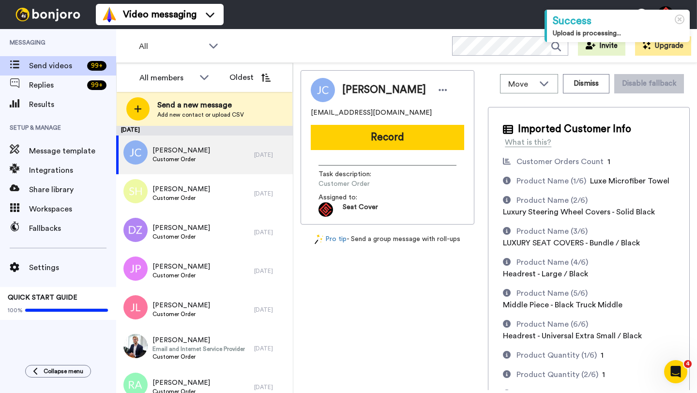
click at [359, 91] on span "[PERSON_NAME]" at bounding box center [384, 90] width 84 height 15
copy span "[PERSON_NAME]"
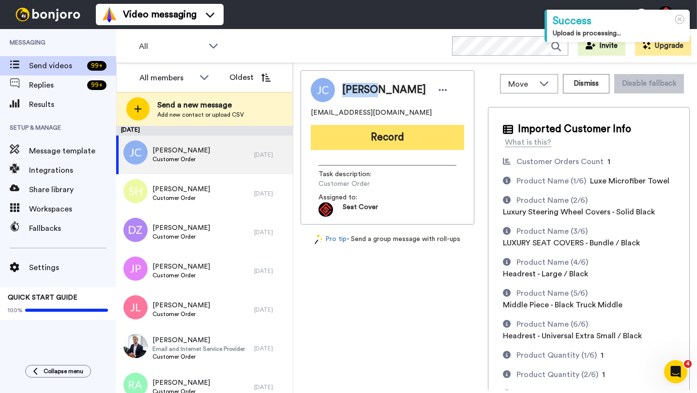
click at [395, 132] on button "Record" at bounding box center [387, 137] width 153 height 25
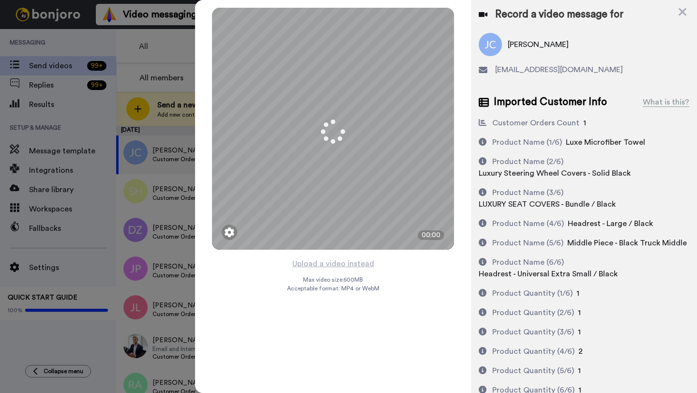
click at [333, 264] on button "Upload a video instead" at bounding box center [334, 264] width 88 height 13
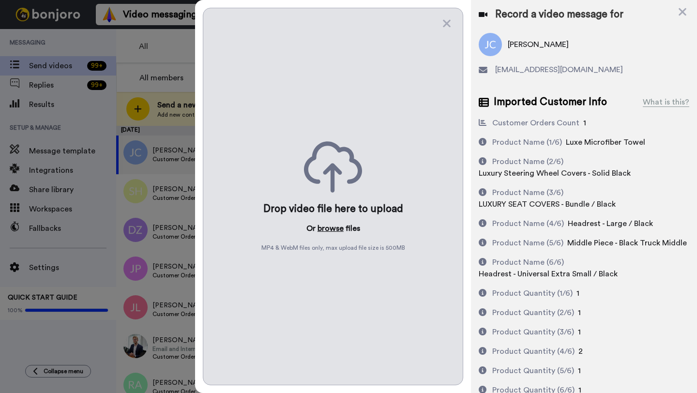
click at [320, 229] on button "browse" at bounding box center [331, 229] width 26 height 12
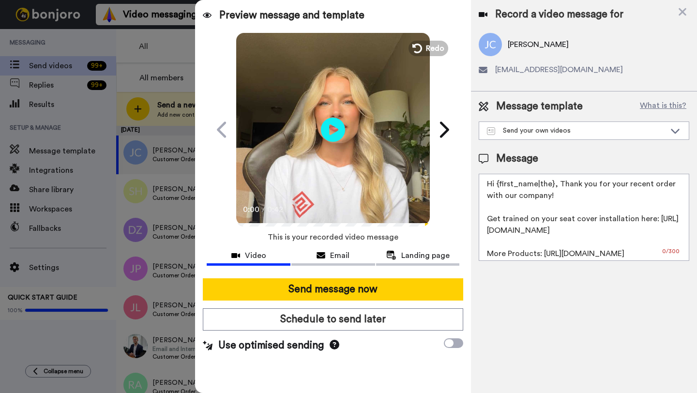
drag, startPoint x: 553, startPoint y: 186, endPoint x: 498, endPoint y: 185, distance: 55.2
click at [498, 185] on textarea "Hi {first_name|the}, Thank you for your recent order with our company! Get trai…" at bounding box center [584, 217] width 211 height 87
paste textarea "[PERSON_NAME]"
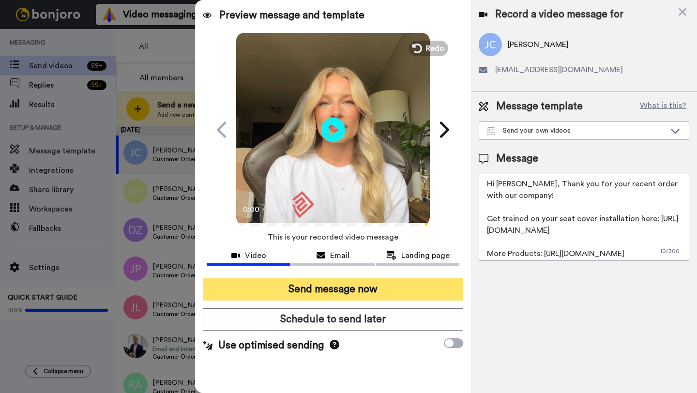
type textarea "Hi [PERSON_NAME], Thank you for your recent order with our company! Get trained…"
click at [387, 290] on button "Send message now" at bounding box center [333, 289] width 260 height 22
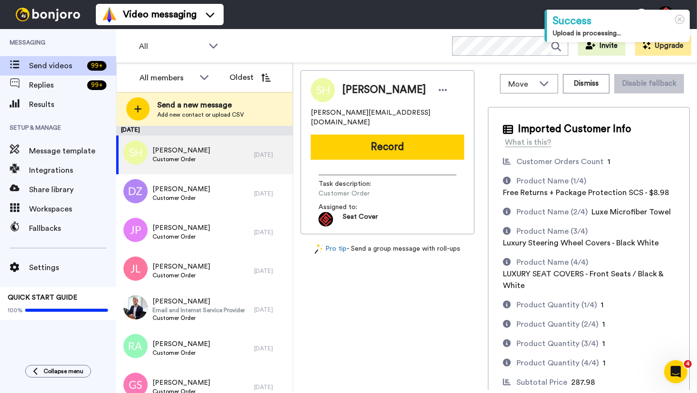
click at [354, 96] on span "Steve Herman" at bounding box center [384, 90] width 84 height 15
copy span "Steve"
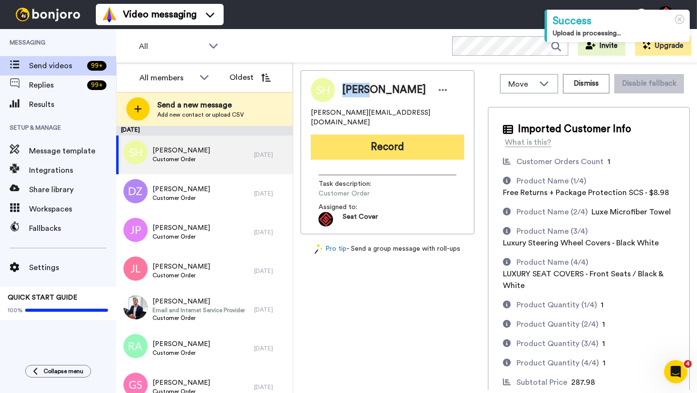
click at [384, 138] on button "Record" at bounding box center [387, 147] width 153 height 25
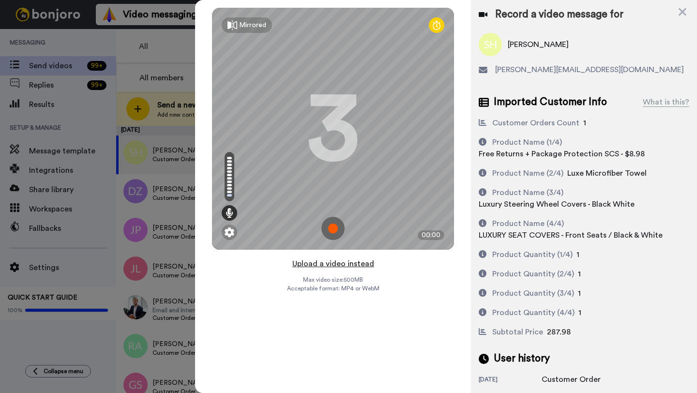
click at [331, 263] on button "Upload a video instead" at bounding box center [334, 264] width 88 height 13
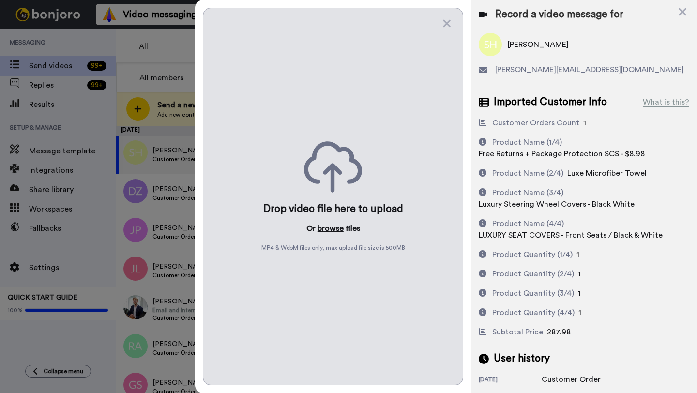
click at [327, 228] on button "browse" at bounding box center [331, 229] width 26 height 12
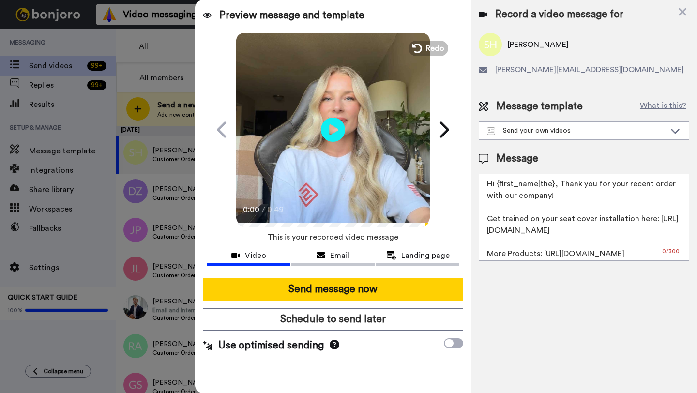
drag, startPoint x: 554, startPoint y: 186, endPoint x: 497, endPoint y: 186, distance: 56.6
click at [497, 186] on textarea "Hi {first_name|the}, Thank you for your recent order with our company! Get trai…" at bounding box center [584, 217] width 211 height 87
paste textarea "Steve"
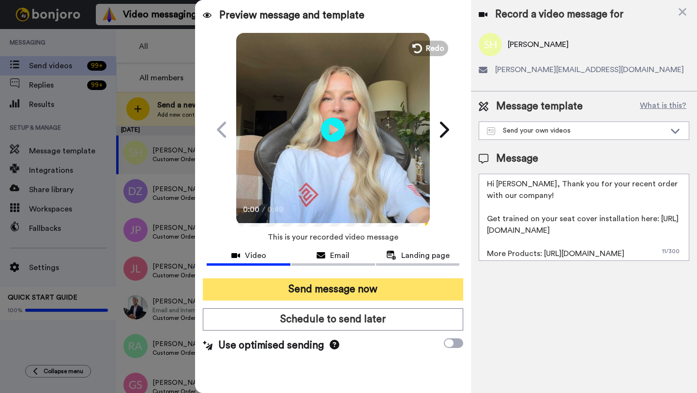
type textarea "Hi Steve, Thank you for your recent order with our company! Get trained on your…"
click at [409, 284] on button "Send message now" at bounding box center [333, 289] width 260 height 22
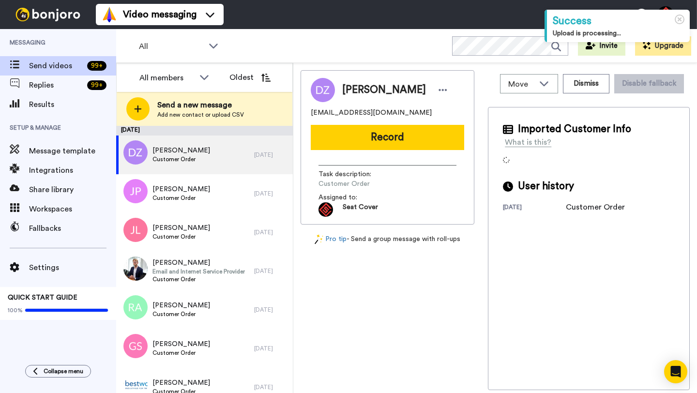
click at [354, 93] on span "[PERSON_NAME]" at bounding box center [384, 90] width 84 height 15
copy span "[PERSON_NAME]"
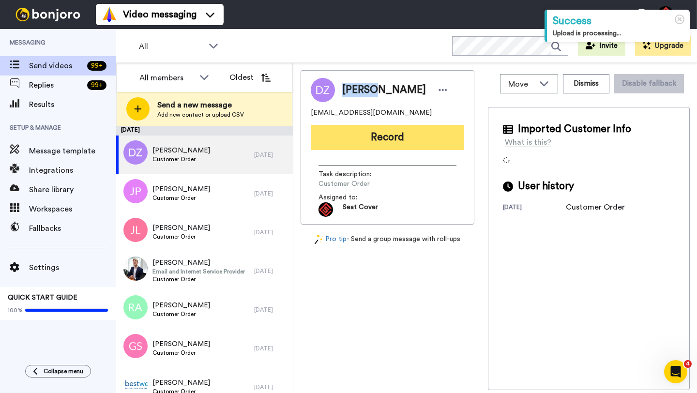
click at [394, 137] on button "Record" at bounding box center [387, 137] width 153 height 25
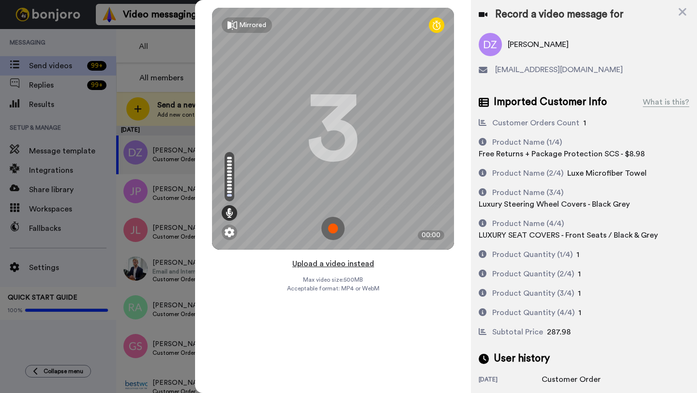
click at [339, 263] on button "Upload a video instead" at bounding box center [334, 264] width 88 height 13
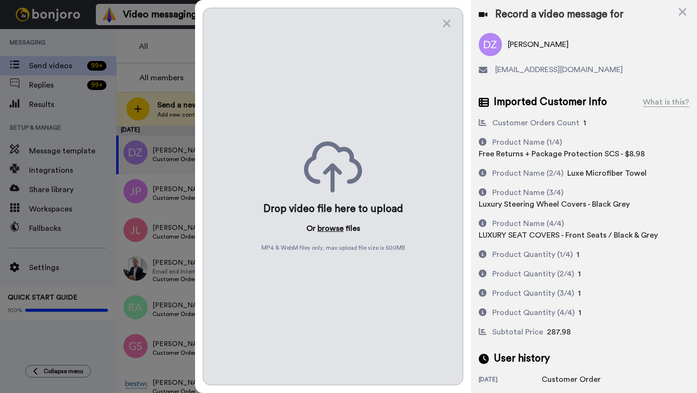
click at [328, 232] on button "browse" at bounding box center [331, 229] width 26 height 12
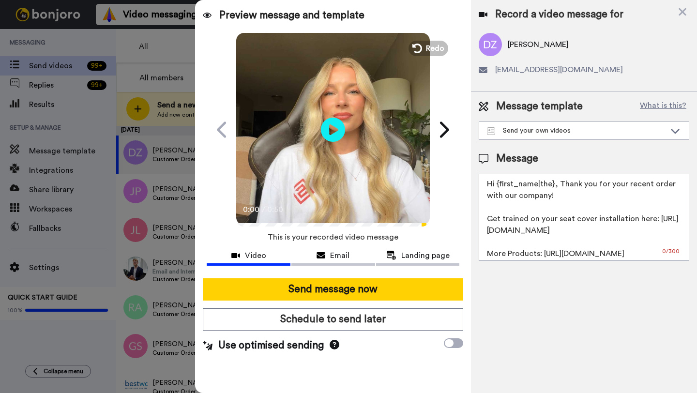
drag, startPoint x: 553, startPoint y: 186, endPoint x: 499, endPoint y: 187, distance: 54.7
click at [499, 187] on textarea "Hi {first_name|the}, Thank you for your recent order with our company! Get trai…" at bounding box center [584, 217] width 211 height 87
paste textarea "[PERSON_NAME]"
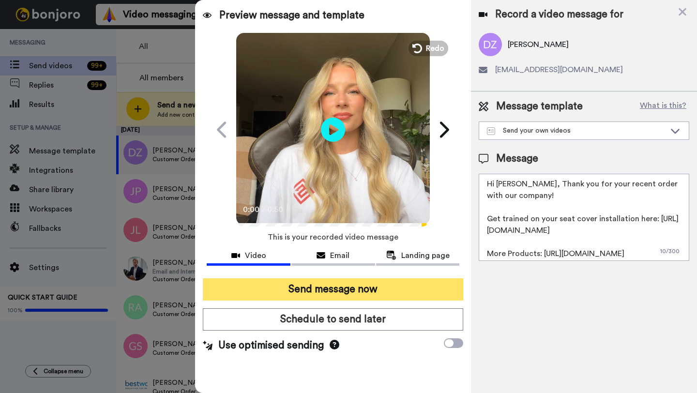
type textarea "Hi [PERSON_NAME], Thank you for your recent order with our company! Get trained…"
click at [416, 284] on button "Send message now" at bounding box center [333, 289] width 260 height 22
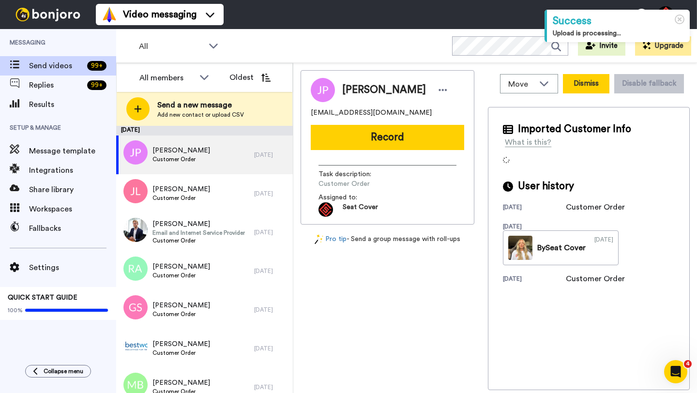
click at [580, 83] on button "Dismiss" at bounding box center [586, 83] width 46 height 19
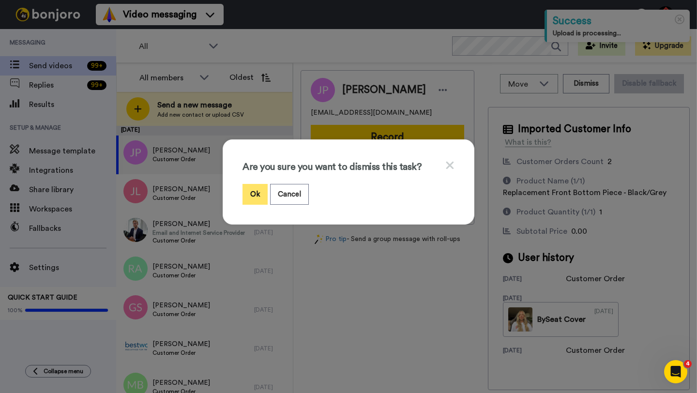
click at [246, 196] on button "Ok" at bounding box center [255, 194] width 25 height 21
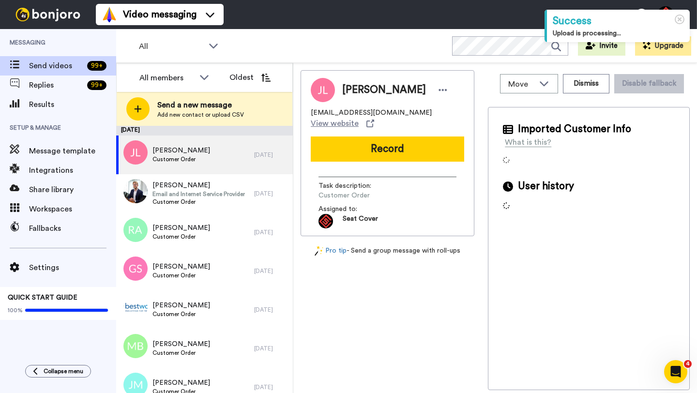
click at [358, 84] on span "Jacob Levesque" at bounding box center [384, 90] width 84 height 15
copy span "Jacob"
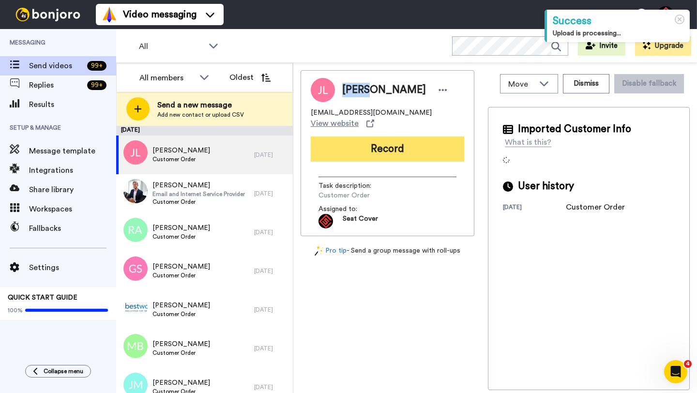
click at [399, 149] on button "Record" at bounding box center [387, 149] width 153 height 25
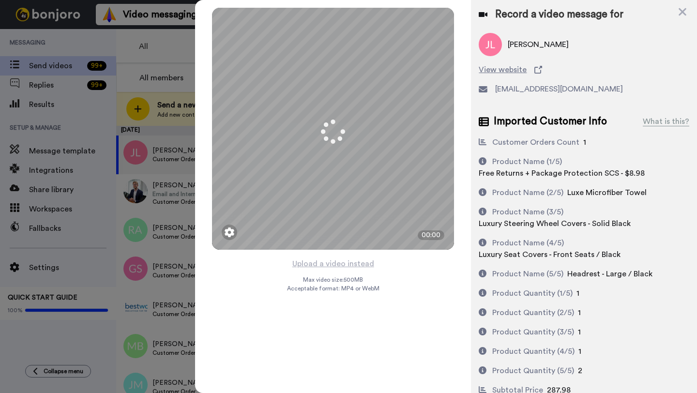
click at [335, 263] on button "Upload a video instead" at bounding box center [334, 264] width 88 height 13
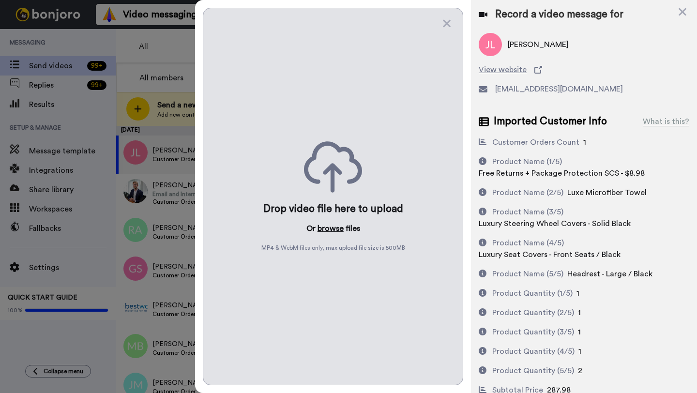
click at [327, 229] on button "browse" at bounding box center [331, 229] width 26 height 12
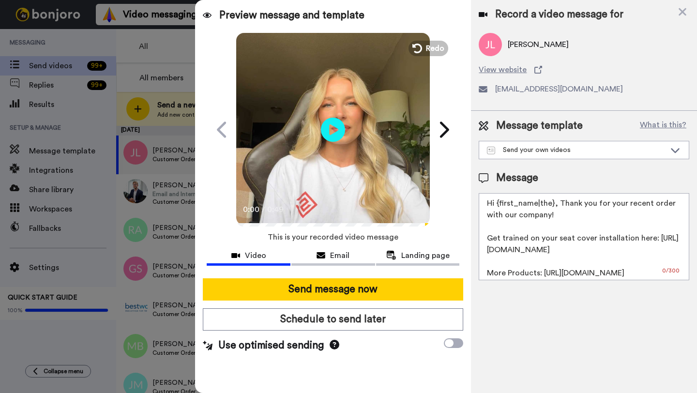
drag, startPoint x: 554, startPoint y: 206, endPoint x: 496, endPoint y: 206, distance: 57.6
click at [496, 206] on textarea "Hi {first_name|the}, Thank you for your recent order with our company! Get trai…" at bounding box center [584, 236] width 211 height 87
paste textarea "Jacob"
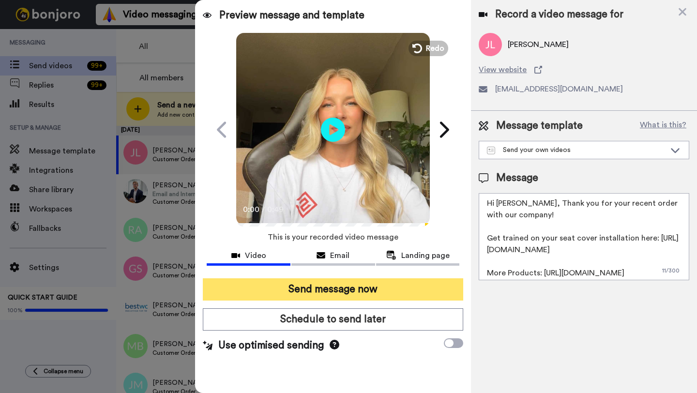
type textarea "Hi Jacob, Thank you for your recent order with our company! Get trained on your…"
click at [393, 288] on button "Send message now" at bounding box center [333, 289] width 260 height 22
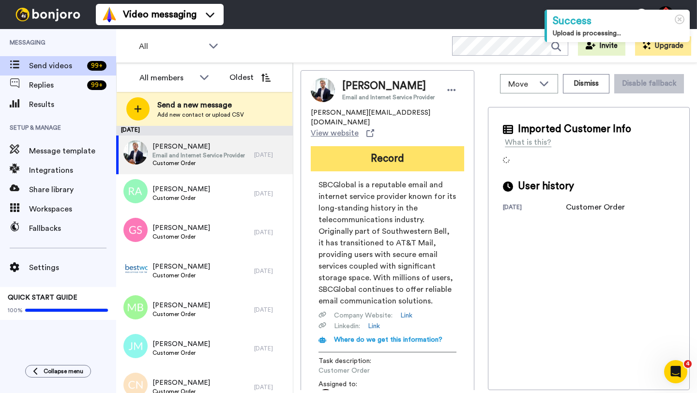
click at [369, 146] on button "Record" at bounding box center [387, 158] width 153 height 25
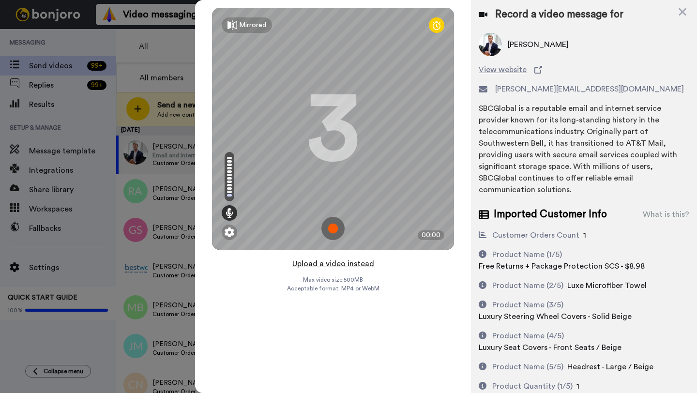
click at [337, 264] on button "Upload a video instead" at bounding box center [334, 264] width 88 height 13
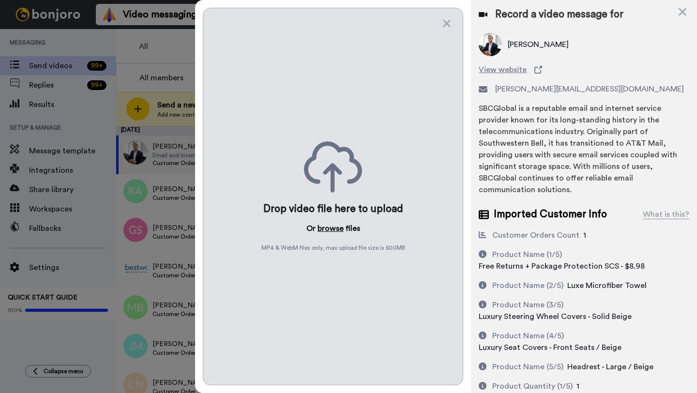
click at [332, 225] on button "browse" at bounding box center [331, 229] width 26 height 12
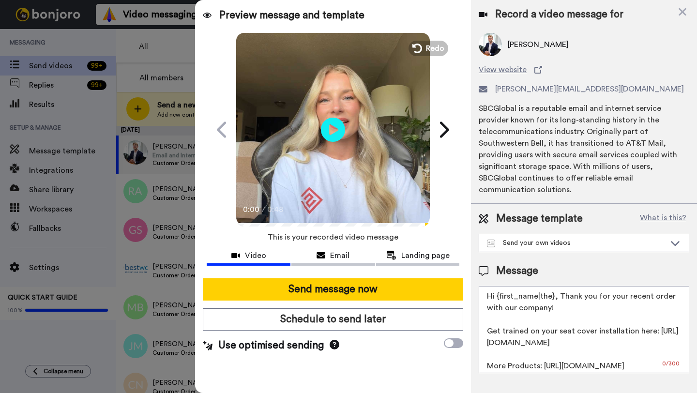
drag, startPoint x: 555, startPoint y: 289, endPoint x: 508, endPoint y: 290, distance: 47.0
click at [508, 290] on textarea "Hi {first_name|the}, Thank you for your recent order with our company! Get trai…" at bounding box center [584, 329] width 211 height 87
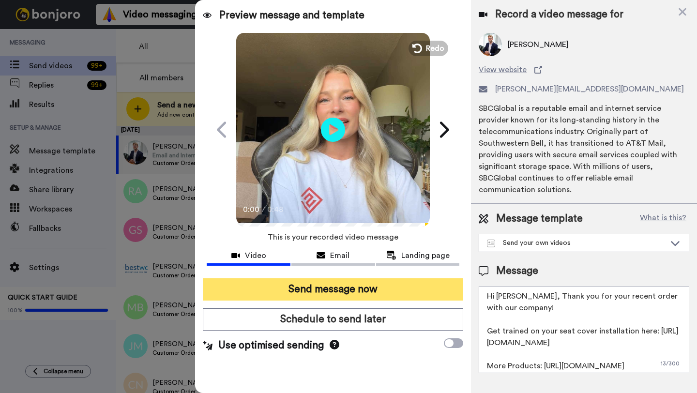
type textarea "Hi Tom, Thank you for your recent order with our company! Get trained on your s…"
click at [433, 289] on button "Send message now" at bounding box center [333, 289] width 260 height 22
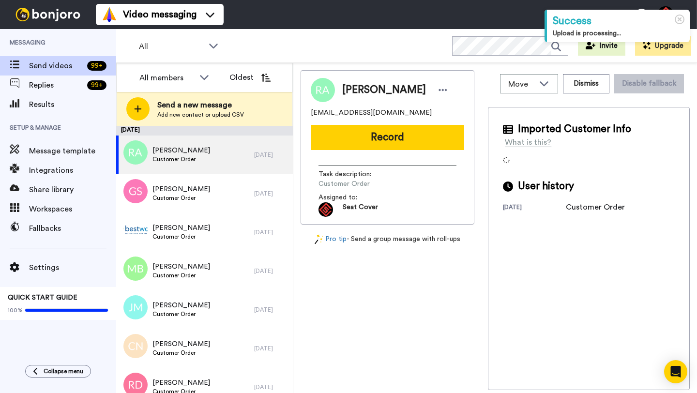
click at [357, 90] on span "[PERSON_NAME]" at bounding box center [384, 90] width 84 height 15
copy span "[PERSON_NAME]"
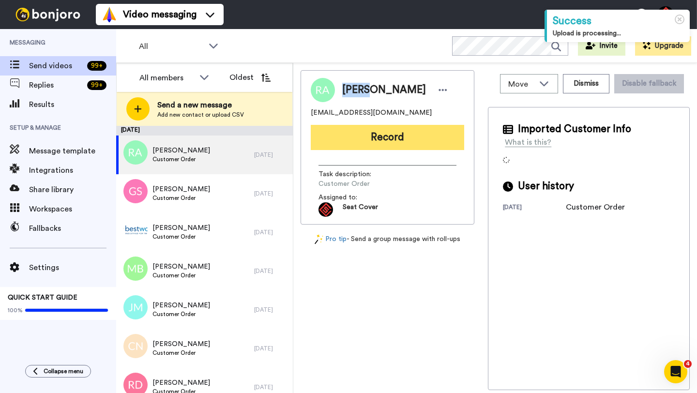
click at [406, 146] on button "Record" at bounding box center [387, 137] width 153 height 25
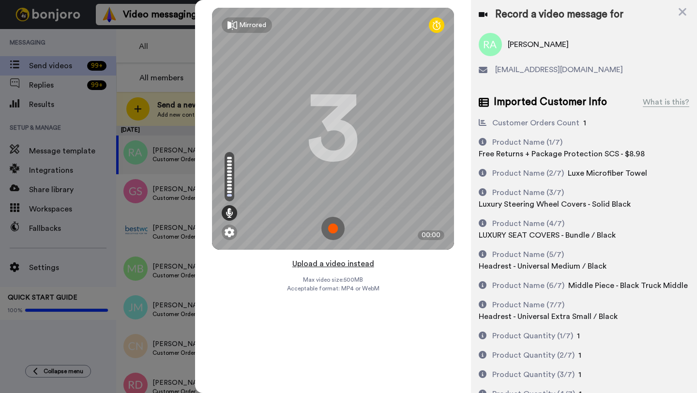
click at [340, 263] on button "Upload a video instead" at bounding box center [334, 264] width 88 height 13
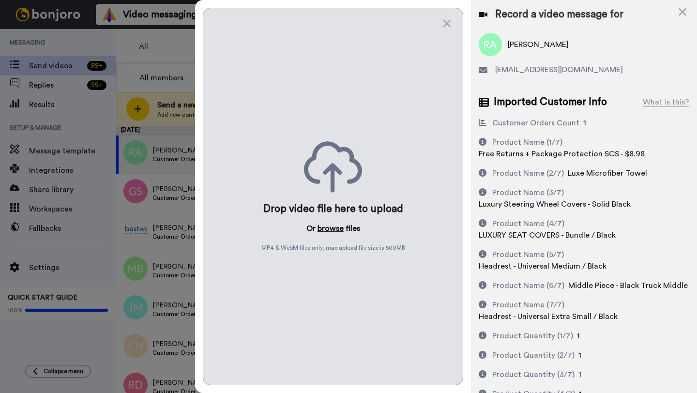
click at [332, 228] on button "browse" at bounding box center [331, 229] width 26 height 12
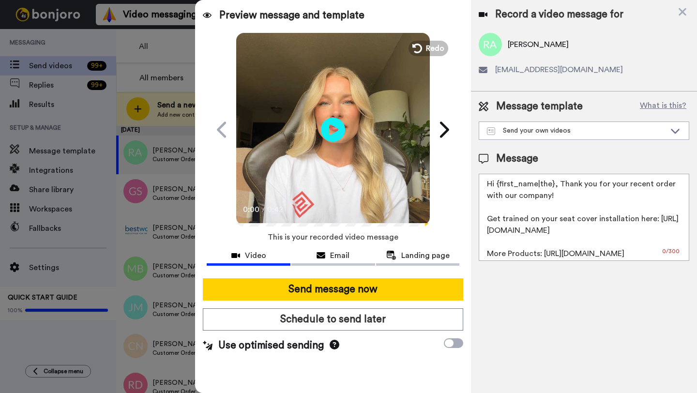
drag, startPoint x: 553, startPoint y: 186, endPoint x: 499, endPoint y: 187, distance: 54.2
click at [499, 187] on textarea "Hi {first_name|the}, Thank you for your recent order with our company! Get trai…" at bounding box center [584, 217] width 211 height 87
paste textarea "Randy"
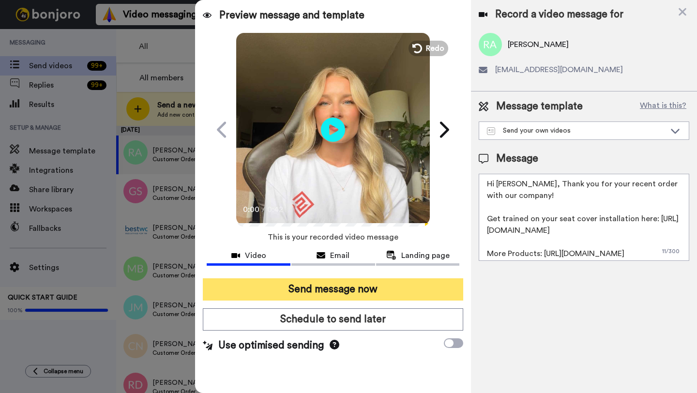
type textarea "Hi Randy, Thank you for your recent order with our company! Get trained on your…"
click at [405, 291] on button "Send message now" at bounding box center [333, 289] width 260 height 22
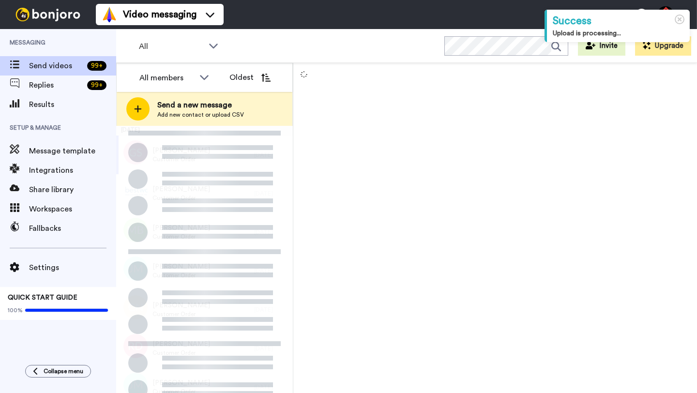
click at [242, 157] on div "Garrett Smith Customer Order" at bounding box center [185, 155] width 138 height 39
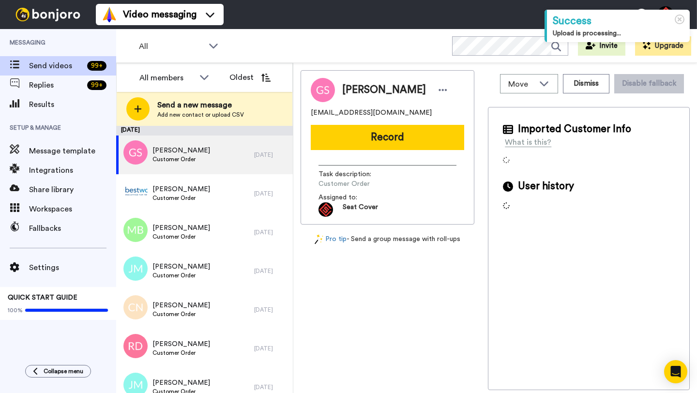
click at [358, 91] on span "Garrett Smith" at bounding box center [384, 90] width 84 height 15
copy span "Garrett"
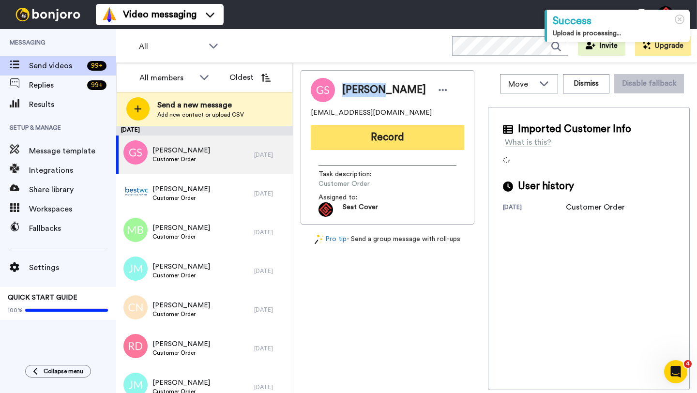
click at [405, 136] on button "Record" at bounding box center [387, 137] width 153 height 25
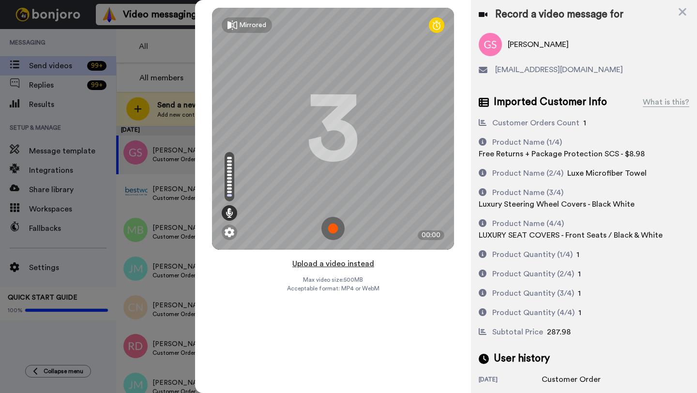
click at [338, 263] on button "Upload a video instead" at bounding box center [334, 264] width 88 height 13
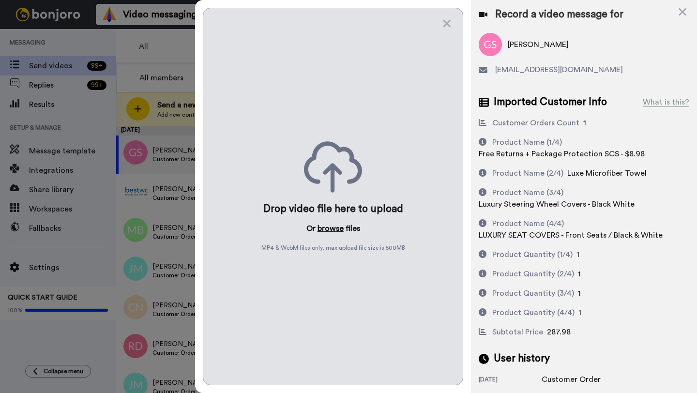
click at [328, 228] on button "browse" at bounding box center [331, 229] width 26 height 12
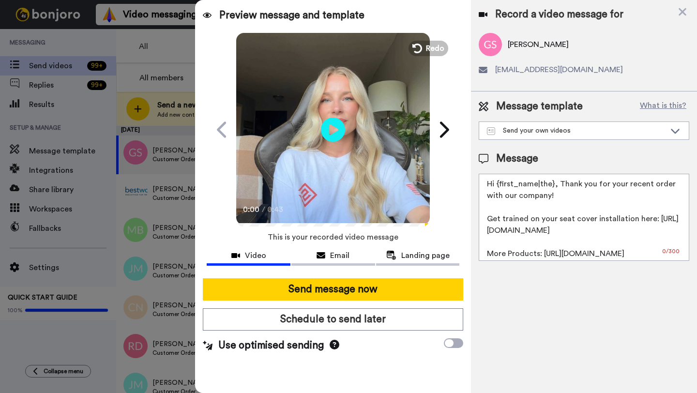
drag, startPoint x: 554, startPoint y: 185, endPoint x: 497, endPoint y: 186, distance: 57.6
click at [497, 186] on textarea "Hi {first_name|the}, Thank you for your recent order with our company! Get trai…" at bounding box center [584, 217] width 211 height 87
paste textarea "Garrett"
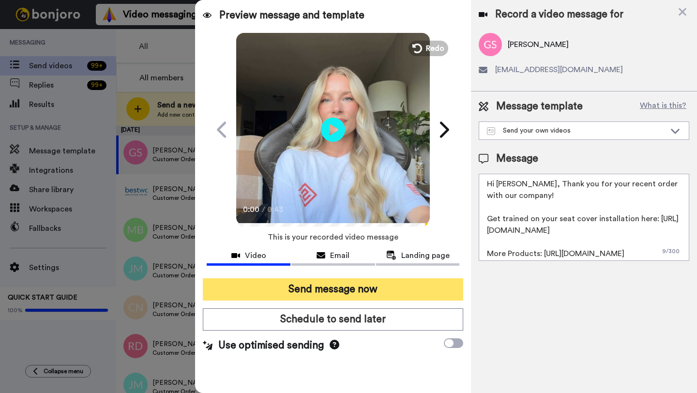
type textarea "Hi Garrett, Thank you for your recent order with our company! Get trained on yo…"
click at [381, 282] on button "Send message now" at bounding box center [333, 289] width 260 height 22
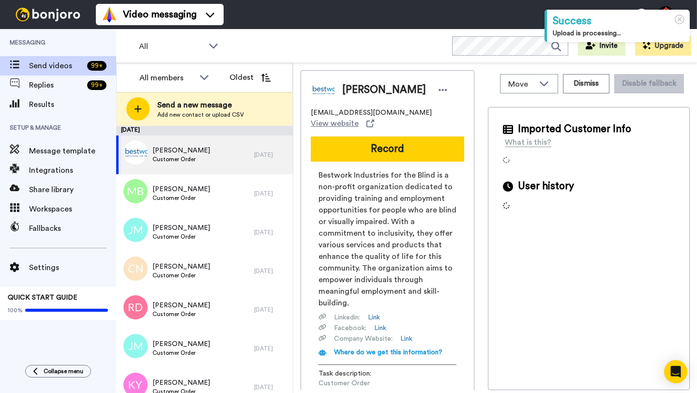
click at [357, 91] on span "[PERSON_NAME]" at bounding box center [384, 90] width 84 height 15
click at [357, 91] on span "Janet Best" at bounding box center [384, 90] width 84 height 15
copy span "Janet"
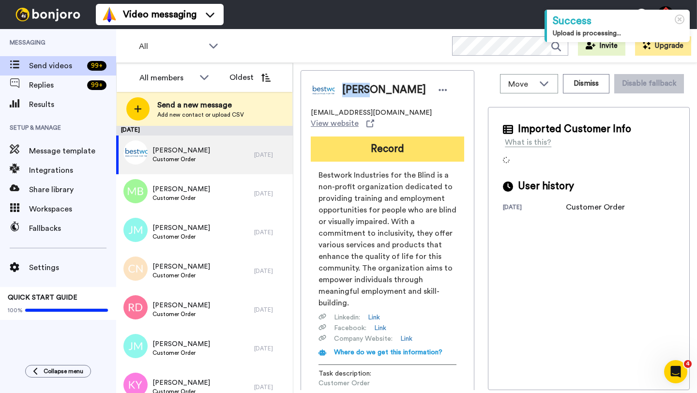
click at [398, 150] on button "Record" at bounding box center [387, 149] width 153 height 25
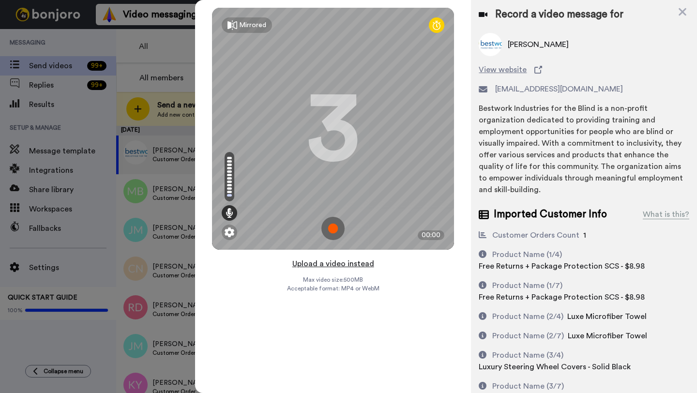
click at [344, 267] on button "Upload a video instead" at bounding box center [334, 264] width 88 height 13
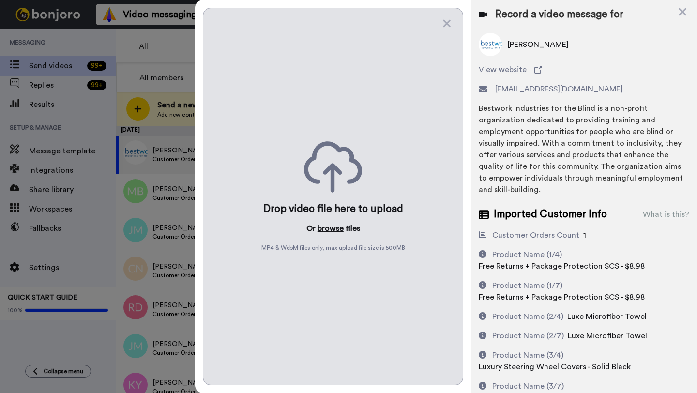
click at [335, 230] on button "browse" at bounding box center [331, 229] width 26 height 12
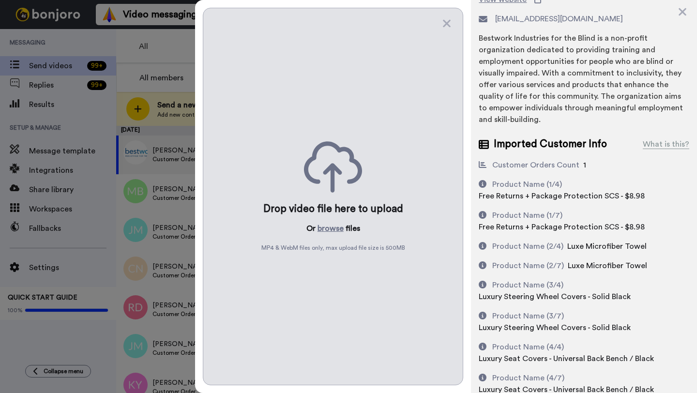
scroll to position [76, 0]
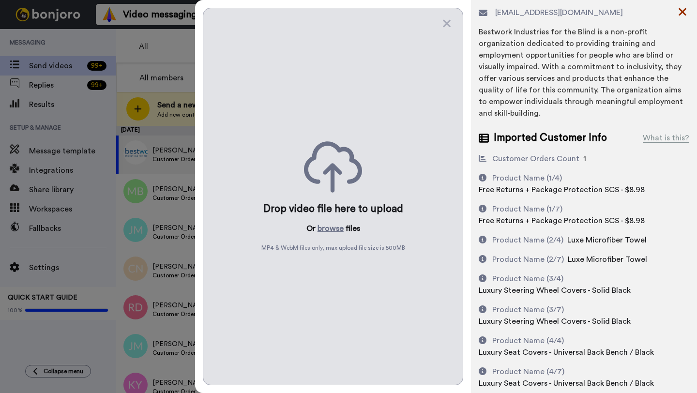
click at [684, 13] on icon at bounding box center [683, 12] width 8 height 8
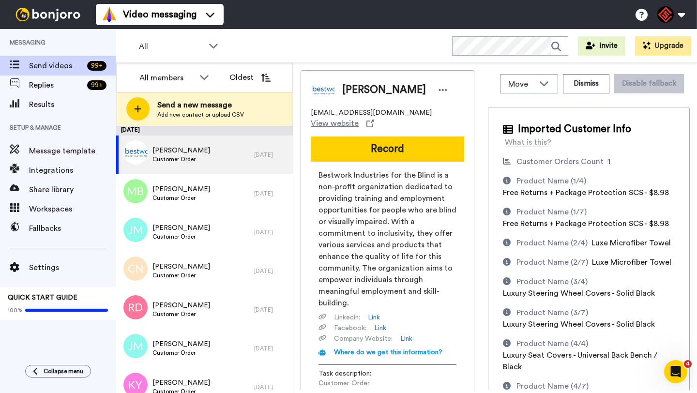
scroll to position [0, 0]
click at [592, 81] on button "Dismiss" at bounding box center [586, 83] width 46 height 19
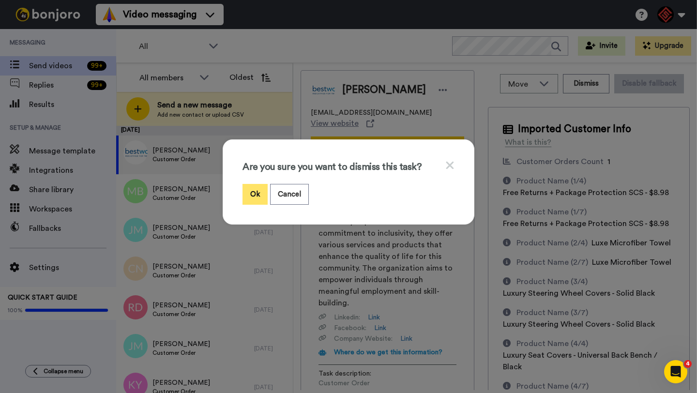
click at [248, 193] on button "Ok" at bounding box center [255, 194] width 25 height 21
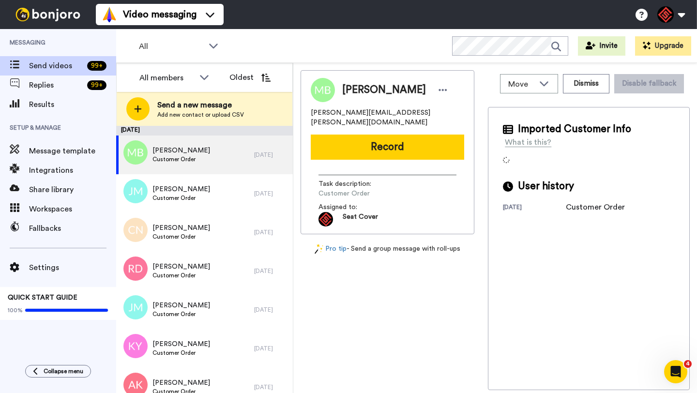
click at [359, 96] on span "Matthew Burch" at bounding box center [384, 90] width 84 height 15
copy span "Matthew"
click at [410, 153] on div "Matthew Burch matt.burch@live.com Record Task description : Customer Order Assi…" at bounding box center [388, 152] width 174 height 164
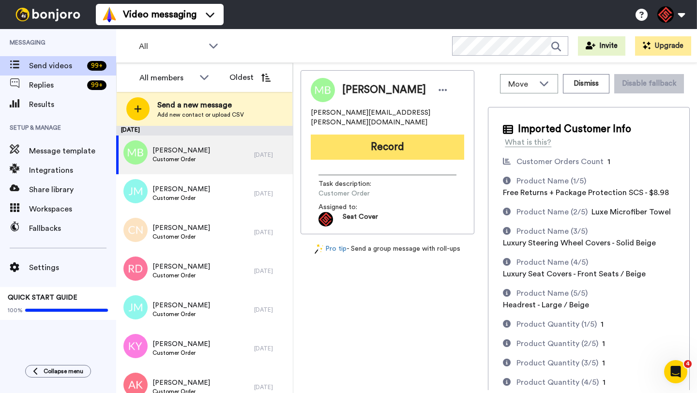
click at [405, 143] on button "Record" at bounding box center [387, 147] width 153 height 25
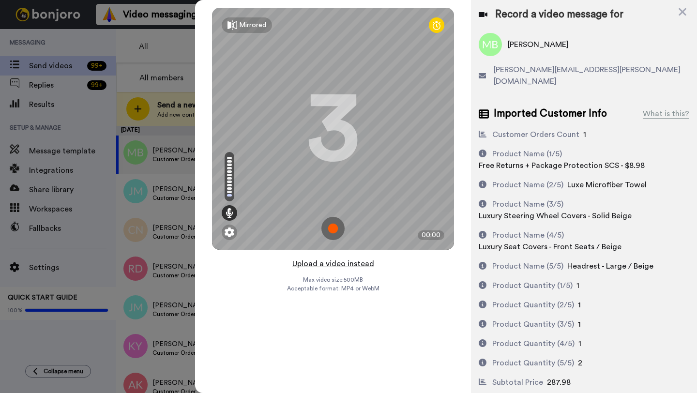
click at [336, 267] on button "Upload a video instead" at bounding box center [334, 264] width 88 height 13
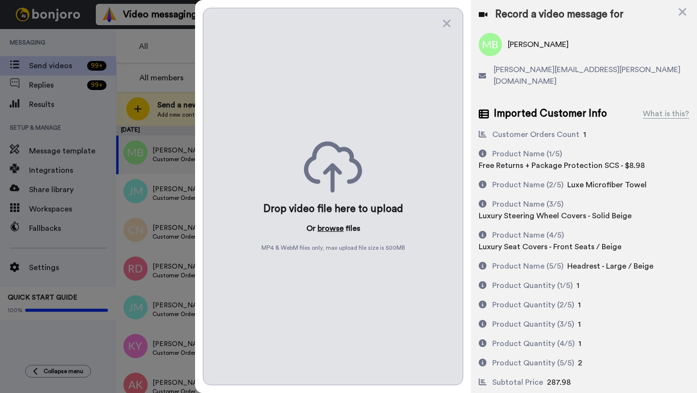
click at [329, 232] on button "browse" at bounding box center [331, 229] width 26 height 12
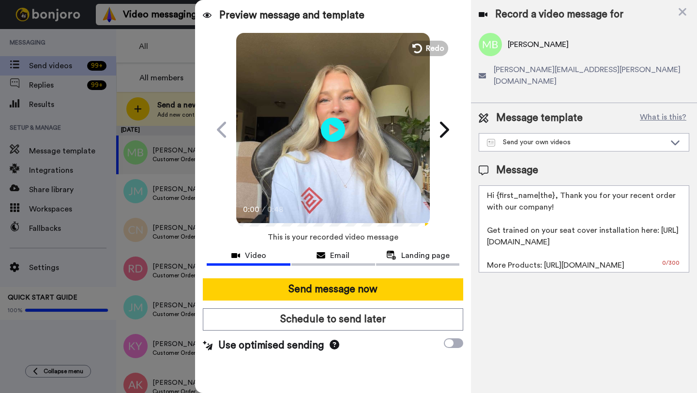
drag, startPoint x: 552, startPoint y: 185, endPoint x: 495, endPoint y: 186, distance: 57.1
click at [495, 186] on textarea "Hi {first_name|the}, Thank you for your recent order with our company! Get trai…" at bounding box center [584, 228] width 211 height 87
paste textarea "Matthew"
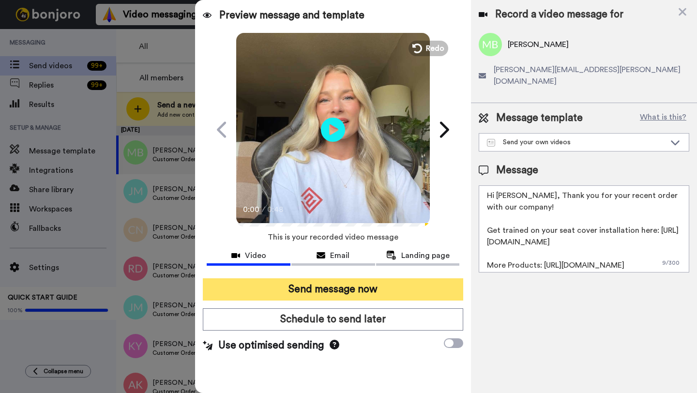
type textarea "Hi Matthew, Thank you for your recent order with our company! Get trained on yo…"
click at [400, 284] on button "Send message now" at bounding box center [333, 289] width 260 height 22
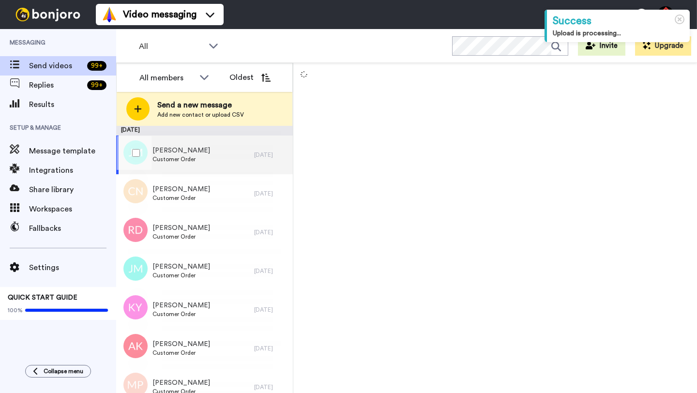
click at [244, 157] on div "[PERSON_NAME] Customer Order" at bounding box center [185, 155] width 138 height 39
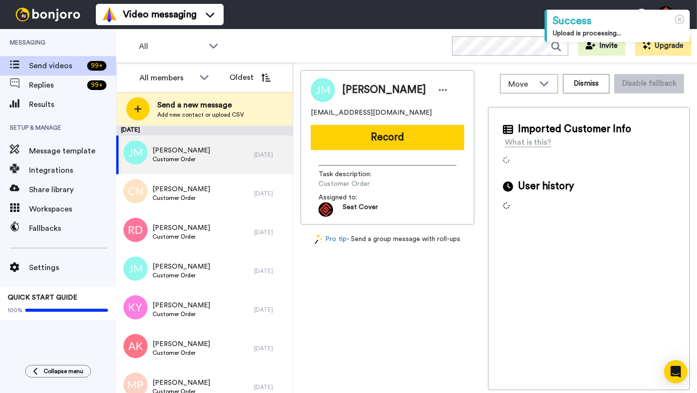
click at [359, 89] on span "[PERSON_NAME]" at bounding box center [384, 90] width 84 height 15
copy span "[PERSON_NAME]"
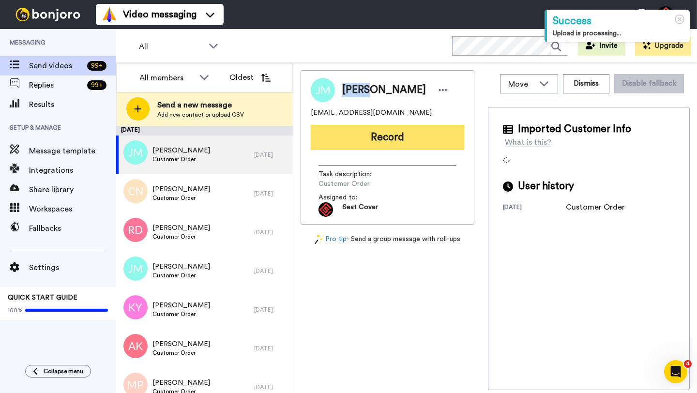
click at [389, 133] on button "Record" at bounding box center [387, 137] width 153 height 25
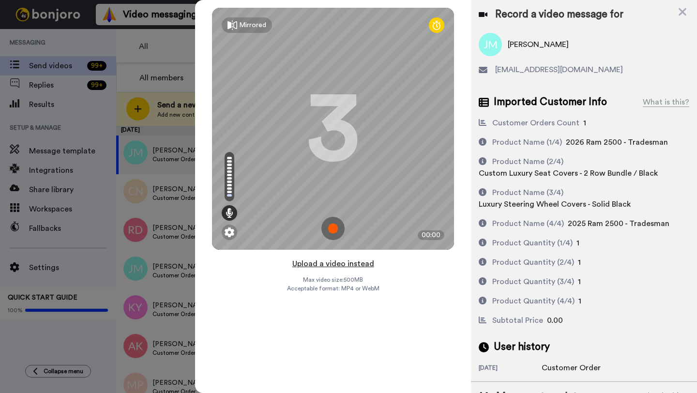
click at [332, 263] on button "Upload a video instead" at bounding box center [334, 264] width 88 height 13
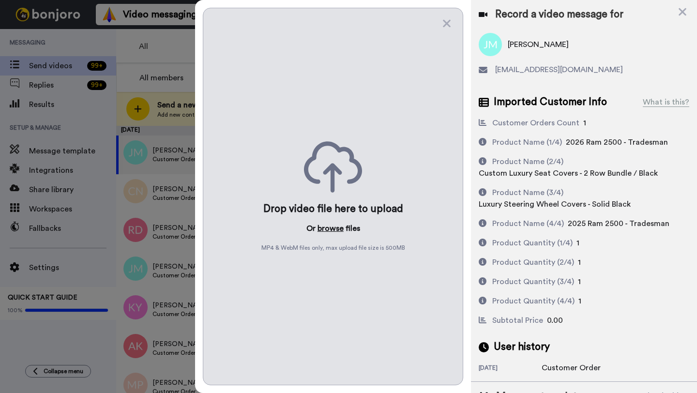
click at [328, 229] on button "browse" at bounding box center [331, 229] width 26 height 12
click at [681, 15] on icon at bounding box center [683, 12] width 10 height 12
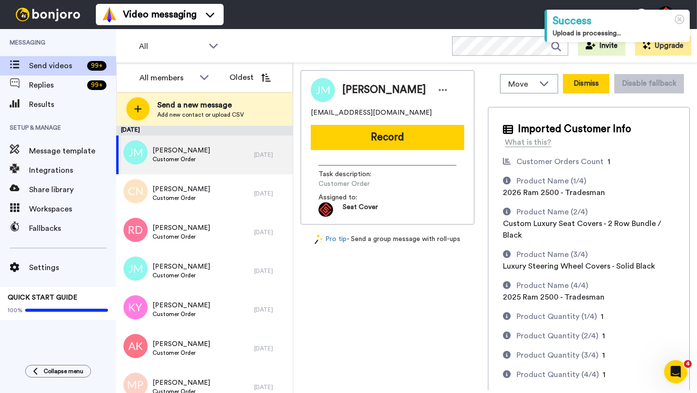
click at [588, 76] on button "Dismiss" at bounding box center [586, 83] width 46 height 19
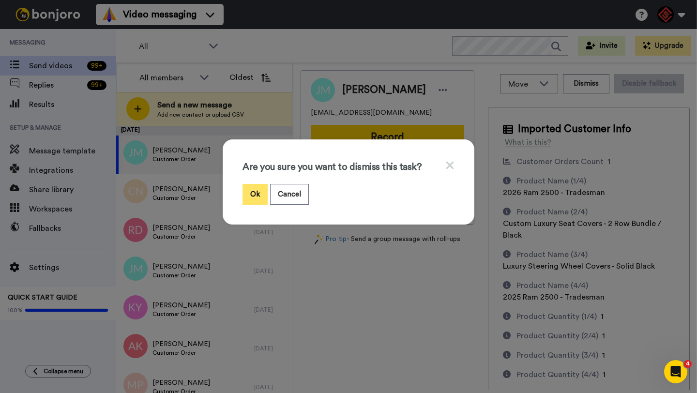
click at [244, 196] on button "Ok" at bounding box center [255, 194] width 25 height 21
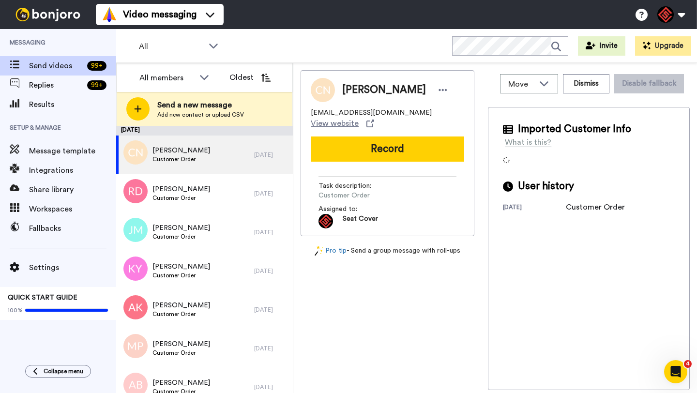
click at [351, 90] on span "[PERSON_NAME]" at bounding box center [384, 90] width 84 height 15
copy span "[PERSON_NAME]"
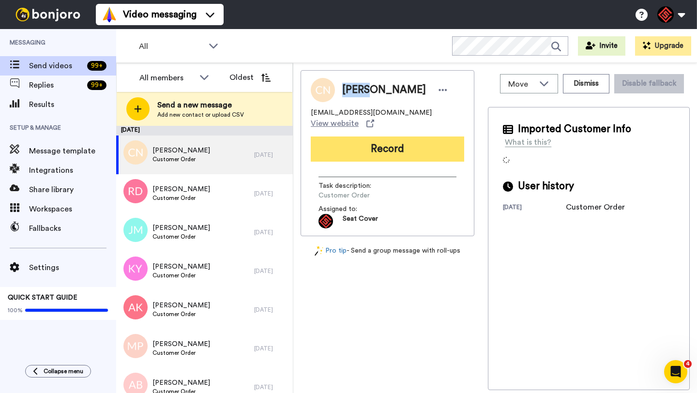
click at [400, 152] on button "Record" at bounding box center [387, 149] width 153 height 25
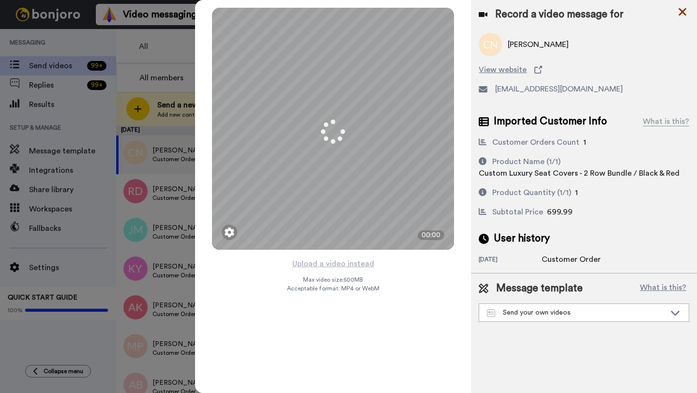
click at [682, 12] on icon at bounding box center [683, 12] width 8 height 8
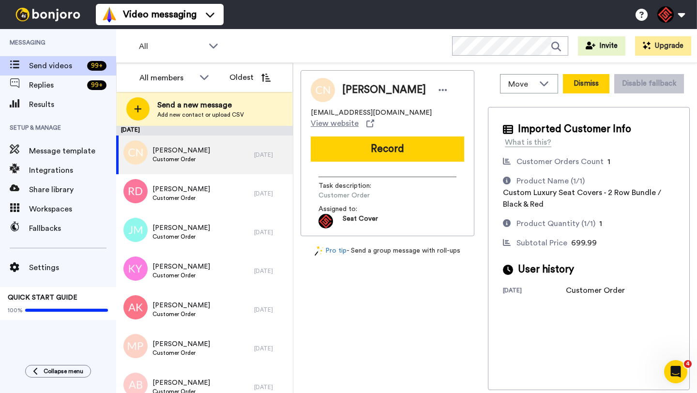
click at [584, 80] on button "Dismiss" at bounding box center [586, 83] width 46 height 19
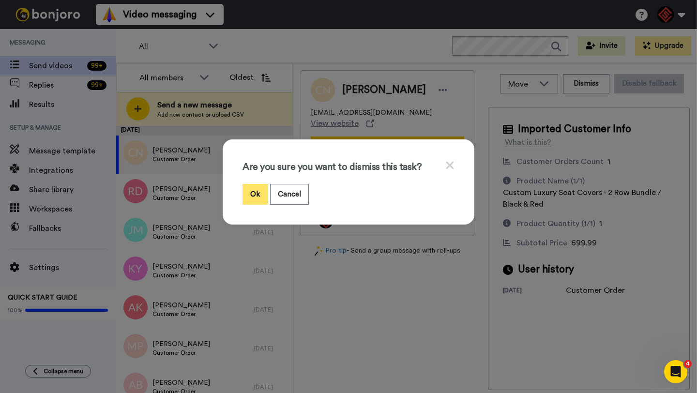
click at [254, 196] on button "Ok" at bounding box center [255, 194] width 25 height 21
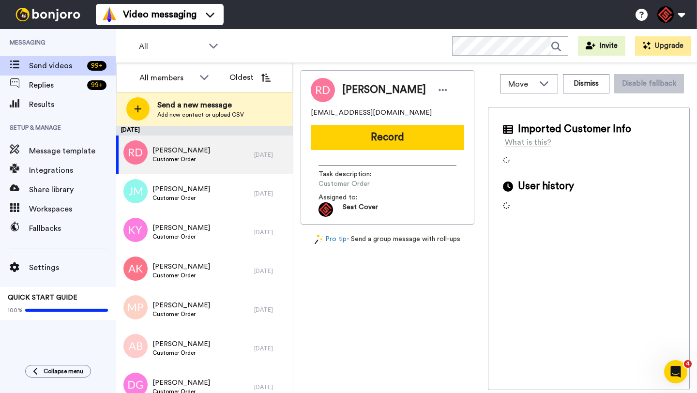
click at [358, 91] on span "[PERSON_NAME]" at bounding box center [384, 90] width 84 height 15
copy span "[PERSON_NAME]"
click at [391, 119] on div "[PERSON_NAME] [EMAIL_ADDRESS][DOMAIN_NAME] Record Task description : Customer O…" at bounding box center [388, 147] width 174 height 154
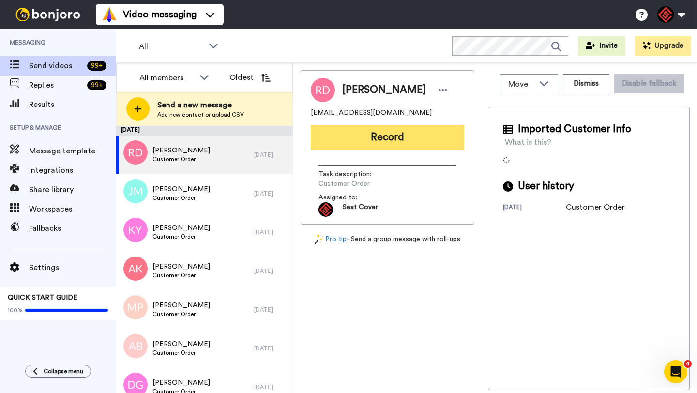
click at [390, 140] on button "Record" at bounding box center [387, 137] width 153 height 25
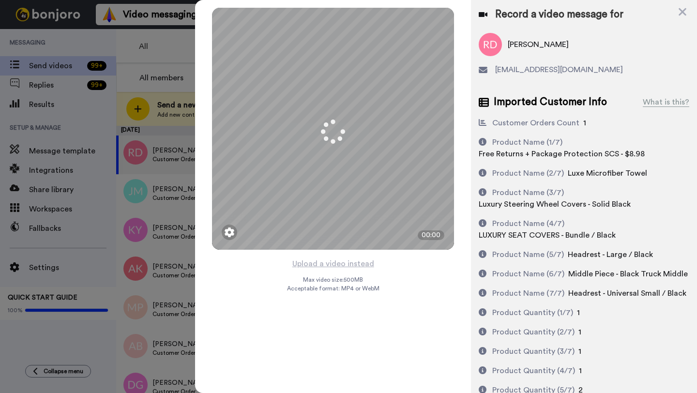
click at [337, 267] on button "Upload a video instead" at bounding box center [334, 264] width 88 height 13
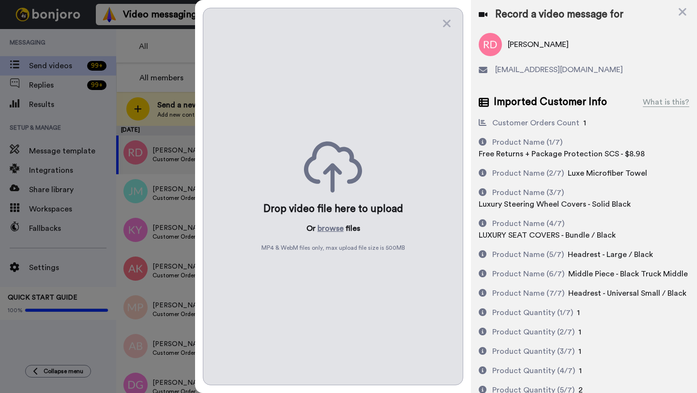
click at [333, 264] on div "Drop video file here to upload Or browse files MP4 & WebM files only, max uploa…" at bounding box center [333, 197] width 260 height 378
click at [330, 226] on button "browse" at bounding box center [331, 229] width 26 height 12
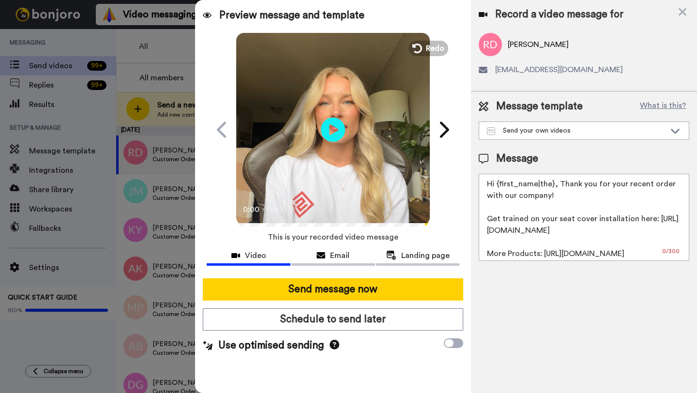
drag, startPoint x: 553, startPoint y: 186, endPoint x: 499, endPoint y: 186, distance: 54.7
click at [499, 186] on textarea "Hi {first_name|the}, Thank you for your recent order with our company! Get trai…" at bounding box center [584, 217] width 211 height 87
paste textarea "[PERSON_NAME]"
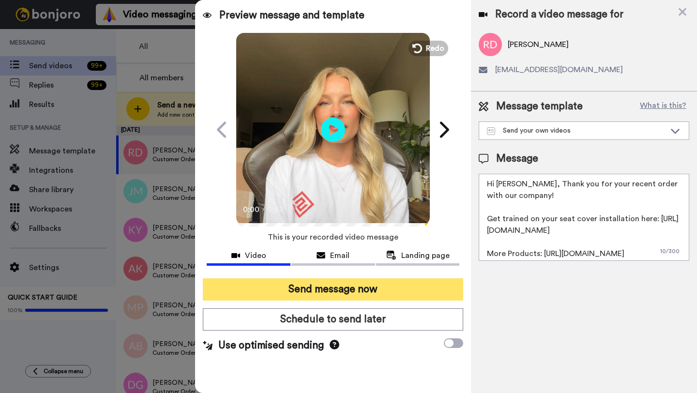
type textarea "Hi [PERSON_NAME], Thank you for your recent order with our company! Get trained…"
click at [395, 292] on button "Send message now" at bounding box center [333, 289] width 260 height 22
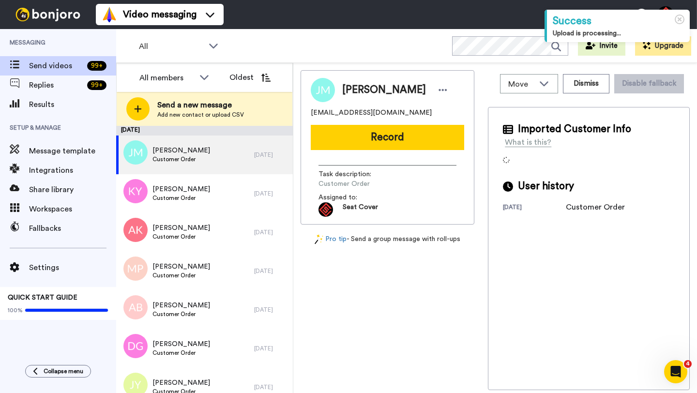
click at [361, 90] on span "[PERSON_NAME]" at bounding box center [384, 90] width 84 height 15
copy span "[PERSON_NAME]"
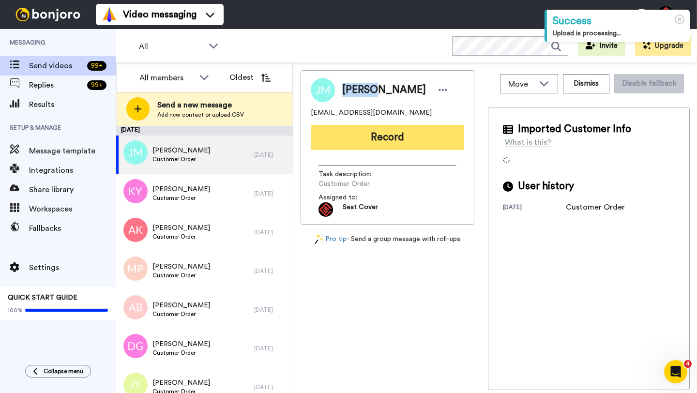
click at [381, 135] on button "Record" at bounding box center [387, 137] width 153 height 25
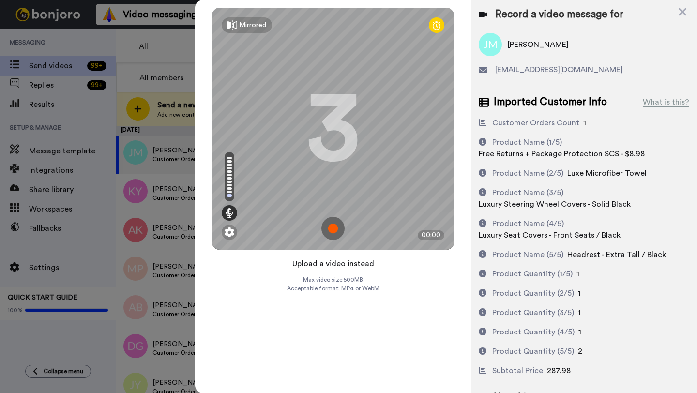
click at [339, 263] on button "Upload a video instead" at bounding box center [334, 264] width 88 height 13
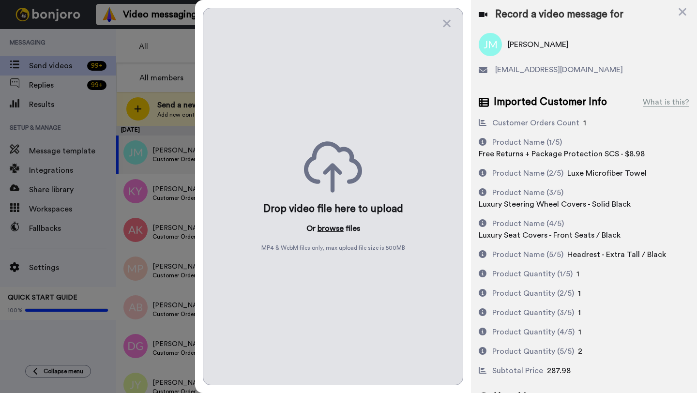
click at [327, 226] on button "browse" at bounding box center [331, 229] width 26 height 12
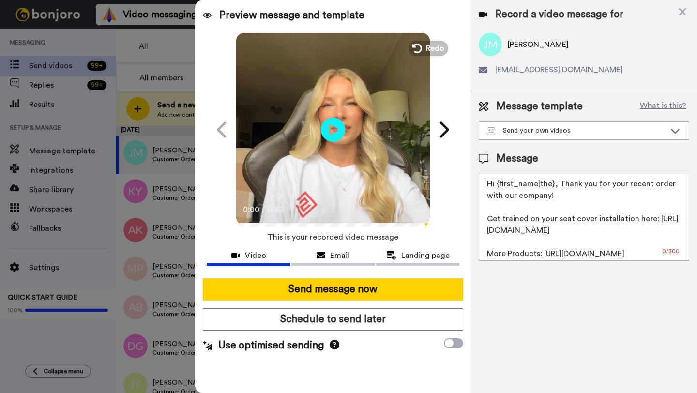
drag, startPoint x: 553, startPoint y: 186, endPoint x: 497, endPoint y: 186, distance: 56.6
click at [497, 186] on textarea "Hi {first_name|the}, Thank you for your recent order with our company! Get trai…" at bounding box center [584, 217] width 211 height 87
paste textarea "[PERSON_NAME]"
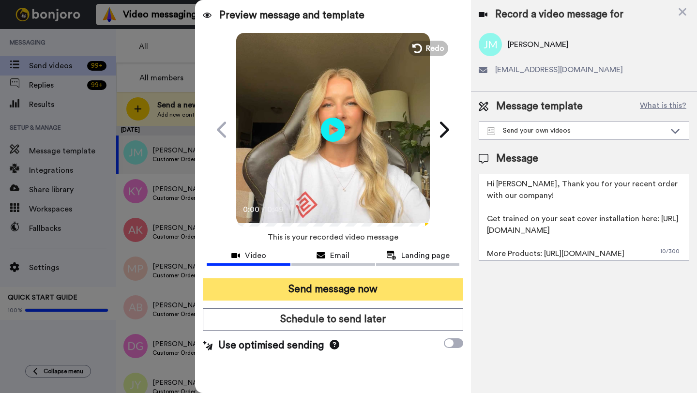
type textarea "Hi [PERSON_NAME], Thank you for your recent order with our company! Get trained…"
click at [371, 289] on button "Send message now" at bounding box center [333, 289] width 260 height 22
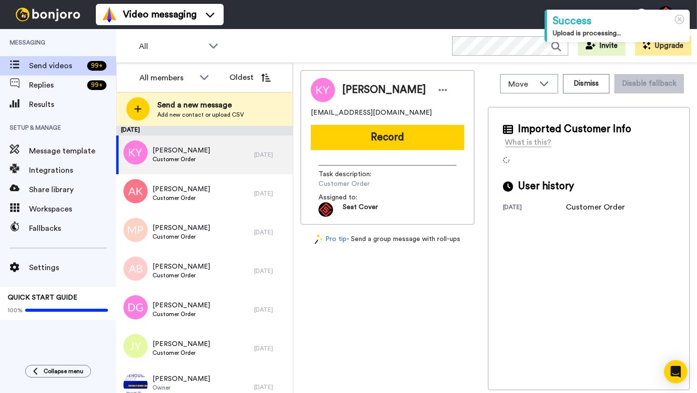
click at [351, 91] on span "Kevin Young" at bounding box center [384, 90] width 84 height 15
copy span "Kevin"
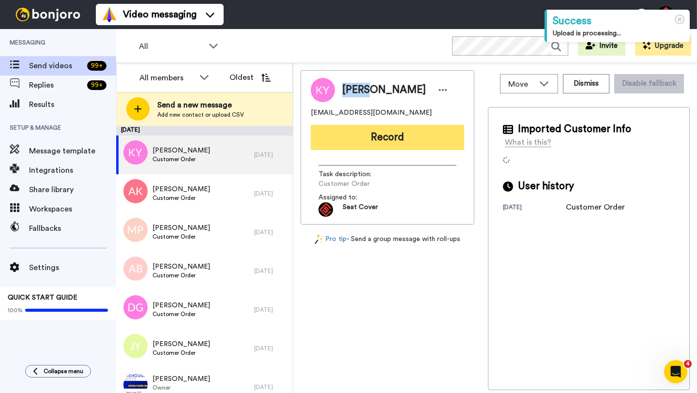
click at [393, 133] on button "Record" at bounding box center [387, 137] width 153 height 25
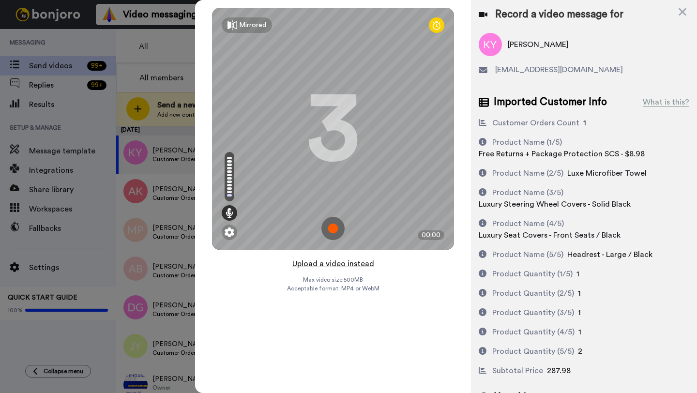
click at [333, 264] on button "Upload a video instead" at bounding box center [334, 264] width 88 height 13
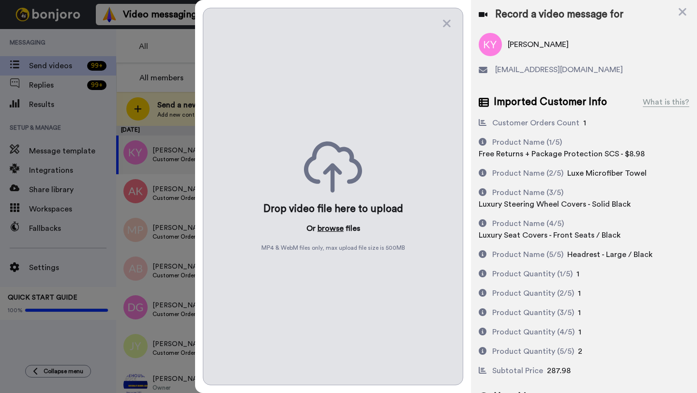
click at [328, 226] on button "browse" at bounding box center [331, 229] width 26 height 12
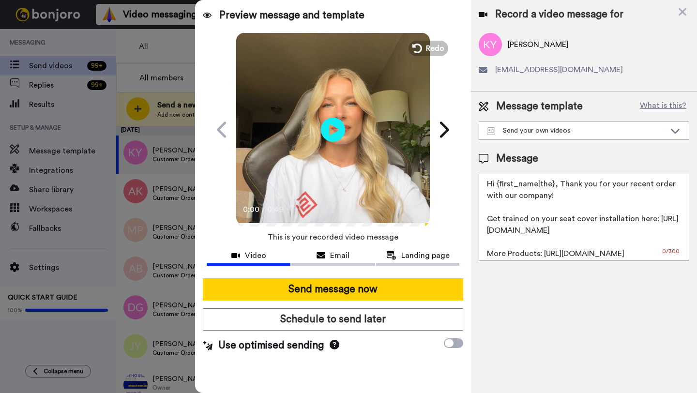
drag, startPoint x: 553, startPoint y: 187, endPoint x: 496, endPoint y: 187, distance: 57.1
click at [496, 187] on textarea "Hi {first_name|the}, Thank you for your recent order with our company! Get trai…" at bounding box center [584, 217] width 211 height 87
paste textarea "Kevin"
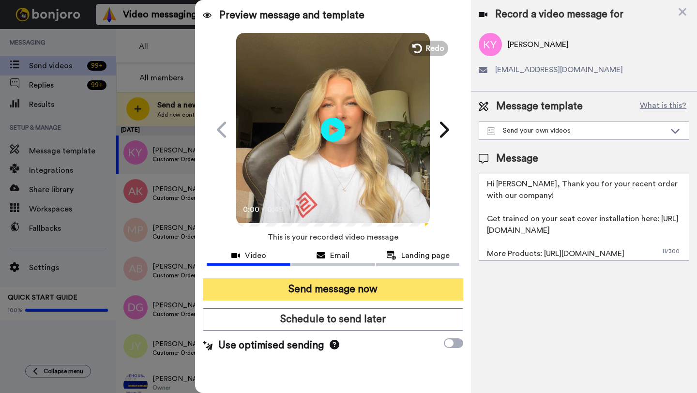
type textarea "Hi Kevin, Thank you for your recent order with our company! Get trained on your…"
click at [397, 287] on button "Send message now" at bounding box center [333, 289] width 260 height 22
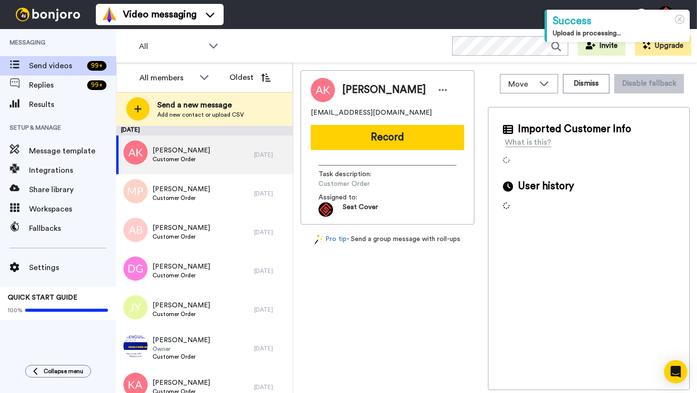
click at [353, 87] on span "[PERSON_NAME]" at bounding box center [384, 90] width 84 height 15
copy span "[PERSON_NAME]"
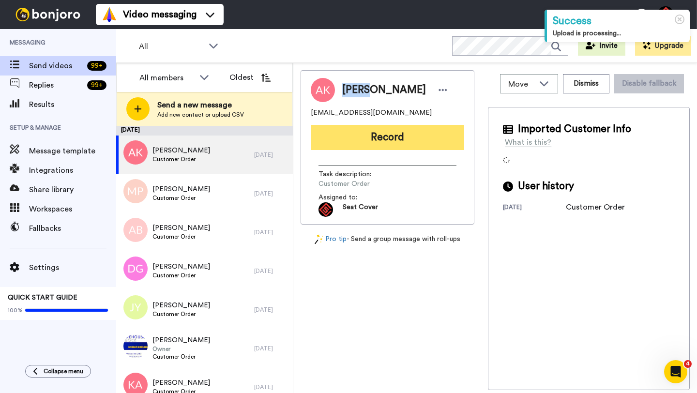
click at [402, 142] on button "Record" at bounding box center [387, 137] width 153 height 25
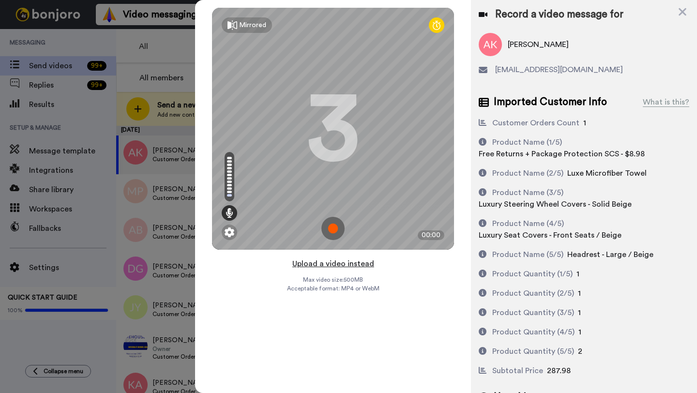
click at [340, 264] on button "Upload a video instead" at bounding box center [334, 264] width 88 height 13
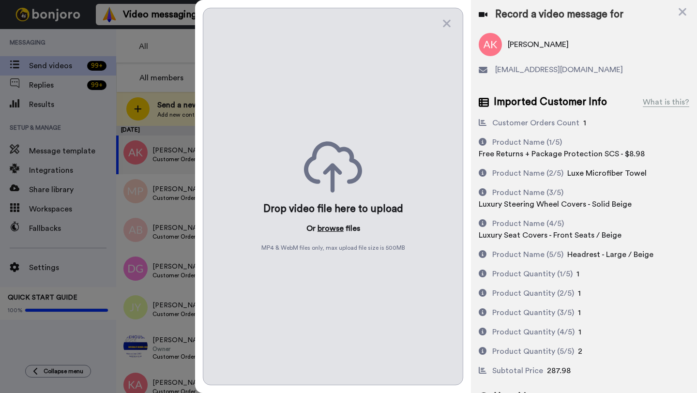
click at [334, 232] on button "browse" at bounding box center [331, 229] width 26 height 12
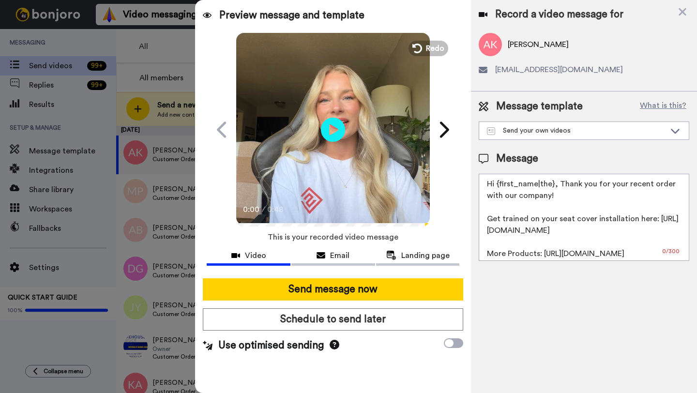
drag, startPoint x: 553, startPoint y: 186, endPoint x: 499, endPoint y: 187, distance: 54.7
click at [499, 187] on textarea "Hi {first_name|the}, Thank you for your recent order with our company! Get trai…" at bounding box center [584, 217] width 211 height 87
paste textarea "[PERSON_NAME]"
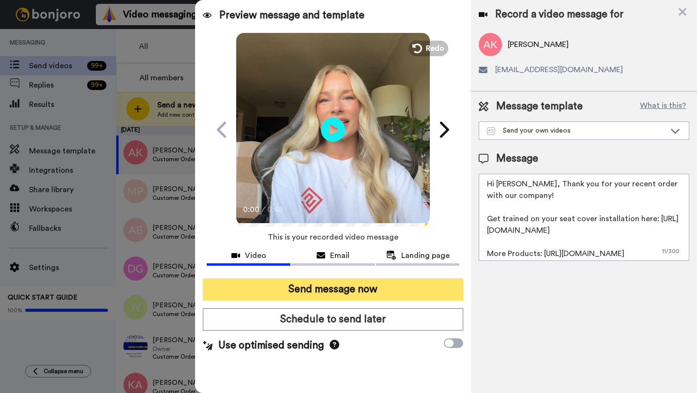
type textarea "Hi [PERSON_NAME], Thank you for your recent order with our company! Get trained…"
click at [390, 291] on button "Send message now" at bounding box center [333, 289] width 260 height 22
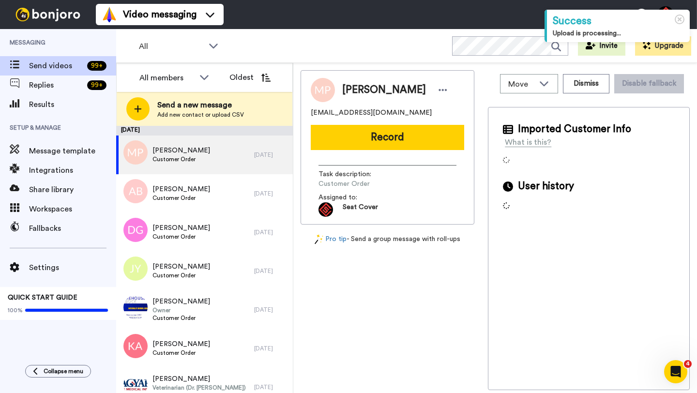
click at [359, 90] on span "[PERSON_NAME]" at bounding box center [384, 90] width 84 height 15
copy span "[PERSON_NAME]"
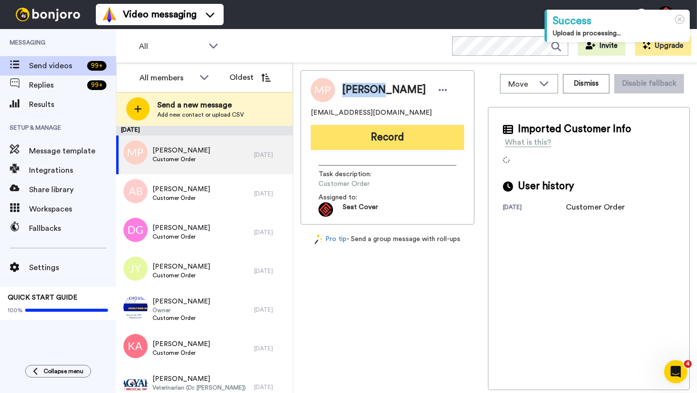
click at [408, 134] on button "Record" at bounding box center [387, 137] width 153 height 25
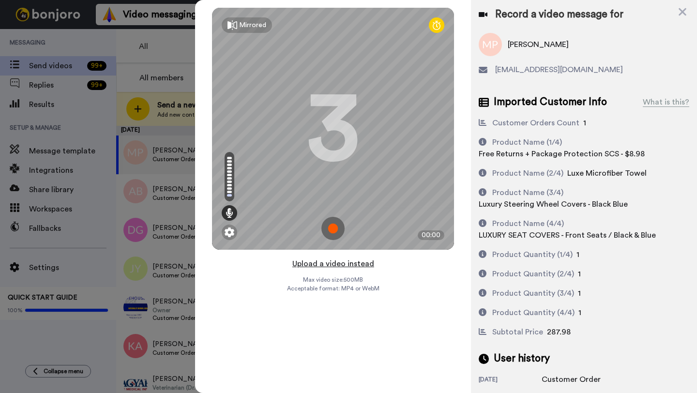
click at [329, 267] on button "Upload a video instead" at bounding box center [334, 264] width 88 height 13
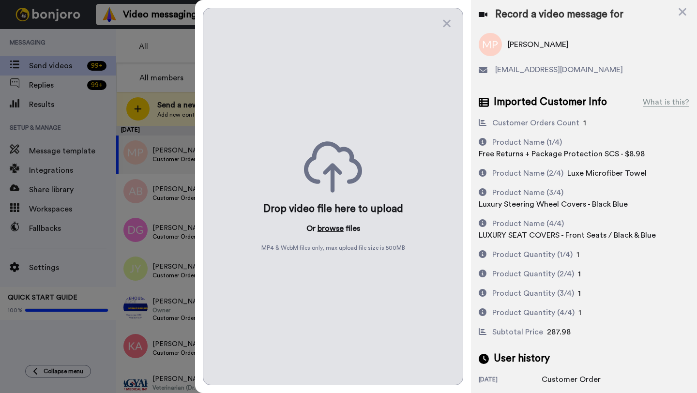
click at [326, 226] on button "browse" at bounding box center [331, 229] width 26 height 12
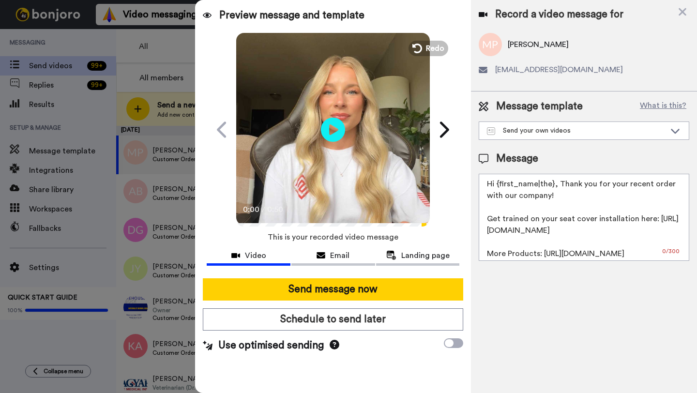
drag, startPoint x: 554, startPoint y: 186, endPoint x: 498, endPoint y: 186, distance: 56.2
click at [498, 186] on textarea "Hi {first_name|the}, Thank you for your recent order with our company! Get trai…" at bounding box center [584, 217] width 211 height 87
paste textarea "[PERSON_NAME]"
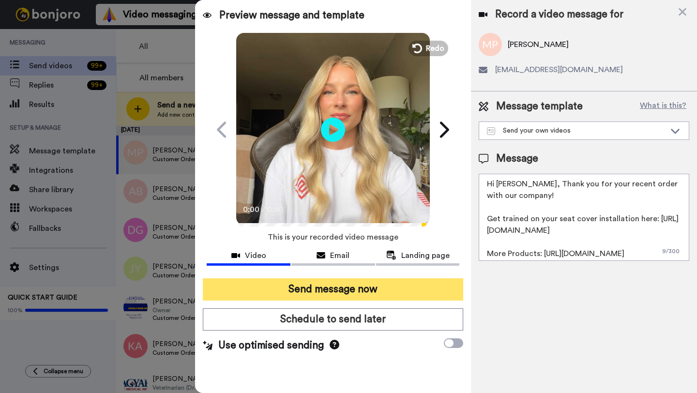
type textarea "Hi [PERSON_NAME], Thank you for your recent order with our company! Get trained…"
click at [384, 291] on button "Send message now" at bounding box center [333, 289] width 260 height 22
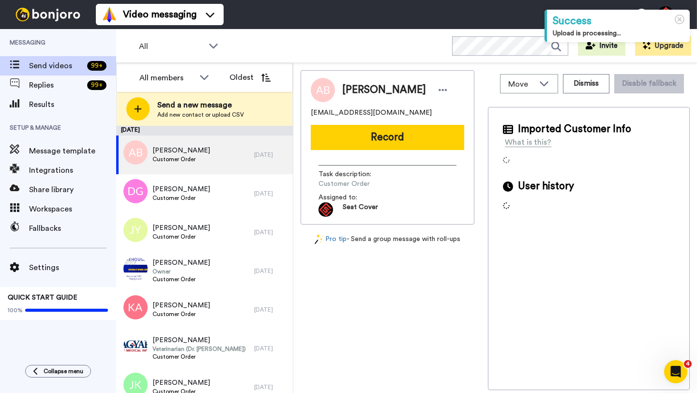
click at [354, 90] on span "[PERSON_NAME]" at bounding box center [384, 90] width 84 height 15
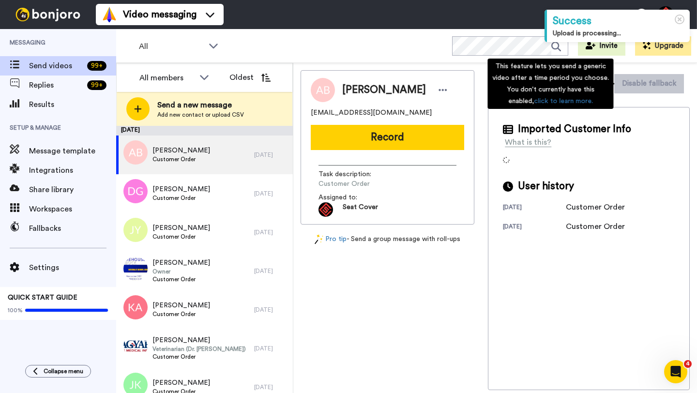
click at [594, 81] on div "This feature lets you send a generic video after a time period you choose. You …" at bounding box center [551, 84] width 126 height 50
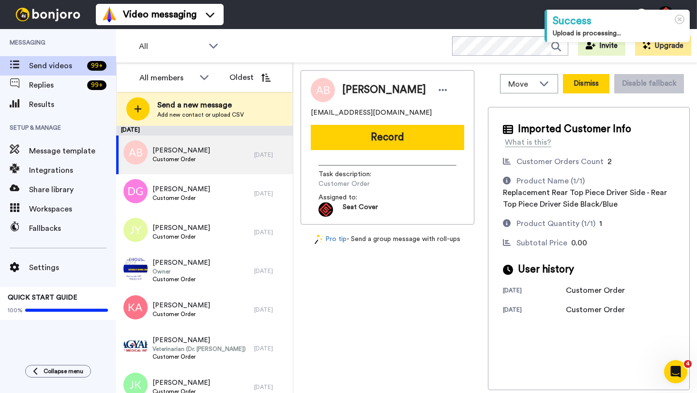
click at [579, 86] on button "Dismiss" at bounding box center [586, 83] width 46 height 19
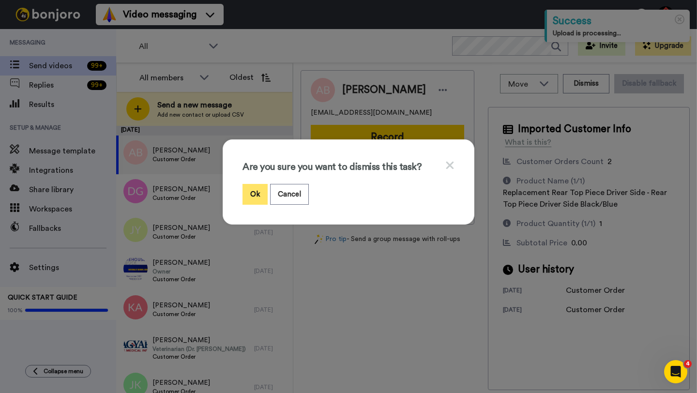
click at [247, 197] on button "Ok" at bounding box center [255, 194] width 25 height 21
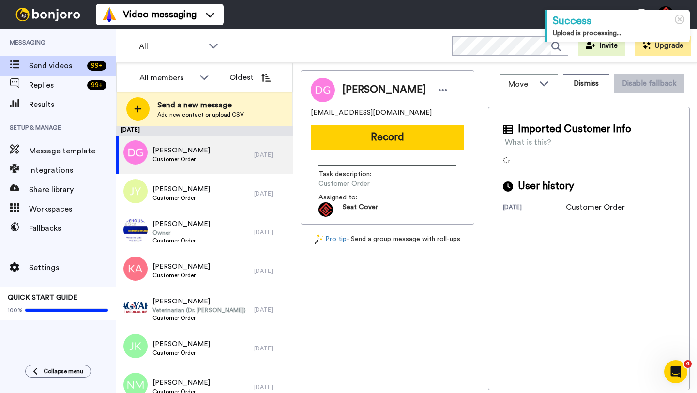
click at [358, 91] on span "[PERSON_NAME]" at bounding box center [384, 90] width 84 height 15
copy span "[PERSON_NAME]"
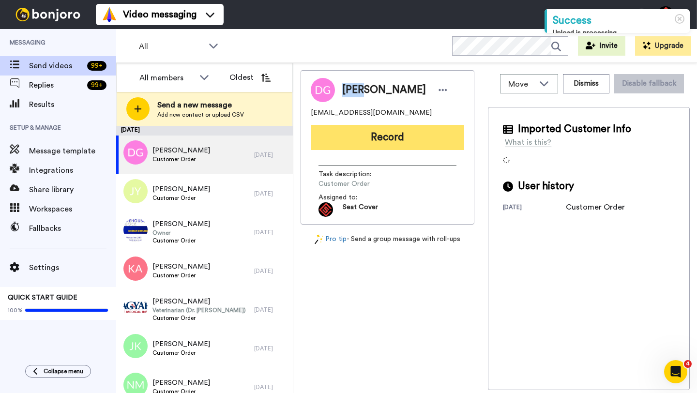
click at [373, 135] on button "Record" at bounding box center [387, 137] width 153 height 25
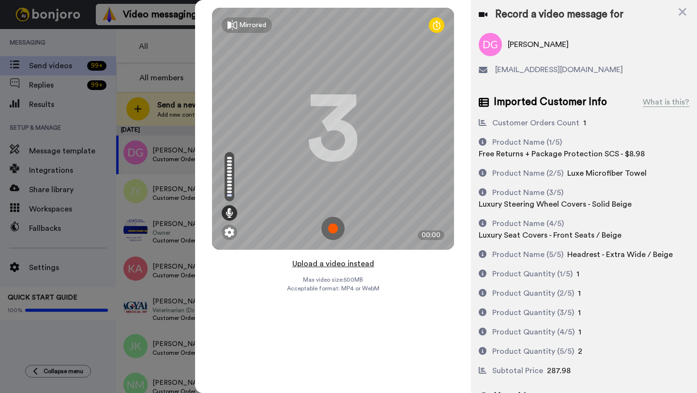
click at [336, 262] on button "Upload a video instead" at bounding box center [334, 264] width 88 height 13
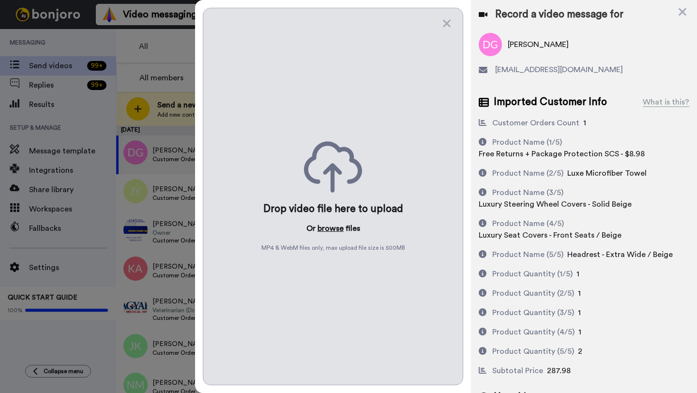
click at [327, 230] on button "browse" at bounding box center [331, 229] width 26 height 12
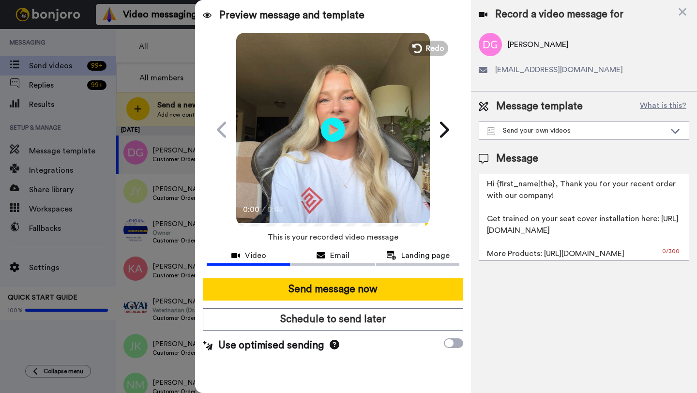
drag, startPoint x: 554, startPoint y: 188, endPoint x: 497, endPoint y: 187, distance: 57.1
click at [497, 187] on textarea "Hi {first_name|the}, Thank you for your recent order with our company! Get trai…" at bounding box center [584, 217] width 211 height 87
paste textarea "[PERSON_NAME]"
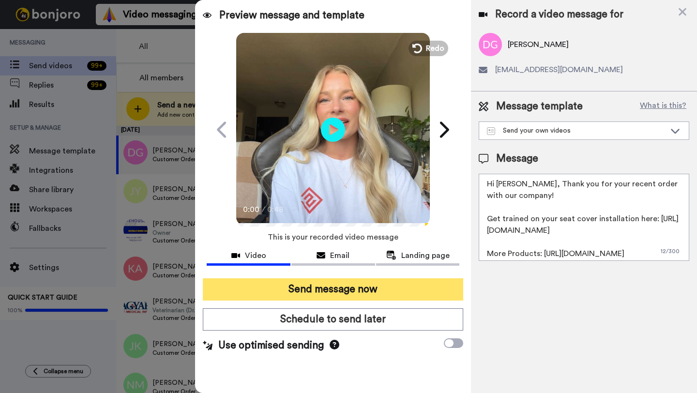
type textarea "Hi [PERSON_NAME], Thank you for your recent order with our company! Get trained…"
click at [367, 294] on button "Send message now" at bounding box center [333, 289] width 260 height 22
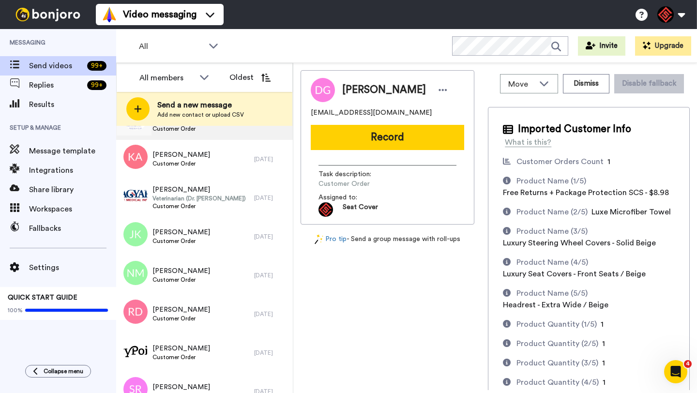
scroll to position [317, 0]
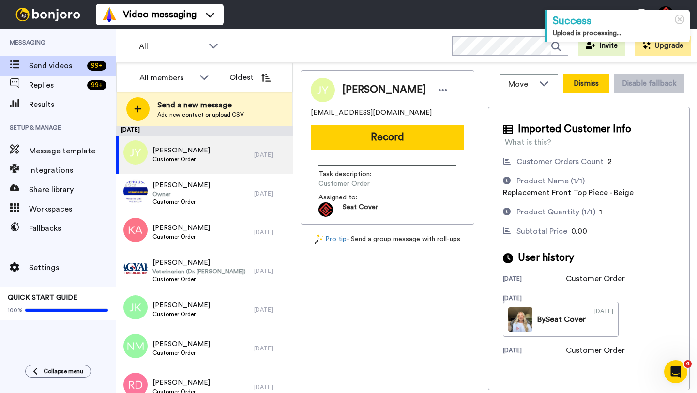
click at [594, 76] on button "Dismiss" at bounding box center [586, 83] width 46 height 19
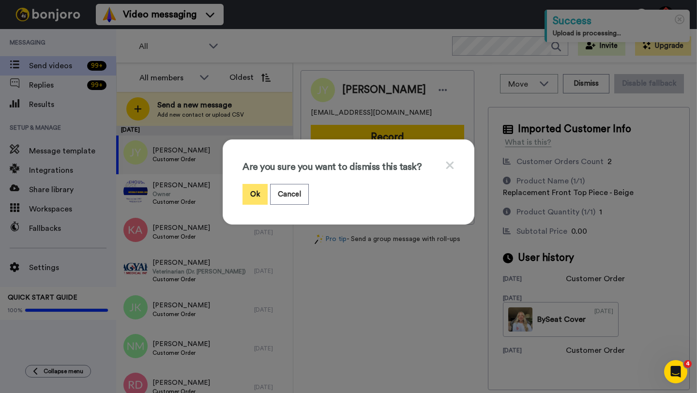
click at [255, 187] on button "Ok" at bounding box center [255, 194] width 25 height 21
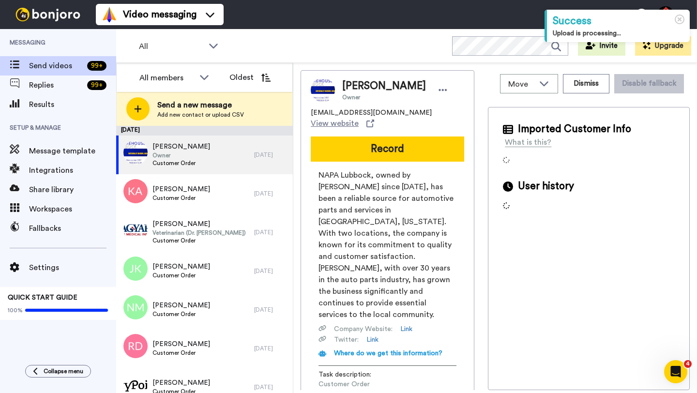
click at [353, 86] on span "[PERSON_NAME]" at bounding box center [384, 86] width 84 height 15
copy span "[PERSON_NAME]"
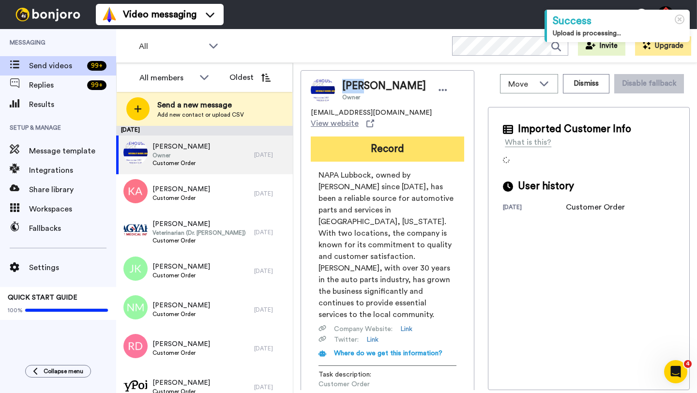
click at [382, 137] on button "Record" at bounding box center [387, 149] width 153 height 25
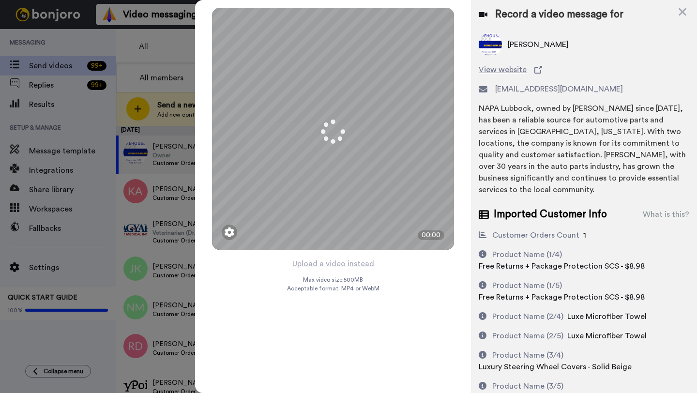
scroll to position [61, 0]
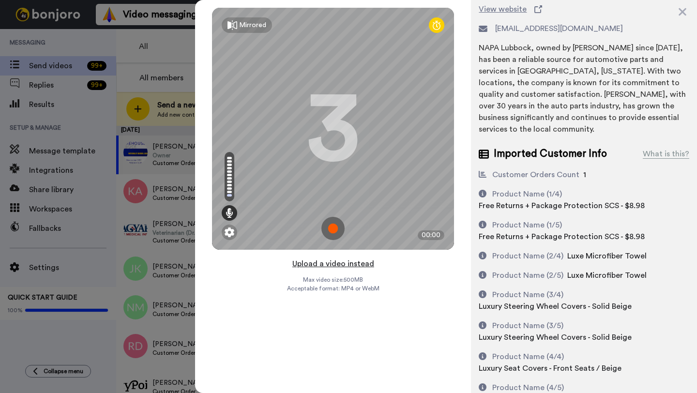
click at [330, 264] on button "Upload a video instead" at bounding box center [334, 264] width 88 height 13
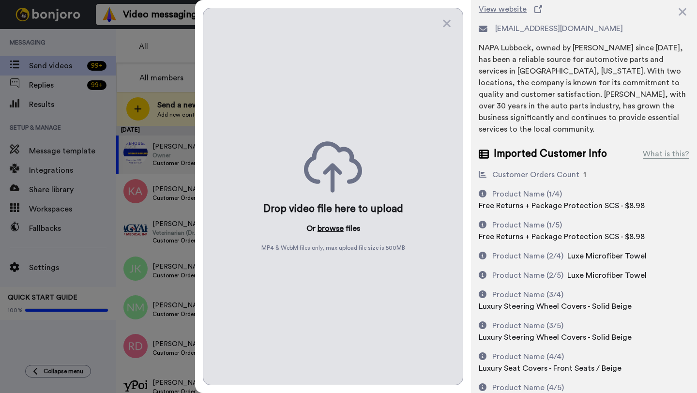
click at [327, 233] on button "browse" at bounding box center [331, 229] width 26 height 12
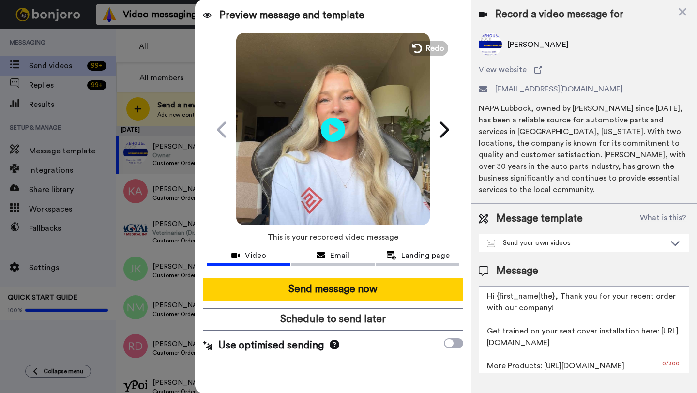
scroll to position [0, 0]
drag, startPoint x: 553, startPoint y: 287, endPoint x: 498, endPoint y: 287, distance: 55.2
click at [498, 287] on textarea "Hi {first_name|the}, Thank you for your recent order with our company! Get trai…" at bounding box center [584, 329] width 211 height 87
paste textarea "Boyd"
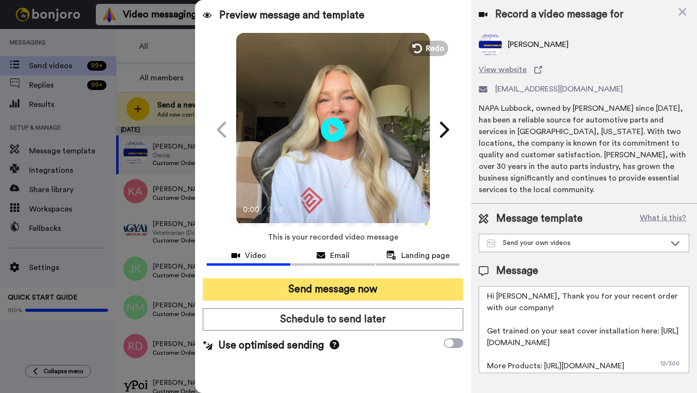
type textarea "Hi Boyd, Thank you for your recent order with our company! Get trained on your …"
click at [379, 285] on button "Send message now" at bounding box center [333, 289] width 260 height 22
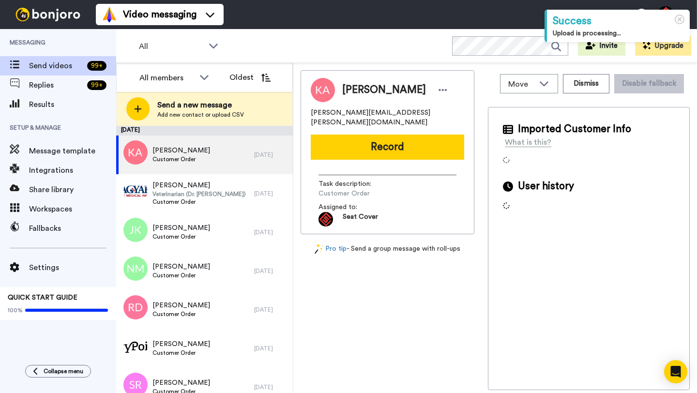
click at [359, 91] on span "[PERSON_NAME]" at bounding box center [384, 90] width 84 height 15
copy span "[PERSON_NAME]"
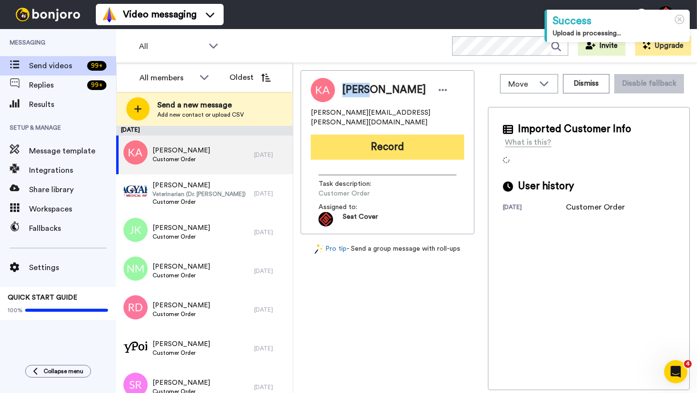
click at [414, 148] on button "Record" at bounding box center [387, 147] width 153 height 25
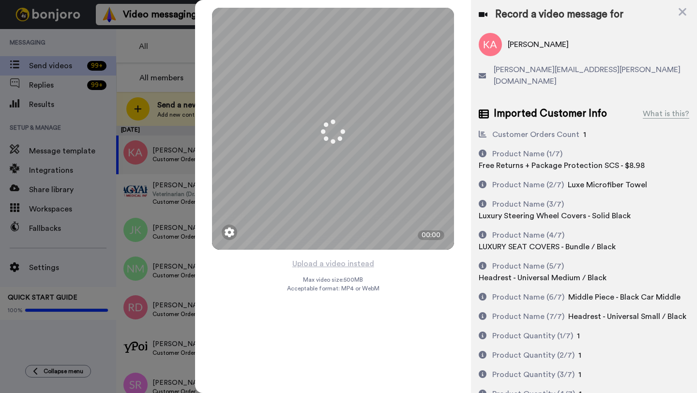
click at [335, 263] on button "Upload a video instead" at bounding box center [334, 264] width 88 height 13
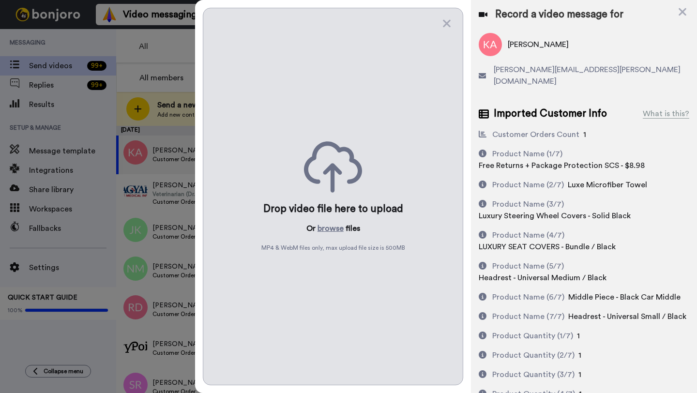
click at [332, 235] on div "Drop video file here to upload Or browse files MP4 & WebM files only, max uploa…" at bounding box center [333, 197] width 260 height 378
click at [329, 229] on button "browse" at bounding box center [331, 229] width 26 height 12
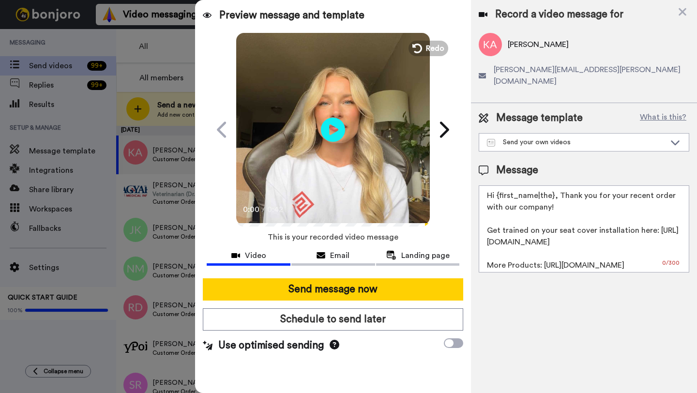
drag, startPoint x: 553, startPoint y: 186, endPoint x: 496, endPoint y: 186, distance: 56.6
click at [496, 186] on textarea "Hi {first_name|the}, Thank you for your recent order with our company! Get trai…" at bounding box center [584, 228] width 211 height 87
paste textarea "Kevin"
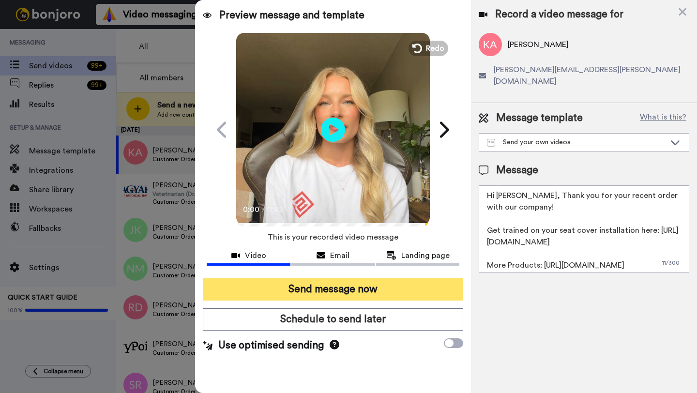
type textarea "Hi Kevin, Thank you for your recent order with our company! Get trained on your…"
click at [387, 287] on button "Send message now" at bounding box center [333, 289] width 260 height 22
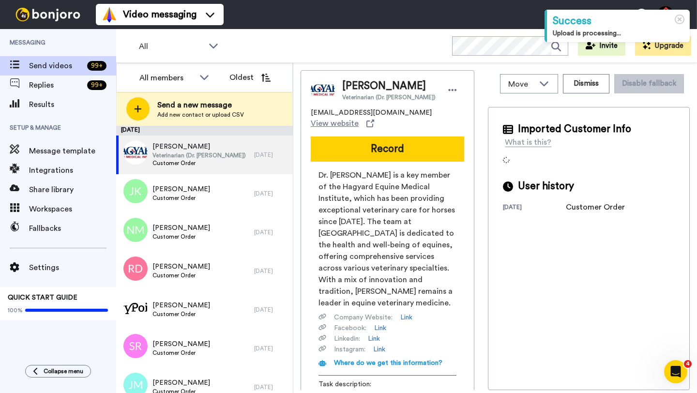
click at [358, 85] on span "Ernest Martinez II" at bounding box center [388, 86] width 93 height 15
copy span "Ernest"
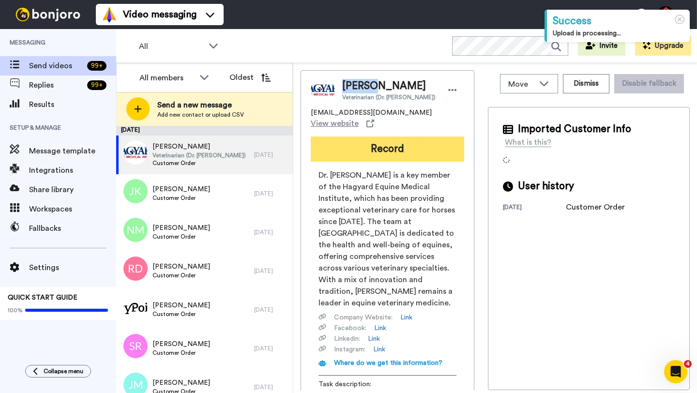
click at [392, 137] on button "Record" at bounding box center [387, 149] width 153 height 25
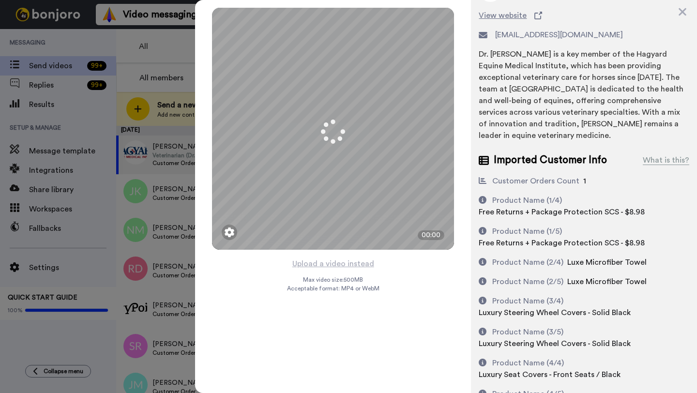
scroll to position [61, 0]
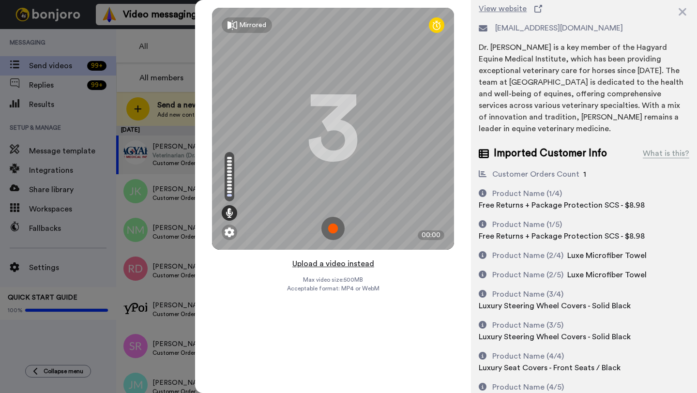
click at [330, 261] on button "Upload a video instead" at bounding box center [334, 264] width 88 height 13
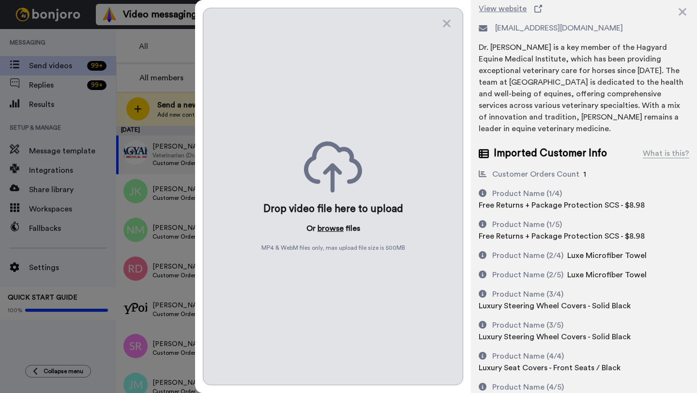
click at [328, 223] on button "browse" at bounding box center [331, 229] width 26 height 12
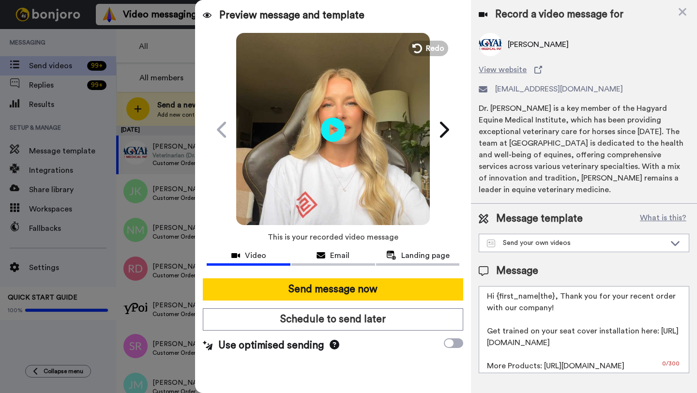
scroll to position [0, 0]
drag, startPoint x: 553, startPoint y: 287, endPoint x: 500, endPoint y: 286, distance: 52.8
click at [500, 286] on textarea "Hi {first_name|the}, Thank you for your recent order with our company! Get trai…" at bounding box center [584, 329] width 211 height 87
paste textarea "Ernest"
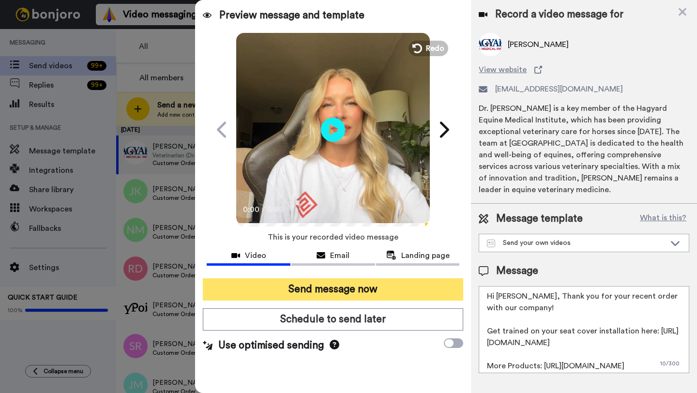
type textarea "Hi Ernest, Thank you for your recent order with our company! Get trained on you…"
click at [447, 289] on button "Send message now" at bounding box center [333, 289] width 260 height 22
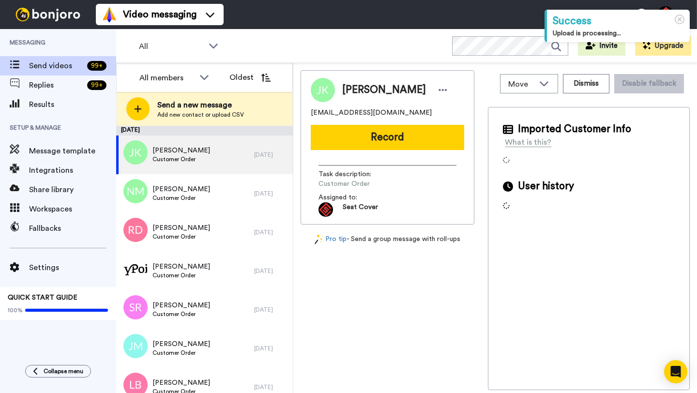
click at [357, 92] on span "Jonathan Kepcke" at bounding box center [384, 90] width 84 height 15
copy span "Jonathan"
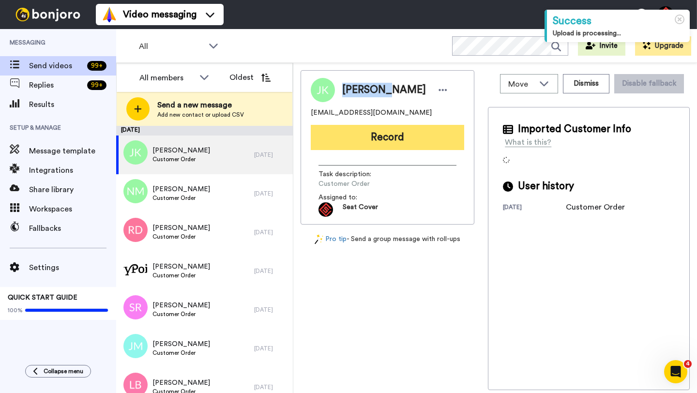
click at [388, 125] on button "Record" at bounding box center [387, 137] width 153 height 25
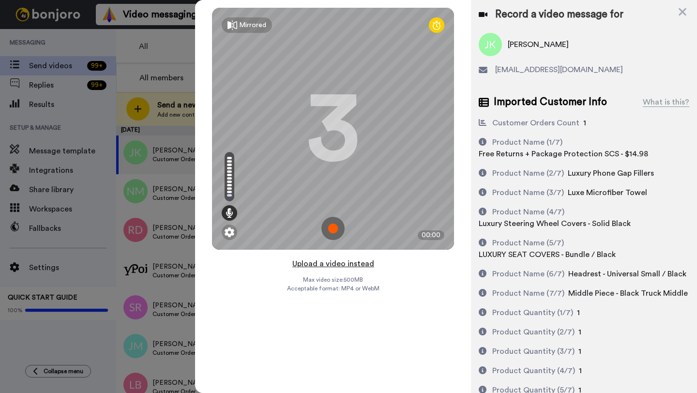
click at [332, 262] on button "Upload a video instead" at bounding box center [334, 264] width 88 height 13
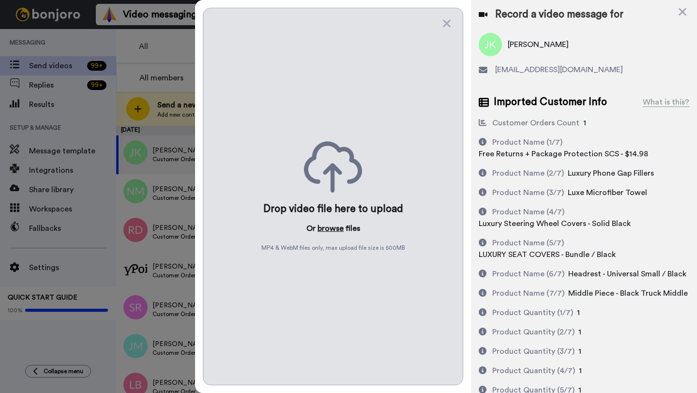
click at [330, 232] on button "browse" at bounding box center [331, 229] width 26 height 12
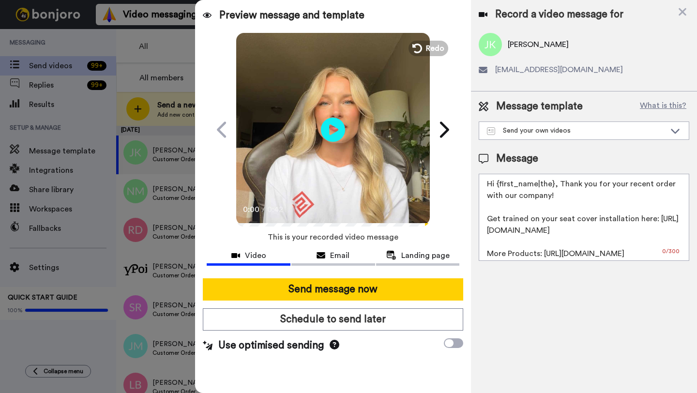
drag, startPoint x: 554, startPoint y: 186, endPoint x: 494, endPoint y: 186, distance: 59.6
click at [494, 186] on textarea "Hi {first_name|the}, Thank you for your recent order with our company! Get trai…" at bounding box center [584, 217] width 211 height 87
paste textarea "Jonathan"
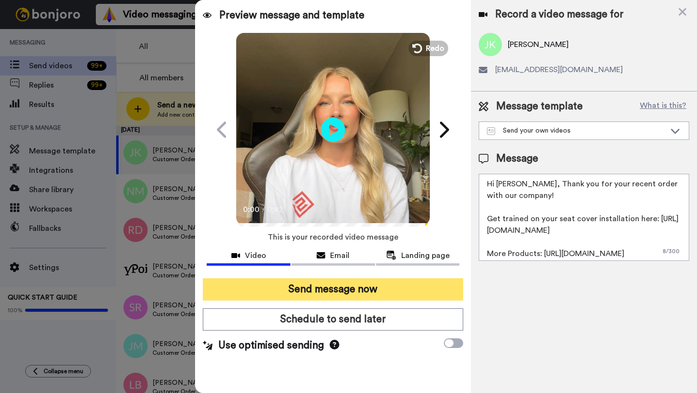
type textarea "Hi Jonathan, Thank you for your recent order with our company! Get trained on y…"
click at [400, 296] on button "Send message now" at bounding box center [333, 289] width 260 height 22
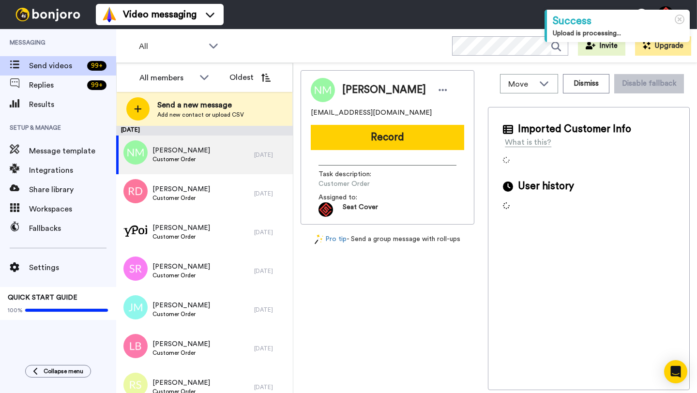
click at [358, 89] on span "[PERSON_NAME]" at bounding box center [384, 90] width 84 height 15
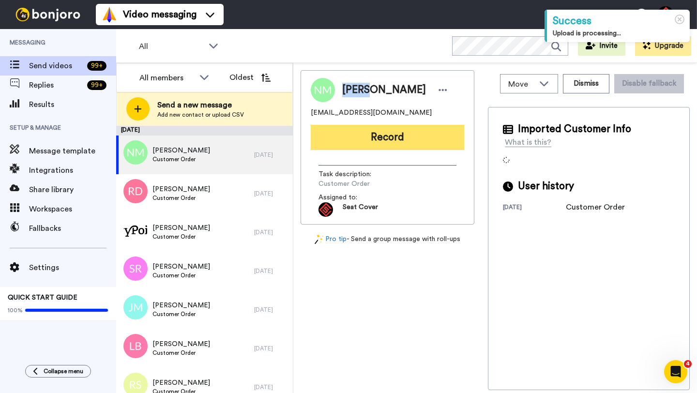
click at [395, 137] on button "Record" at bounding box center [387, 137] width 153 height 25
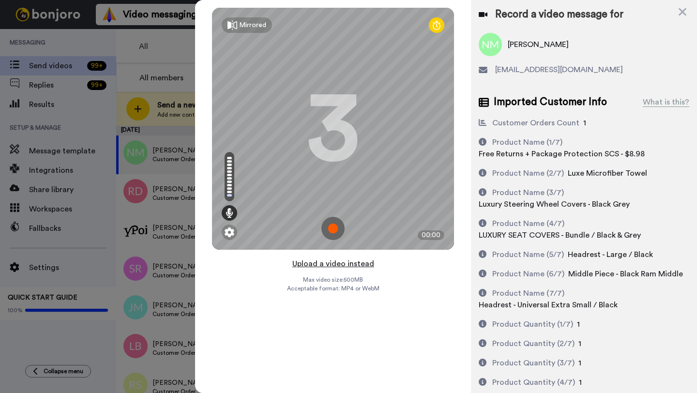
click at [335, 263] on button "Upload a video instead" at bounding box center [334, 264] width 88 height 13
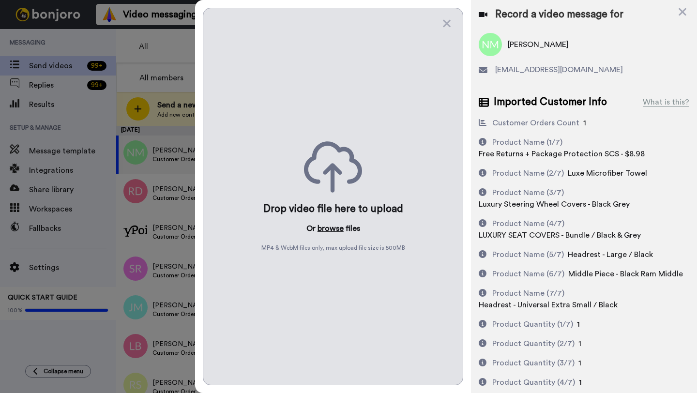
click at [333, 229] on button "browse" at bounding box center [331, 229] width 26 height 12
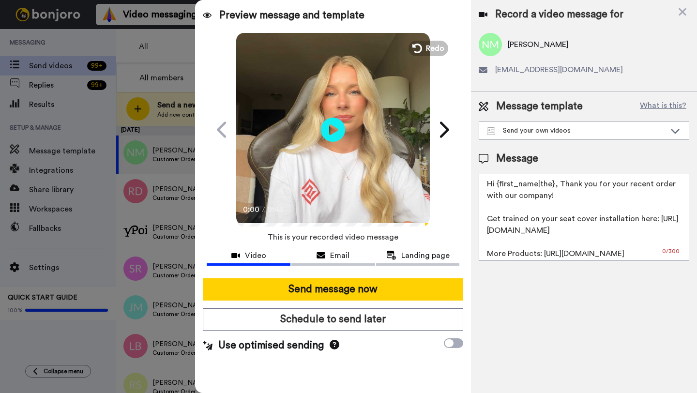
drag, startPoint x: 552, startPoint y: 184, endPoint x: 497, endPoint y: 185, distance: 55.7
click at [497, 185] on textarea "Hi {first_name|the}, Thank you for your recent order with our company! Get trai…" at bounding box center [584, 217] width 211 height 87
paste textarea "[PERSON_NAME]"
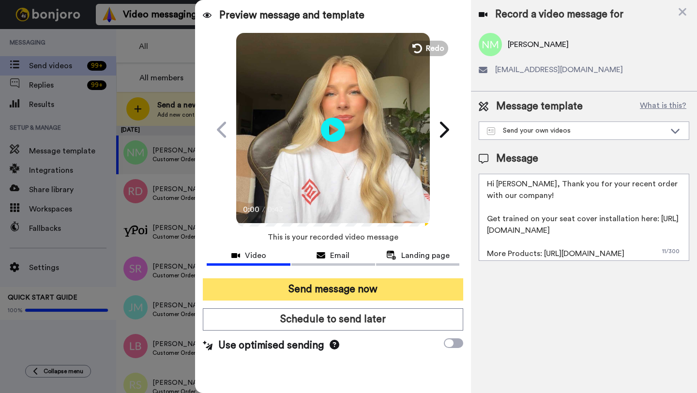
type textarea "Hi [PERSON_NAME], Thank you for your recent order with our company! Get trained…"
click at [395, 297] on button "Send message now" at bounding box center [333, 289] width 260 height 22
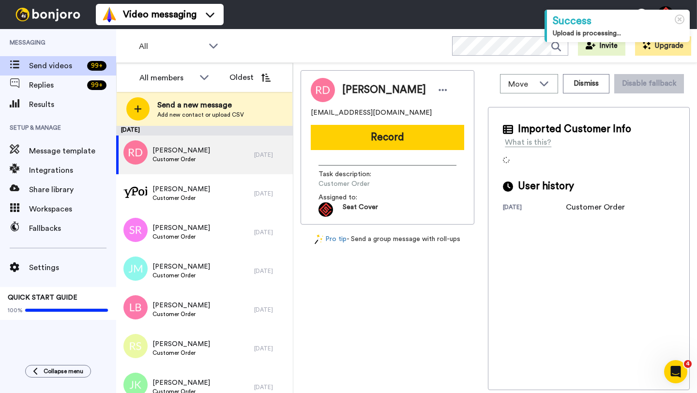
click at [352, 93] on span "[PERSON_NAME]" at bounding box center [384, 90] width 84 height 15
copy span "[PERSON_NAME]"
click at [389, 151] on div "[PERSON_NAME] [EMAIL_ADDRESS][DOMAIN_NAME] Record Task description : Customer O…" at bounding box center [388, 147] width 174 height 154
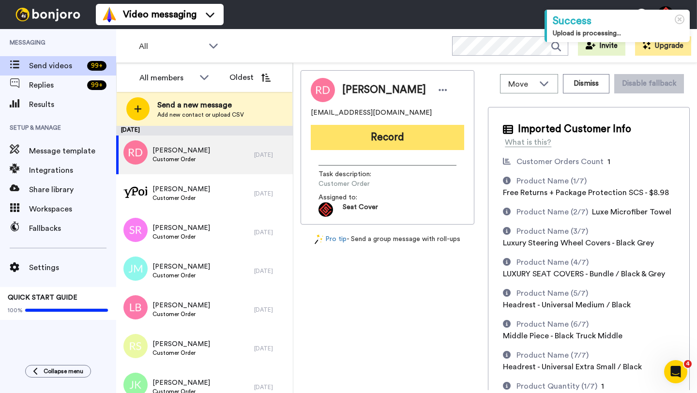
click at [384, 140] on button "Record" at bounding box center [387, 137] width 153 height 25
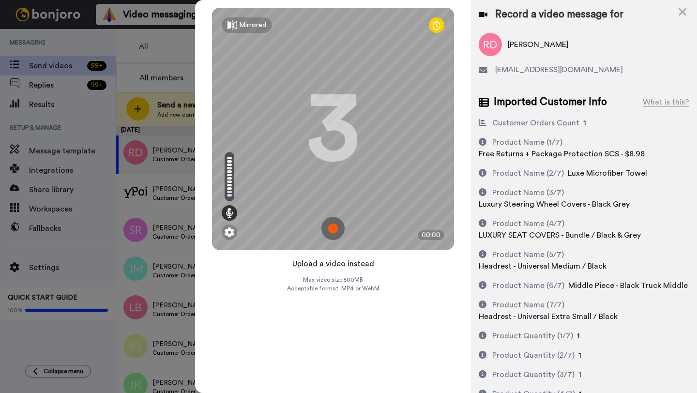
click at [333, 260] on button "Upload a video instead" at bounding box center [334, 264] width 88 height 13
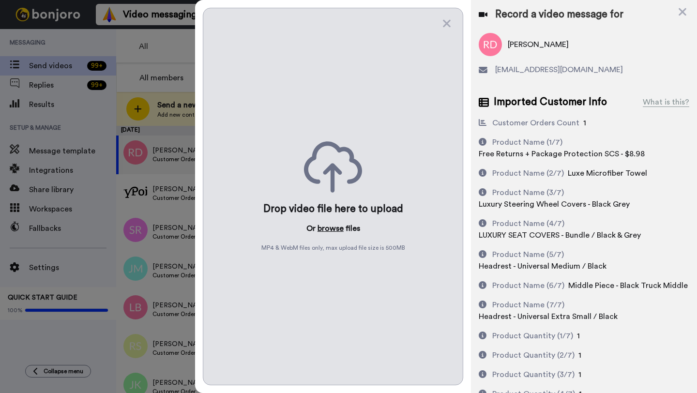
click at [334, 227] on button "browse" at bounding box center [331, 229] width 26 height 12
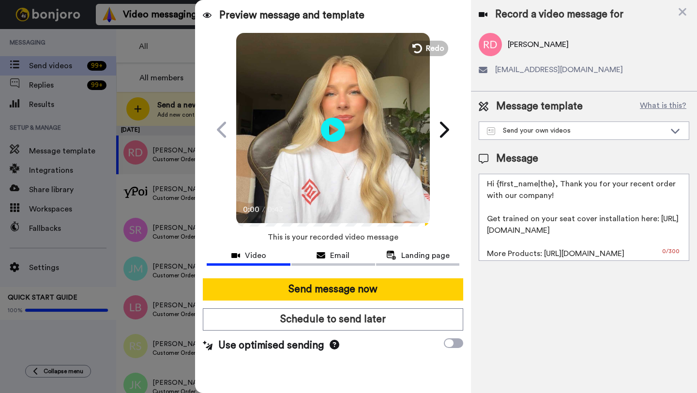
drag, startPoint x: 553, startPoint y: 187, endPoint x: 495, endPoint y: 186, distance: 58.1
click at [495, 186] on textarea "Hi {first_name|the}, Thank you for your recent order with our company! Get trai…" at bounding box center [584, 217] width 211 height 87
paste textarea "[PERSON_NAME]"
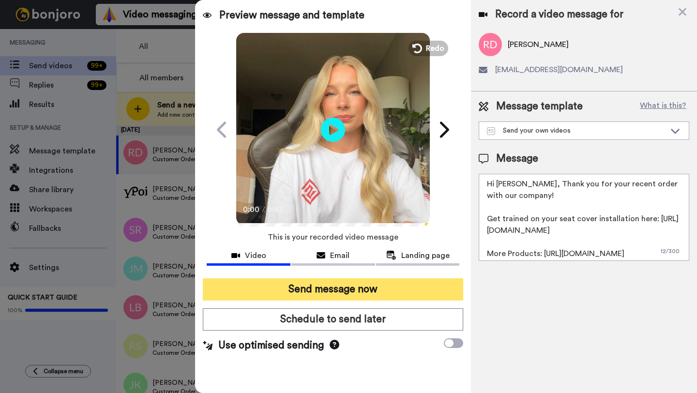
type textarea "Hi [PERSON_NAME], Thank you for your recent order with our company! Get trained…"
click at [372, 286] on button "Send message now" at bounding box center [333, 289] width 260 height 22
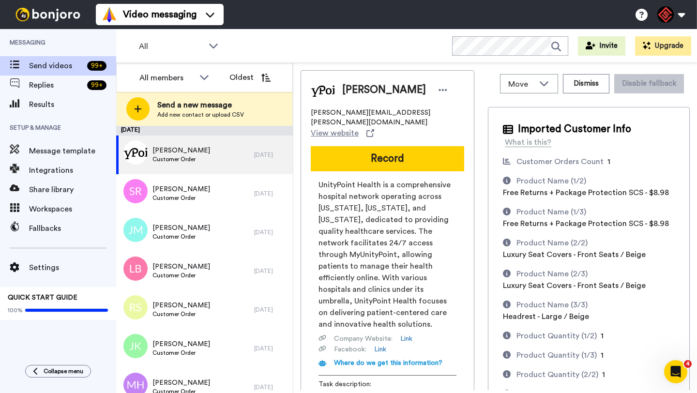
click at [359, 90] on span "[PERSON_NAME]" at bounding box center [384, 90] width 84 height 15
copy span "[PERSON_NAME]"
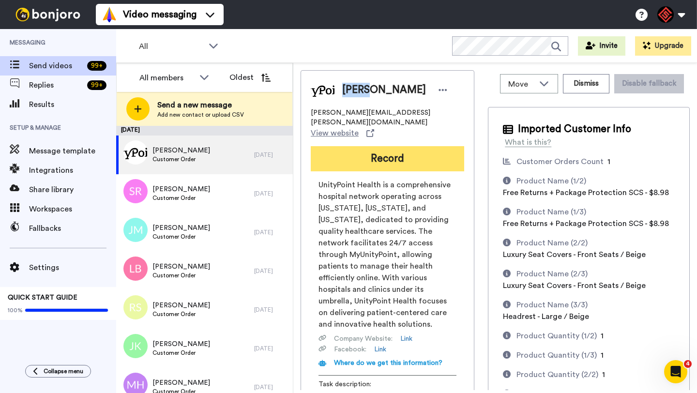
click at [378, 146] on button "Record" at bounding box center [387, 158] width 153 height 25
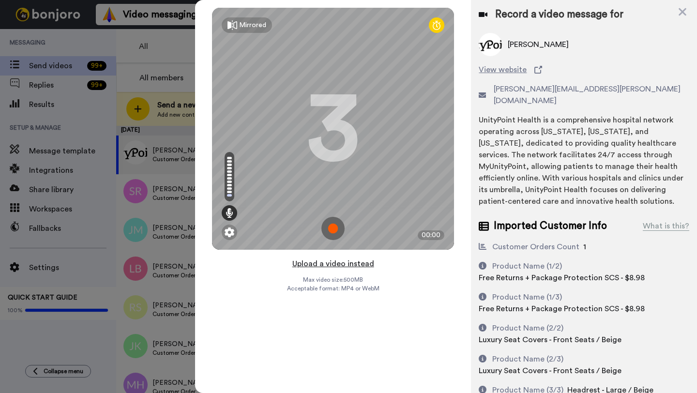
click at [337, 262] on button "Upload a video instead" at bounding box center [334, 264] width 88 height 13
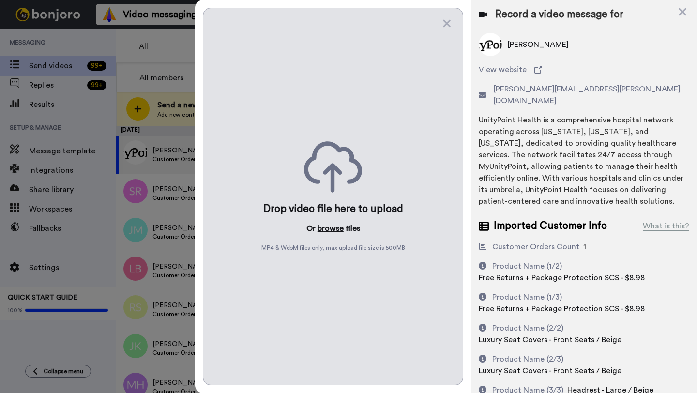
click at [327, 231] on button "browse" at bounding box center [331, 229] width 26 height 12
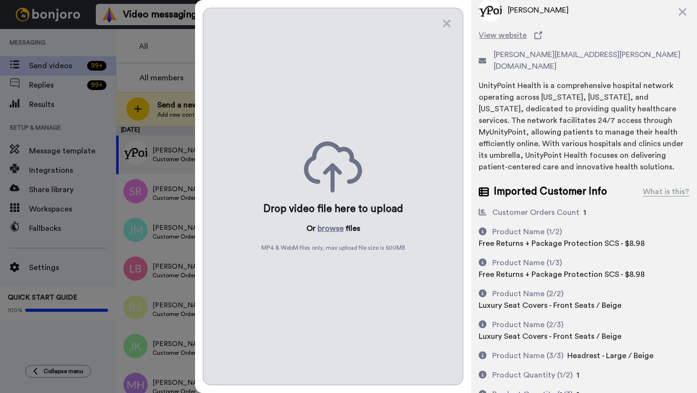
scroll to position [52, 0]
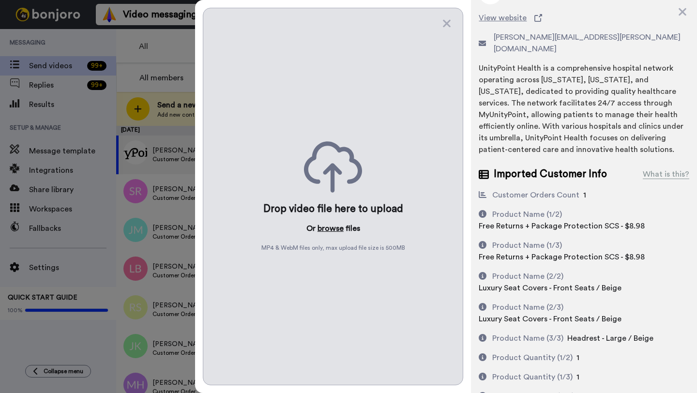
click at [323, 231] on button "browse" at bounding box center [331, 229] width 26 height 12
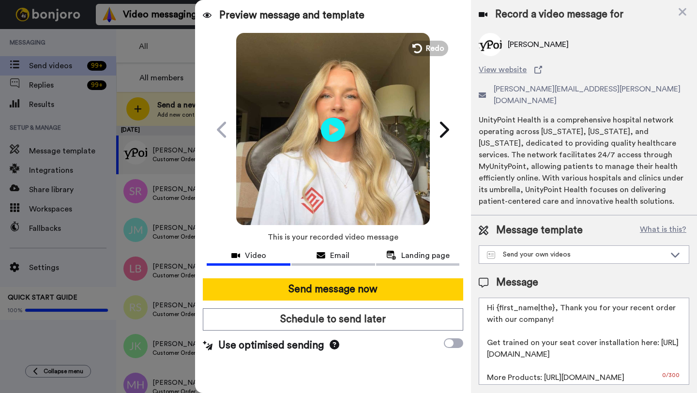
scroll to position [0, 0]
click at [553, 298] on textarea "Hi {first_name|the}, Thank you for your recent order with our company! Get trai…" at bounding box center [584, 341] width 211 height 87
drag, startPoint x: 553, startPoint y: 295, endPoint x: 500, endPoint y: 296, distance: 53.3
click at [500, 298] on textarea "Hi {first_name|the}, Thank you for your recent order with our company! Get trai…" at bounding box center [584, 341] width 211 height 87
paste textarea "Peggy"
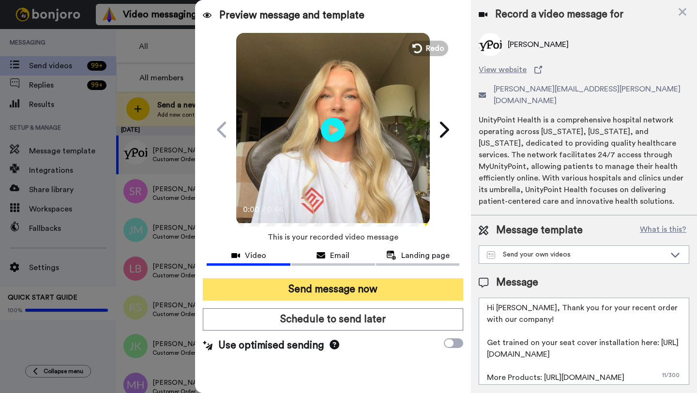
type textarea "Hi Peggy, Thank you for your recent order with our company! Get trained on your…"
click at [407, 291] on button "Send message now" at bounding box center [333, 289] width 260 height 22
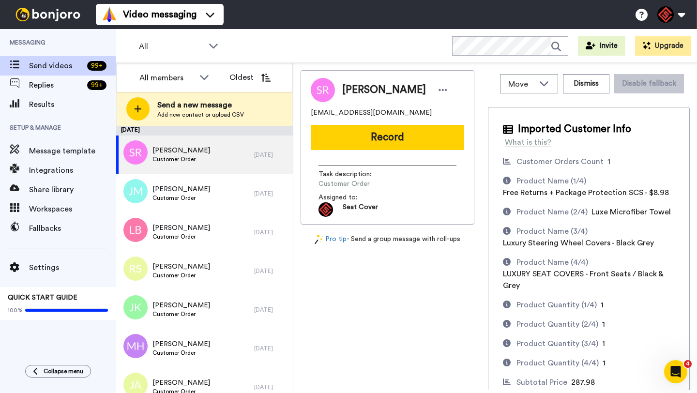
click at [353, 92] on span "[PERSON_NAME]" at bounding box center [384, 90] width 84 height 15
copy span "Steve"
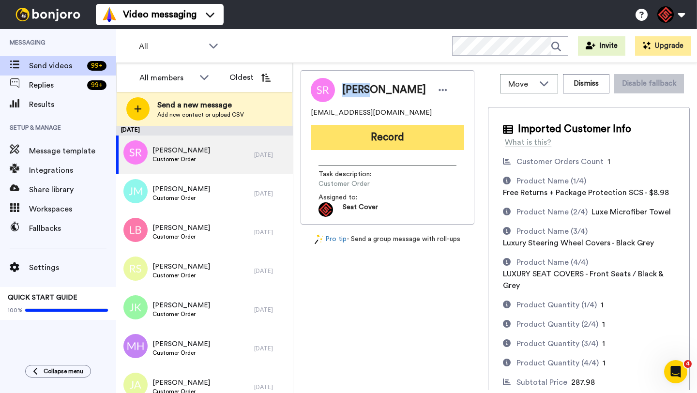
click at [383, 127] on button "Record" at bounding box center [387, 137] width 153 height 25
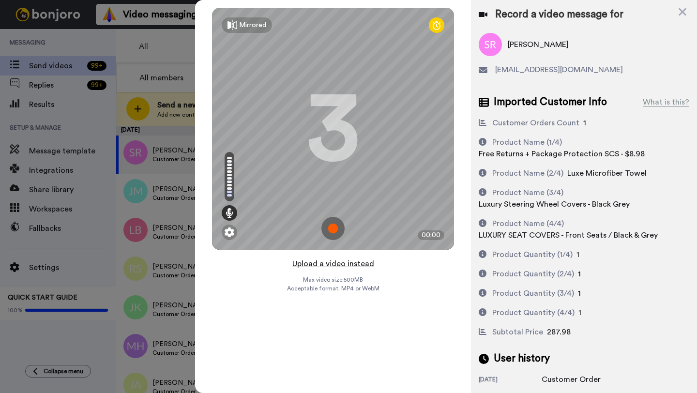
click at [344, 264] on button "Upload a video instead" at bounding box center [334, 264] width 88 height 13
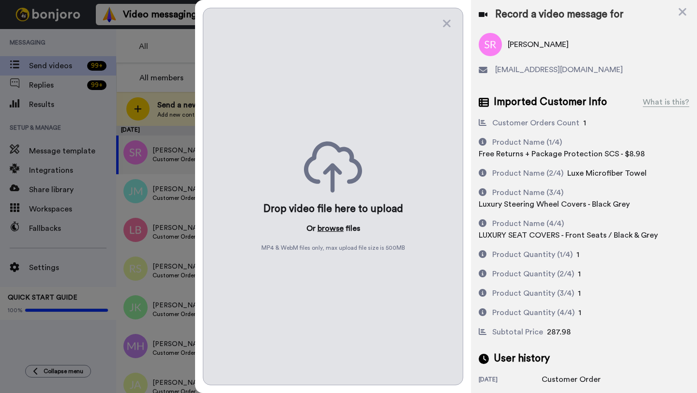
click at [330, 229] on button "browse" at bounding box center [331, 229] width 26 height 12
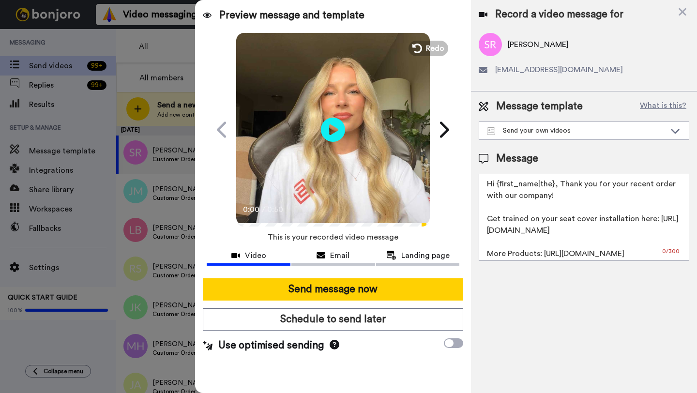
drag, startPoint x: 551, startPoint y: 183, endPoint x: 519, endPoint y: 183, distance: 32.0
click at [519, 183] on textarea "Hi {first_name|the}, Thank you for your recent order with our company! Get trai…" at bounding box center [584, 217] width 211 height 87
drag, startPoint x: 551, startPoint y: 183, endPoint x: 502, endPoint y: 184, distance: 48.9
click at [502, 184] on textarea "Hi {first_name|the}, Thank you for your recent order with our company! Get trai…" at bounding box center [584, 217] width 211 height 87
click at [499, 184] on textarea "Hi }, Thank you for your recent order with our company! Get trained on your sea…" at bounding box center [584, 217] width 211 height 87
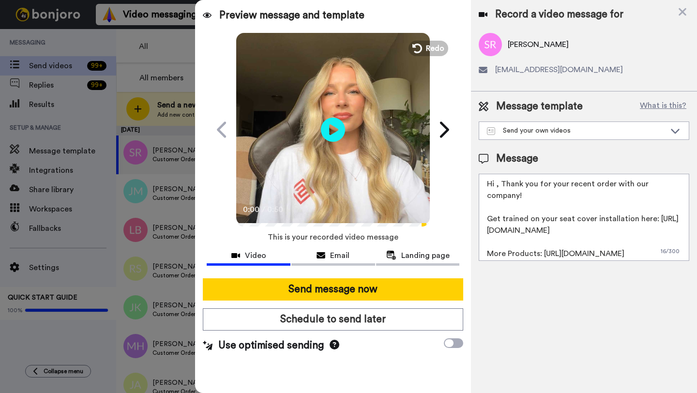
paste textarea "Steve"
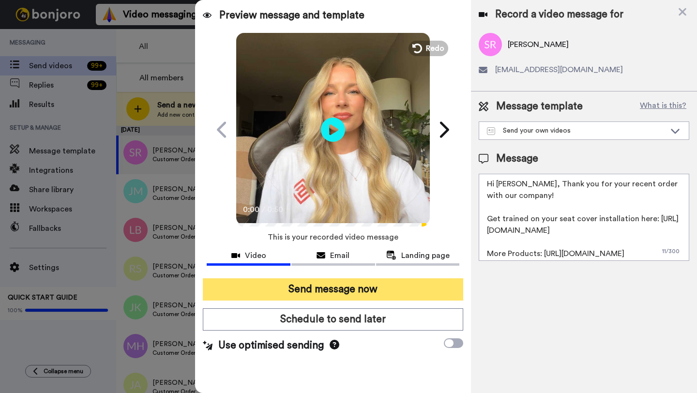
type textarea "Hi Steve, Thank you for your recent order with our company! Get trained on your…"
click at [351, 292] on button "Send message now" at bounding box center [333, 289] width 260 height 22
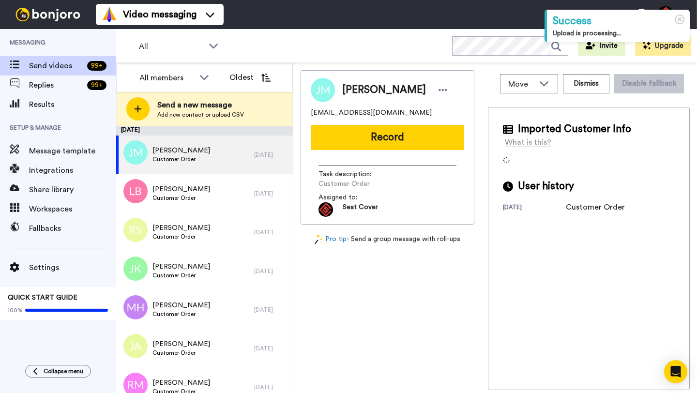
click at [358, 85] on span "[PERSON_NAME]" at bounding box center [384, 90] width 84 height 15
copy span "[PERSON_NAME]"
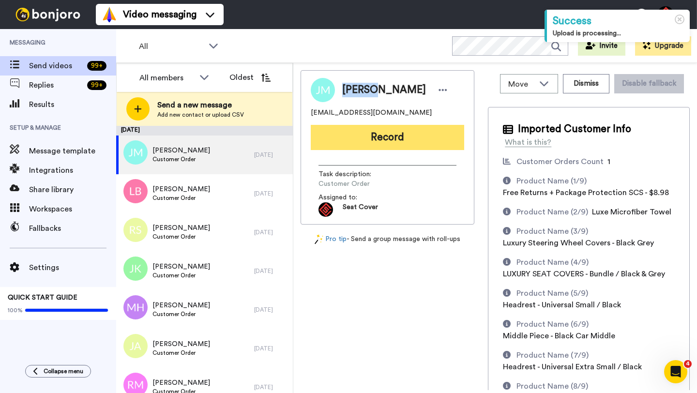
click at [375, 137] on button "Record" at bounding box center [387, 137] width 153 height 25
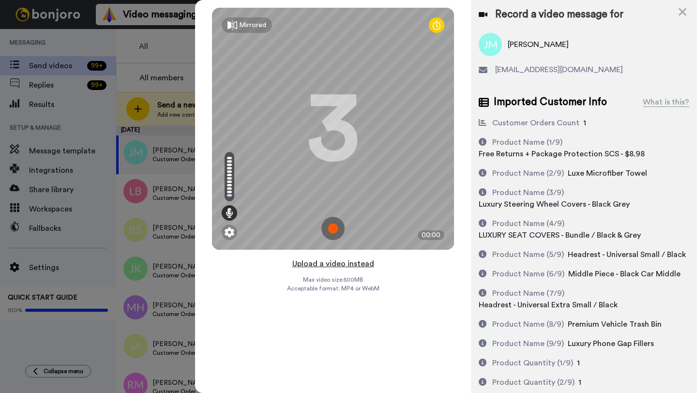
click at [331, 264] on button "Upload a video instead" at bounding box center [334, 264] width 88 height 13
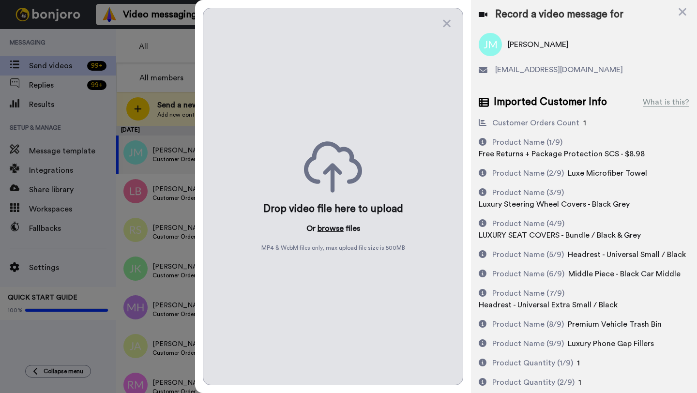
click at [325, 232] on button "browse" at bounding box center [331, 229] width 26 height 12
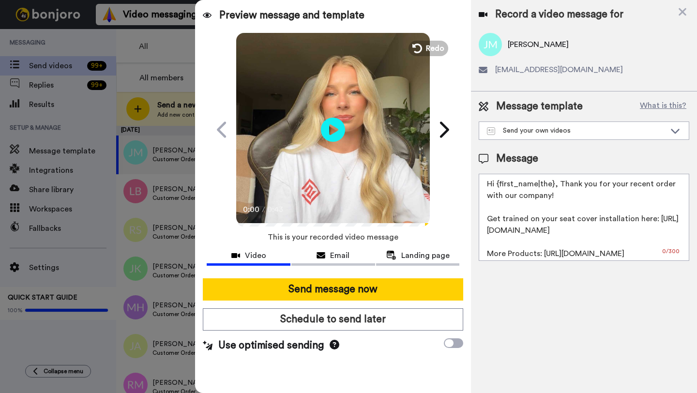
drag, startPoint x: 552, startPoint y: 186, endPoint x: 497, endPoint y: 187, distance: 55.2
click at [497, 187] on textarea "Hi {first_name|the}, Thank you for your recent order with our company! Get trai…" at bounding box center [584, 217] width 211 height 87
paste textarea "Jassie"
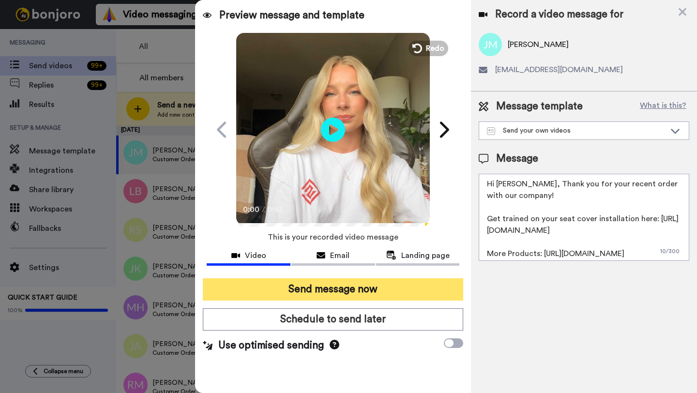
type textarea "Hi Jassie, Thank you for your recent order with our company! Get trained on you…"
click at [384, 294] on button "Send message now" at bounding box center [333, 289] width 260 height 22
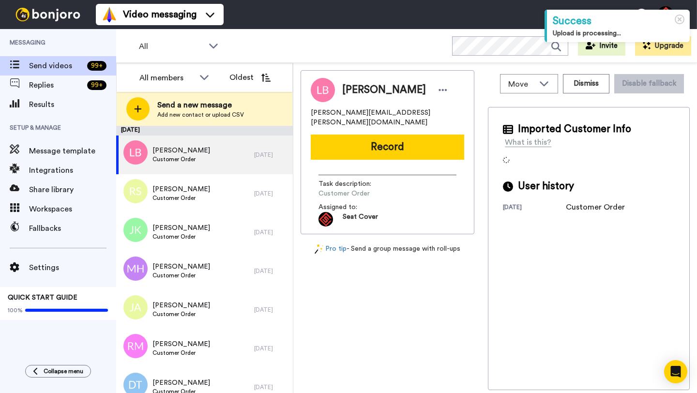
click at [348, 88] on span "[PERSON_NAME]" at bounding box center [384, 90] width 84 height 15
copy span "[PERSON_NAME]"
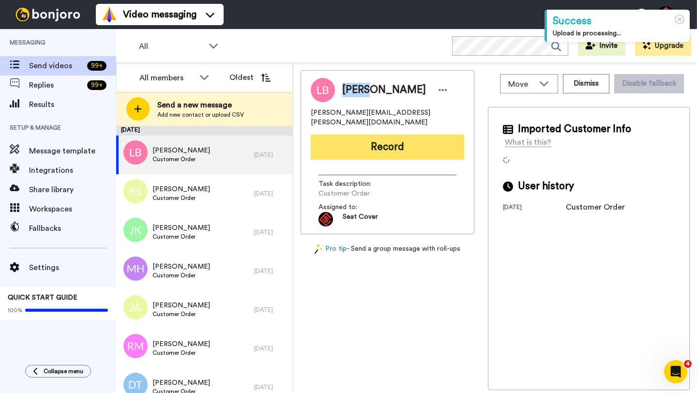
click at [389, 138] on button "Record" at bounding box center [387, 147] width 153 height 25
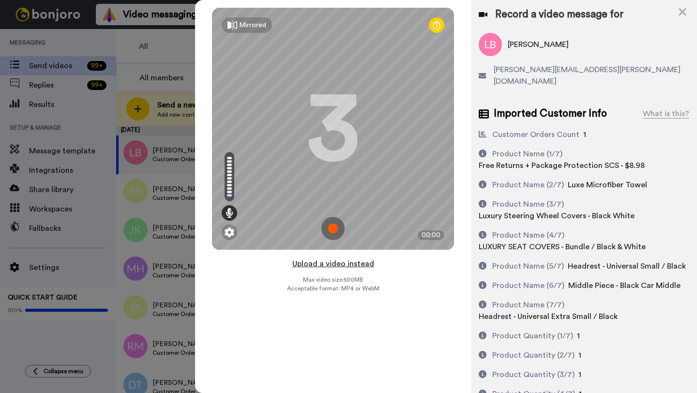
click at [335, 263] on button "Upload a video instead" at bounding box center [334, 264] width 88 height 13
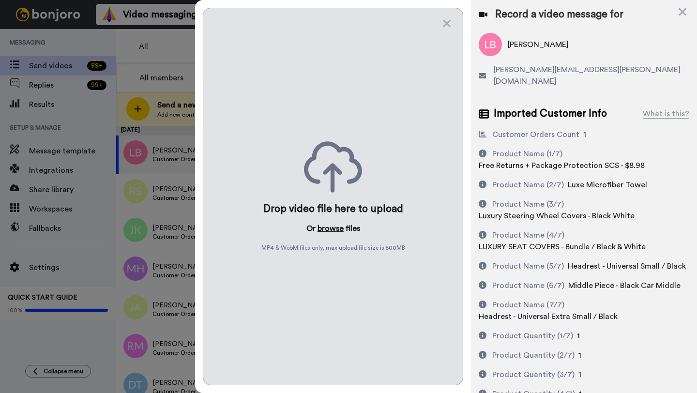
click at [326, 229] on button "browse" at bounding box center [331, 229] width 26 height 12
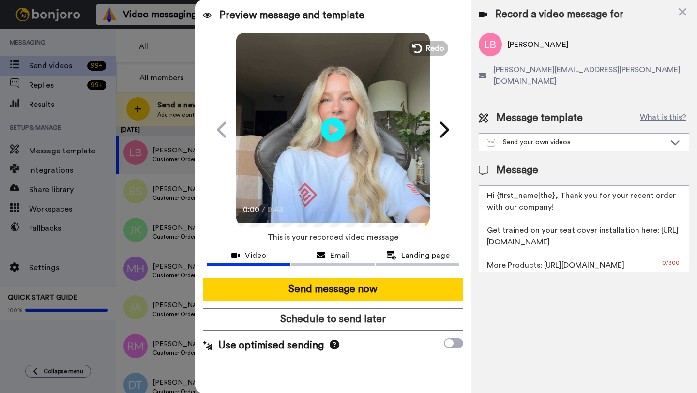
drag, startPoint x: 553, startPoint y: 184, endPoint x: 497, endPoint y: 183, distance: 56.2
click at [497, 185] on textarea "Hi {first_name|the}, Thank you for your recent order with our company! Get trai…" at bounding box center [584, 228] width 211 height 87
paste textarea "Linda"
click at [499, 185] on textarea "Hi Linda, Thank you for your recent order with our company! Get trained on your…" at bounding box center [584, 228] width 211 height 87
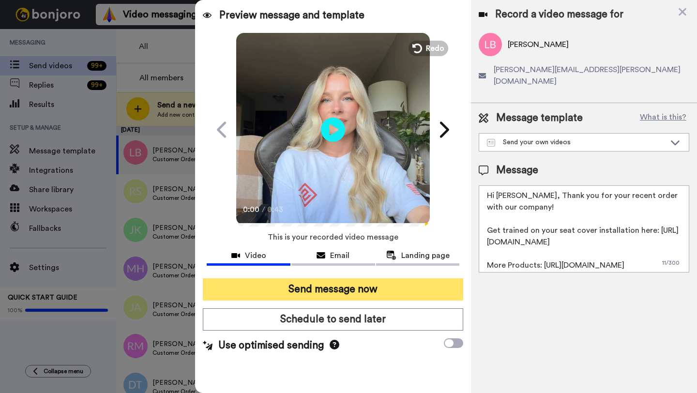
type textarea "Hi Linda, Thank you for your recent order with our company! Get trained on your…"
click at [394, 292] on button "Send message now" at bounding box center [333, 289] width 260 height 22
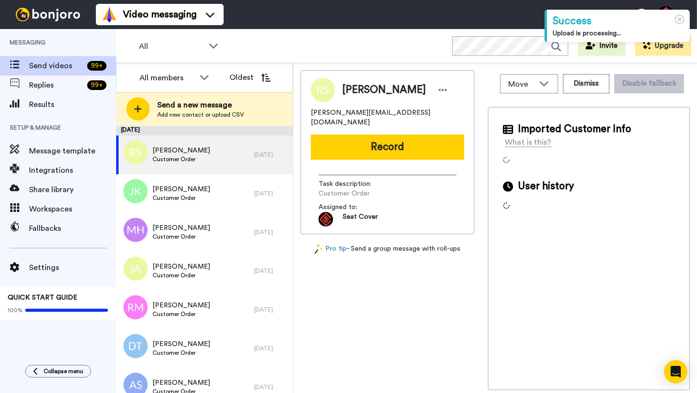
click at [362, 88] on span "[PERSON_NAME]" at bounding box center [384, 90] width 84 height 15
copy span "[PERSON_NAME]"
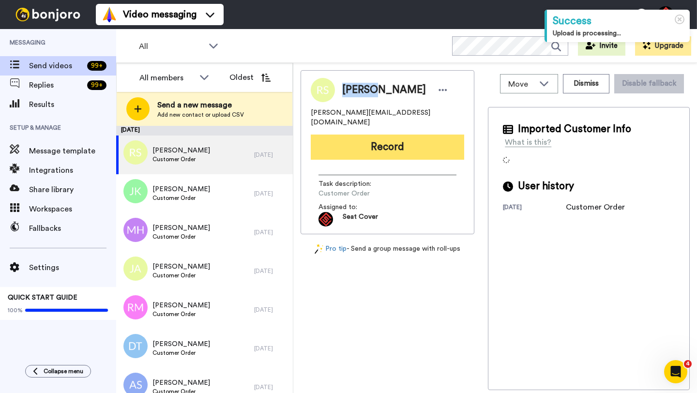
click at [380, 135] on button "Record" at bounding box center [387, 147] width 153 height 25
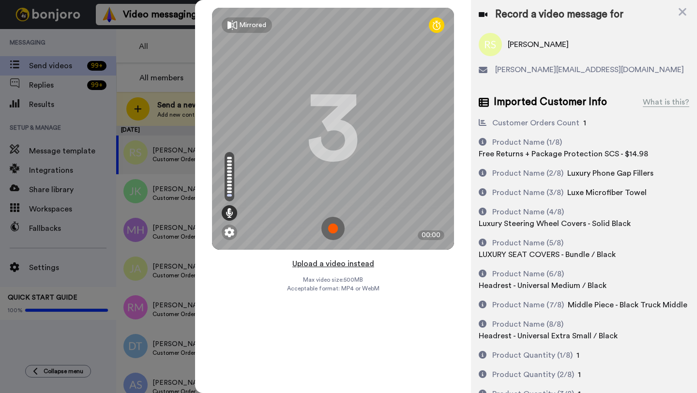
click at [335, 263] on button "Upload a video instead" at bounding box center [334, 264] width 88 height 13
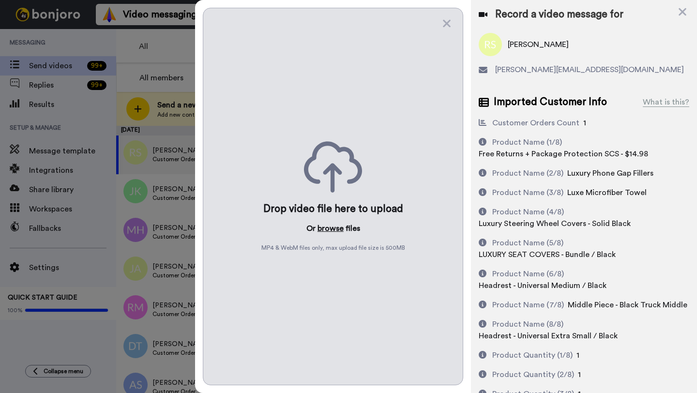
click at [324, 227] on button "browse" at bounding box center [331, 229] width 26 height 12
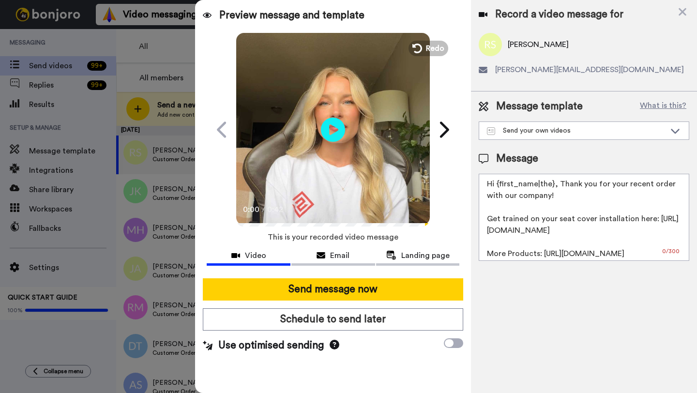
drag, startPoint x: 553, startPoint y: 187, endPoint x: 497, endPoint y: 185, distance: 56.2
click at [497, 185] on textarea "Hi {first_name|the}, Thank you for your recent order with our company! Get trai…" at bounding box center [584, 217] width 211 height 87
paste textarea "Ronnie"
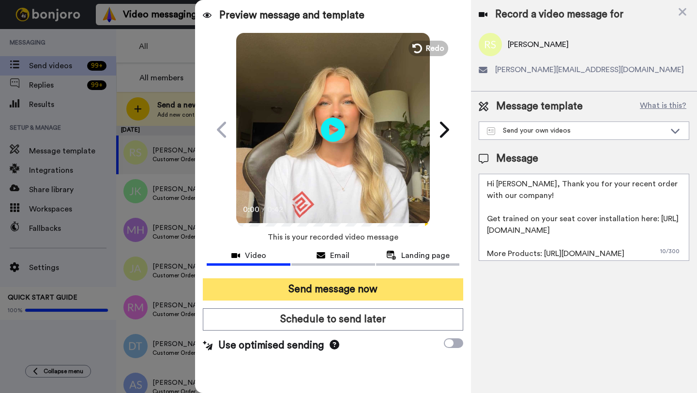
type textarea "Hi Ronnie, Thank you for your recent order with our company! Get trained on you…"
click at [397, 290] on button "Send message now" at bounding box center [333, 289] width 260 height 22
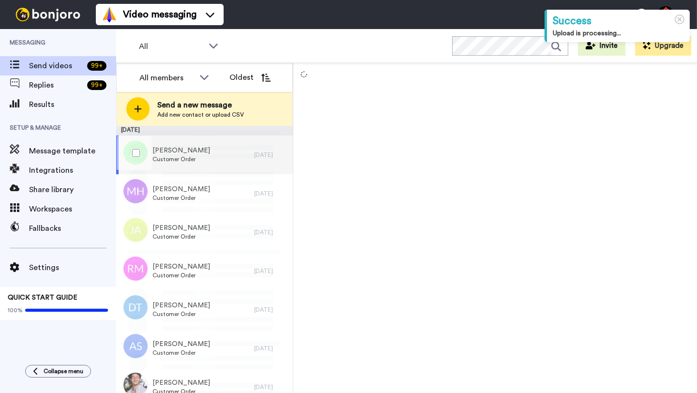
click at [231, 152] on div "[PERSON_NAME] Customer Order" at bounding box center [185, 155] width 138 height 39
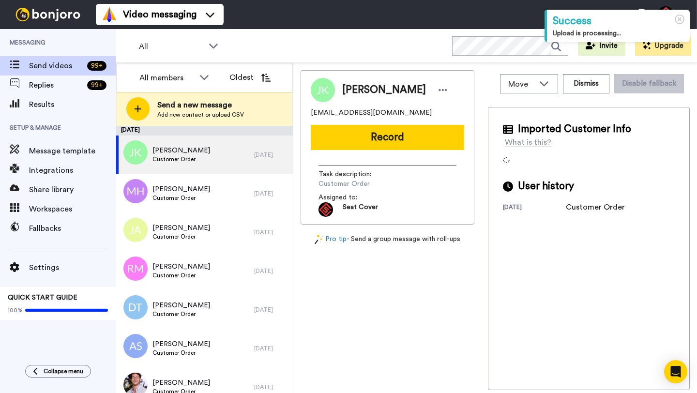
click at [353, 90] on span "[PERSON_NAME]" at bounding box center [384, 90] width 84 height 15
copy span "[PERSON_NAME]"
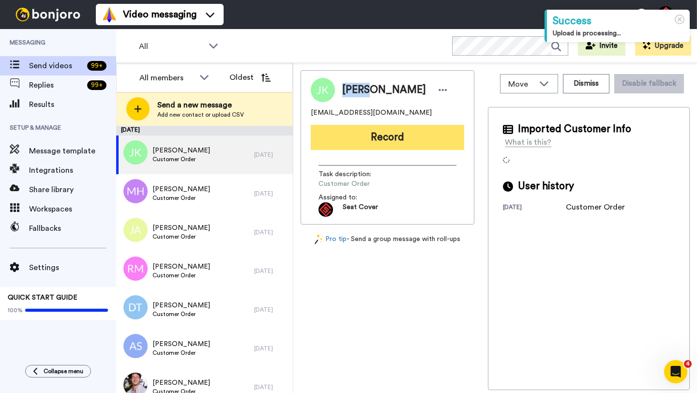
click at [372, 133] on button "Record" at bounding box center [387, 137] width 153 height 25
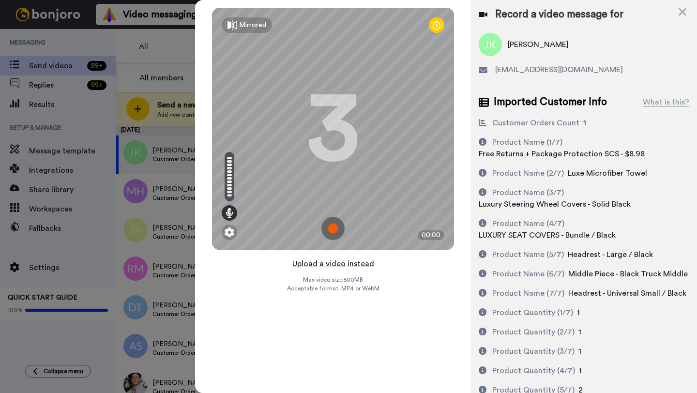
click at [335, 264] on button "Upload a video instead" at bounding box center [334, 264] width 88 height 13
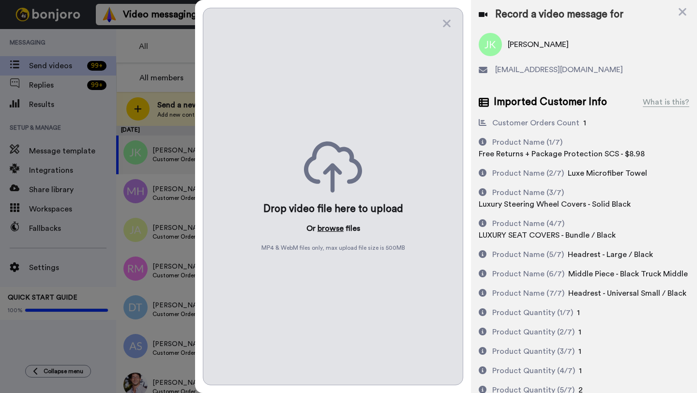
click at [326, 231] on button "browse" at bounding box center [331, 229] width 26 height 12
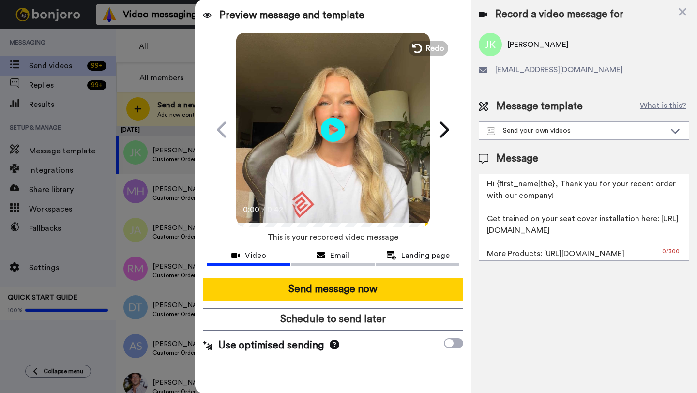
drag, startPoint x: 552, startPoint y: 183, endPoint x: 497, endPoint y: 185, distance: 55.7
click at [497, 185] on textarea "Hi {first_name|the}, Thank you for your recent order with our company! Get trai…" at bounding box center [584, 217] width 211 height 87
paste textarea "[PERSON_NAME]"
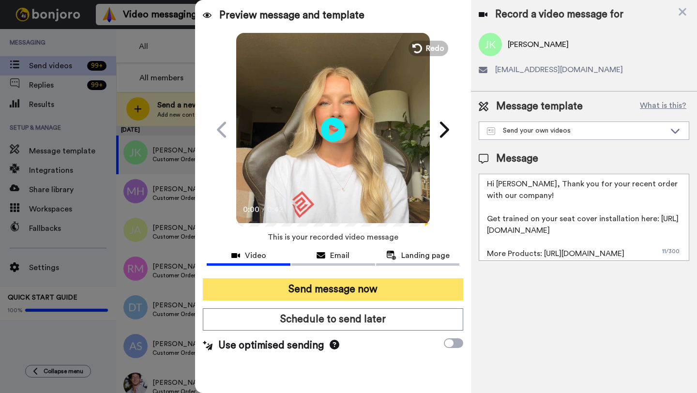
type textarea "Hi Jared, Thank you for your recent order with our company! Get trained on your…"
click at [422, 287] on button "Send message now" at bounding box center [333, 289] width 260 height 22
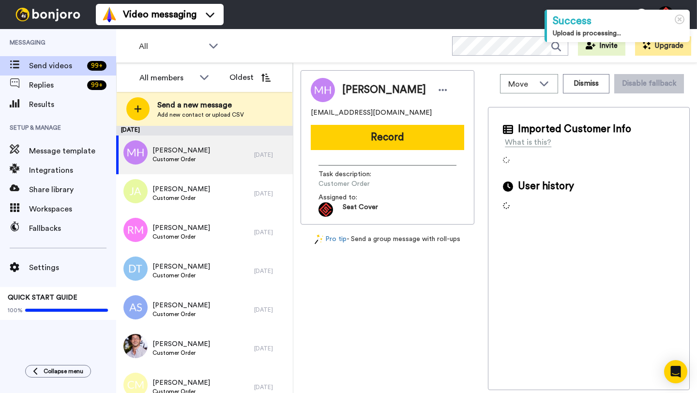
click at [358, 87] on span "Michael Himmelheber" at bounding box center [384, 90] width 84 height 15
copy span "Michael"
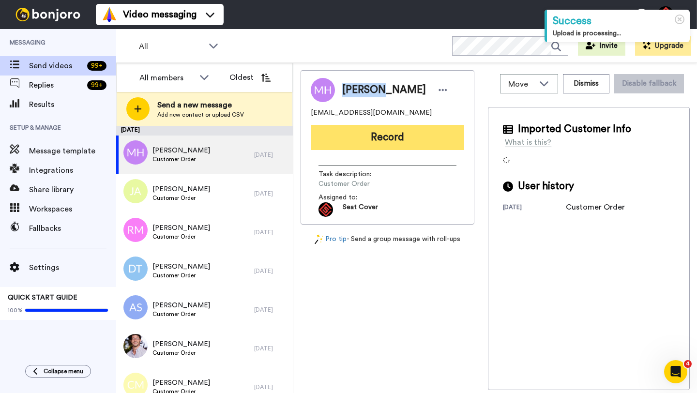
click at [400, 138] on button "Record" at bounding box center [387, 137] width 153 height 25
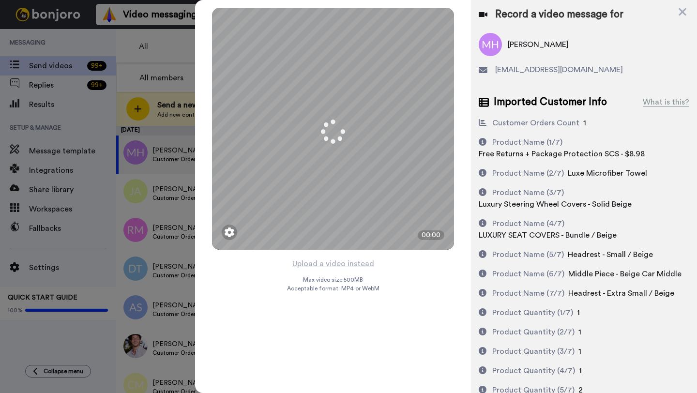
click at [339, 264] on button "Upload a video instead" at bounding box center [334, 264] width 88 height 13
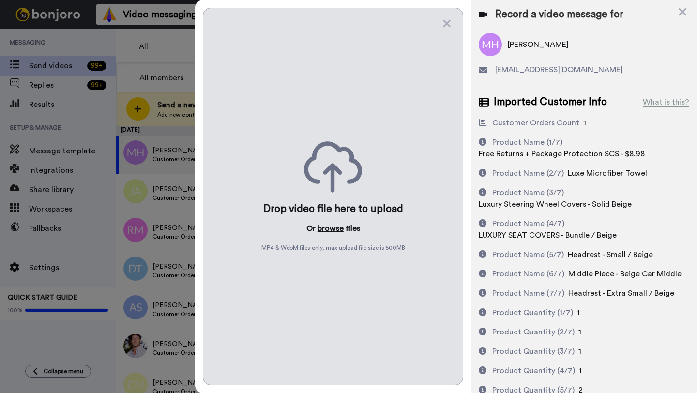
click at [328, 229] on button "browse" at bounding box center [331, 229] width 26 height 12
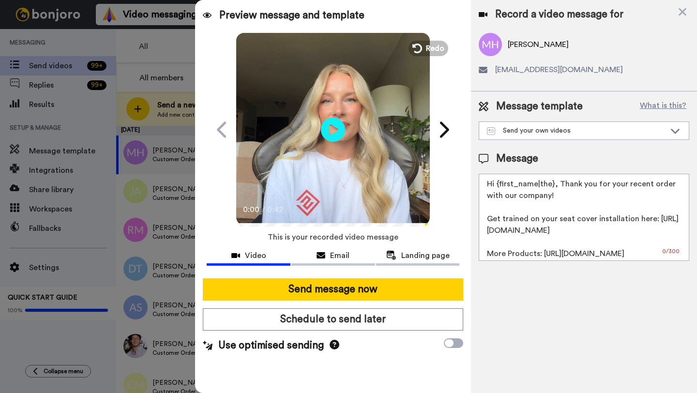
drag, startPoint x: 553, startPoint y: 185, endPoint x: 501, endPoint y: 185, distance: 52.3
click at [501, 185] on textarea "Hi {first_name|the}, Thank you for your recent order with our company! Get trai…" at bounding box center [584, 217] width 211 height 87
paste textarea "Michael"
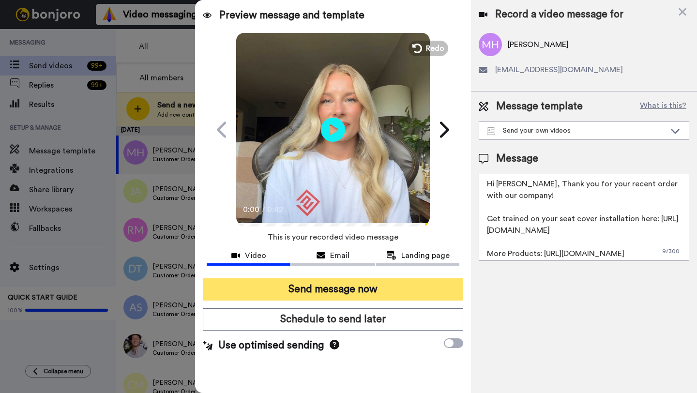
type textarea "Hi Michael, Thank you for your recent order with our company! Get trained on yo…"
click at [376, 292] on button "Send message now" at bounding box center [333, 289] width 260 height 22
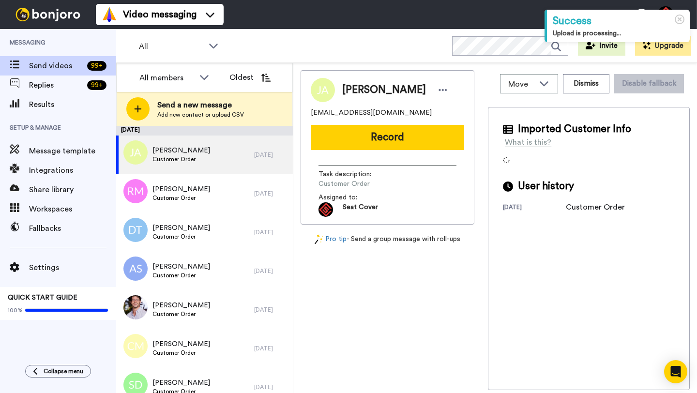
click at [351, 89] on span "Jason Adams" at bounding box center [384, 90] width 84 height 15
copy span "Jason"
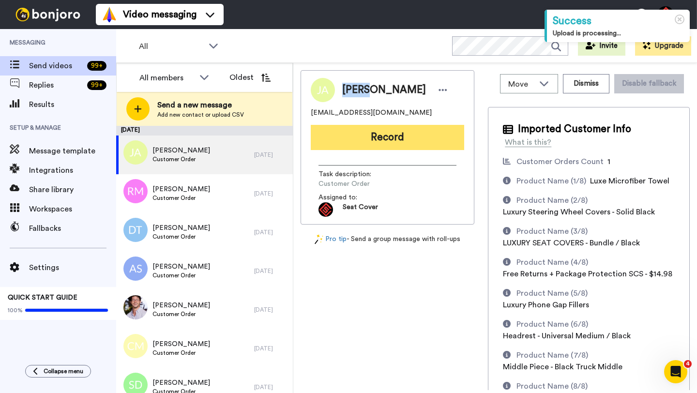
click at [383, 140] on button "Record" at bounding box center [387, 137] width 153 height 25
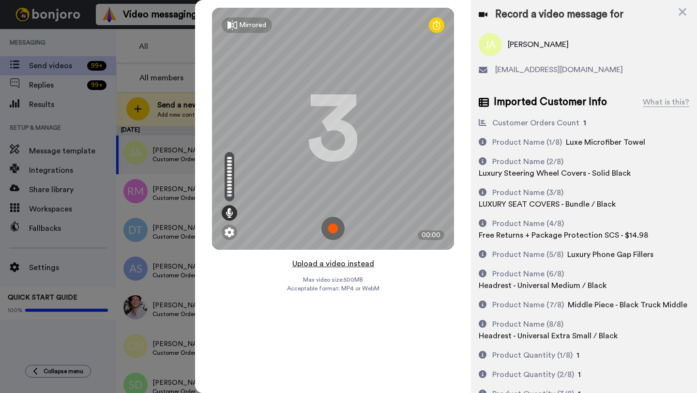
click at [340, 264] on button "Upload a video instead" at bounding box center [334, 264] width 88 height 13
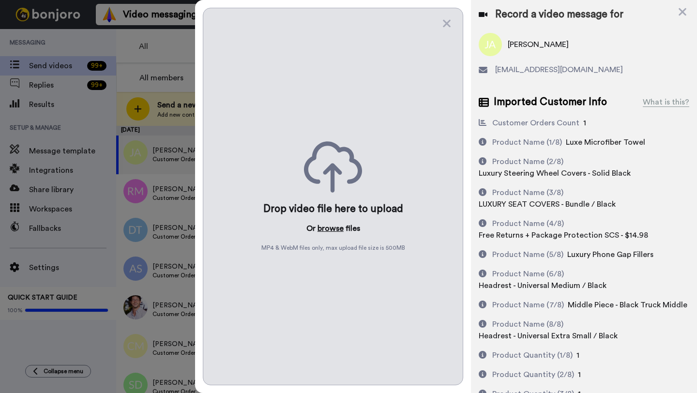
click at [331, 230] on button "browse" at bounding box center [331, 229] width 26 height 12
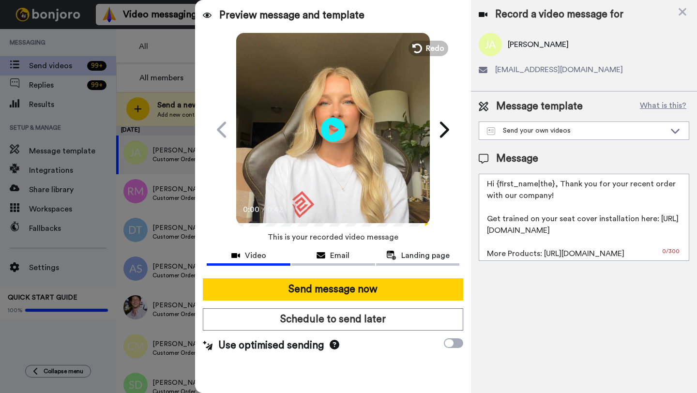
drag, startPoint x: 553, startPoint y: 185, endPoint x: 500, endPoint y: 185, distance: 53.7
click at [500, 185] on textarea "Hi {first_name|the}, Thank you for your recent order with our company! Get trai…" at bounding box center [584, 217] width 211 height 87
paste textarea "Jason"
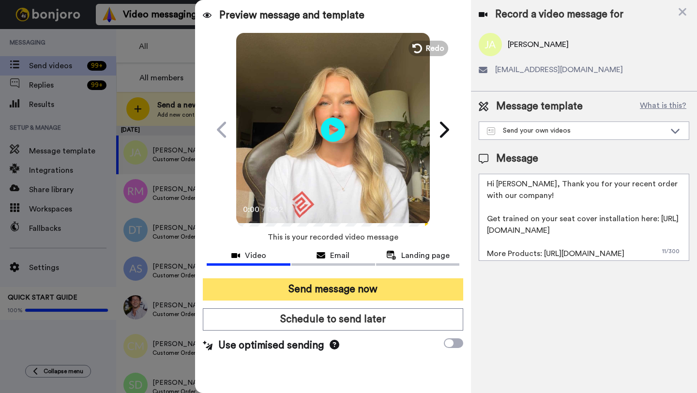
type textarea "Hi Jason, Thank you for your recent order with our company! Get trained on your…"
click at [394, 287] on button "Send message now" at bounding box center [333, 289] width 260 height 22
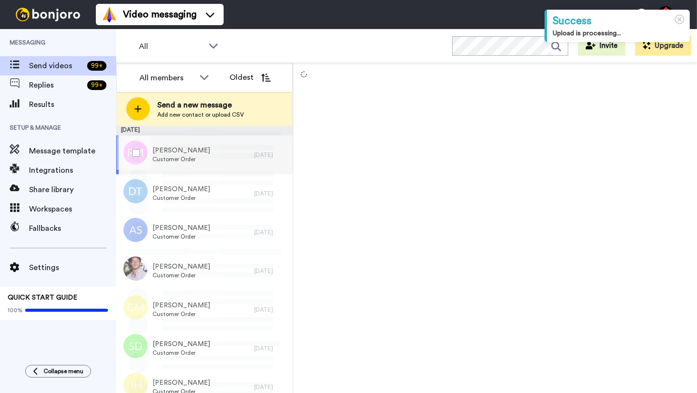
click at [250, 158] on div "[PERSON_NAME] Customer Order" at bounding box center [185, 155] width 138 height 39
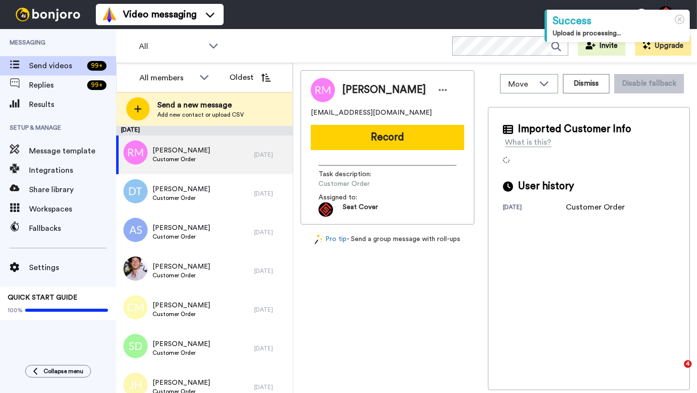
click at [354, 91] on span "[PERSON_NAME]" at bounding box center [384, 90] width 84 height 15
copy span "[PERSON_NAME]"
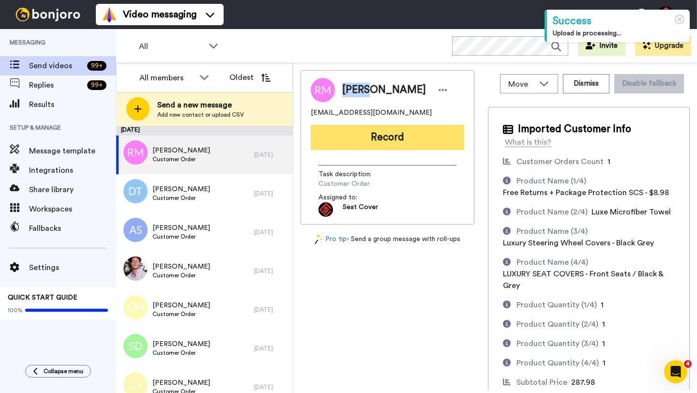
click at [388, 136] on button "Record" at bounding box center [387, 137] width 153 height 25
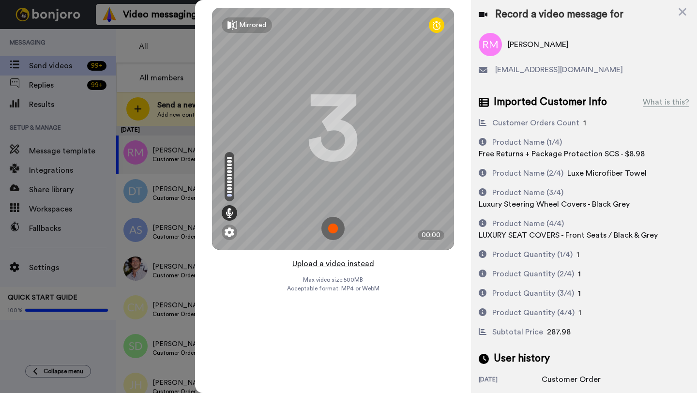
click at [343, 264] on button "Upload a video instead" at bounding box center [334, 264] width 88 height 13
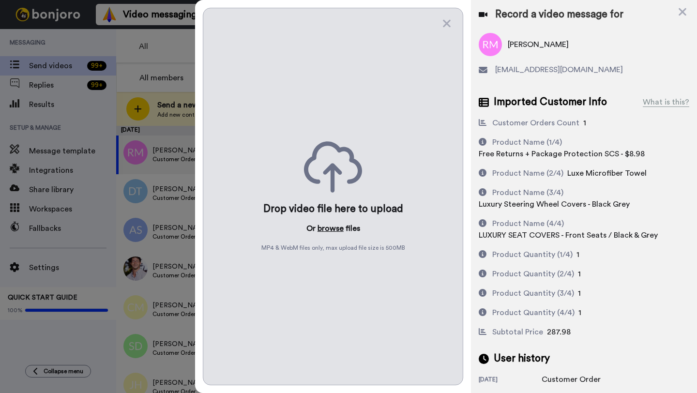
click at [331, 228] on button "browse" at bounding box center [331, 229] width 26 height 12
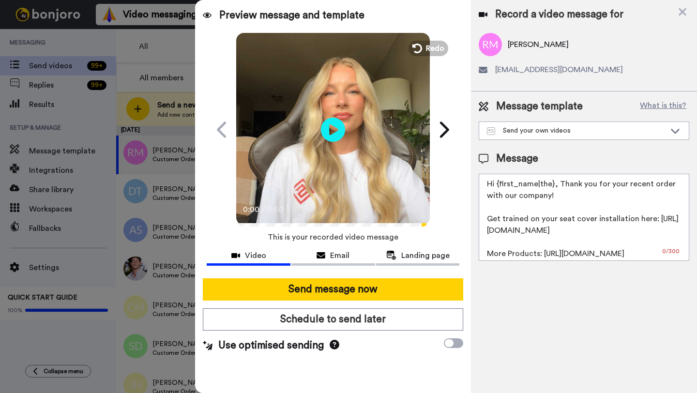
drag, startPoint x: 553, startPoint y: 186, endPoint x: 498, endPoint y: 186, distance: 55.2
click at [498, 186] on textarea "Hi {first_name|the}, Thank you for your recent order with our company! Get trai…" at bounding box center [584, 217] width 211 height 87
paste textarea "[PERSON_NAME]"
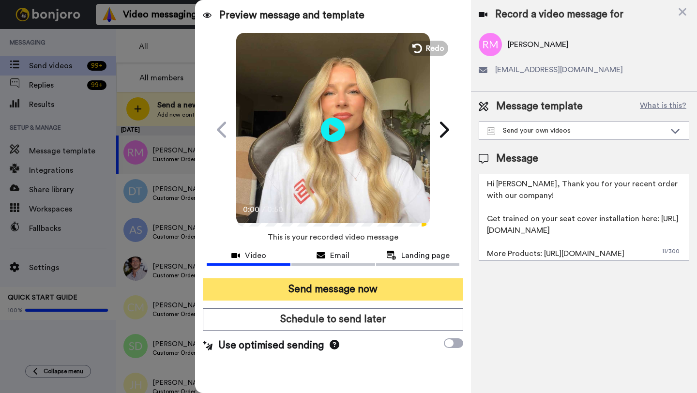
type textarea "Hi [PERSON_NAME], Thank you for your recent order with our company! Get trained…"
click at [403, 286] on button "Send message now" at bounding box center [333, 289] width 260 height 22
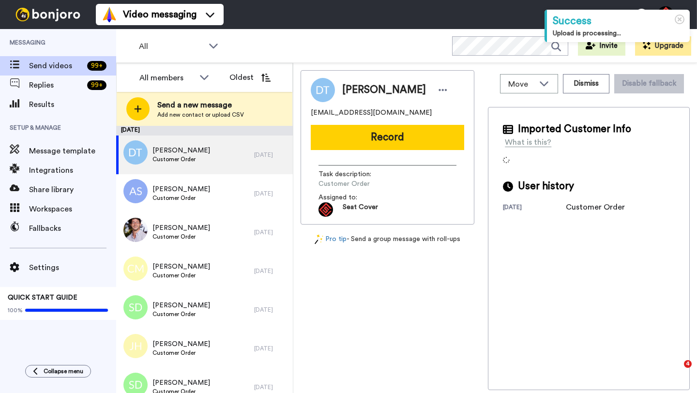
click at [352, 91] on span "Dominic Trobaugh" at bounding box center [384, 90] width 84 height 15
copy span "Dominic"
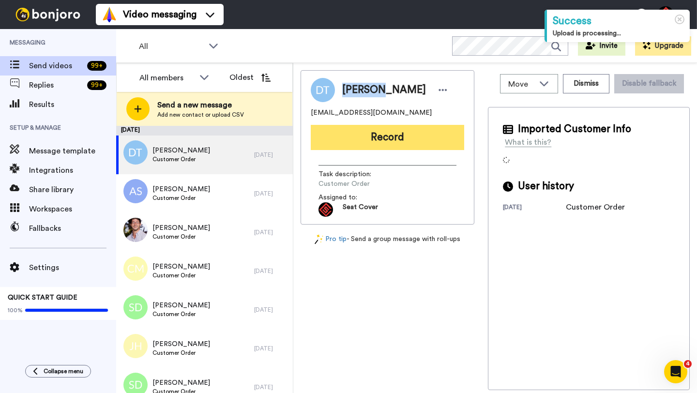
click at [378, 128] on button "Record" at bounding box center [387, 137] width 153 height 25
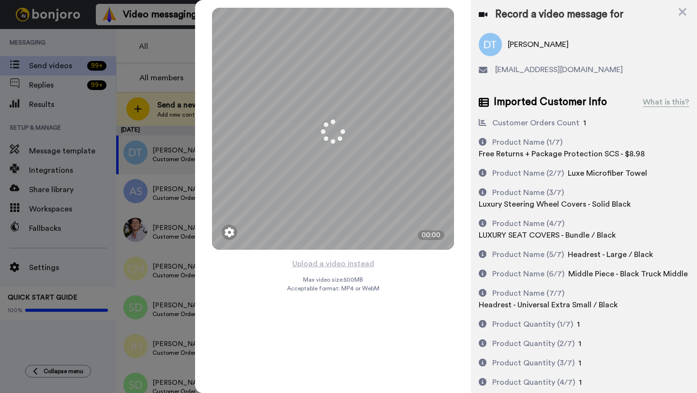
click at [337, 264] on button "Upload a video instead" at bounding box center [334, 264] width 88 height 13
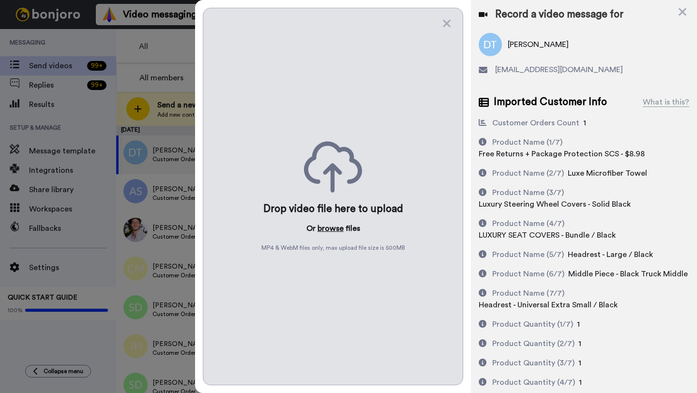
click at [329, 230] on button "browse" at bounding box center [331, 229] width 26 height 12
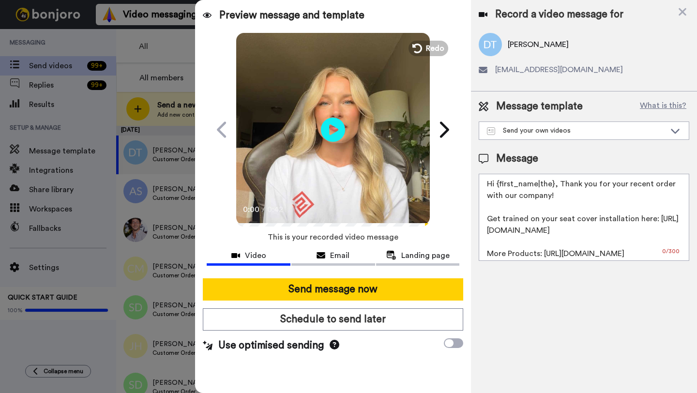
drag, startPoint x: 554, startPoint y: 183, endPoint x: 499, endPoint y: 184, distance: 54.7
click at [499, 184] on textarea "Hi {first_name|the}, Thank you for your recent order with our company! Get trai…" at bounding box center [584, 217] width 211 height 87
paste textarea "Dominic"
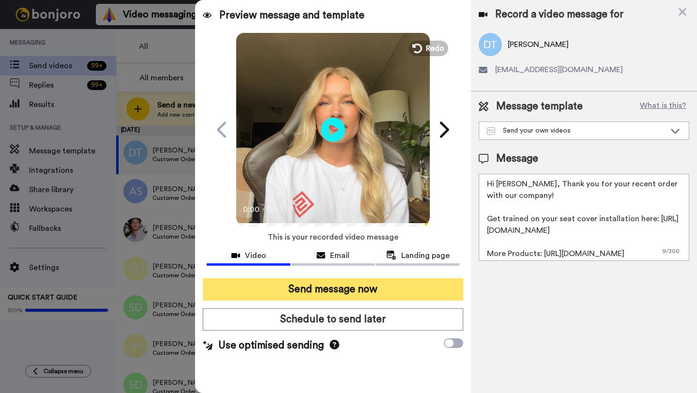
type textarea "Hi Dominic, Thank you for your recent order with our company! Get trained on yo…"
click at [382, 288] on button "Send message now" at bounding box center [333, 289] width 260 height 22
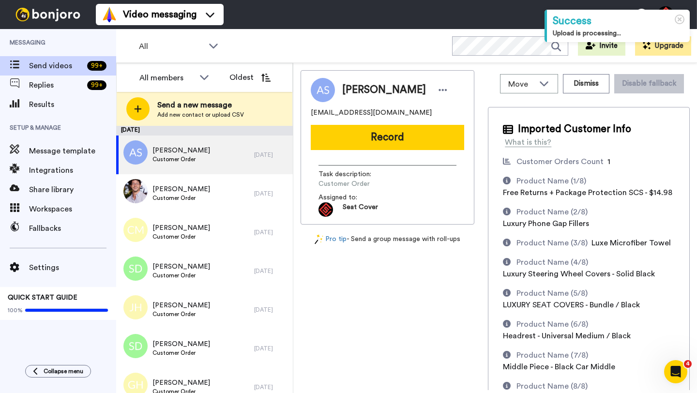
click at [356, 87] on span "[PERSON_NAME]" at bounding box center [384, 90] width 84 height 15
copy span "Annia"
click at [406, 160] on div "Task description : Customer Order Assigned to: Seat Cover" at bounding box center [387, 187] width 153 height 59
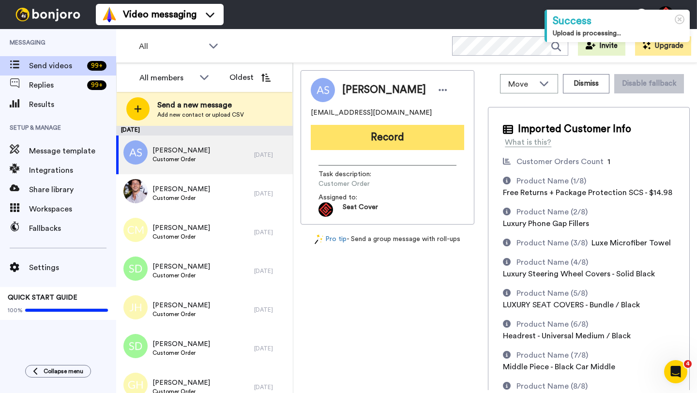
click at [397, 141] on button "Record" at bounding box center [387, 137] width 153 height 25
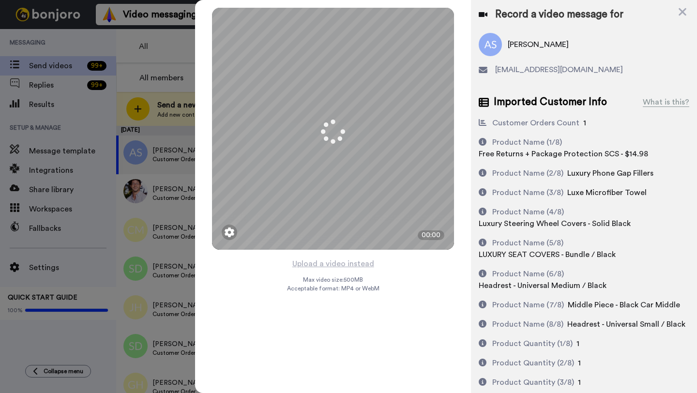
click at [332, 263] on button "Upload a video instead" at bounding box center [334, 264] width 88 height 13
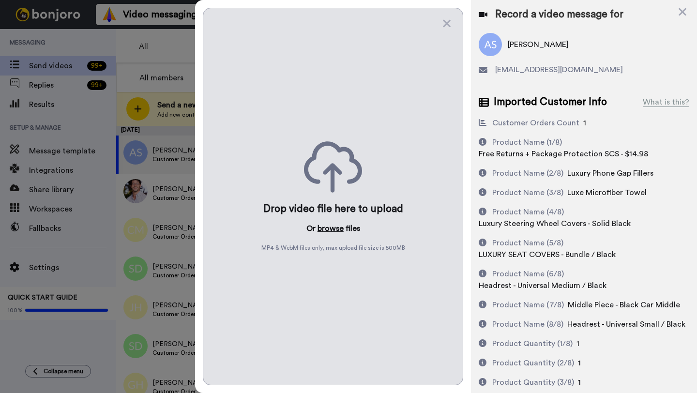
click at [328, 231] on button "browse" at bounding box center [331, 229] width 26 height 12
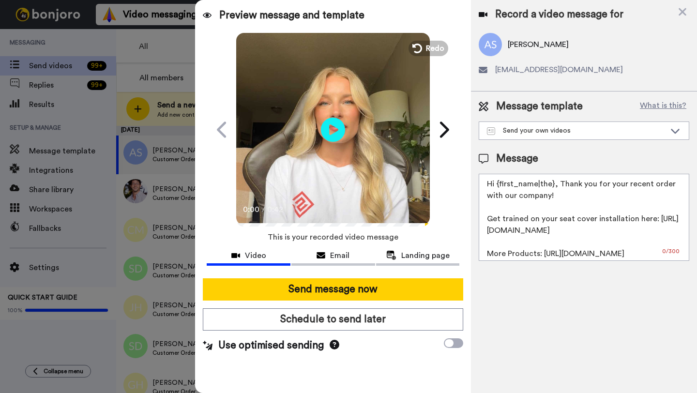
drag, startPoint x: 552, startPoint y: 185, endPoint x: 498, endPoint y: 184, distance: 54.7
click at [498, 184] on textarea "Hi {first_name|the}, Thank you for your recent order with our company! Get trai…" at bounding box center [584, 217] width 211 height 87
paste textarea "Annia"
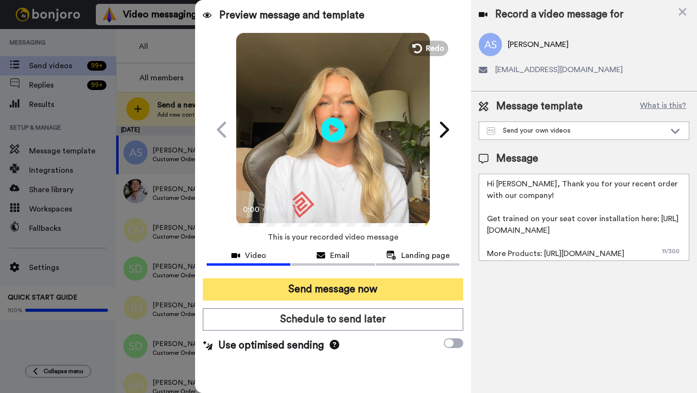
type textarea "Hi Annia, Thank you for your recent order with our company! Get trained on your…"
click at [374, 290] on button "Send message now" at bounding box center [333, 289] width 260 height 22
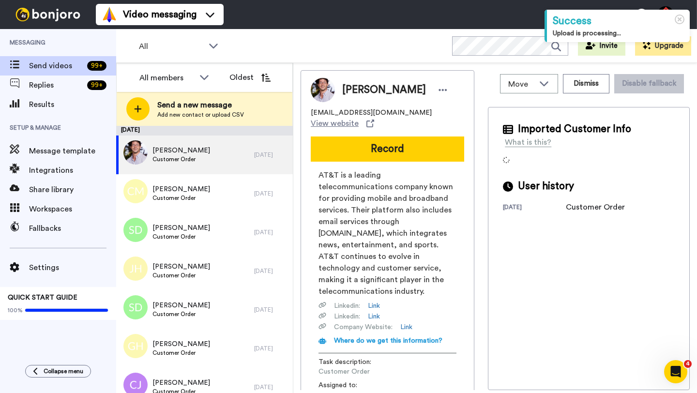
click at [349, 92] on span "Jack Allen" at bounding box center [384, 90] width 84 height 15
copy span "Jack"
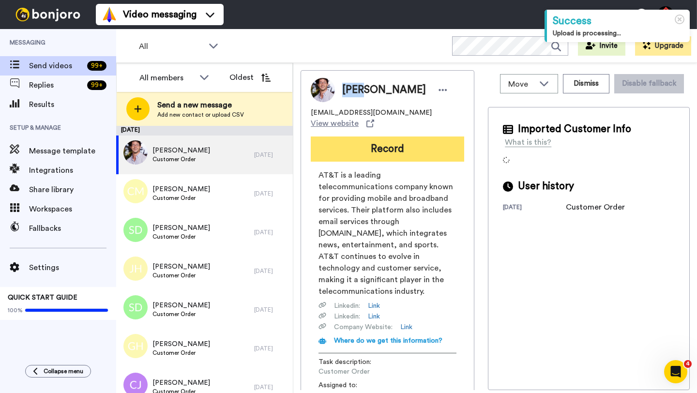
click at [387, 137] on button "Record" at bounding box center [387, 149] width 153 height 25
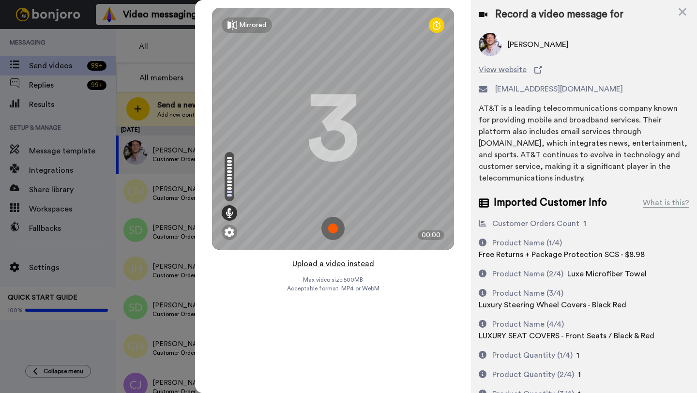
click at [331, 262] on button "Upload a video instead" at bounding box center [334, 264] width 88 height 13
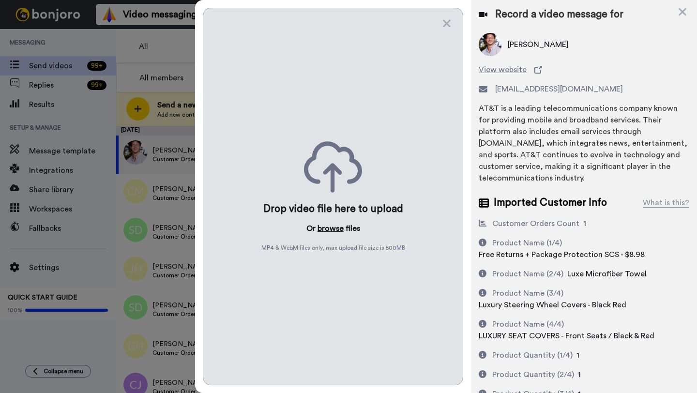
click at [322, 231] on button "browse" at bounding box center [331, 229] width 26 height 12
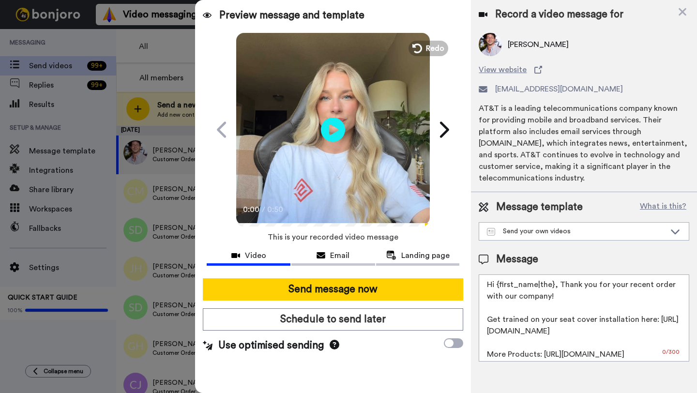
drag, startPoint x: 552, startPoint y: 274, endPoint x: 498, endPoint y: 274, distance: 54.7
click at [498, 275] on textarea "Hi {first_name|the}, Thank you for your recent order with our company! Get trai…" at bounding box center [584, 318] width 211 height 87
paste textarea "Jack"
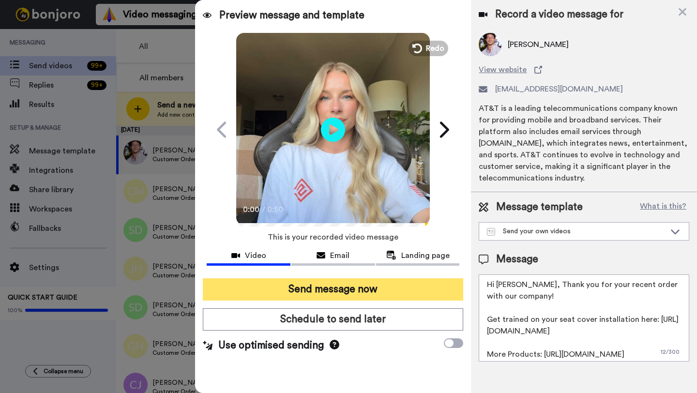
type textarea "Hi Jack, Thank you for your recent order with our company! Get trained on your …"
click at [408, 294] on button "Send message now" at bounding box center [333, 289] width 260 height 22
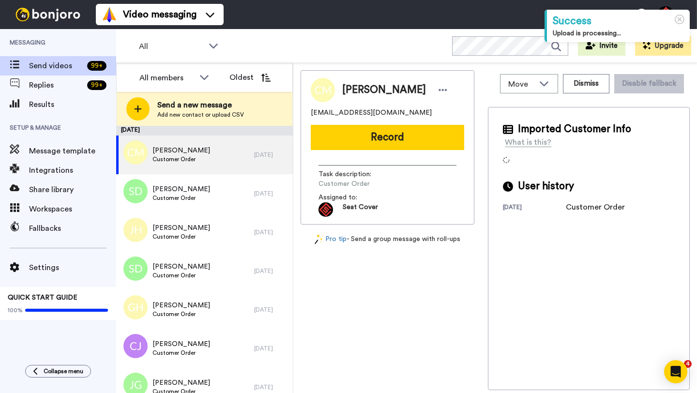
click at [358, 91] on span "[PERSON_NAME]" at bounding box center [384, 90] width 84 height 15
copy span "[PERSON_NAME]"
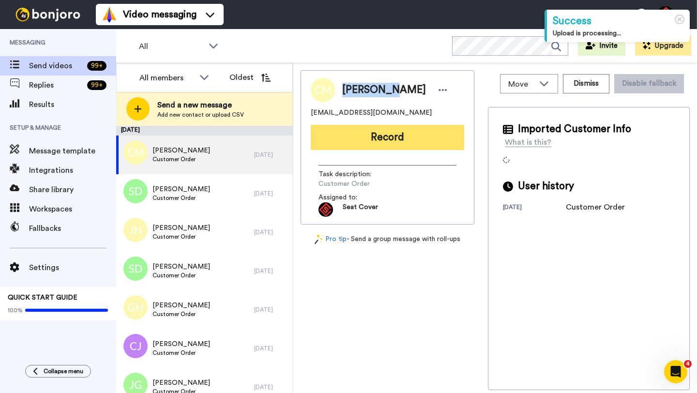
click at [388, 130] on button "Record" at bounding box center [387, 137] width 153 height 25
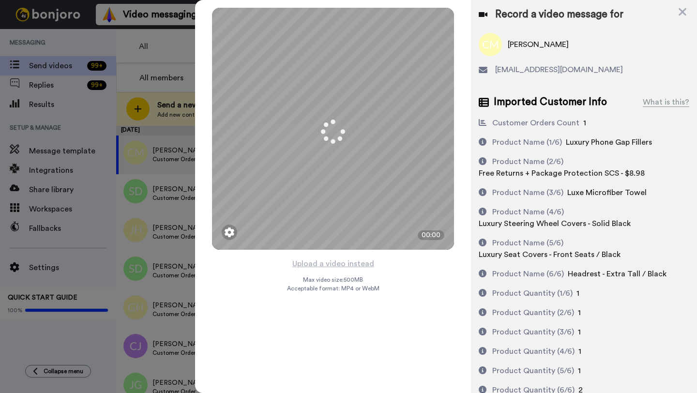
click at [345, 264] on button "Upload a video instead" at bounding box center [334, 264] width 88 height 13
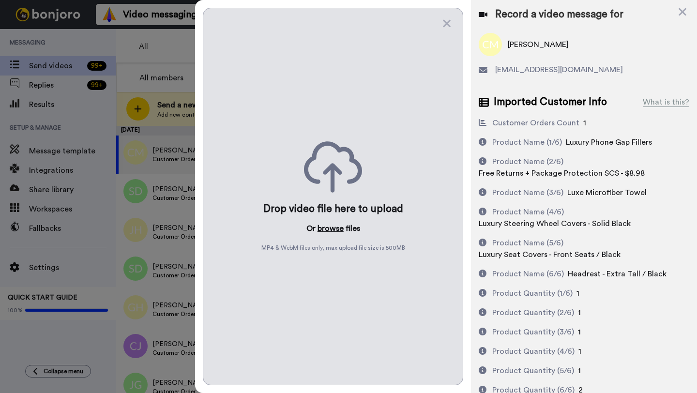
click at [326, 231] on button "browse" at bounding box center [331, 229] width 26 height 12
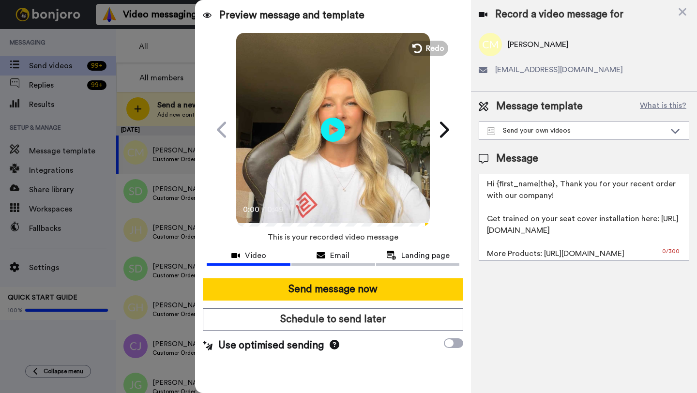
drag, startPoint x: 555, startPoint y: 186, endPoint x: 496, endPoint y: 186, distance: 58.6
click at [496, 186] on textarea "Hi {first_name|the}, Thank you for your recent order with our company! Get trai…" at bounding box center [584, 217] width 211 height 87
paste textarea "Christine"
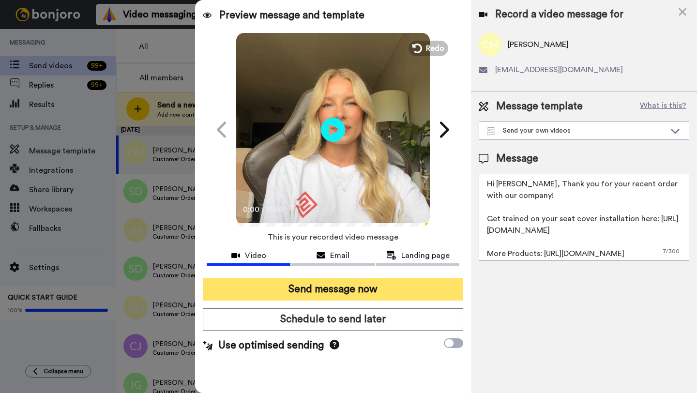
type textarea "Hi Christine, Thank you for your recent order with our company! Get trained on …"
click at [397, 290] on button "Send message now" at bounding box center [333, 289] width 260 height 22
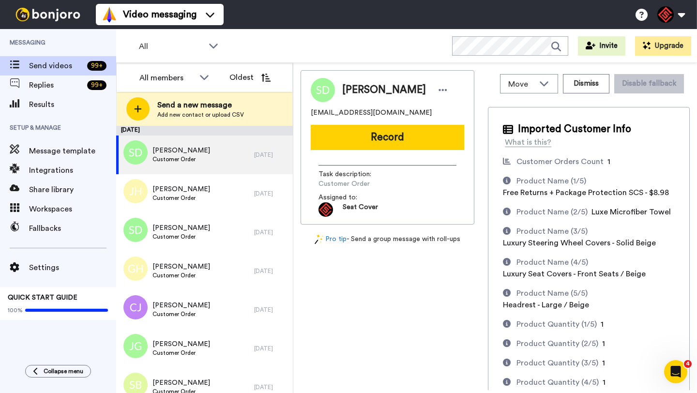
click at [353, 91] on span "[PERSON_NAME]" at bounding box center [384, 90] width 84 height 15
copy span "[PERSON_NAME]"
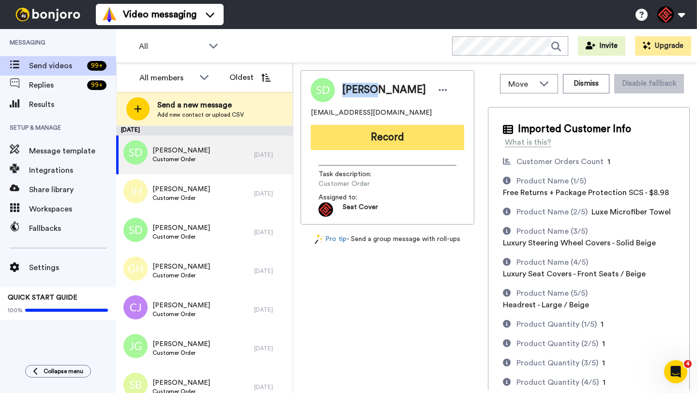
click at [398, 144] on button "Record" at bounding box center [387, 137] width 153 height 25
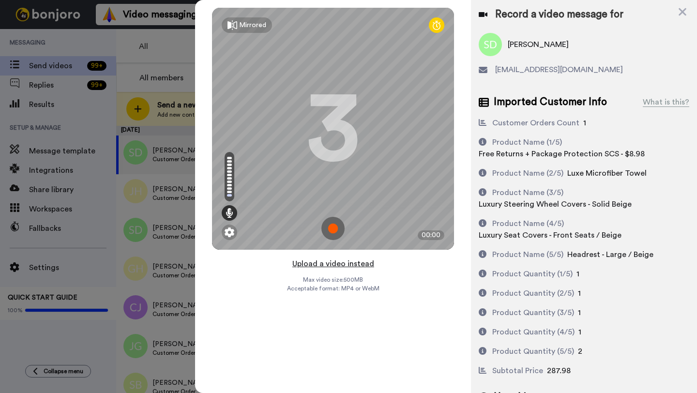
click at [339, 264] on button "Upload a video instead" at bounding box center [334, 264] width 88 height 13
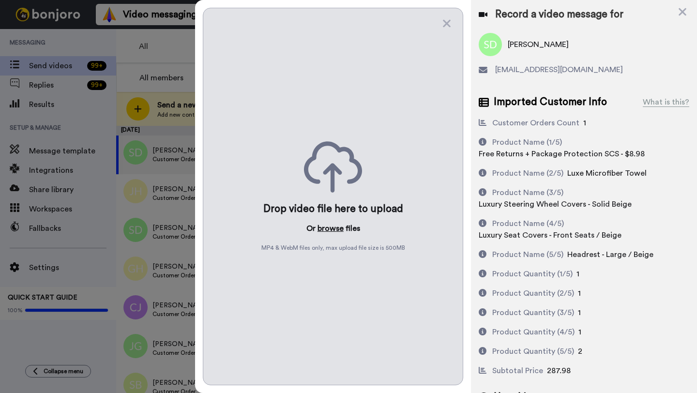
click at [329, 228] on button "browse" at bounding box center [331, 229] width 26 height 12
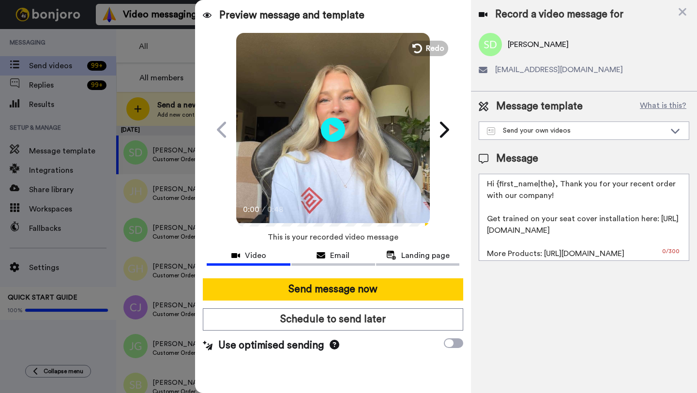
drag, startPoint x: 553, startPoint y: 187, endPoint x: 496, endPoint y: 186, distance: 56.6
click at [496, 186] on textarea "Hi {first_name|the}, Thank you for your recent order with our company! Get trai…" at bounding box center [584, 217] width 211 height 87
paste textarea "[PERSON_NAME]"
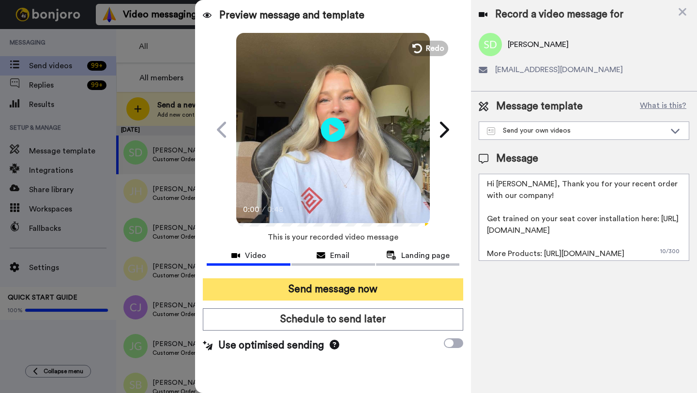
type textarea "Hi Sharon, Thank you for your recent order with our company! Get trained on you…"
click at [418, 282] on button "Send message now" at bounding box center [333, 289] width 260 height 22
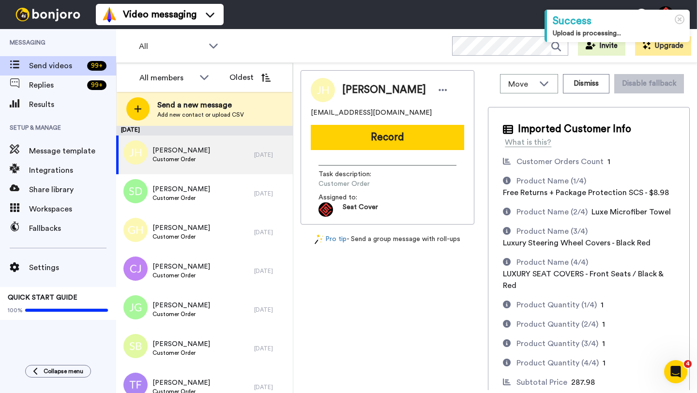
click at [355, 89] on span "[PERSON_NAME]" at bounding box center [384, 90] width 84 height 15
copy span "[PERSON_NAME]"
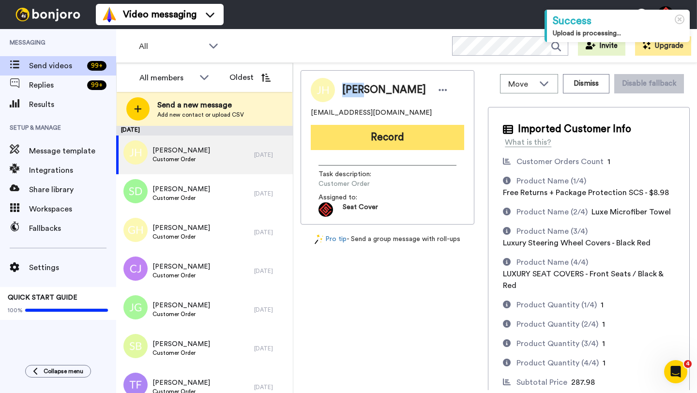
click at [375, 125] on button "Record" at bounding box center [387, 137] width 153 height 25
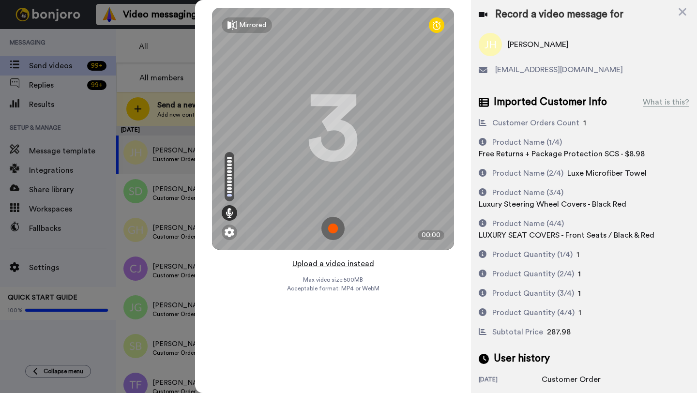
click at [328, 263] on button "Upload a video instead" at bounding box center [334, 264] width 88 height 13
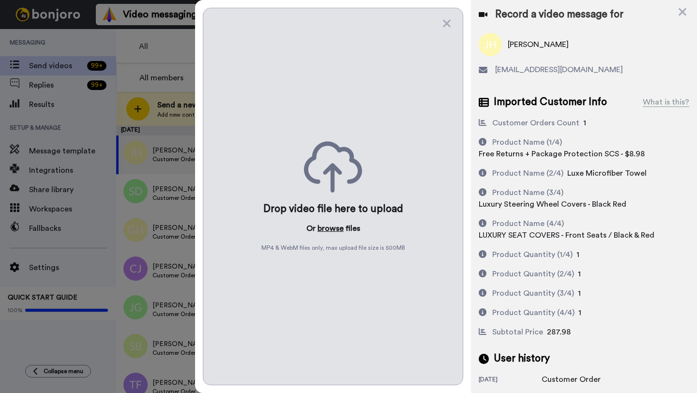
click at [325, 229] on button "browse" at bounding box center [331, 229] width 26 height 12
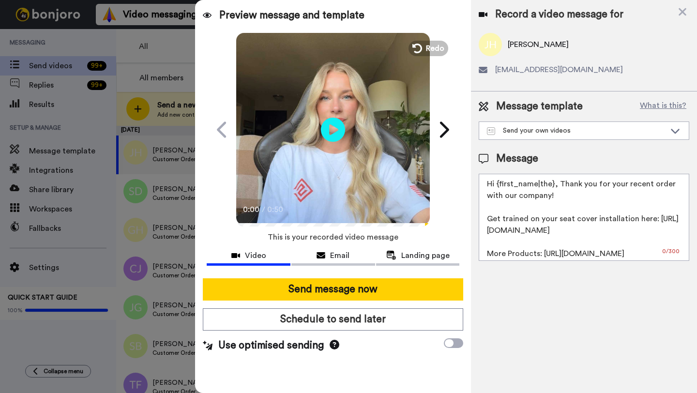
drag, startPoint x: 555, startPoint y: 186, endPoint x: 498, endPoint y: 184, distance: 57.2
click at [498, 184] on textarea "Hi {first_name|the}, Thank you for your recent order with our company! Get trai…" at bounding box center [584, 217] width 211 height 87
paste textarea "Josh"
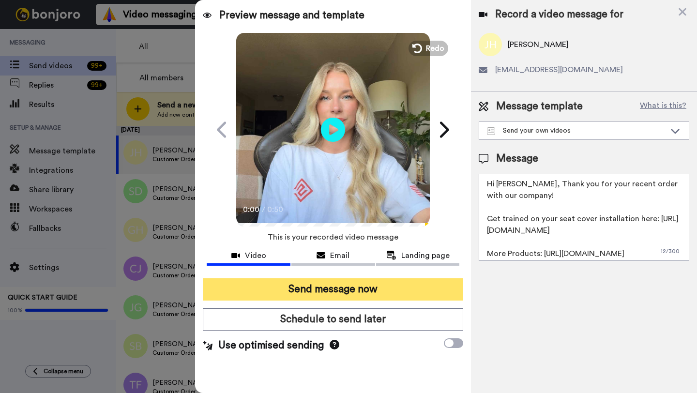
type textarea "Hi Josh, Thank you for your recent order with our company! Get trained on your …"
click at [397, 289] on button "Send message now" at bounding box center [333, 289] width 260 height 22
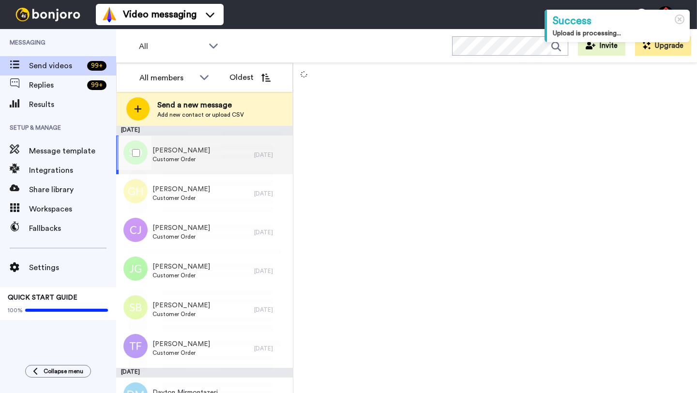
click at [266, 157] on div "[DATE]" at bounding box center [271, 155] width 34 height 8
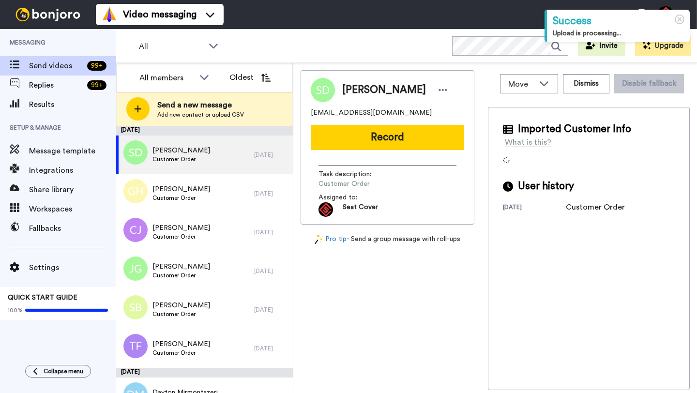
click at [359, 90] on span "Sandra Dahl" at bounding box center [384, 90] width 84 height 15
copy span "Sandra"
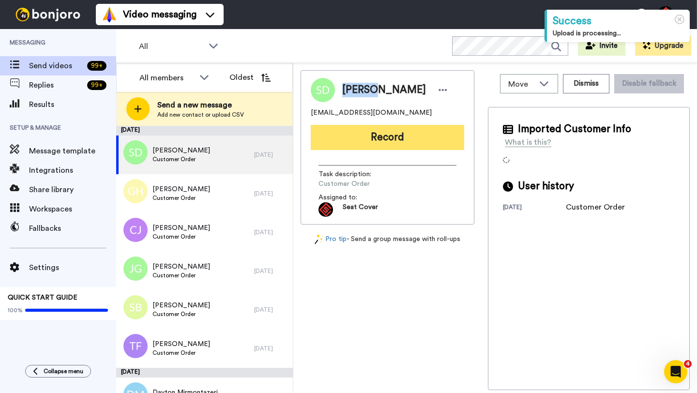
click at [397, 129] on button "Record" at bounding box center [387, 137] width 153 height 25
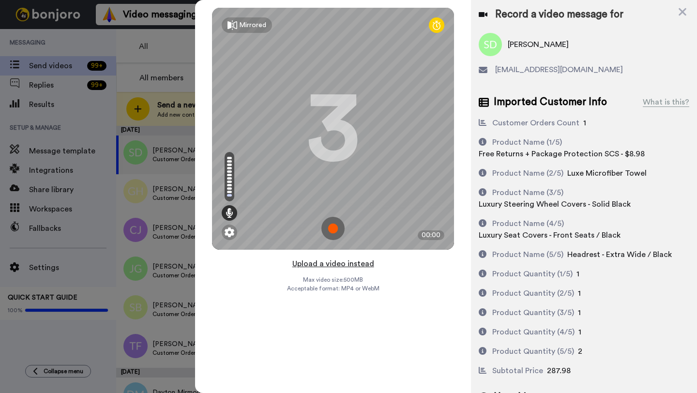
click at [338, 263] on button "Upload a video instead" at bounding box center [334, 264] width 88 height 13
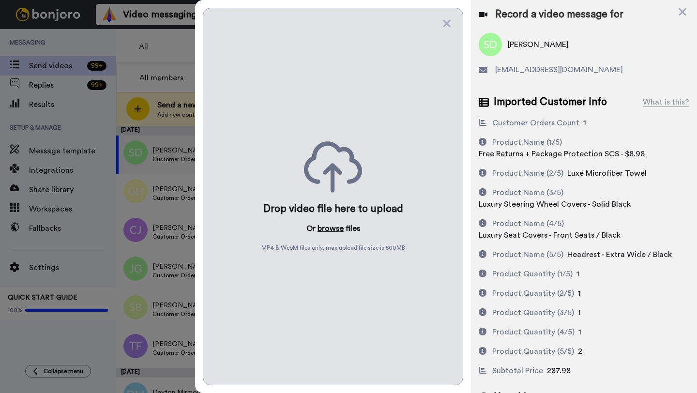
click at [329, 229] on button "browse" at bounding box center [331, 229] width 26 height 12
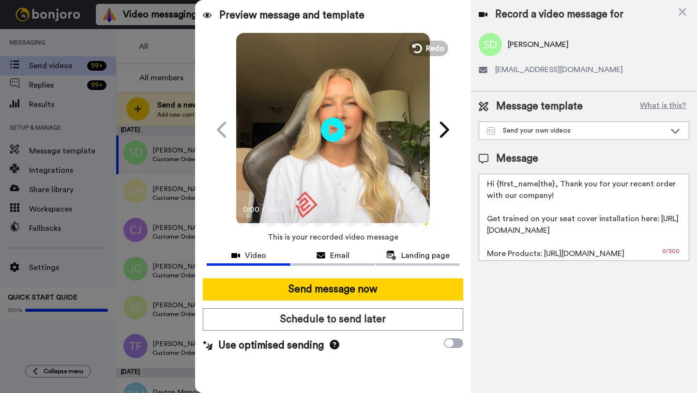
drag, startPoint x: 552, startPoint y: 187, endPoint x: 497, endPoint y: 187, distance: 55.2
click at [497, 187] on textarea "Hi {first_name|the}, Thank you for your recent order with our company! Get trai…" at bounding box center [584, 217] width 211 height 87
paste textarea "Sandra"
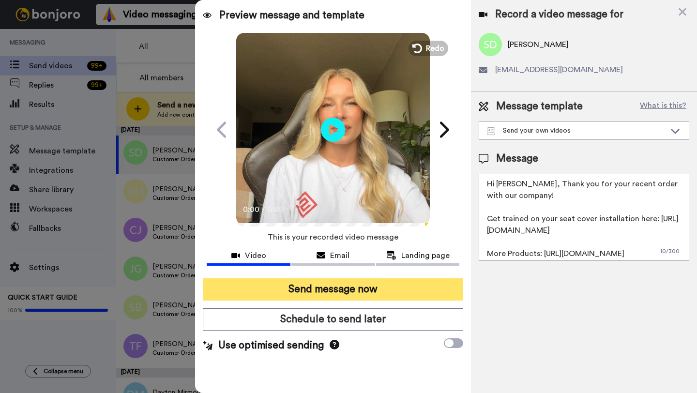
type textarea "Hi Sandra, Thank you for your recent order with our company! Get trained on you…"
click at [410, 286] on button "Send message now" at bounding box center [333, 289] width 260 height 22
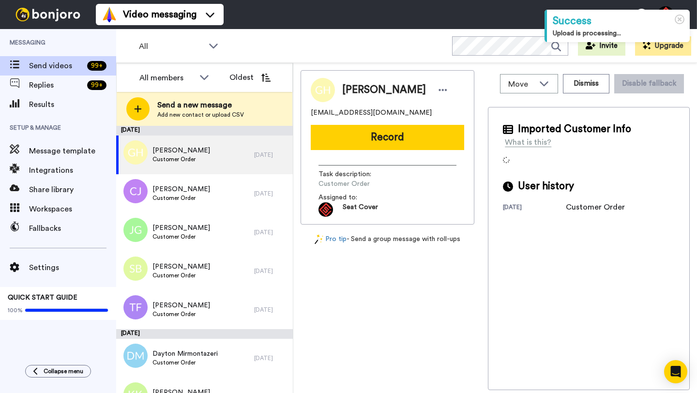
click at [356, 92] on span "[PERSON_NAME]" at bounding box center [384, 90] width 84 height 15
copy span "[PERSON_NAME]"
click at [376, 122] on div "[PERSON_NAME] [EMAIL_ADDRESS][DOMAIN_NAME] Record Task description : Customer O…" at bounding box center [388, 147] width 174 height 154
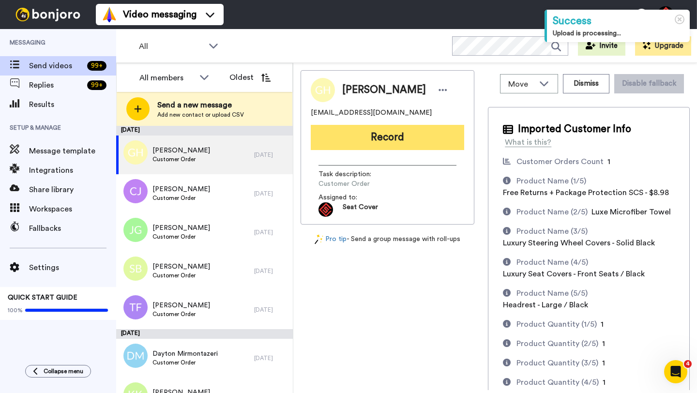
click at [375, 142] on button "Record" at bounding box center [387, 137] width 153 height 25
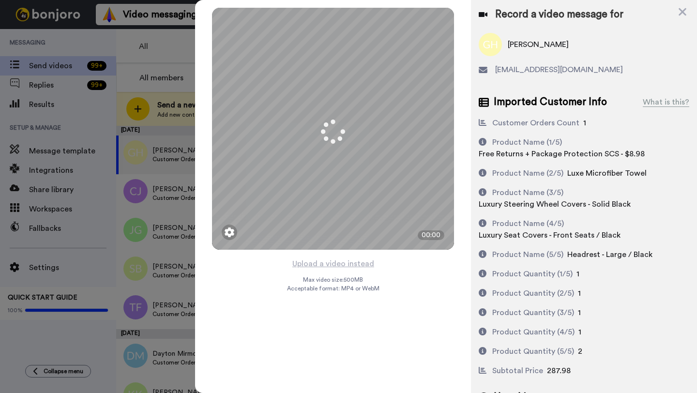
click at [326, 263] on button "Upload a video instead" at bounding box center [334, 264] width 88 height 13
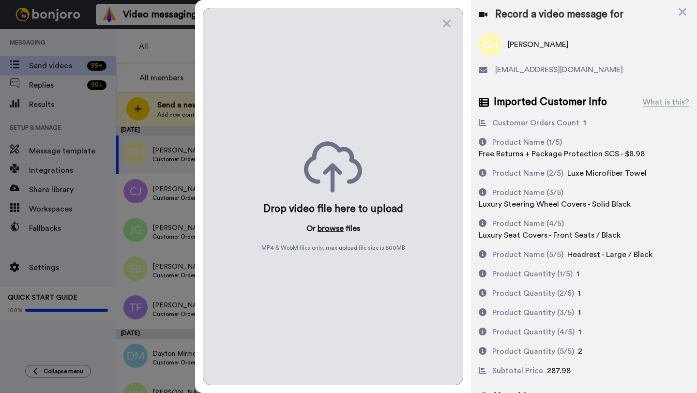
click at [324, 226] on button "browse" at bounding box center [331, 229] width 26 height 12
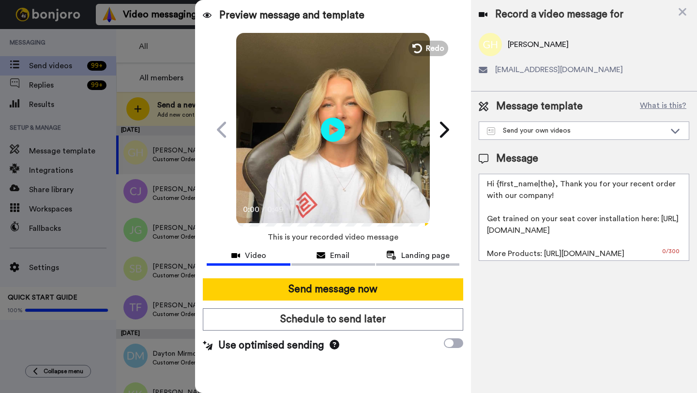
drag, startPoint x: 554, startPoint y: 187, endPoint x: 498, endPoint y: 187, distance: 56.2
click at [498, 187] on textarea "Hi {first_name|the}, Thank you for your recent order with our company! Get trai…" at bounding box center [584, 217] width 211 height 87
paste textarea "Gavin"
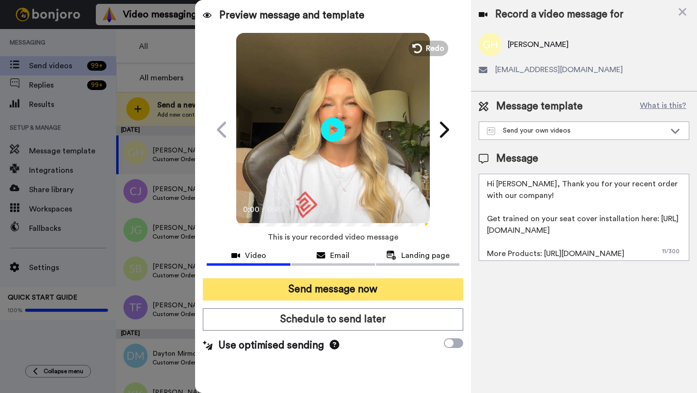
type textarea "Hi Gavin, Thank you for your recent order with our company! Get trained on your…"
click at [397, 290] on button "Send message now" at bounding box center [333, 289] width 260 height 22
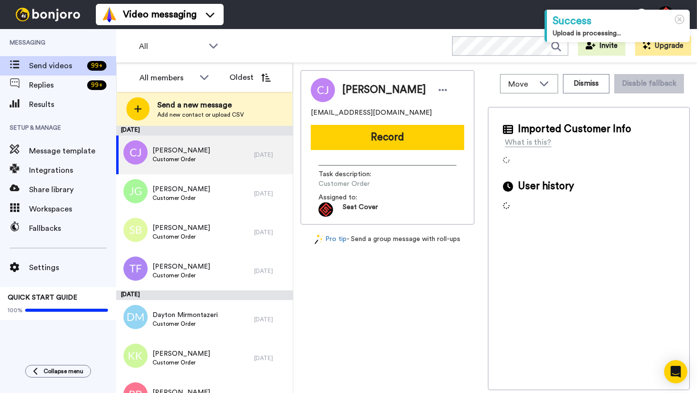
click at [352, 87] on span "[PERSON_NAME]" at bounding box center [384, 90] width 84 height 15
copy span "Colton"
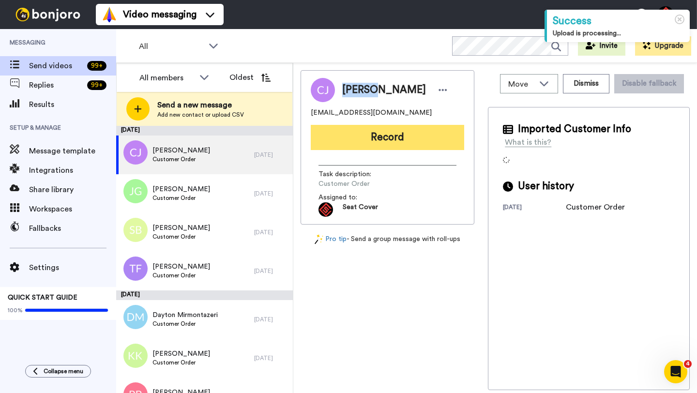
click at [381, 133] on button "Record" at bounding box center [387, 137] width 153 height 25
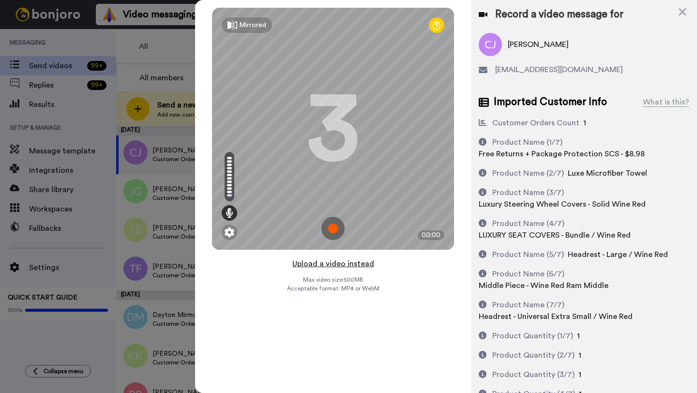
click at [330, 264] on button "Upload a video instead" at bounding box center [334, 264] width 88 height 13
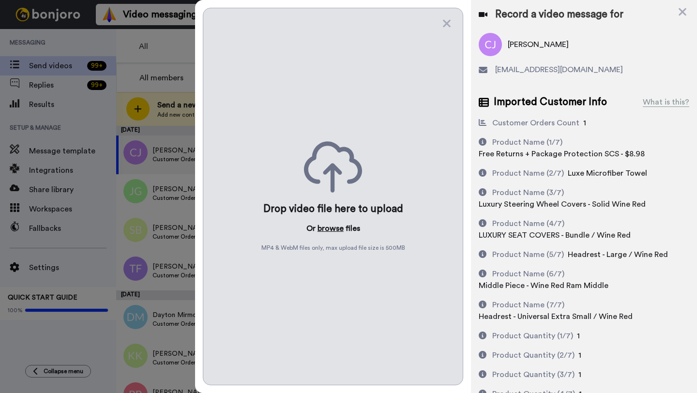
click at [336, 231] on button "browse" at bounding box center [331, 229] width 26 height 12
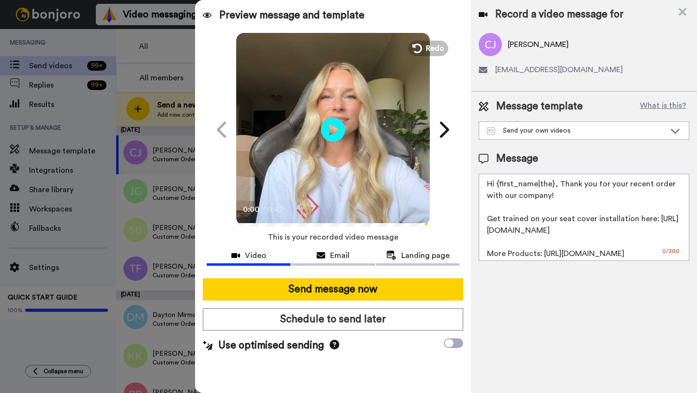
drag, startPoint x: 553, startPoint y: 186, endPoint x: 498, endPoint y: 187, distance: 55.2
click at [498, 187] on textarea "Hi {first_name|the}, Thank you for your recent order with our company! Get trai…" at bounding box center [584, 217] width 211 height 87
paste textarea "Colton"
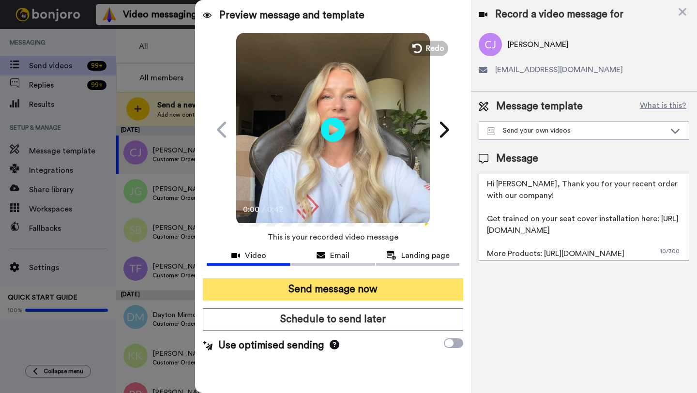
type textarea "Hi Colton, Thank you for your recent order with our company! Get trained on you…"
click at [325, 288] on button "Send message now" at bounding box center [333, 289] width 260 height 22
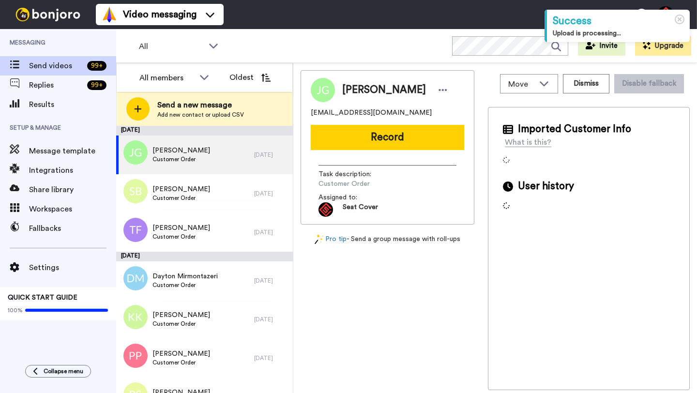
click at [359, 90] on span "[PERSON_NAME]" at bounding box center [384, 90] width 84 height 15
copy span "[PERSON_NAME]"
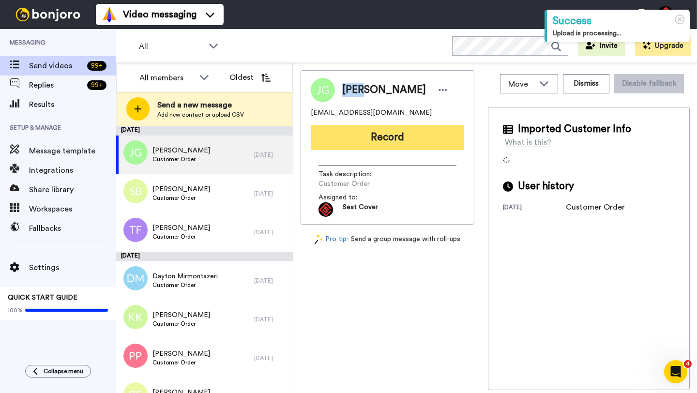
click at [398, 149] on button "Record" at bounding box center [387, 137] width 153 height 25
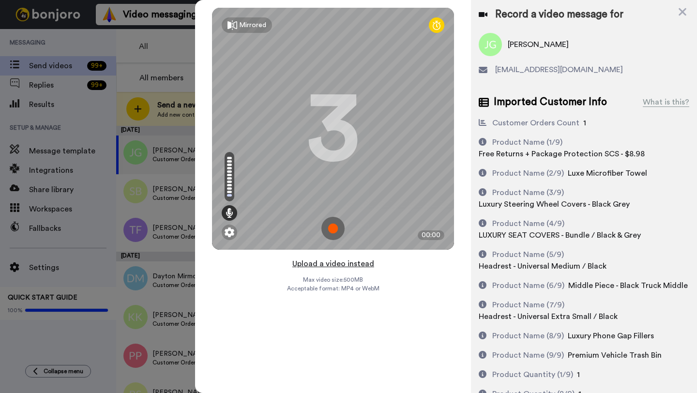
click at [339, 264] on button "Upload a video instead" at bounding box center [334, 264] width 88 height 13
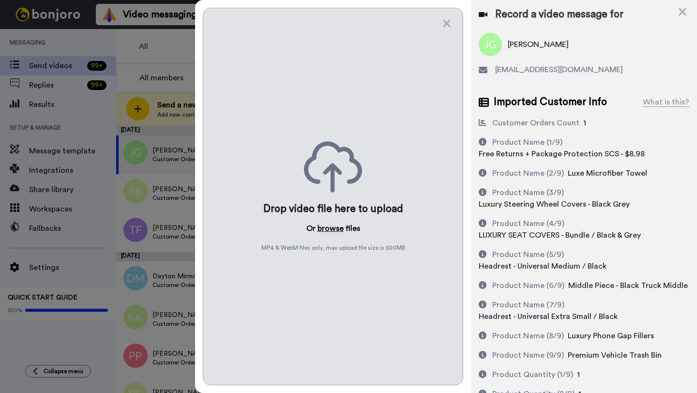
click at [321, 224] on button "browse" at bounding box center [331, 229] width 26 height 12
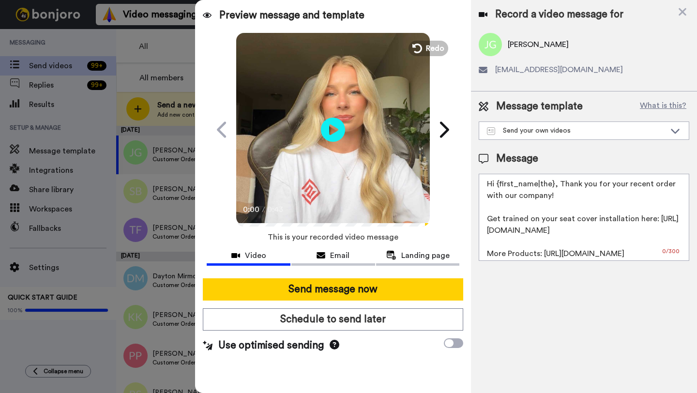
drag, startPoint x: 554, startPoint y: 187, endPoint x: 498, endPoint y: 186, distance: 56.2
click at [498, 186] on textarea "Hi {first_name|the}, Thank you for your recent order with our company! Get trai…" at bounding box center [584, 217] width 211 height 87
paste textarea "John"
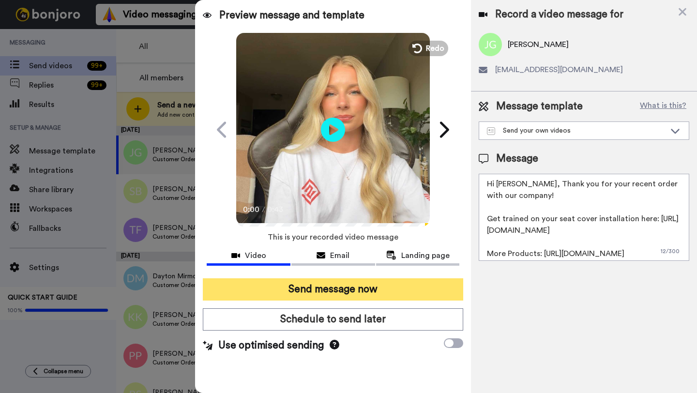
type textarea "Hi John, Thank you for your recent order with our company! Get trained on your …"
click at [382, 297] on button "Send message now" at bounding box center [333, 289] width 260 height 22
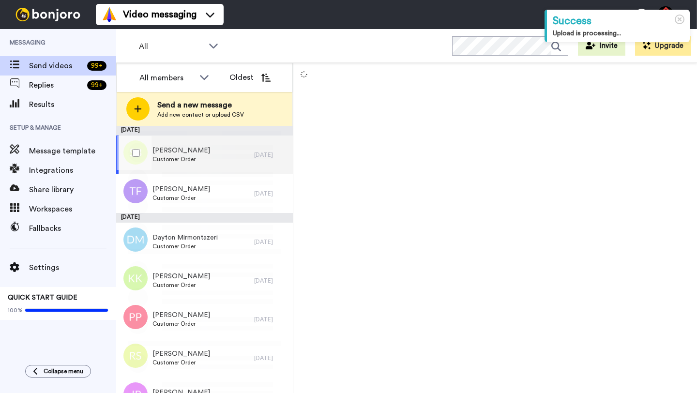
click at [259, 156] on div "[DATE]" at bounding box center [271, 155] width 34 height 8
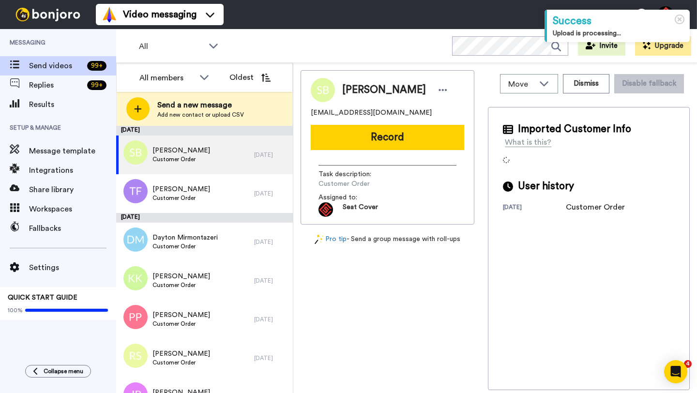
click at [363, 89] on span "Spencer Bodily" at bounding box center [384, 90] width 84 height 15
copy span "Spencer"
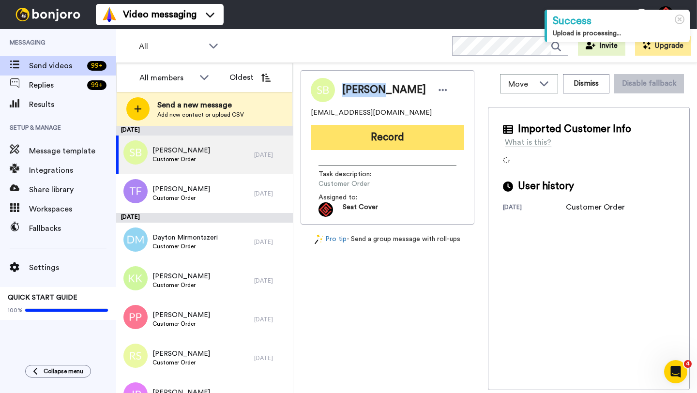
click at [395, 137] on button "Record" at bounding box center [387, 137] width 153 height 25
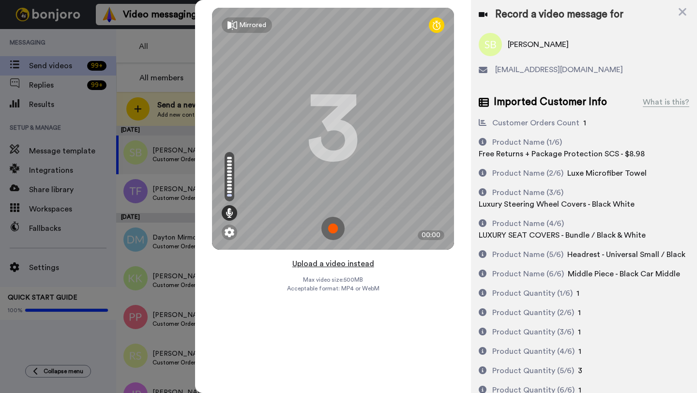
click at [333, 263] on button "Upload a video instead" at bounding box center [334, 264] width 88 height 13
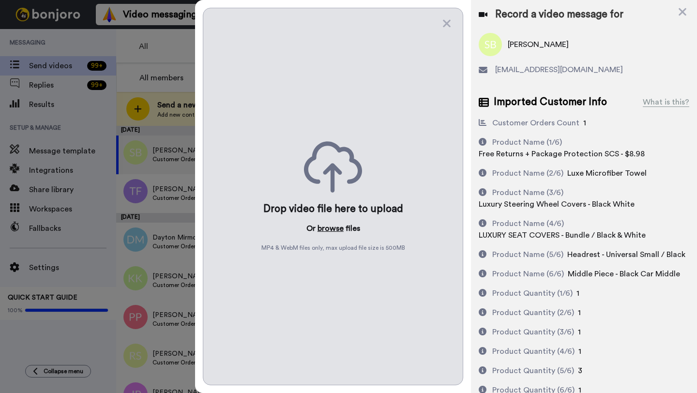
click at [328, 225] on button "browse" at bounding box center [331, 229] width 26 height 12
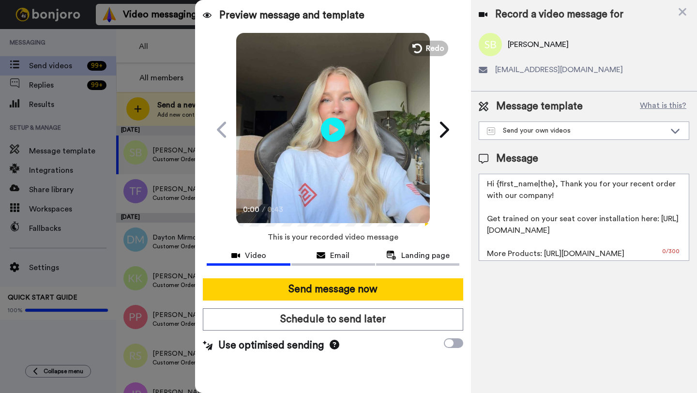
drag, startPoint x: 554, startPoint y: 186, endPoint x: 497, endPoint y: 186, distance: 57.1
click at [497, 186] on textarea "Hi {first_name|the}, Thank you for your recent order with our company! Get trai…" at bounding box center [584, 217] width 211 height 87
paste textarea "Spencer"
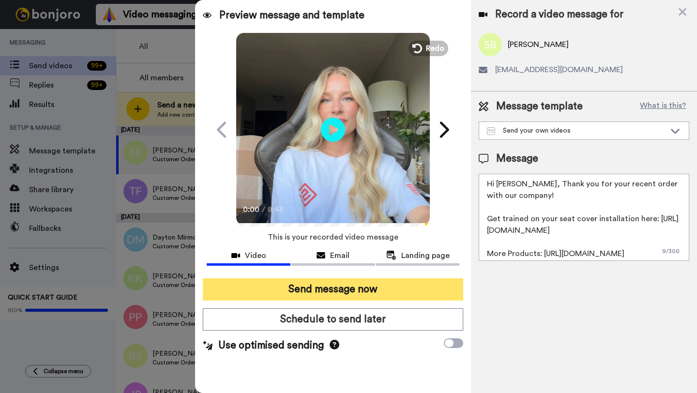
type textarea "Hi Spencer, Thank you for your recent order with our company! Get trained on yo…"
click at [414, 283] on button "Send message now" at bounding box center [333, 289] width 260 height 22
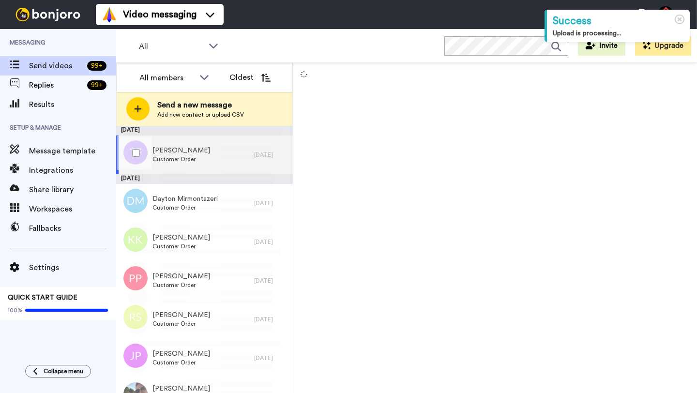
click at [242, 157] on div "Travis Fohl Customer Order" at bounding box center [185, 155] width 138 height 39
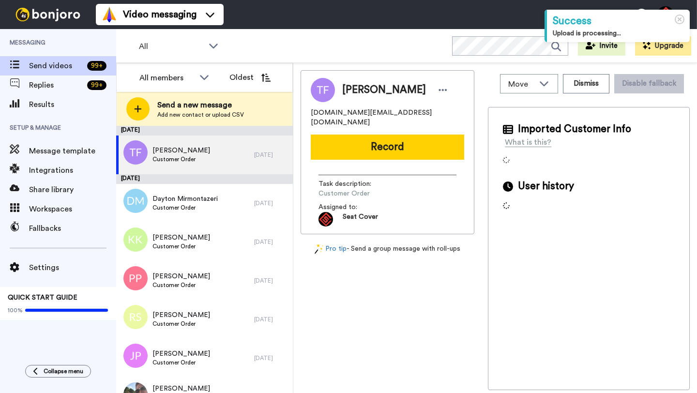
click at [353, 89] on span "Travis Fohl" at bounding box center [384, 90] width 84 height 15
copy span "Travis"
click at [409, 152] on div "Travis Fohl travisfohl.tf@gmail.com Record Task description : Customer Order As…" at bounding box center [388, 152] width 174 height 164
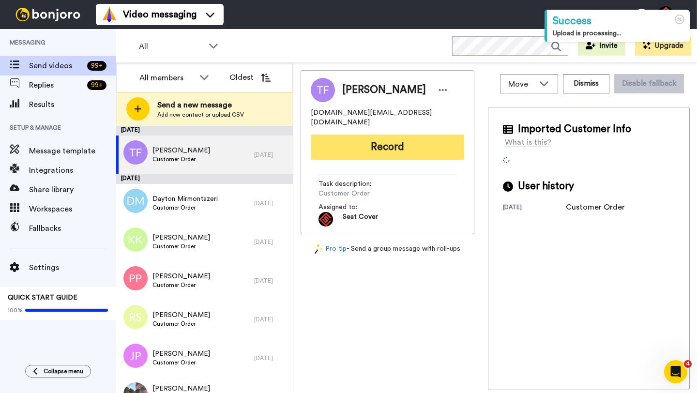
click at [405, 146] on button "Record" at bounding box center [387, 147] width 153 height 25
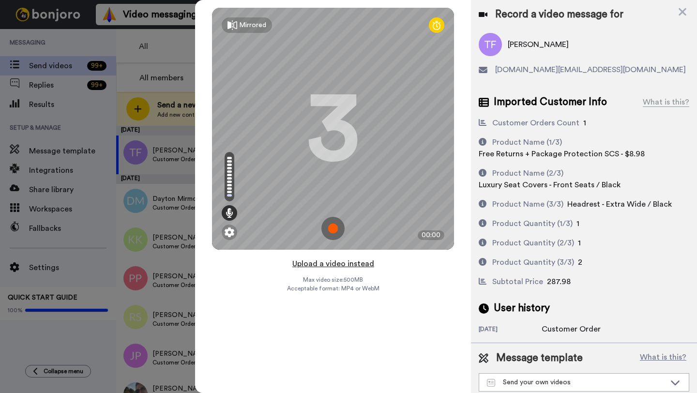
click at [337, 263] on button "Upload a video instead" at bounding box center [334, 264] width 88 height 13
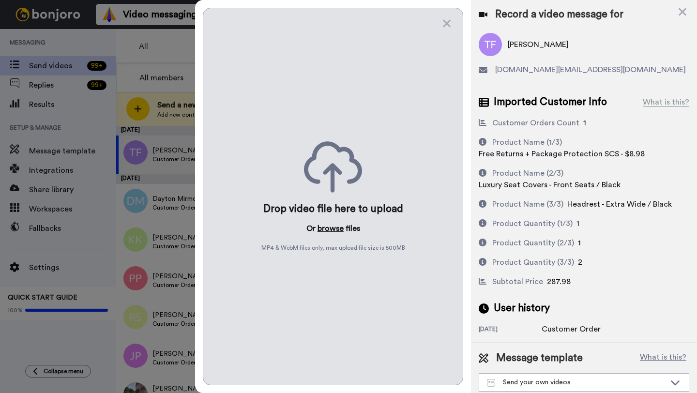
click at [329, 227] on button "browse" at bounding box center [331, 229] width 26 height 12
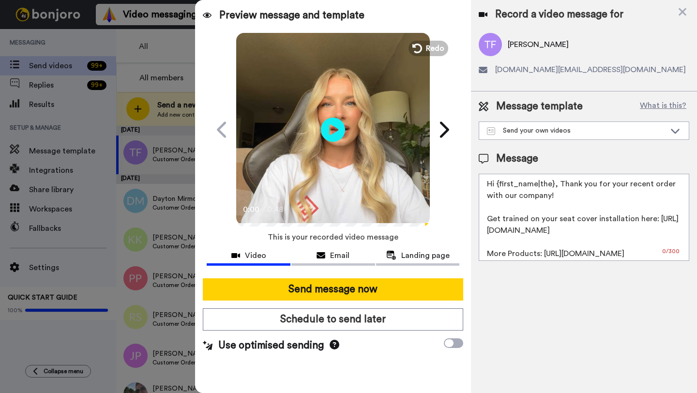
drag, startPoint x: 554, startPoint y: 187, endPoint x: 495, endPoint y: 186, distance: 58.6
click at [495, 186] on textarea "Hi {first_name|the}, Thank you for your recent order with our company! Get trai…" at bounding box center [584, 217] width 211 height 87
paste textarea "Travis"
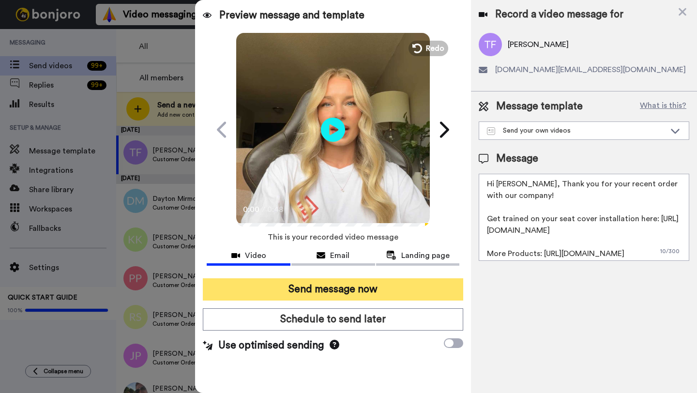
type textarea "Hi Travis, Thank you for your recent order with our company! Get trained on you…"
click at [366, 288] on button "Send message now" at bounding box center [333, 289] width 260 height 22
